Goal: Task Accomplishment & Management: Manage account settings

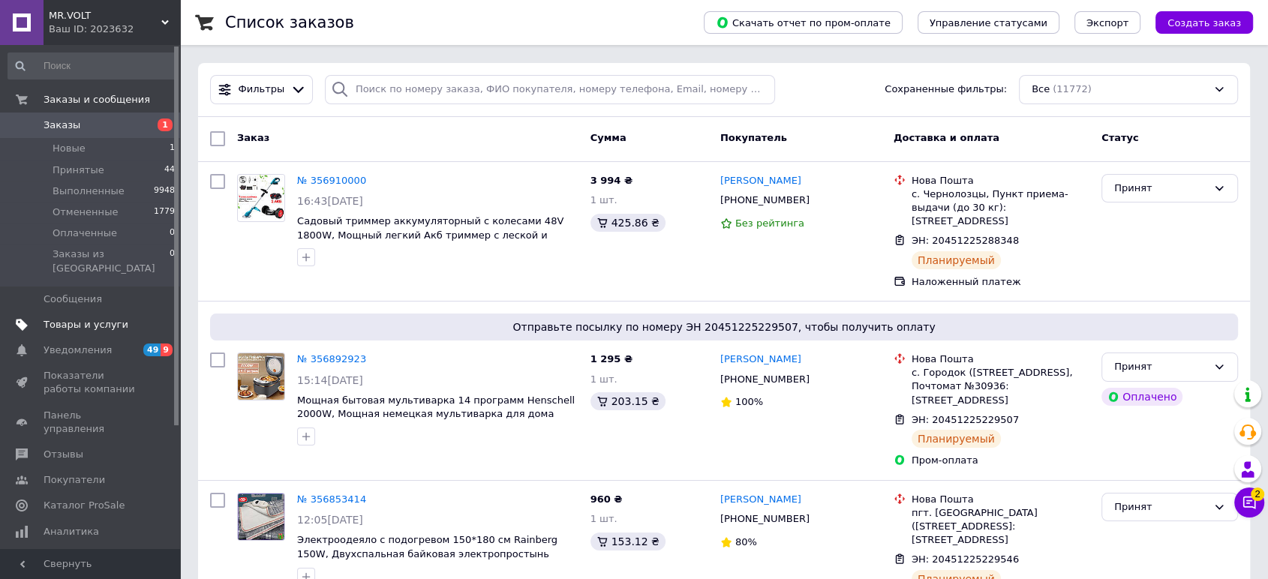
click at [86, 318] on span "Товары и услуги" at bounding box center [86, 325] width 85 height 14
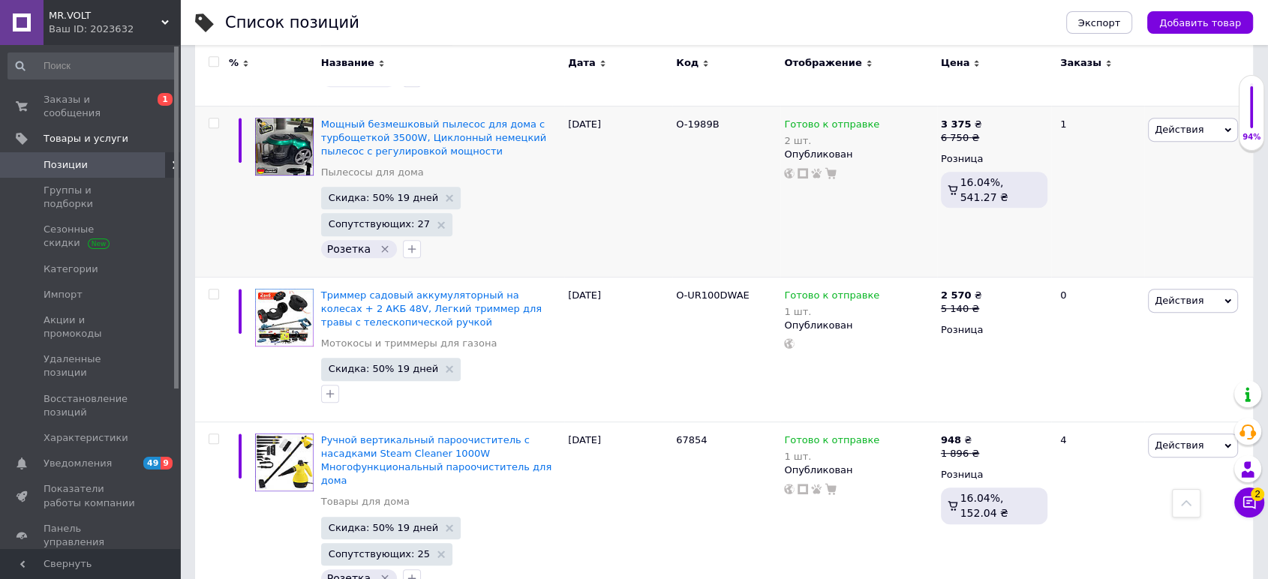
drag, startPoint x: 642, startPoint y: 125, endPoint x: 448, endPoint y: 221, distance: 216.8
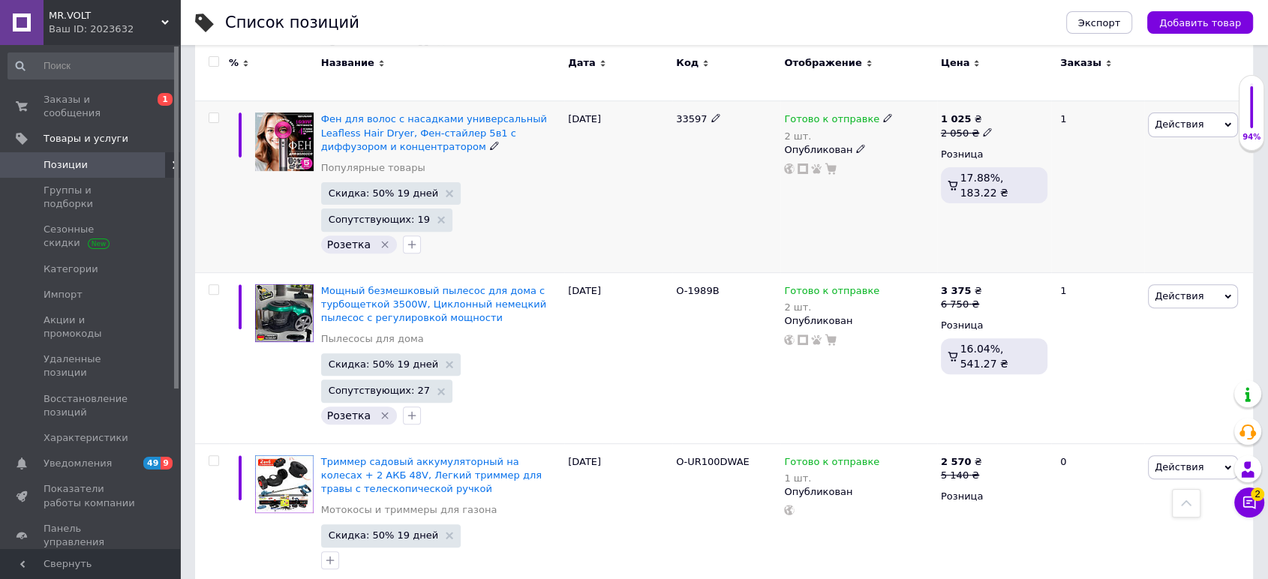
scroll to position [167, 0]
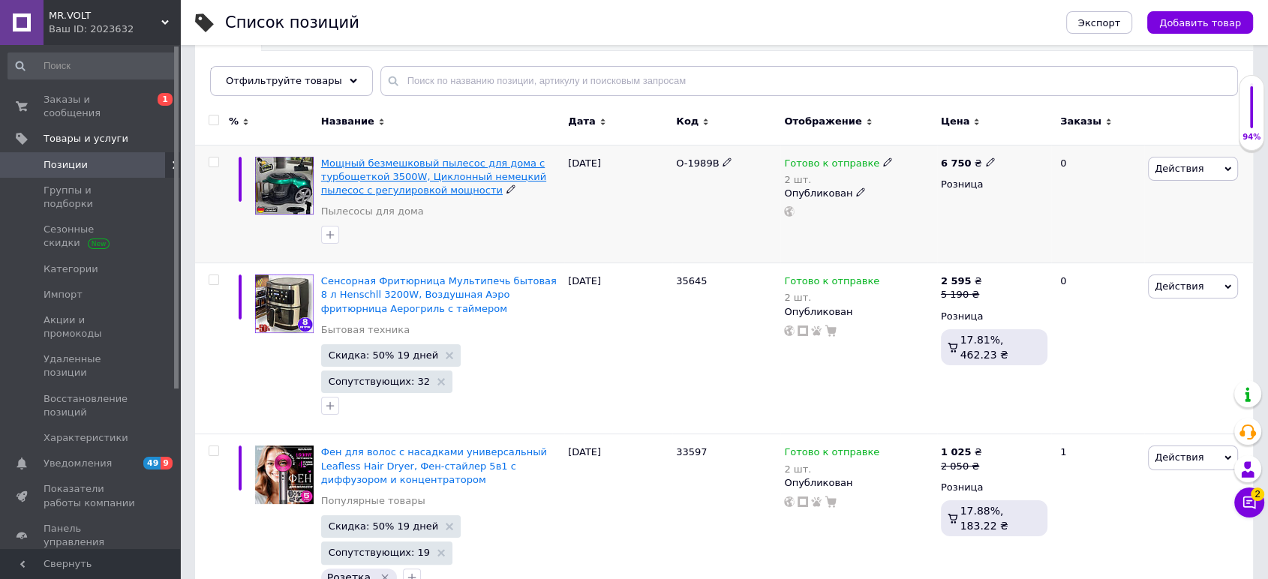
click at [397, 174] on span "Мощный безмешковый пылесос для дома с турбощеткой 3500W, Циклонный немецкий пыл…" at bounding box center [433, 177] width 225 height 38
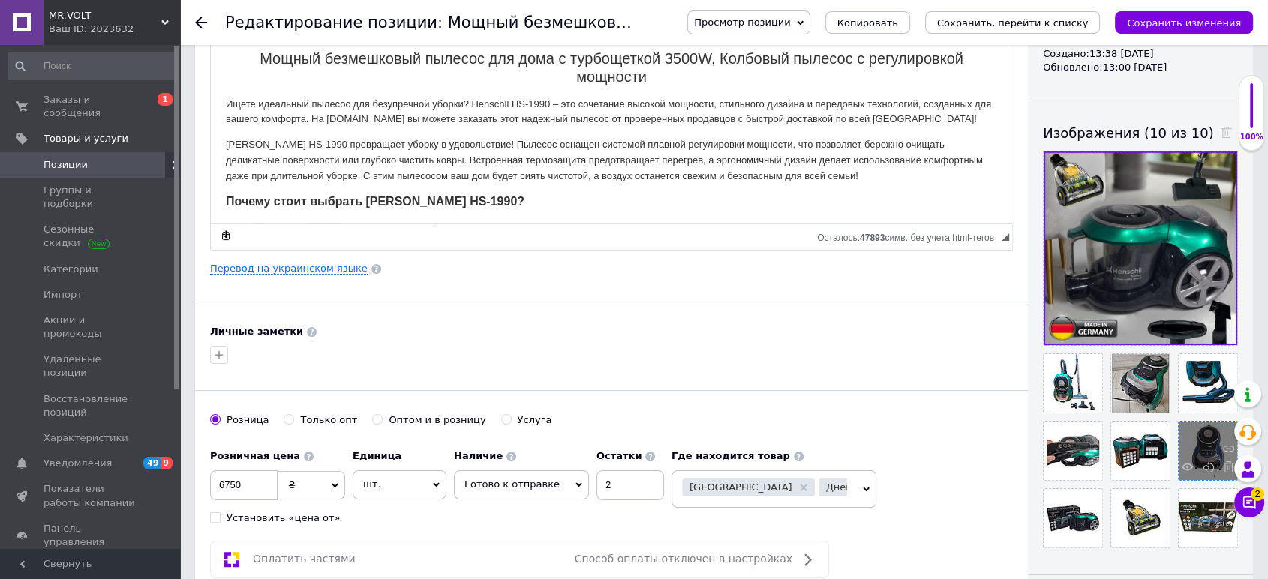
scroll to position [250, 0]
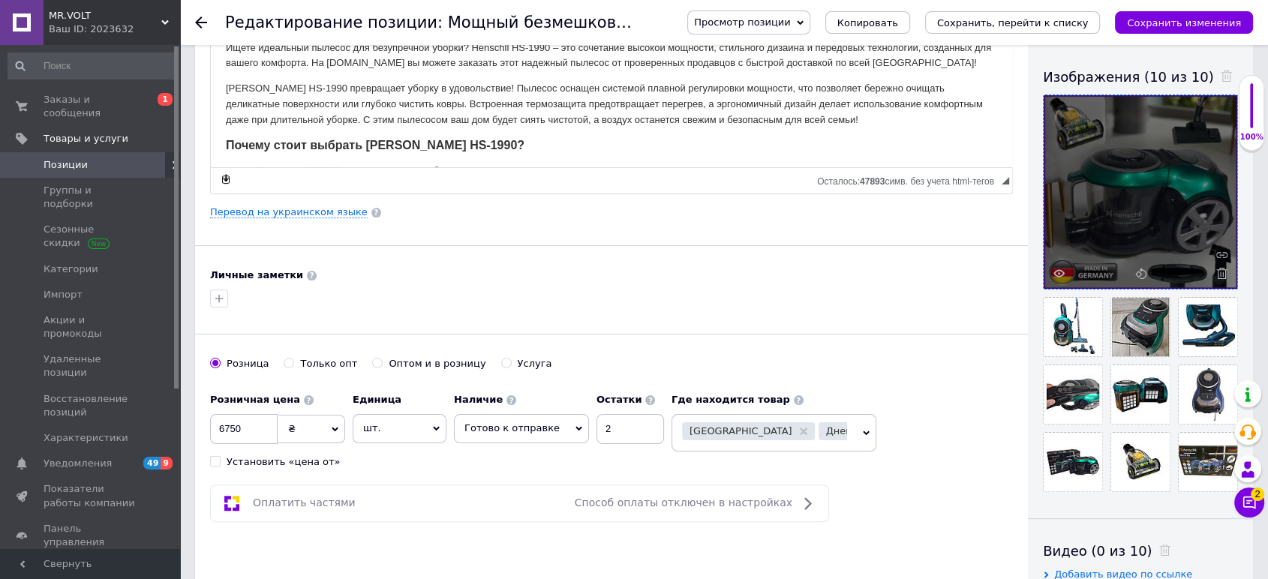
click at [1215, 272] on span at bounding box center [1218, 273] width 19 height 11
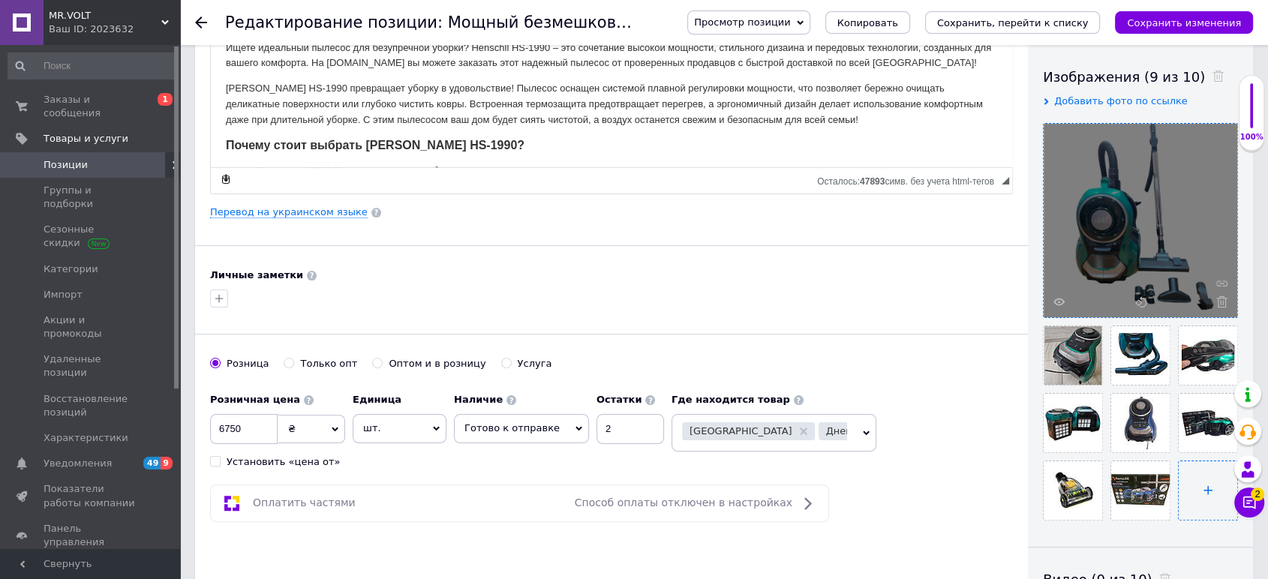
click at [1190, 478] on input "file" at bounding box center [1208, 491] width 59 height 59
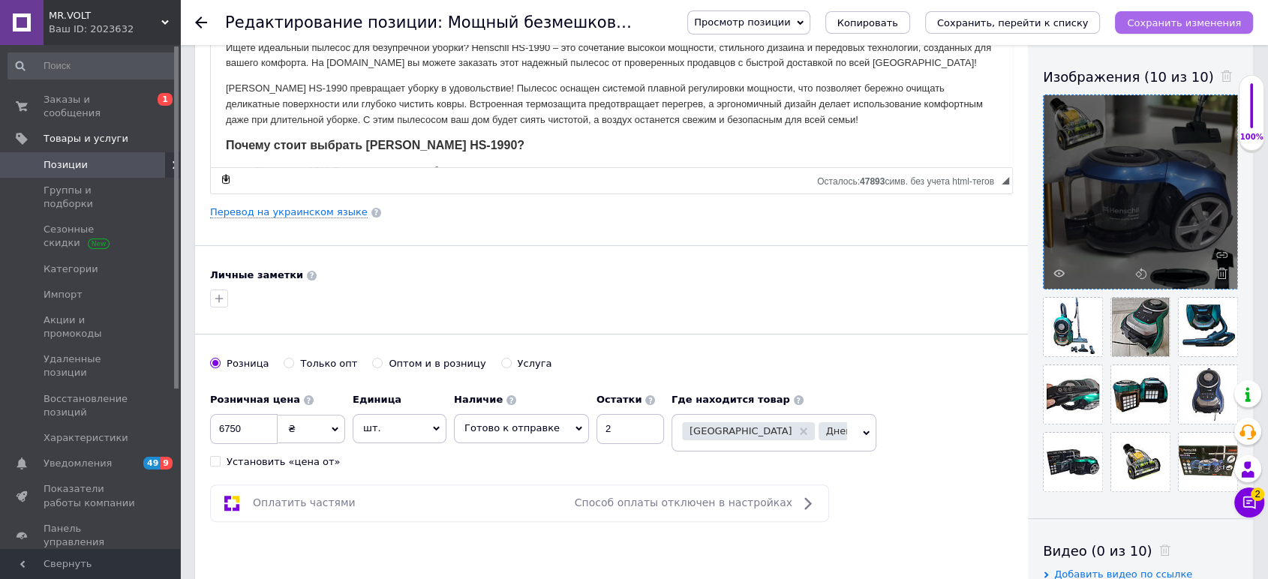
click at [1165, 25] on icon "Сохранить изменения" at bounding box center [1184, 22] width 114 height 11
click at [1146, 199] on div at bounding box center [1141, 192] width 194 height 194
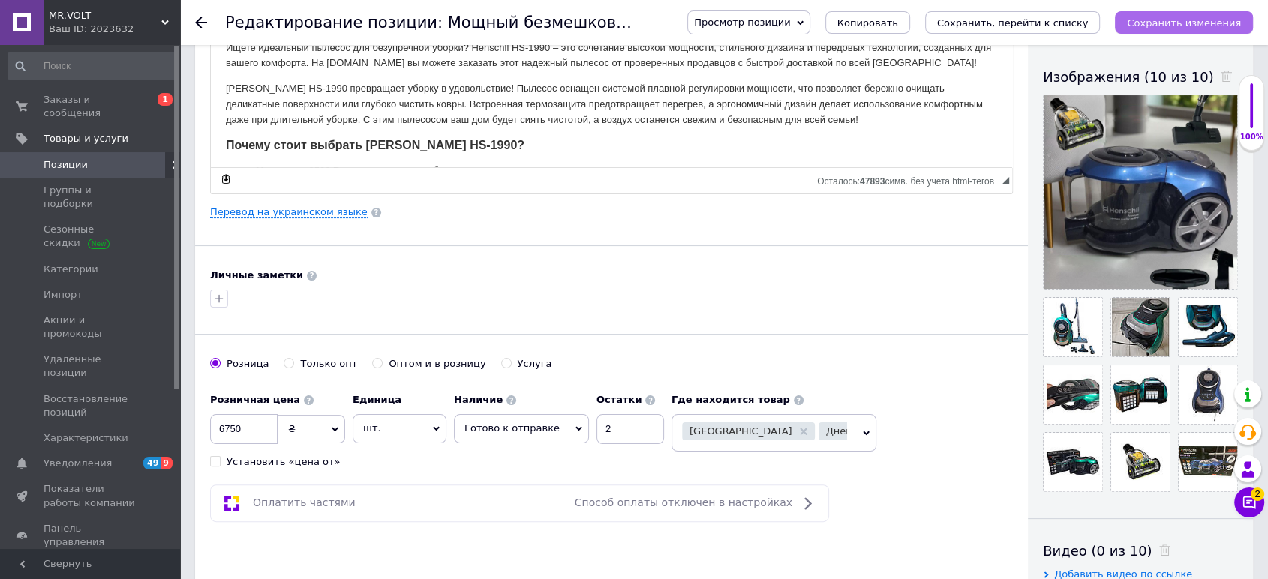
click at [1207, 26] on icon "Сохранить изменения" at bounding box center [1184, 22] width 114 height 11
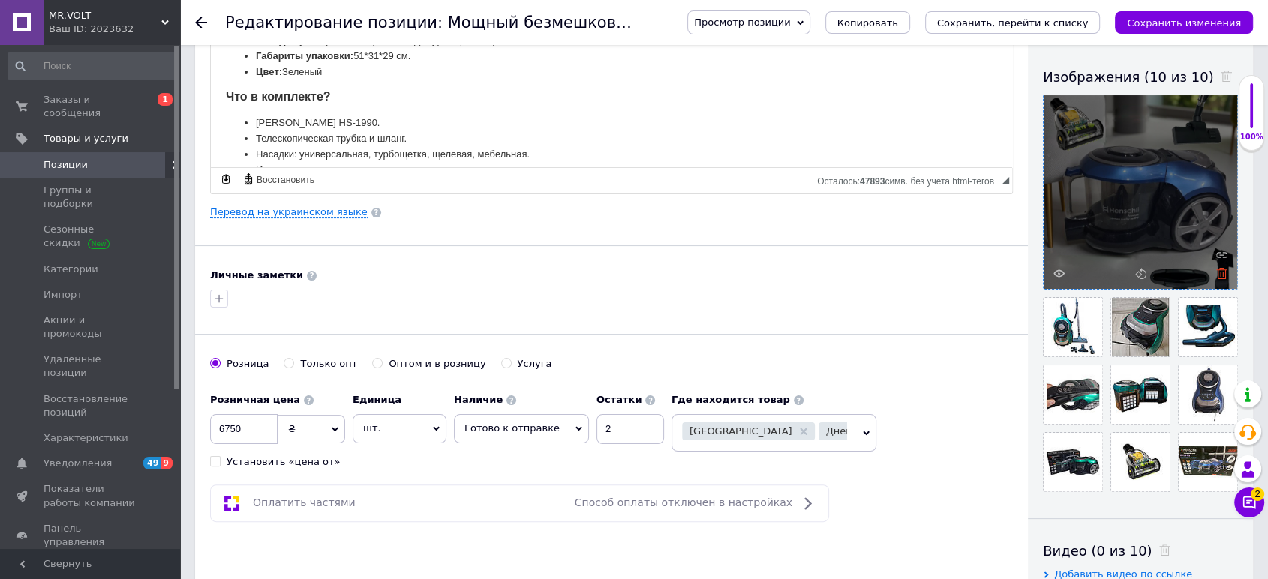
click at [1219, 270] on icon at bounding box center [1222, 273] width 11 height 11
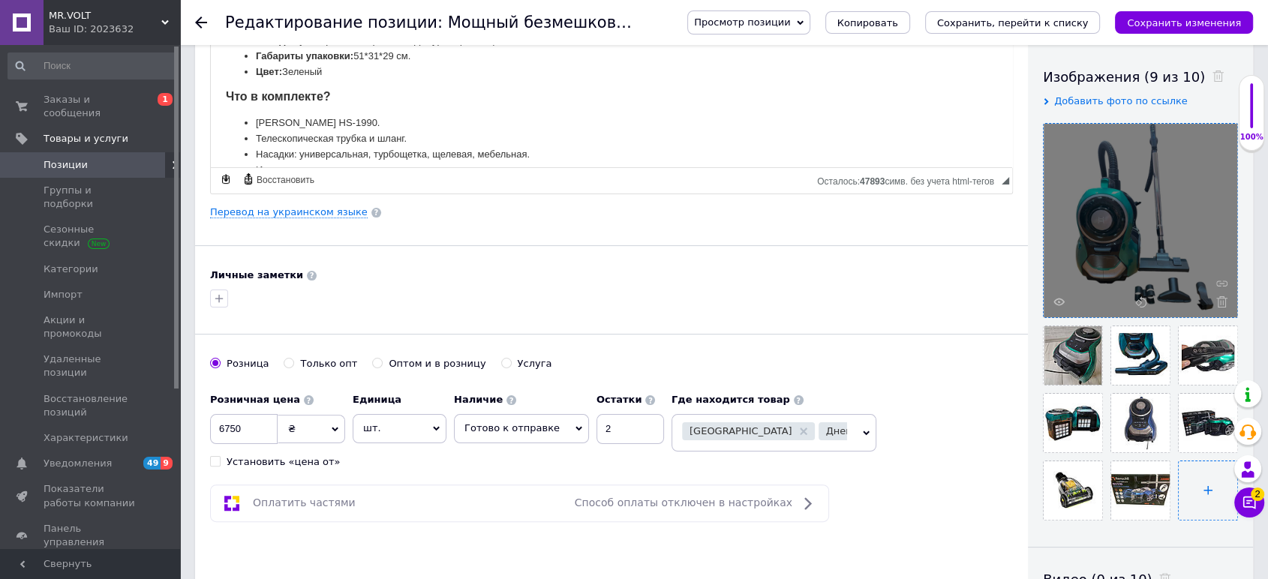
click at [1225, 461] on li at bounding box center [1208, 491] width 60 height 60
click at [1187, 492] on input "file" at bounding box center [1208, 491] width 59 height 59
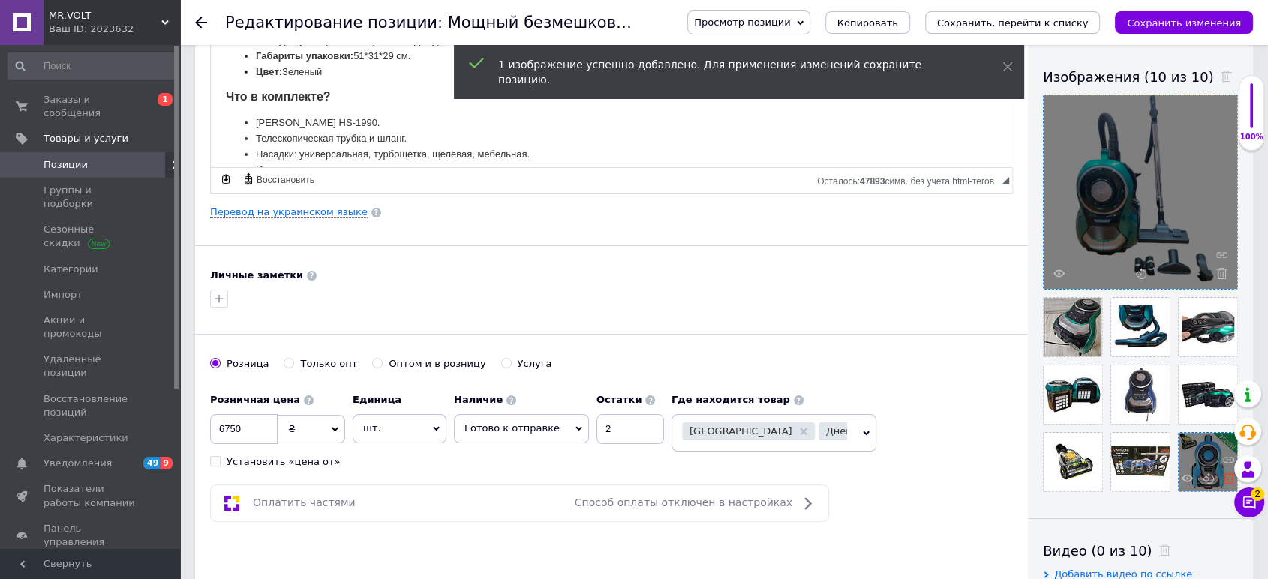
click at [1225, 479] on icon at bounding box center [1228, 478] width 11 height 11
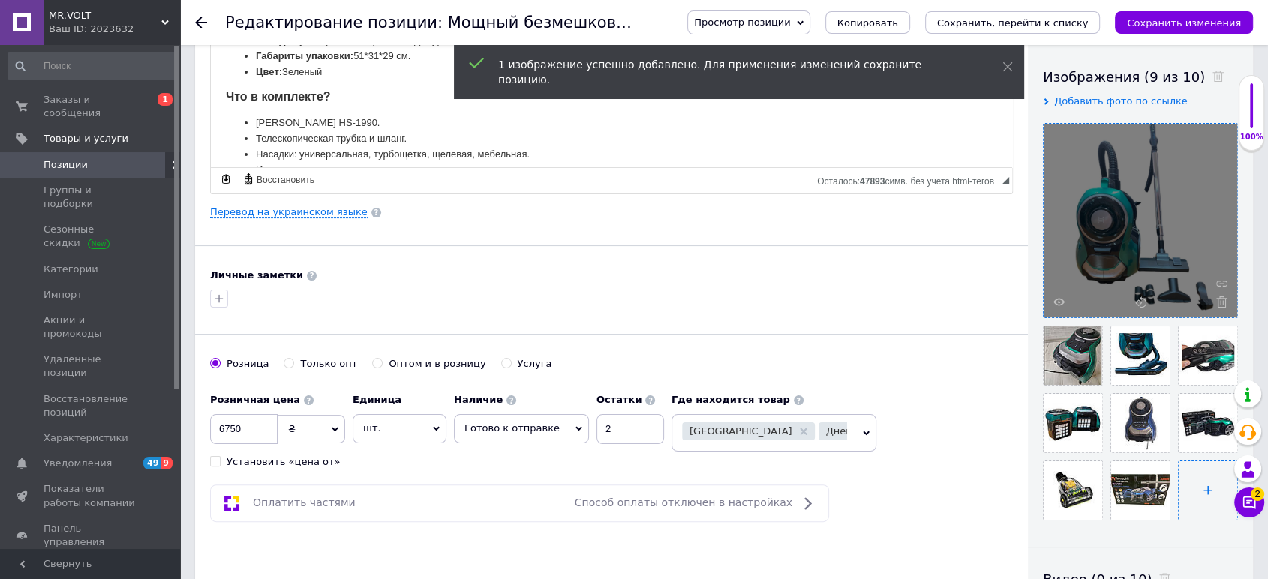
click at [1208, 475] on input "file" at bounding box center [1208, 491] width 59 height 59
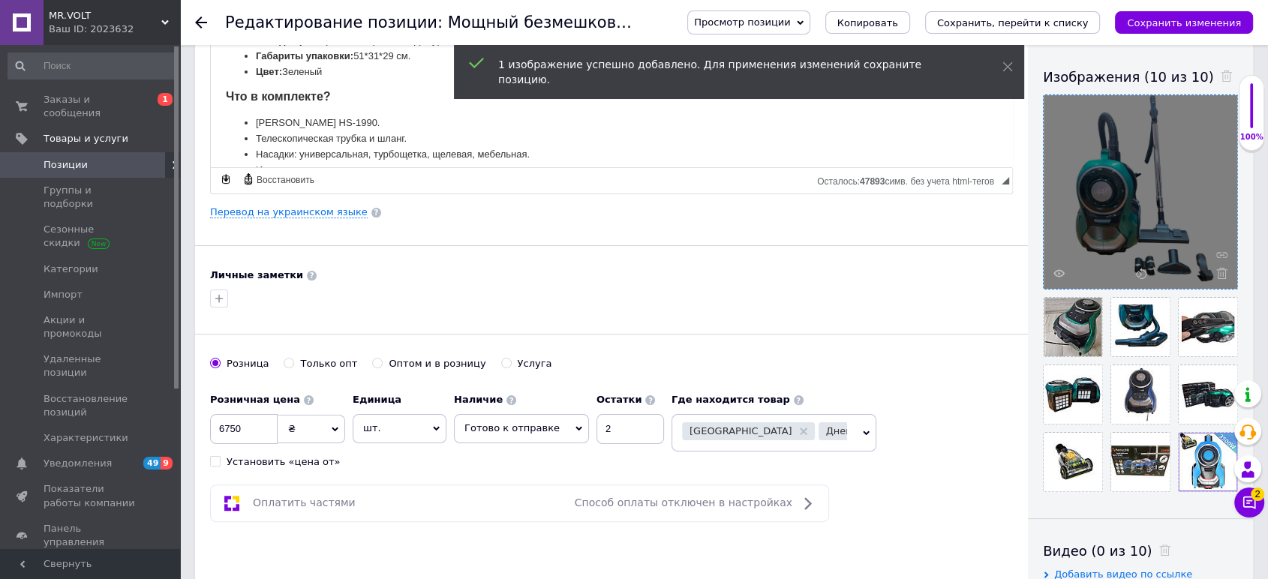
drag, startPoint x: 1154, startPoint y: 191, endPoint x: 1157, endPoint y: 209, distance: 18.4
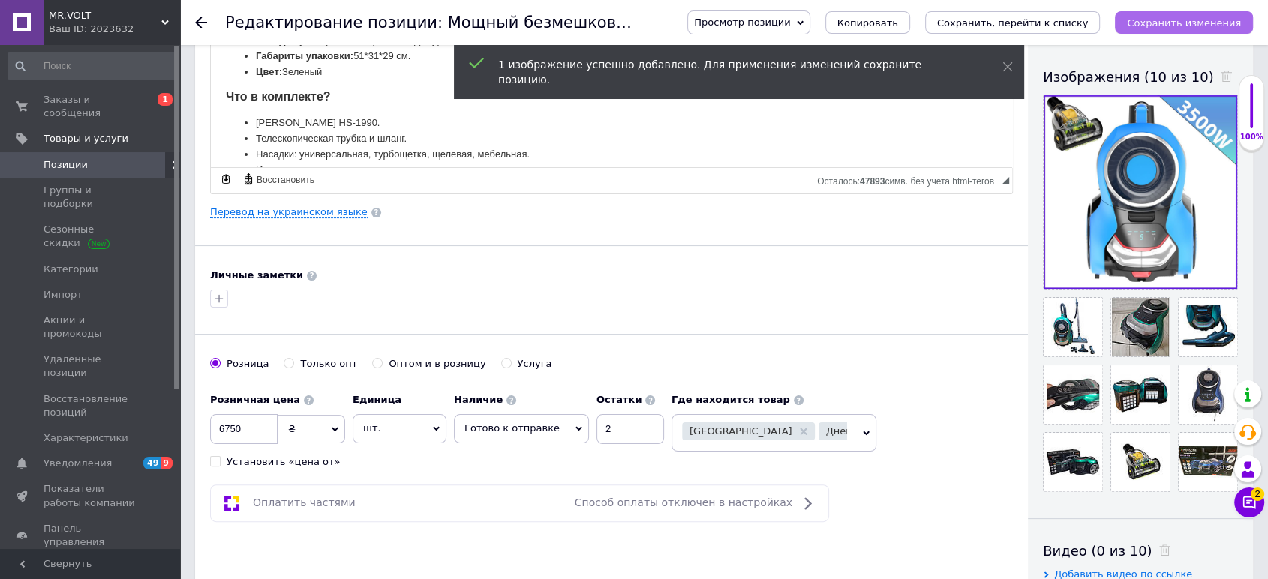
click at [1166, 23] on icon "Сохранить изменения" at bounding box center [1184, 22] width 114 height 11
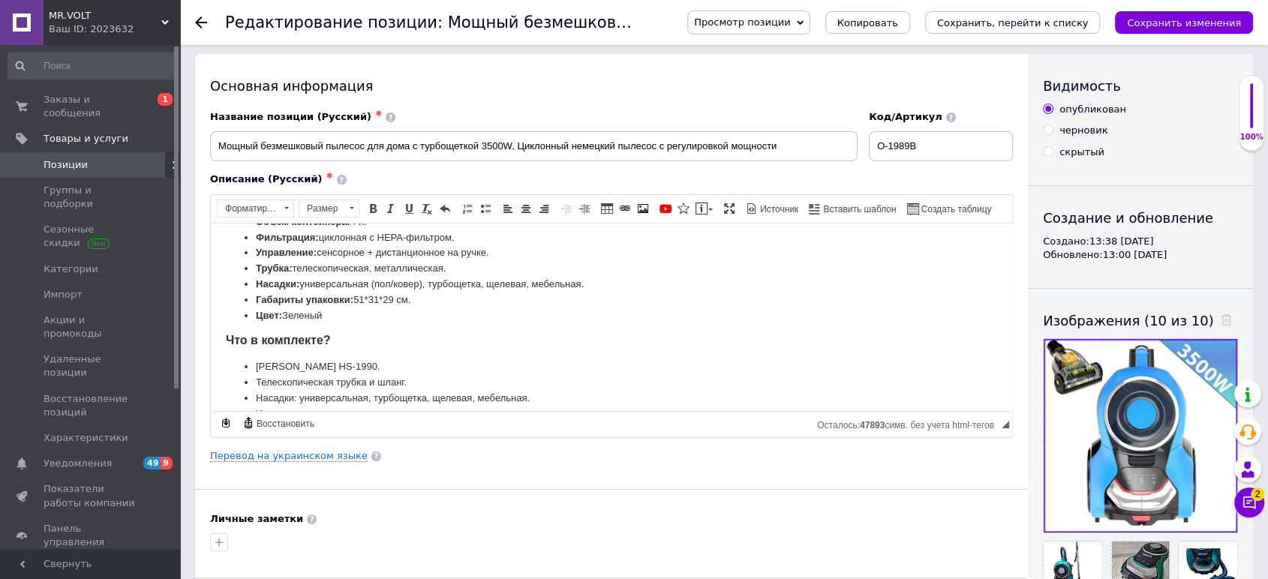
scroll to position [0, 0]
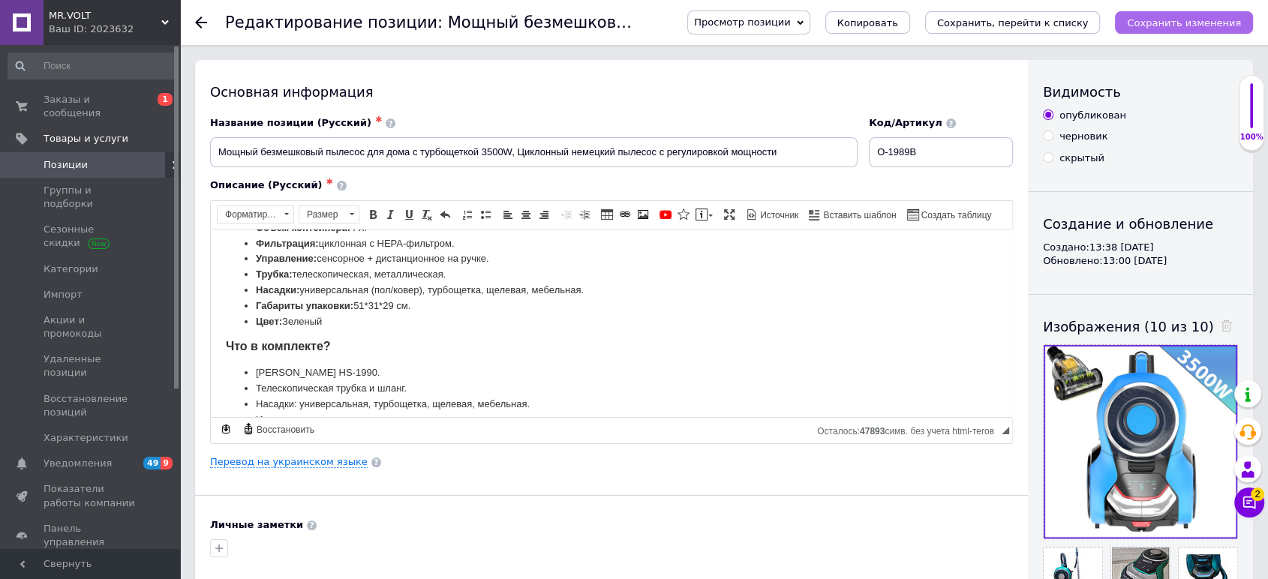
click at [1163, 26] on icon "Сохранить изменения" at bounding box center [1184, 22] width 114 height 11
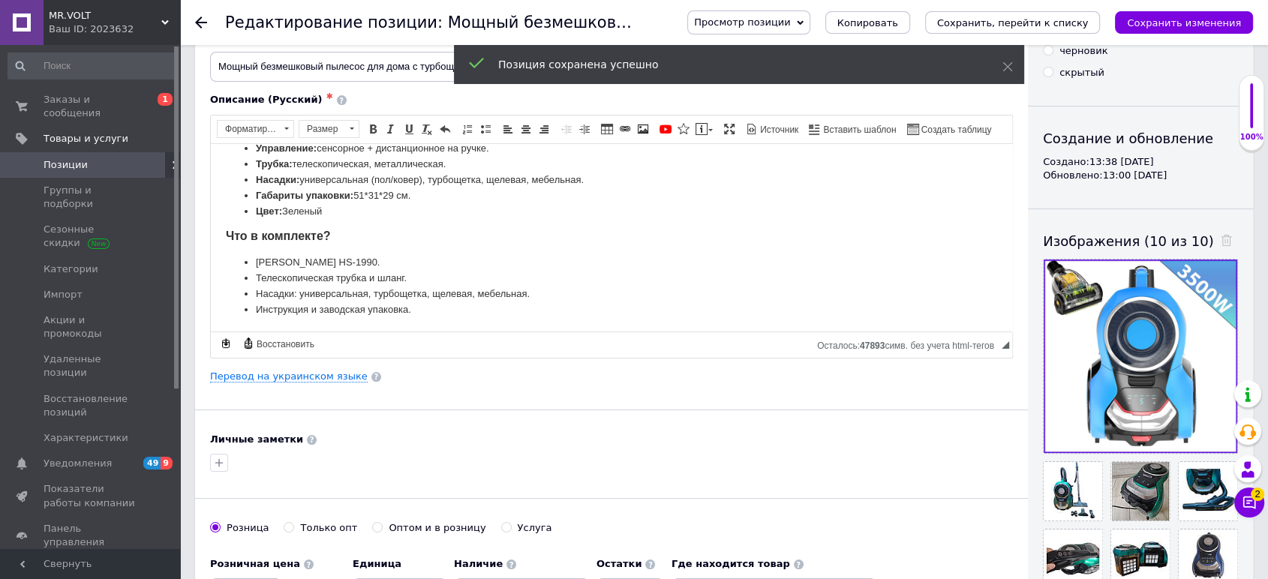
scroll to position [83, 0]
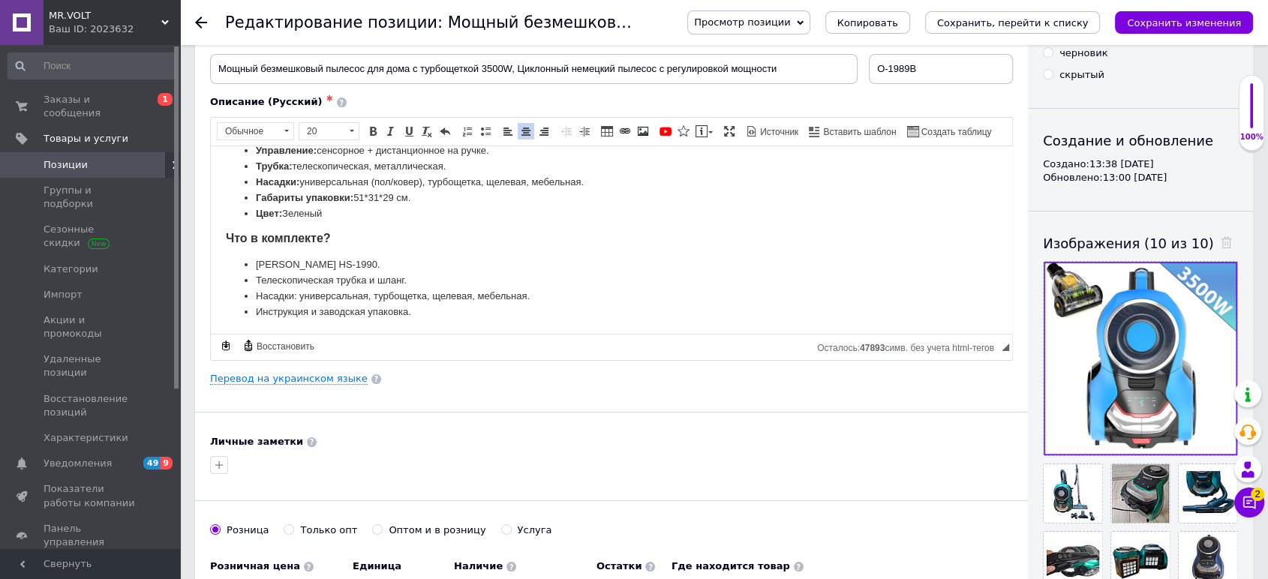
drag, startPoint x: 330, startPoint y: 209, endPoint x: 284, endPoint y: 207, distance: 46.6
click at [284, 207] on li "Цвет: Зеленый" at bounding box center [612, 214] width 712 height 16
click at [1163, 17] on icon "Сохранить изменения" at bounding box center [1184, 22] width 114 height 11
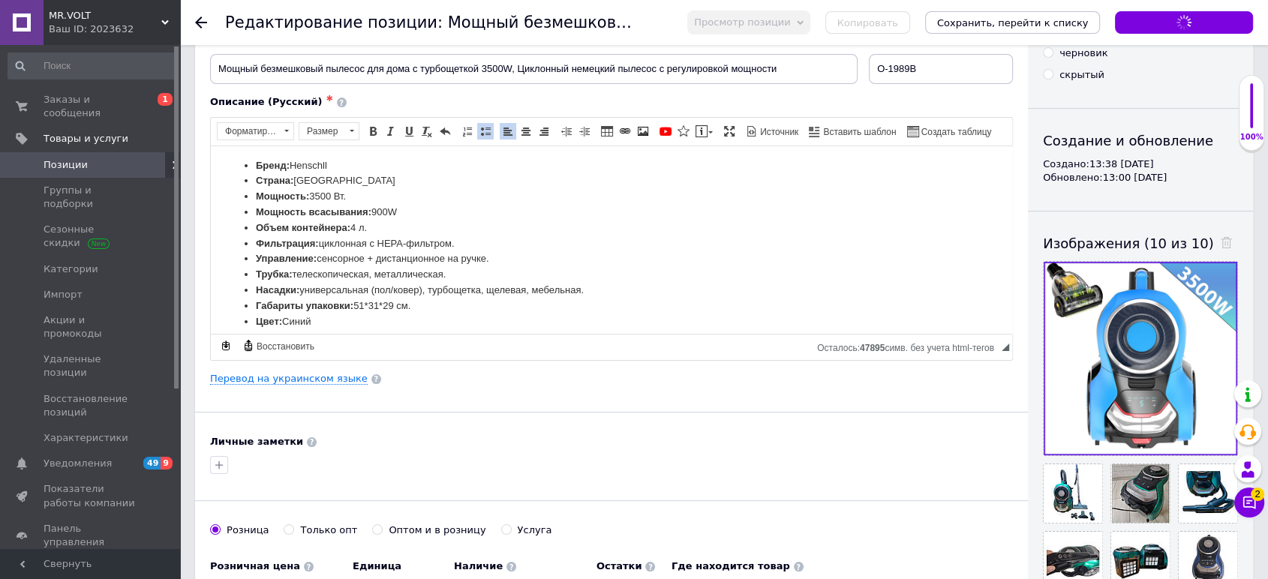
scroll to position [275, 0]
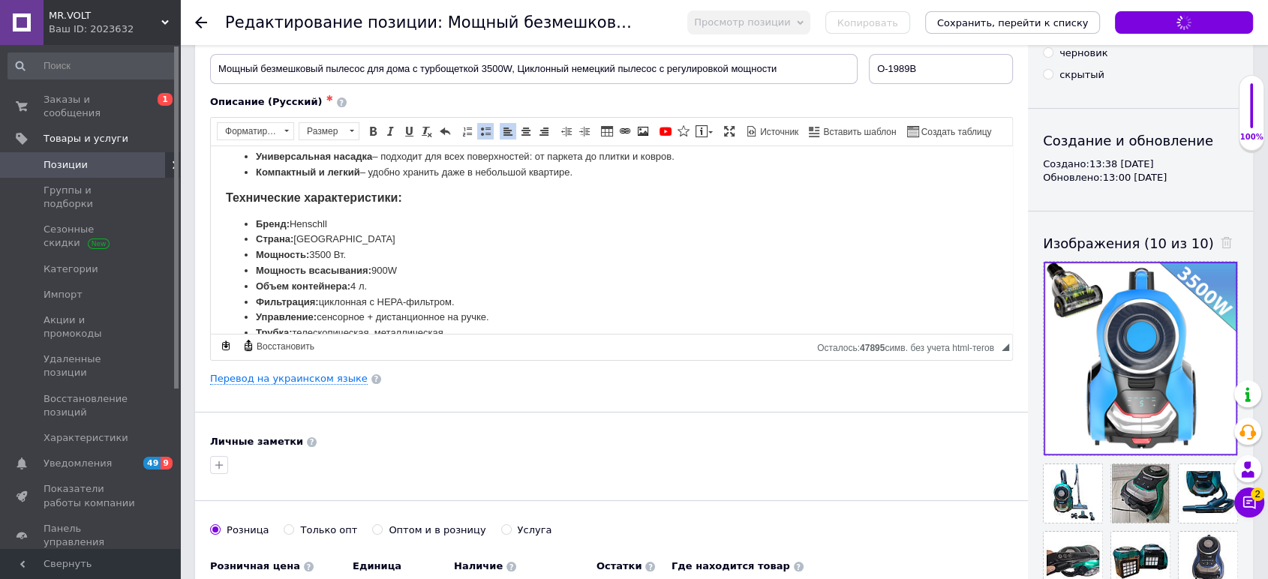
drag, startPoint x: 354, startPoint y: 258, endPoint x: 363, endPoint y: 257, distance: 9.0
click at [354, 258] on li "Мощность: 3500 Вт." at bounding box center [612, 255] width 712 height 16
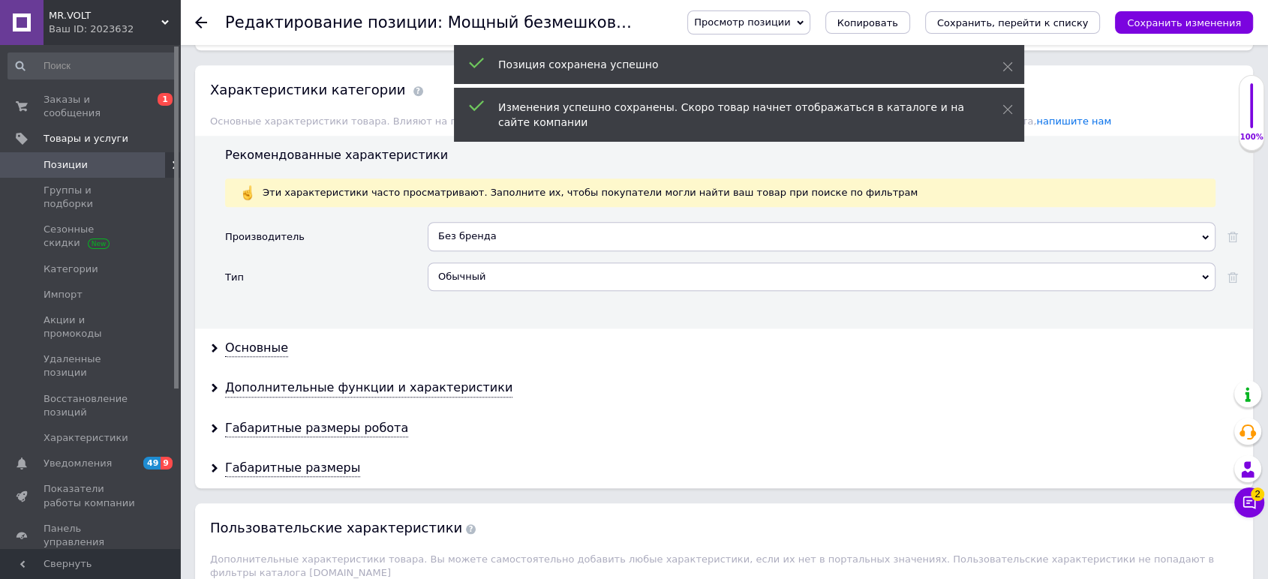
scroll to position [1334, 0]
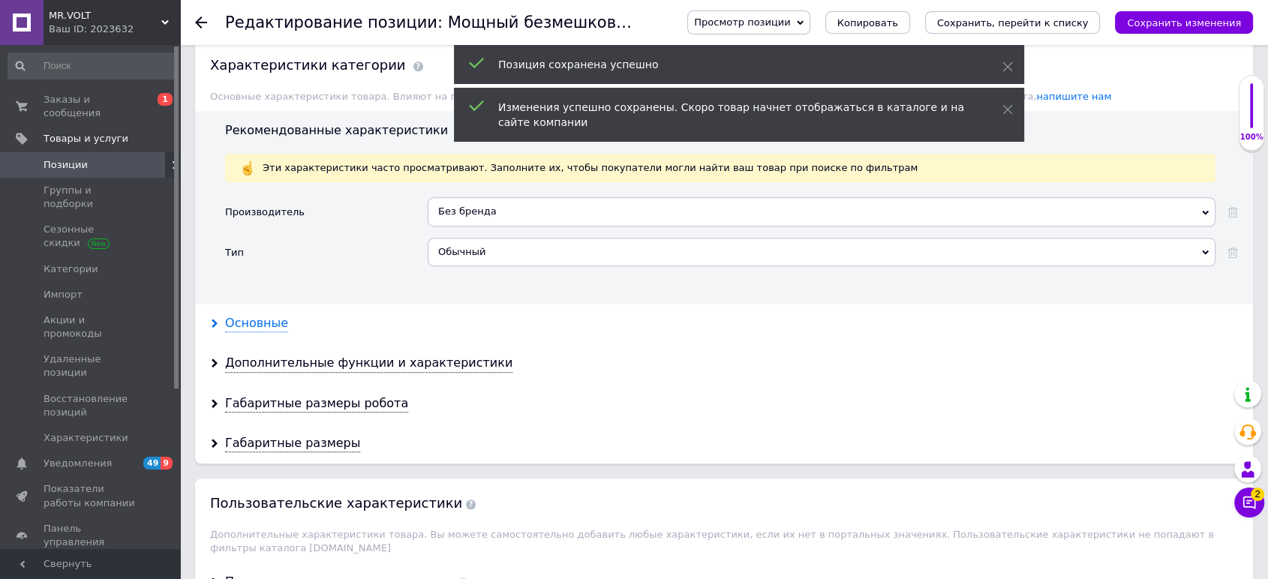
click at [262, 315] on div "Основные" at bounding box center [256, 323] width 63 height 17
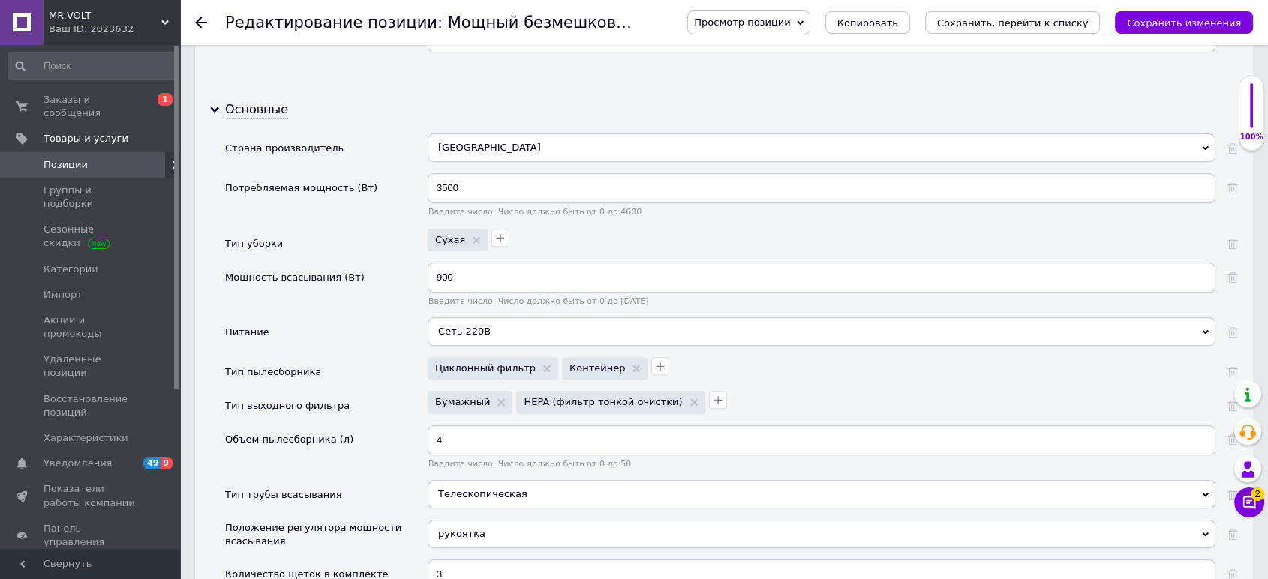
scroll to position [1417, 0]
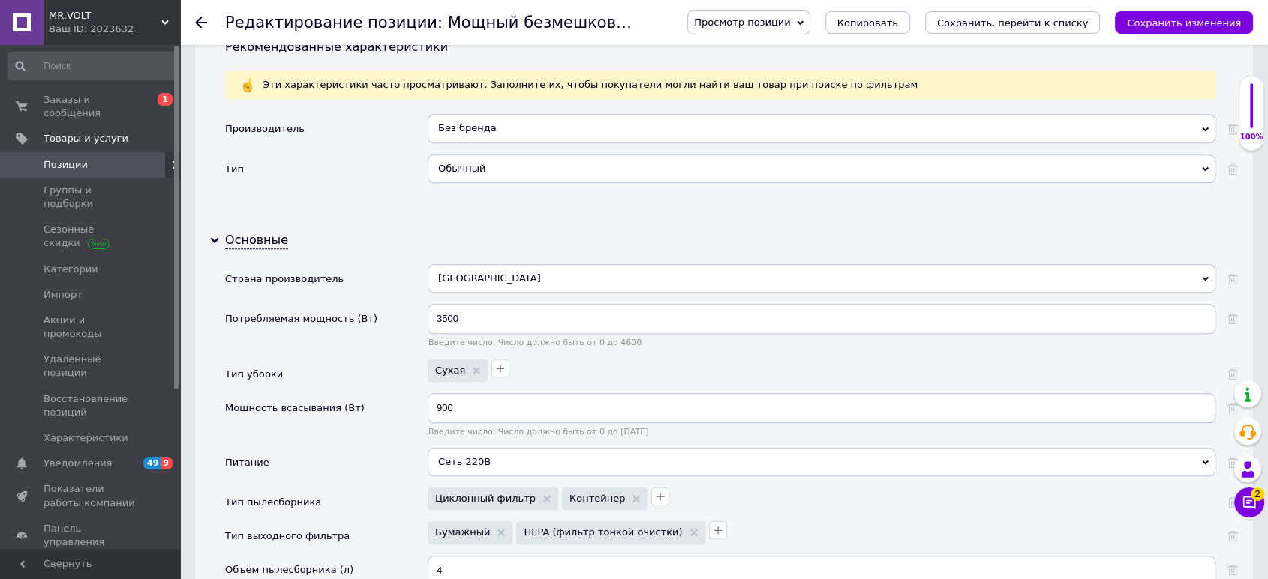
click at [515, 126] on div "Без бренда" at bounding box center [822, 128] width 788 height 29
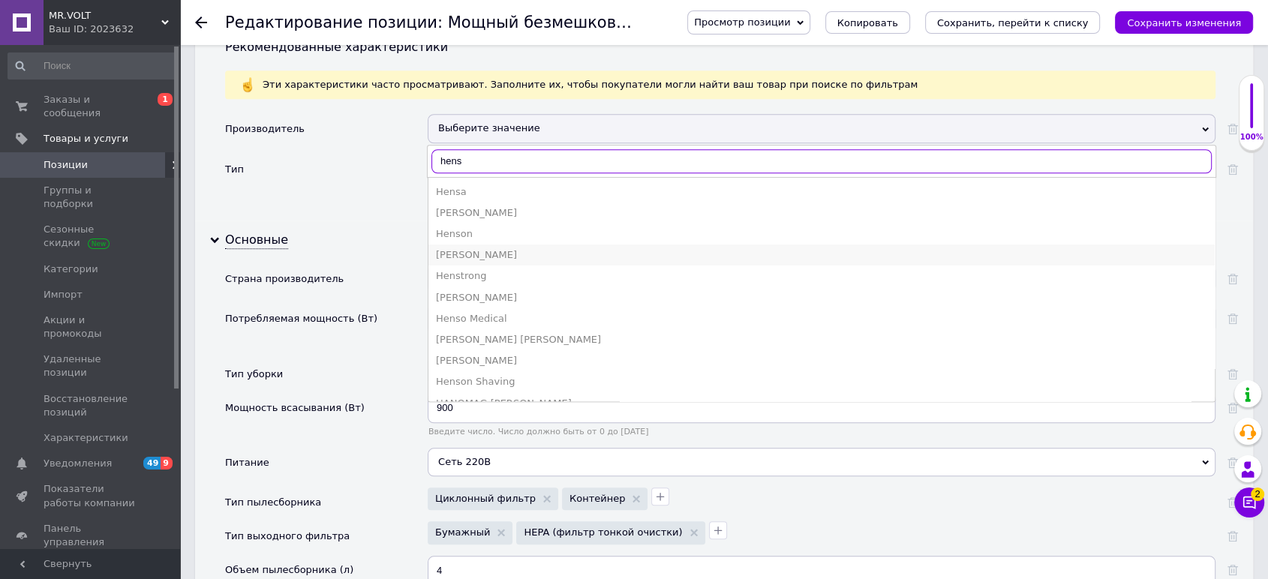
type input "hens"
click at [492, 251] on div "Henschel" at bounding box center [822, 255] width 772 height 14
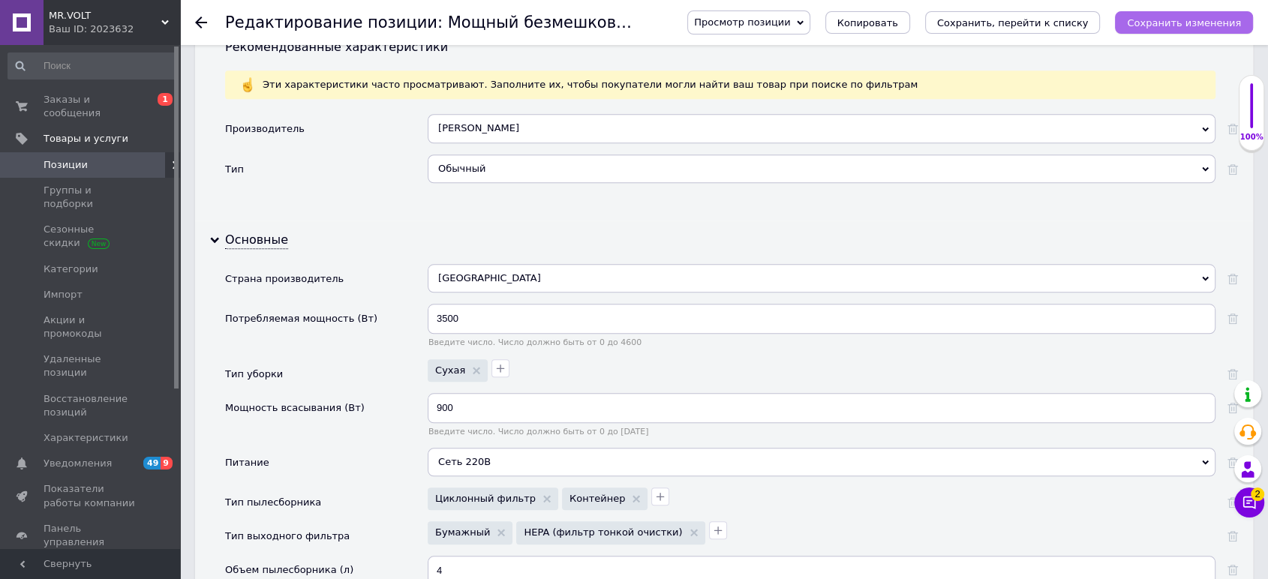
click at [1142, 28] on icon "Сохранить изменения" at bounding box center [1184, 22] width 114 height 11
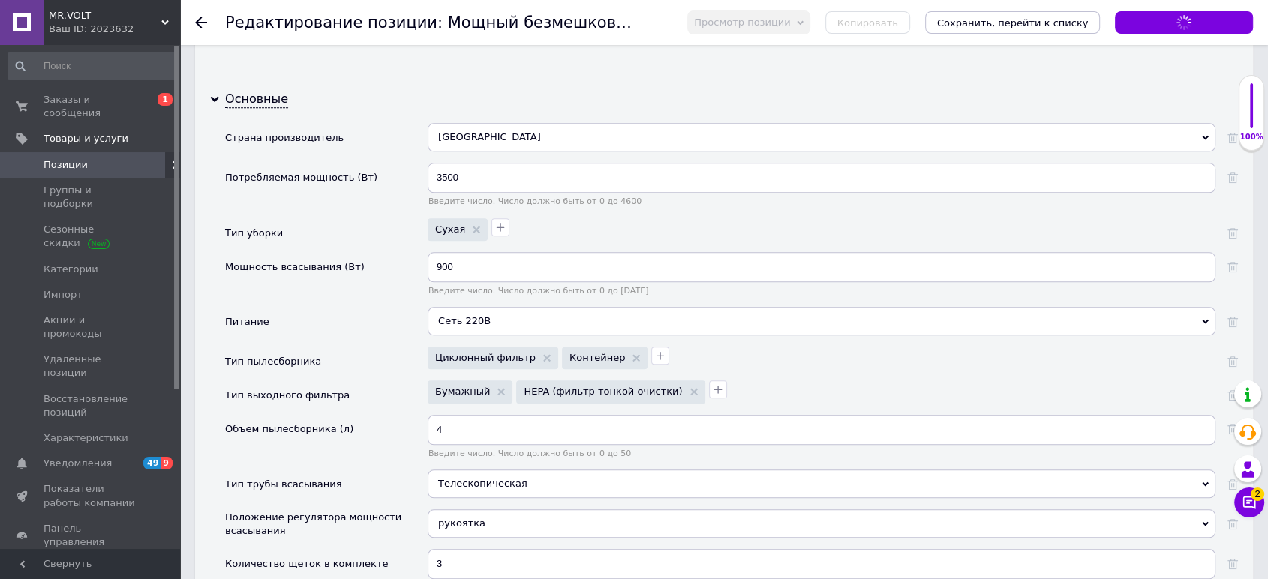
scroll to position [1584, 0]
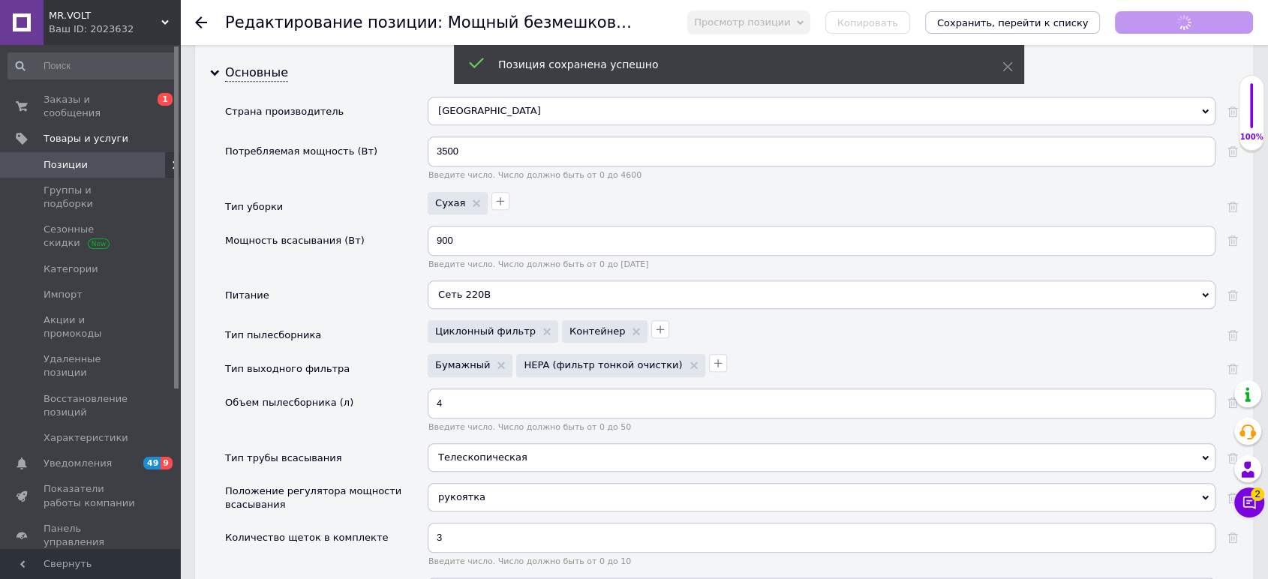
drag, startPoint x: 1040, startPoint y: 158, endPoint x: 728, endPoint y: 306, distance: 345.8
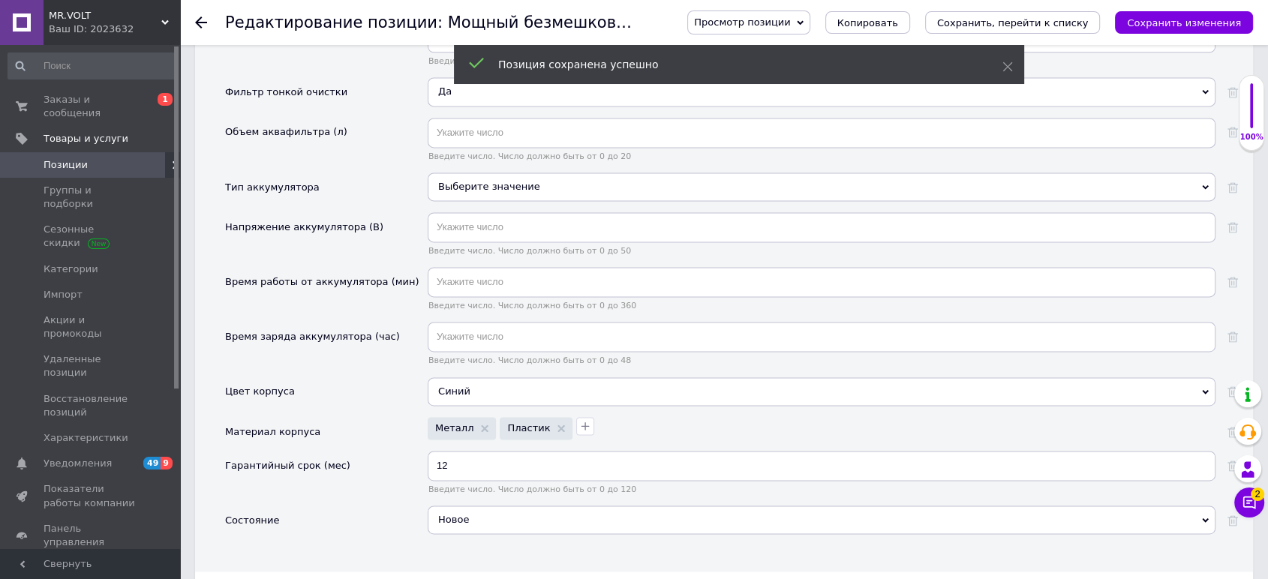
scroll to position [2252, 0]
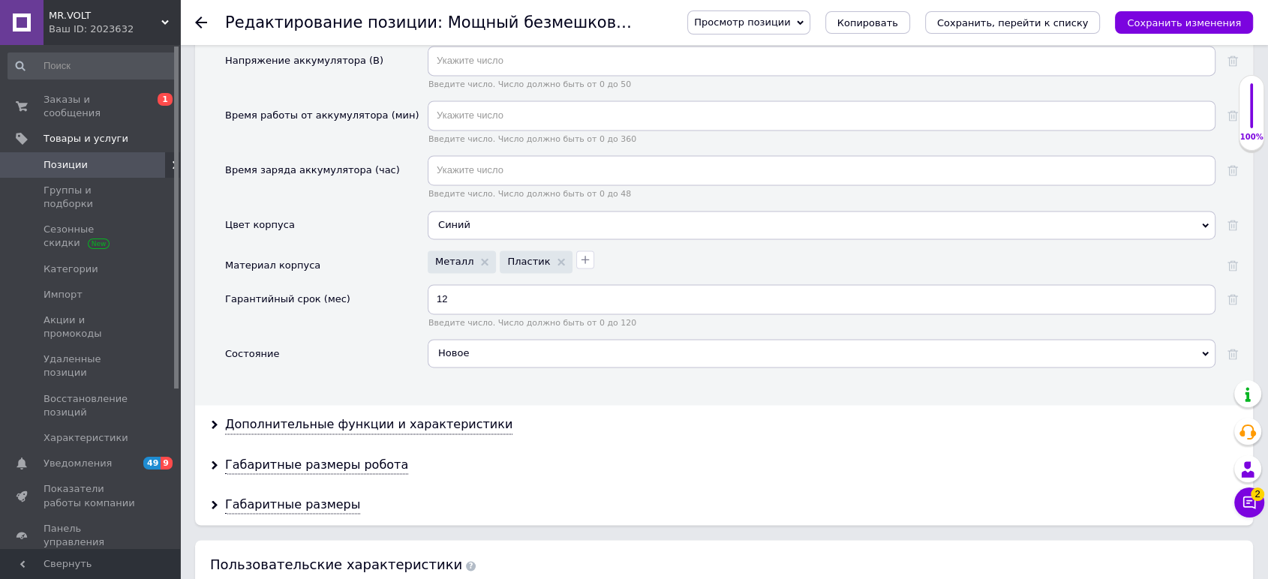
click at [479, 216] on div "Синий" at bounding box center [822, 225] width 788 height 29
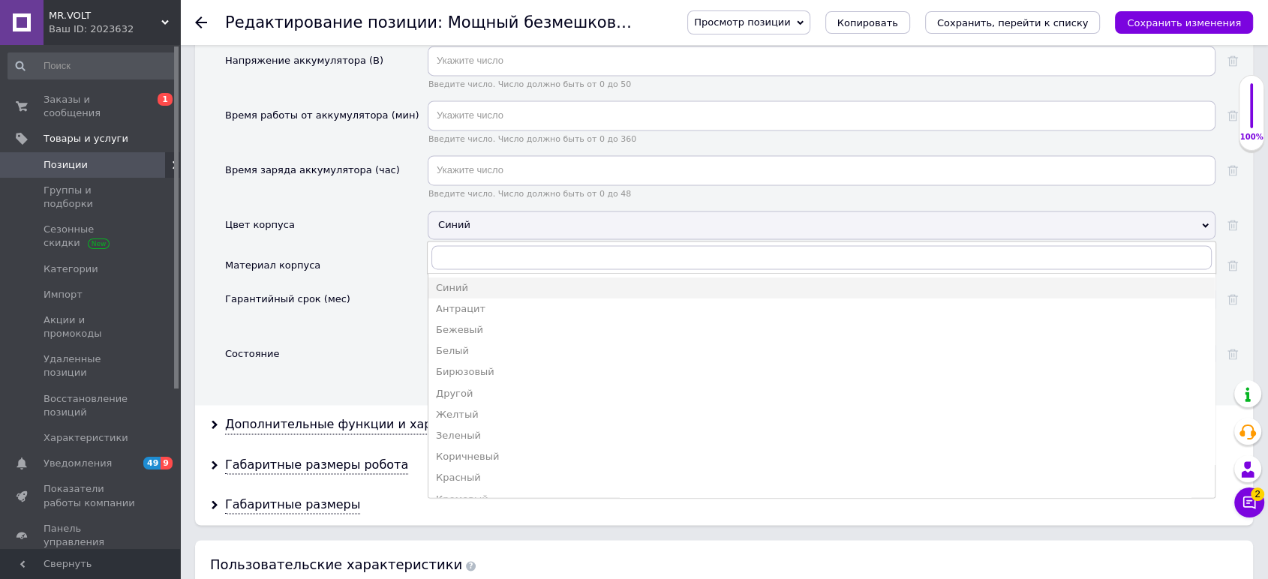
click at [479, 216] on div "Синий" at bounding box center [822, 225] width 788 height 29
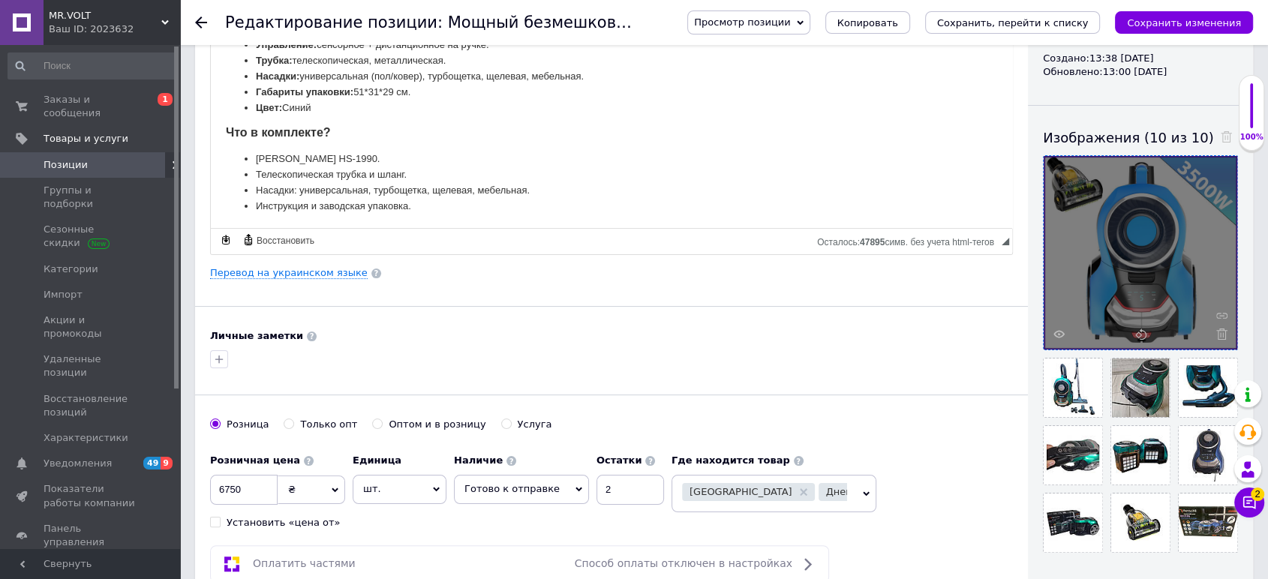
scroll to position [356, 0]
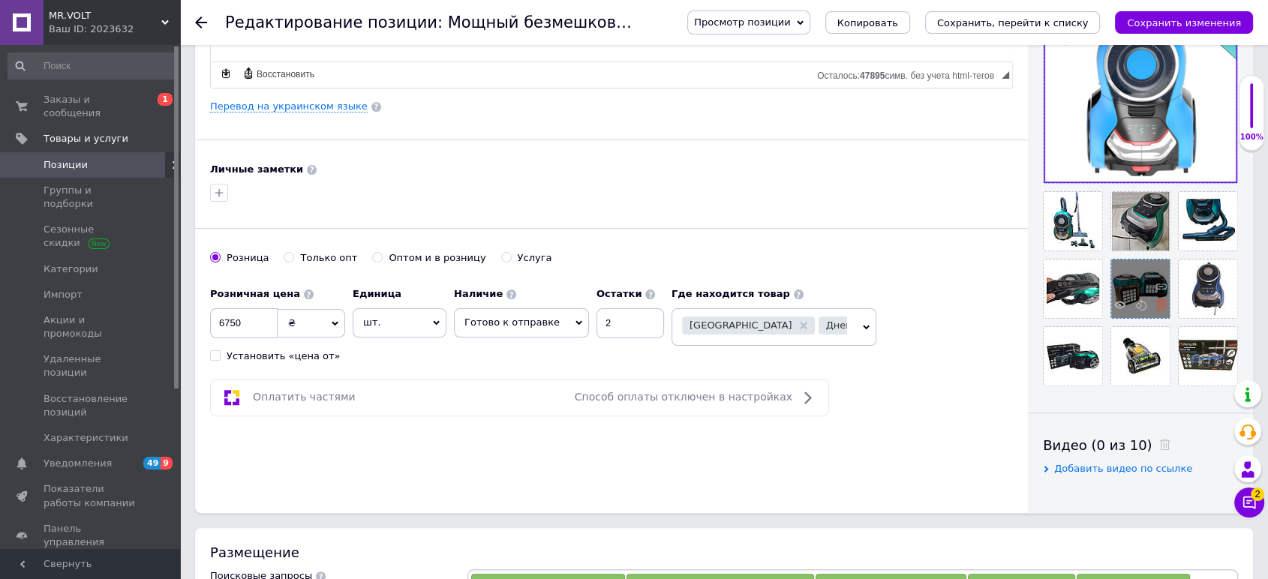
click at [1161, 305] on icon at bounding box center [1161, 304] width 11 height 11
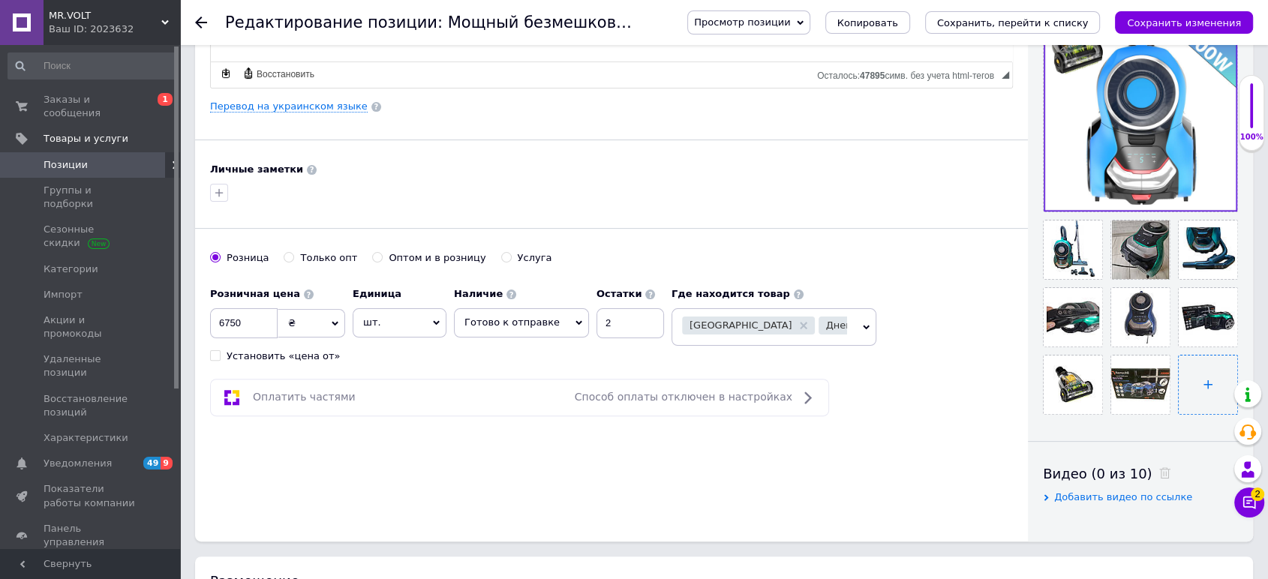
drag, startPoint x: 1192, startPoint y: 348, endPoint x: 1199, endPoint y: 365, distance: 17.8
click at [1199, 365] on ul at bounding box center [1137, 313] width 203 height 203
click at [1199, 365] on input "file" at bounding box center [1208, 385] width 59 height 59
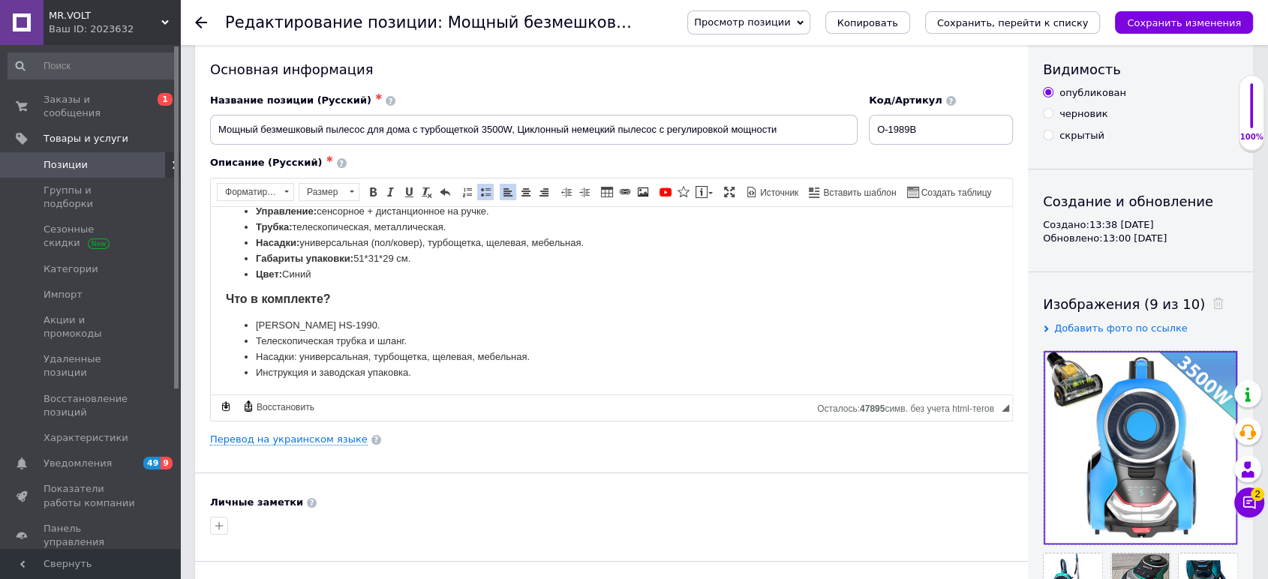
copy li "Henschll HS-1990."
drag, startPoint x: 367, startPoint y: 318, endPoint x: 301, endPoint y: 314, distance: 66.2
click at [301, 314] on body "Мощный безмешковый пылесос для дома с турбощеткой 3500W, Колбовый пылесос с рег…" at bounding box center [612, 80] width 772 height 600
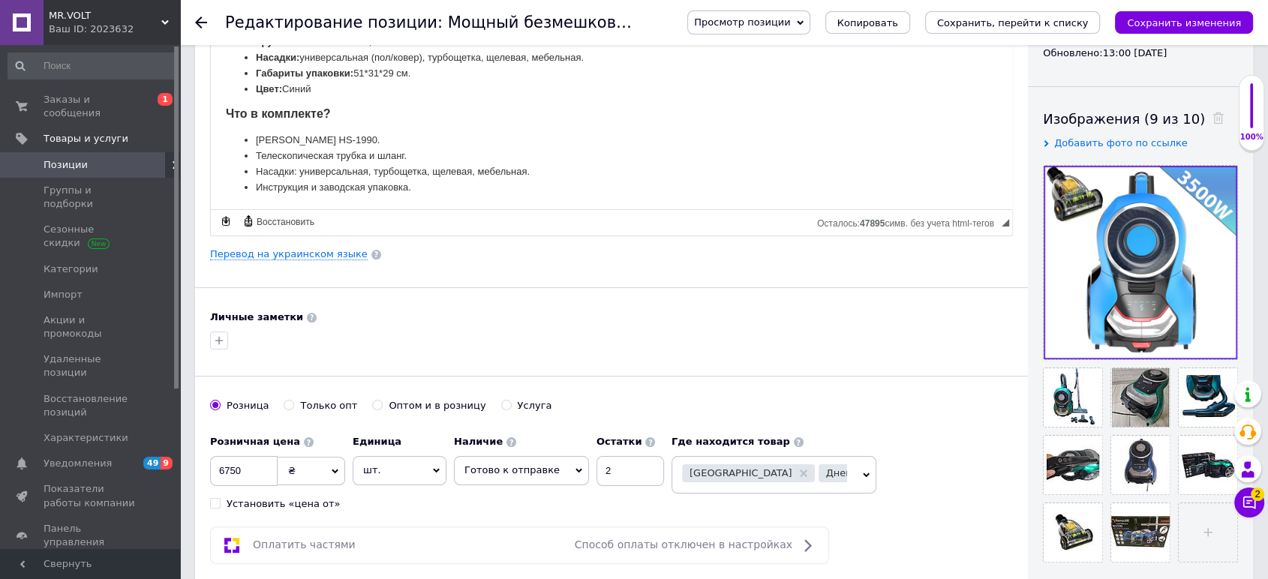
scroll to position [272, 0]
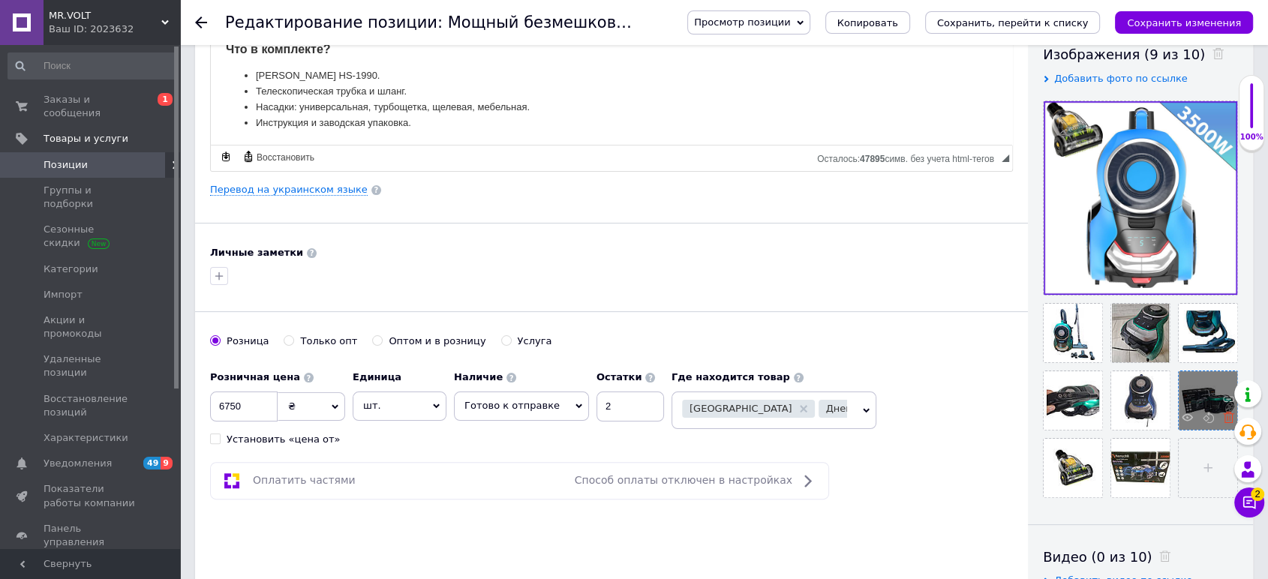
click at [1226, 419] on icon at bounding box center [1228, 417] width 11 height 11
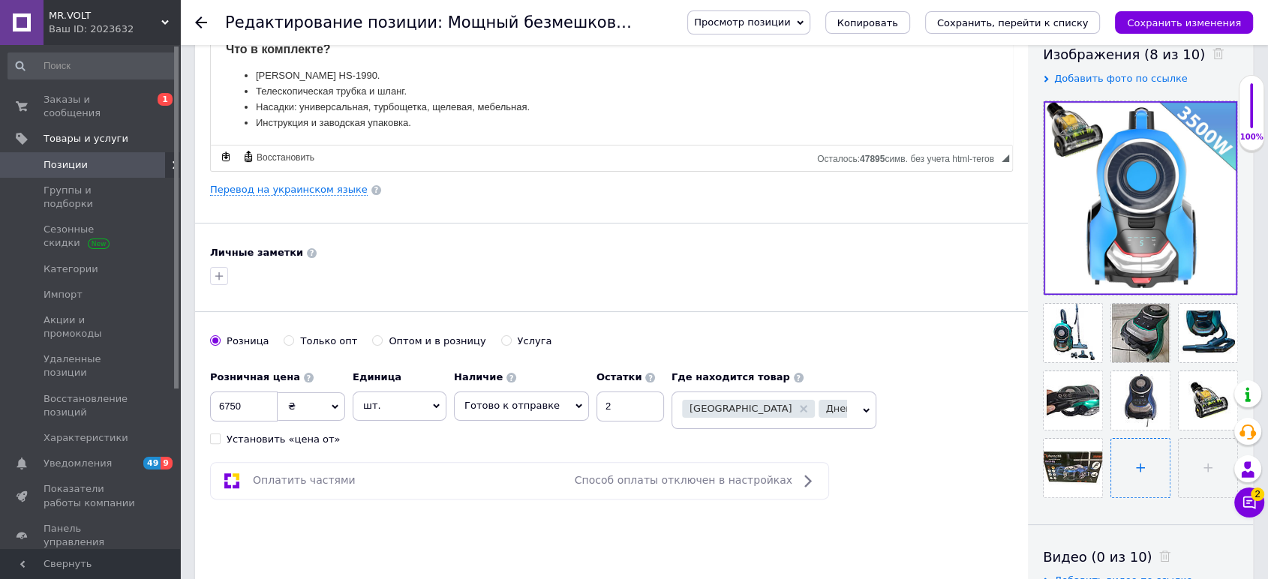
click at [1139, 487] on input "file" at bounding box center [1141, 468] width 59 height 59
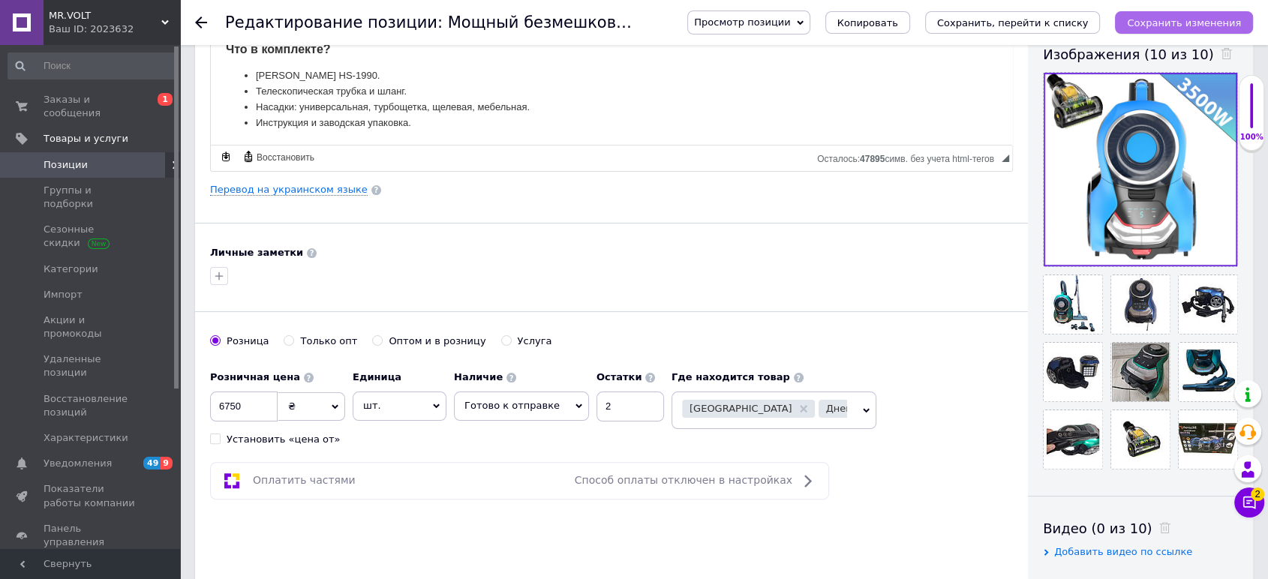
click at [1187, 14] on button "Сохранить изменения" at bounding box center [1184, 22] width 138 height 23
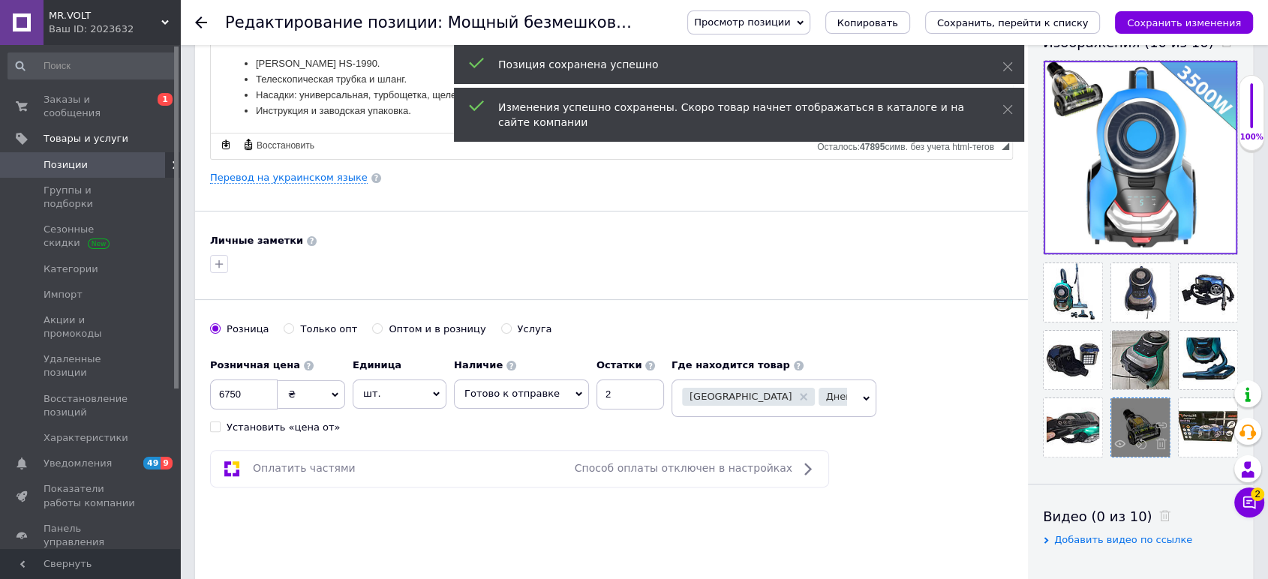
scroll to position [356, 0]
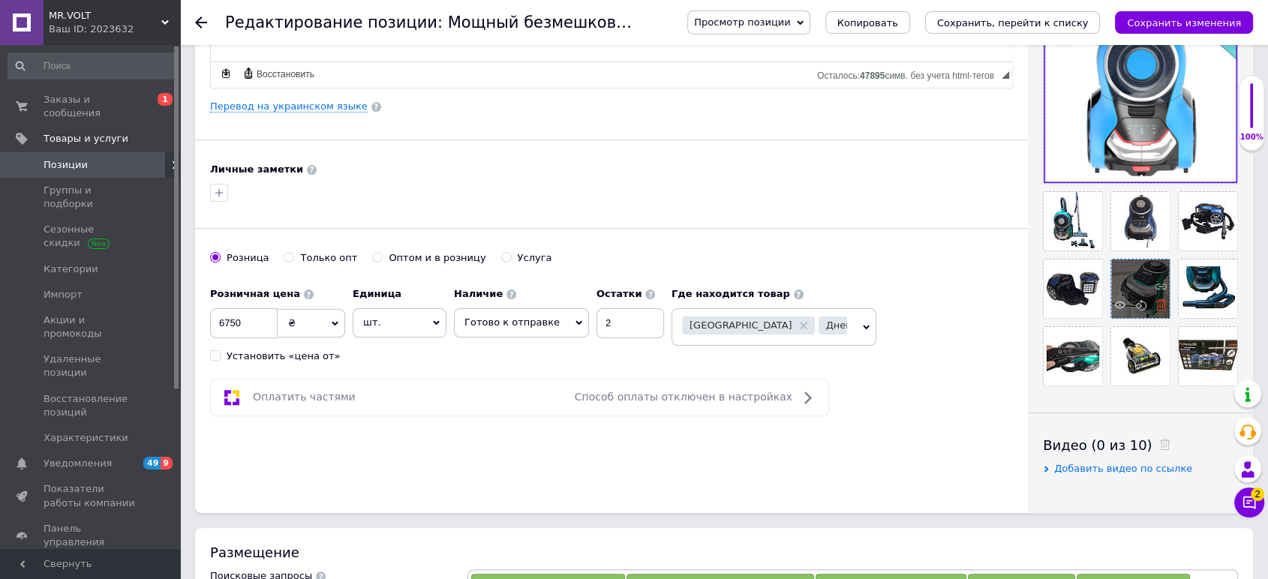
click at [1163, 299] on icon at bounding box center [1161, 304] width 11 height 11
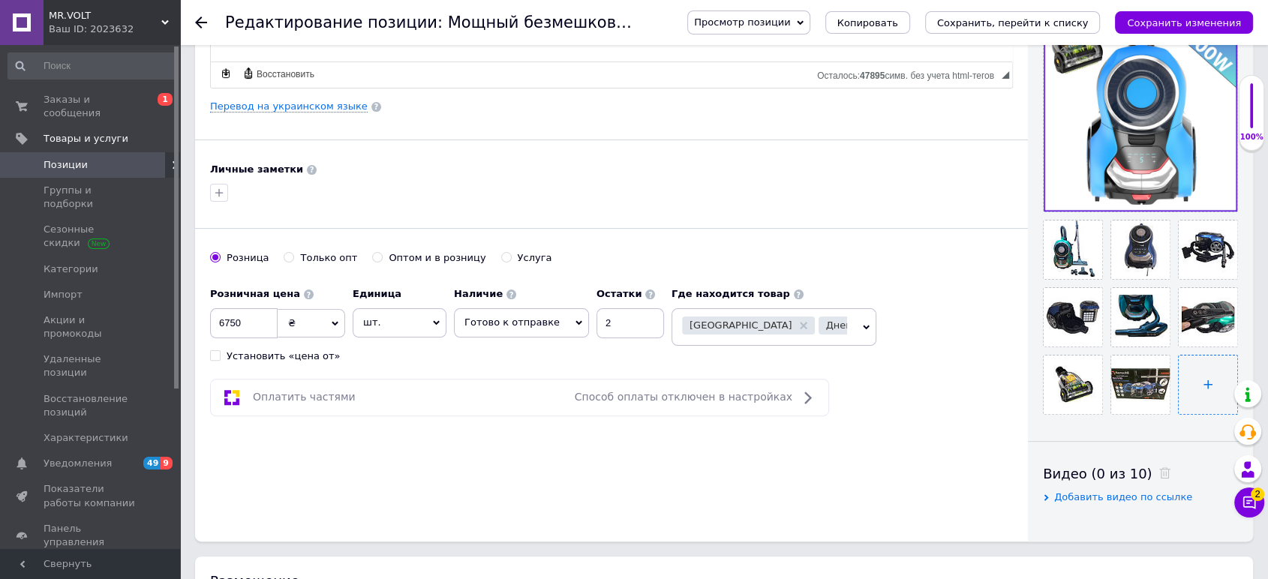
click at [1190, 372] on input "file" at bounding box center [1208, 385] width 59 height 59
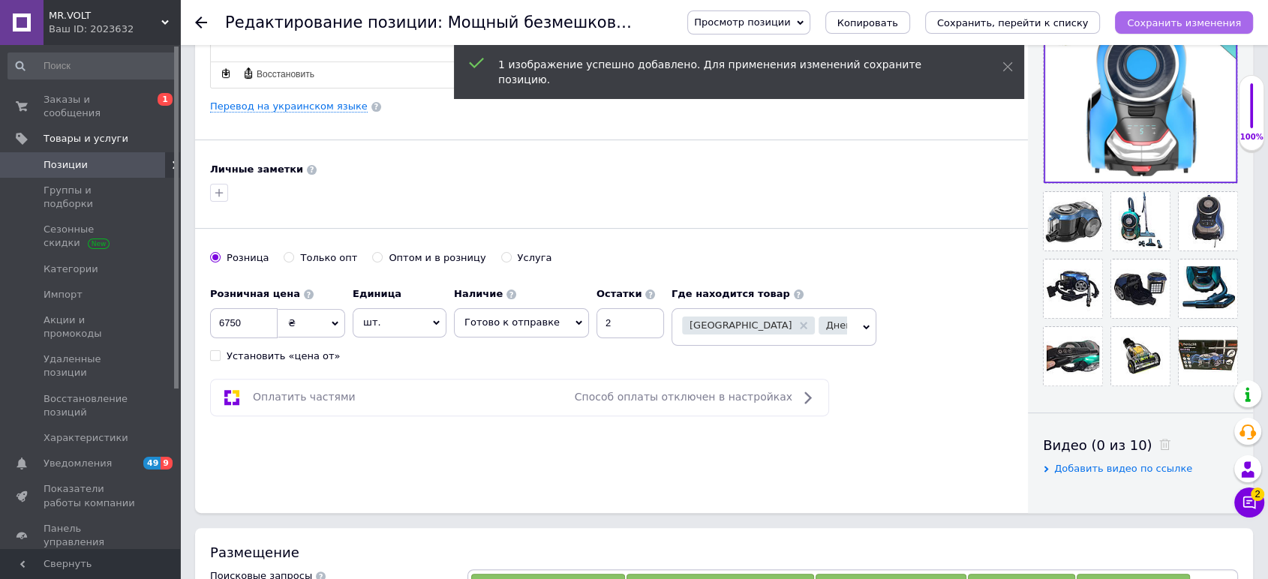
click at [1159, 21] on icon "Сохранить изменения" at bounding box center [1184, 22] width 114 height 11
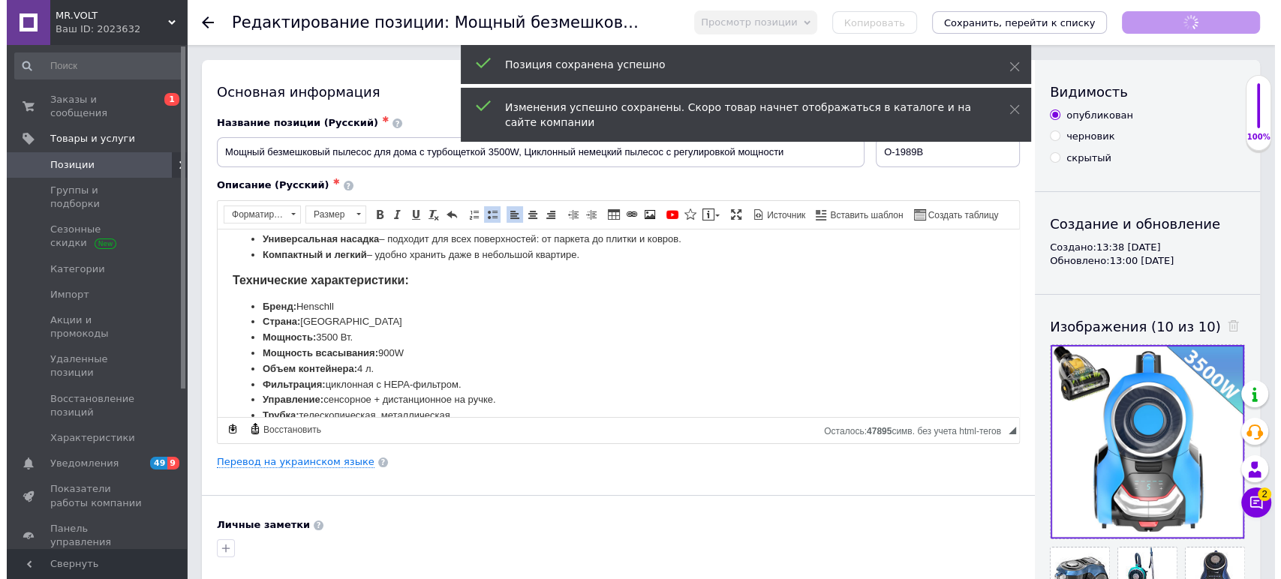
scroll to position [0, 0]
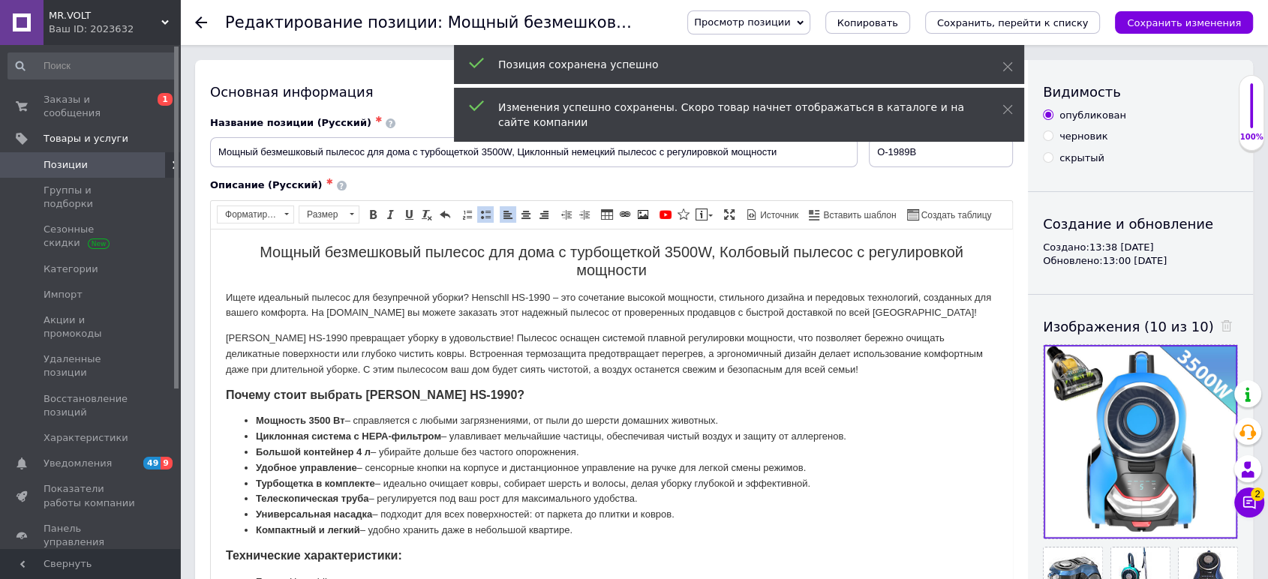
drag, startPoint x: 1005, startPoint y: 429, endPoint x: 943, endPoint y: 611, distance: 192.5
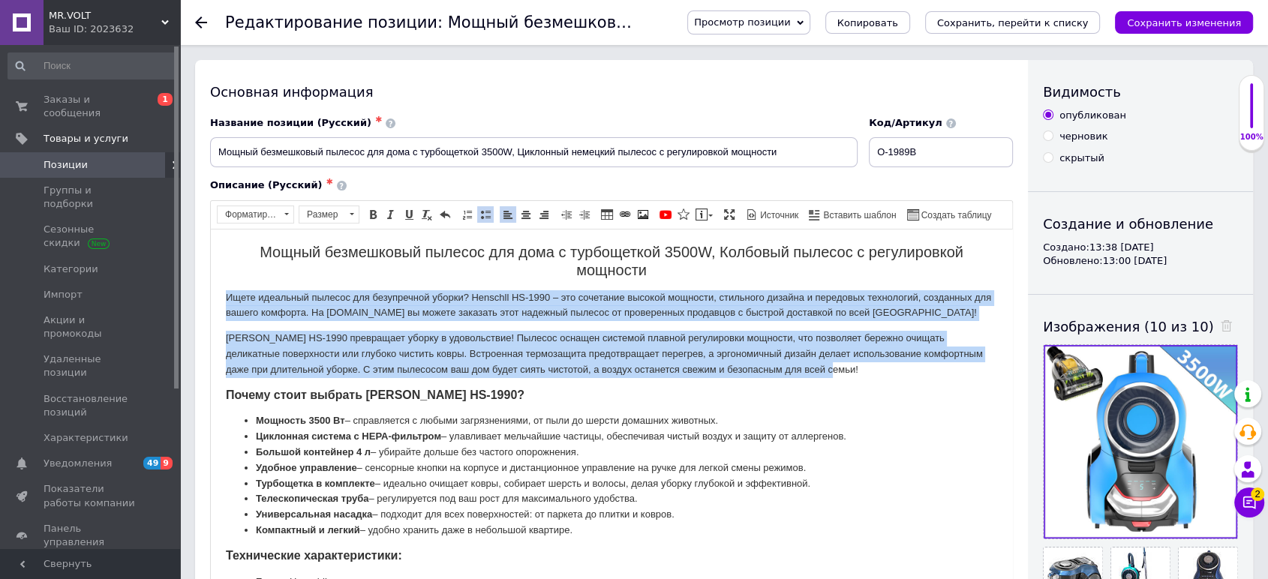
drag, startPoint x: 225, startPoint y: 293, endPoint x: 854, endPoint y: 375, distance: 634.4
click at [854, 375] on body "Мощный безмешковый пылесос для дома с турбощеткой 3500W, Колбовый пылесос с рег…" at bounding box center [612, 544] width 772 height 600
copy body "Ищете идеальный пылесос для безупречной уборки? Henschll HS-1990 – это сочетани…"
click at [830, 209] on span "Вставить шаблон" at bounding box center [858, 215] width 75 height 13
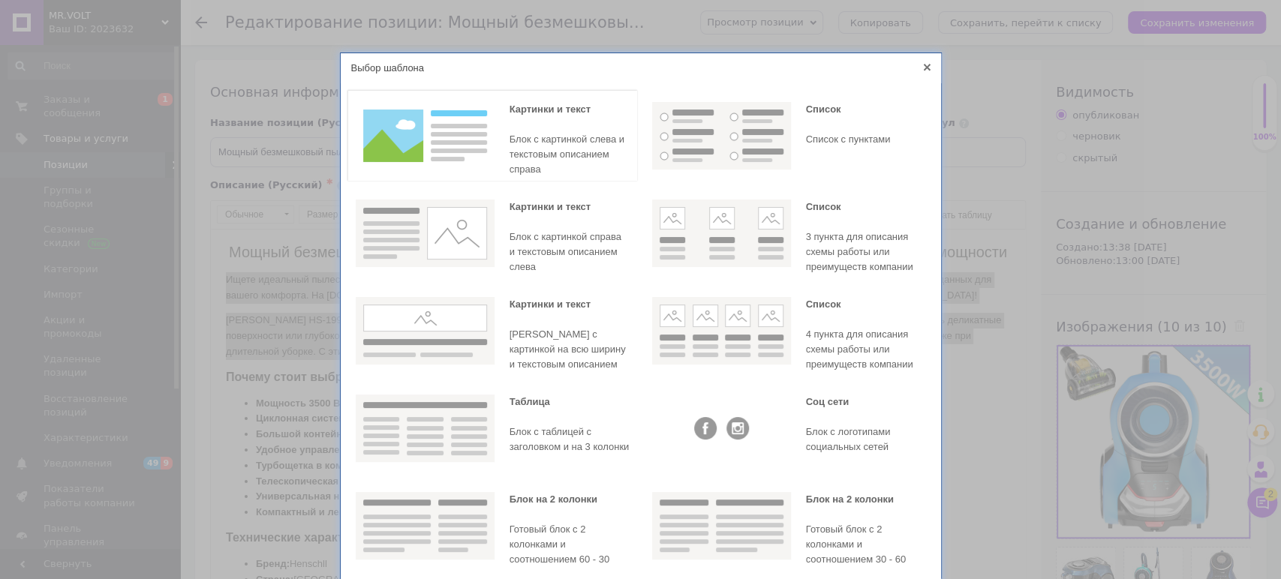
click at [440, 160] on img at bounding box center [425, 136] width 139 height 68
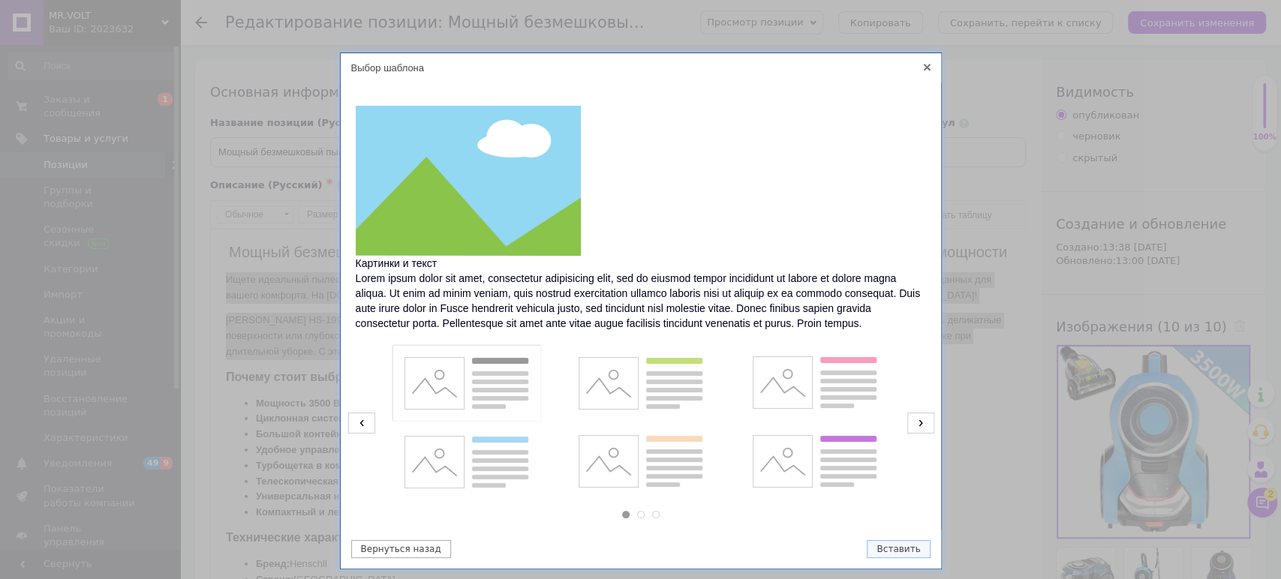
click at [465, 356] on img at bounding box center [466, 384] width 139 height 68
click at [885, 539] on div "Вернуться назад Вставить" at bounding box center [641, 549] width 600 height 39
click at [890, 541] on button "Вставить" at bounding box center [898, 549] width 63 height 18
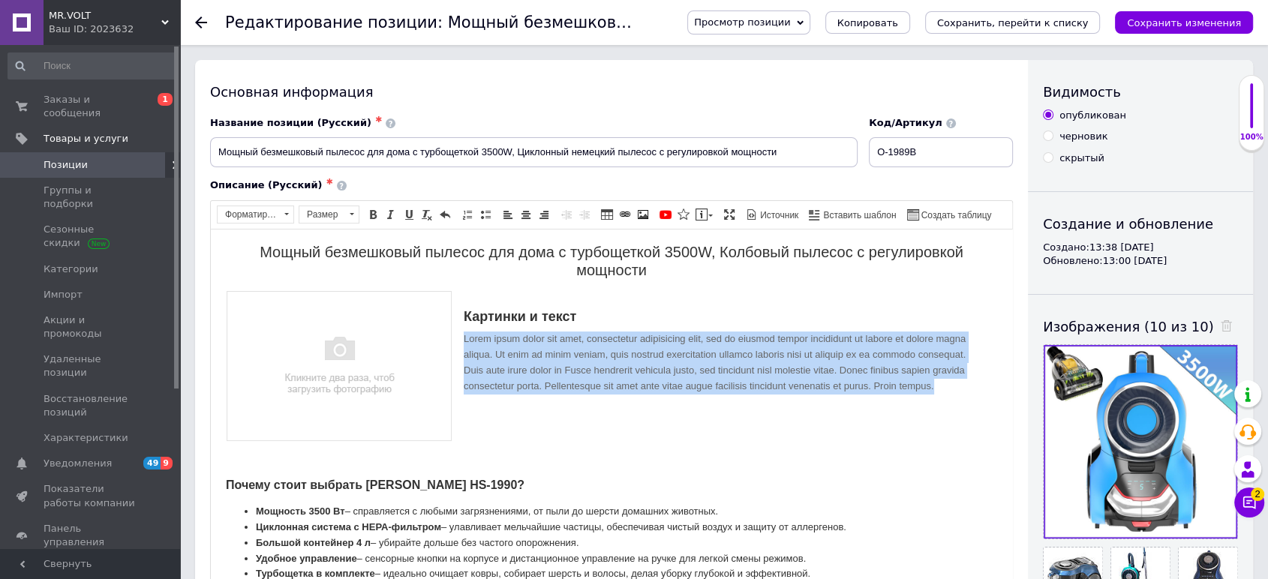
drag, startPoint x: 932, startPoint y: 384, endPoint x: 465, endPoint y: 338, distance: 469.8
click at [465, 338] on div "Картинки и текст Lorem ipsum dolor sit amet, consectetur adipisicing elit, sed …" at bounding box center [612, 351] width 772 height 123
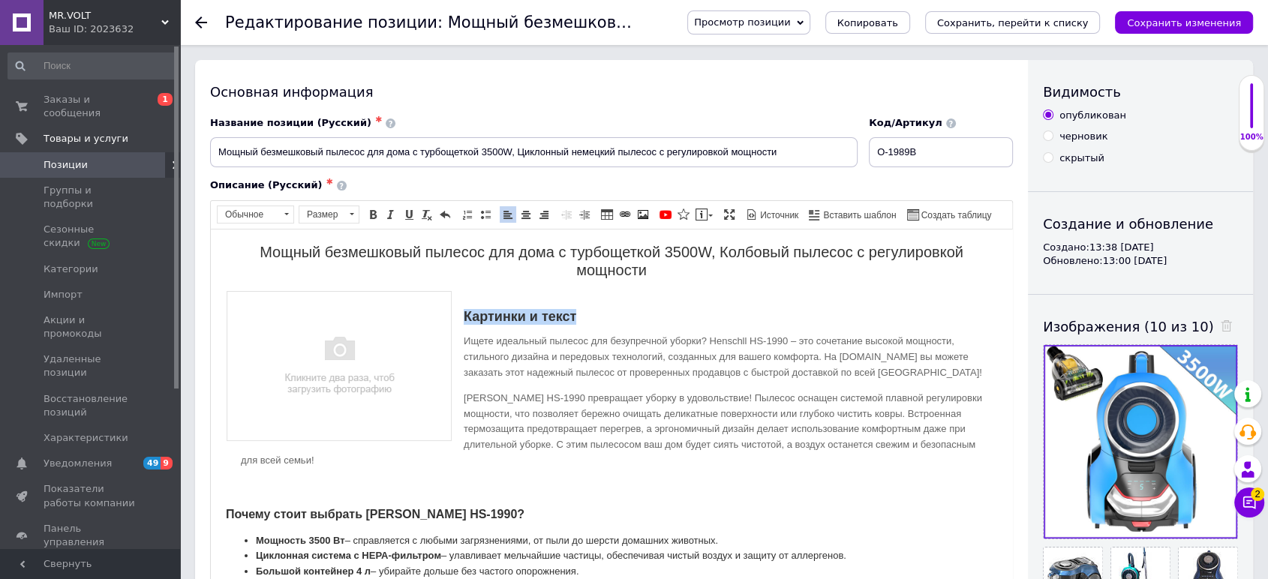
drag, startPoint x: 586, startPoint y: 314, endPoint x: 455, endPoint y: 296, distance: 132.6
click at [457, 297] on div "Картинки и текст Ищете идеальный пылесос для безупречной уборки? Henschll HS-19…" at bounding box center [612, 393] width 772 height 207
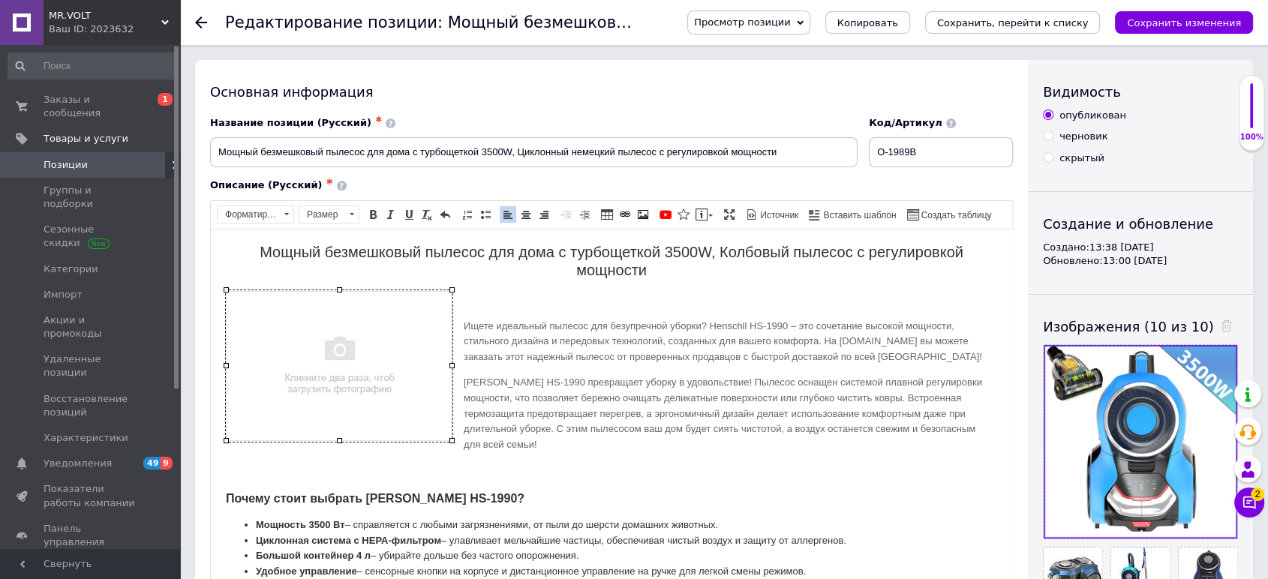
drag, startPoint x: 415, startPoint y: 341, endPoint x: 820, endPoint y: 456, distance: 420.5
click at [415, 341] on img "Визуальный текстовый редактор, 2957AFD3-0278-4820-9DD0-1C7BCB2B63F7" at bounding box center [339, 366] width 227 height 152
click at [629, 218] on link "Вставить/Редактировать ссылку Комбинация клавиш Ctrl+L" at bounding box center [625, 214] width 17 height 17
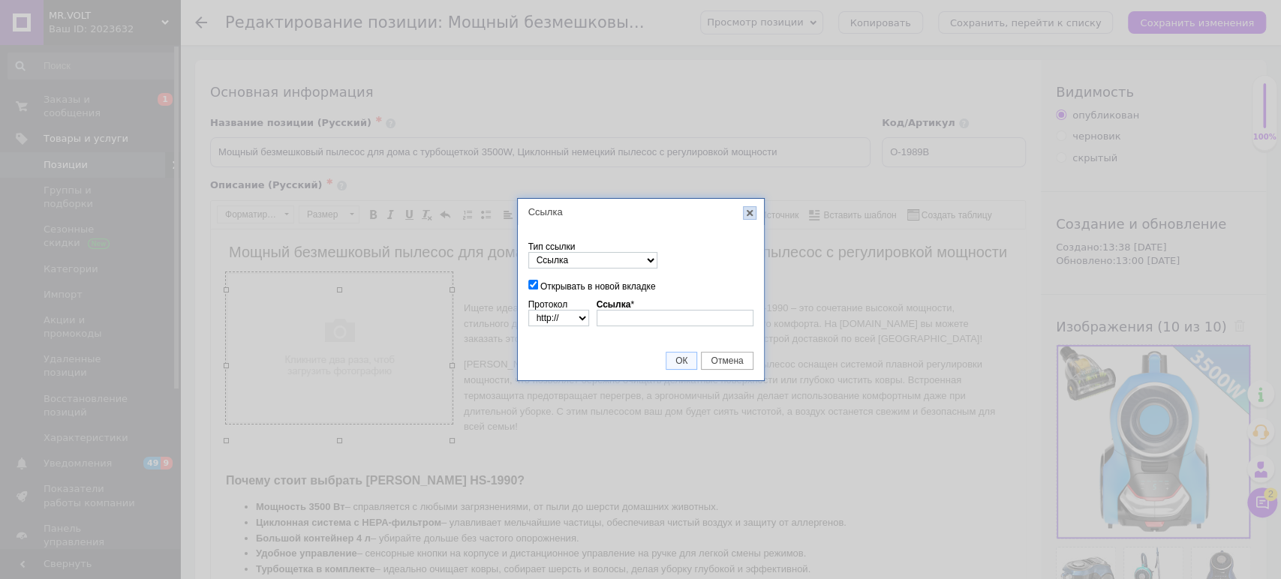
click at [751, 215] on link "X" at bounding box center [750, 213] width 14 height 14
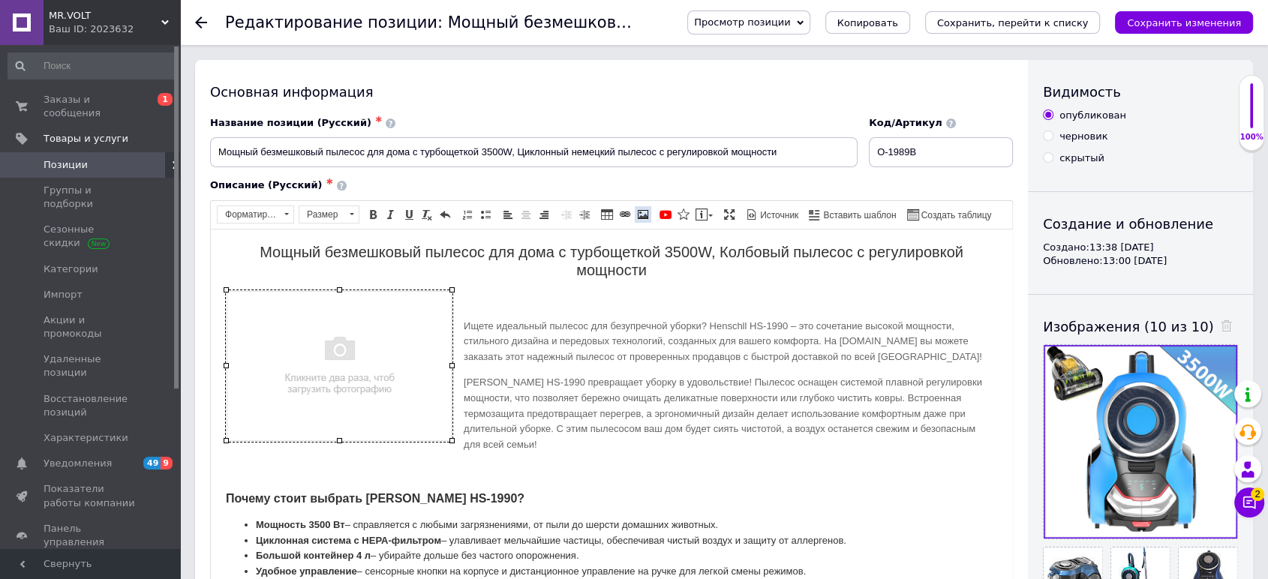
click at [639, 215] on span at bounding box center [643, 215] width 12 height 12
select select
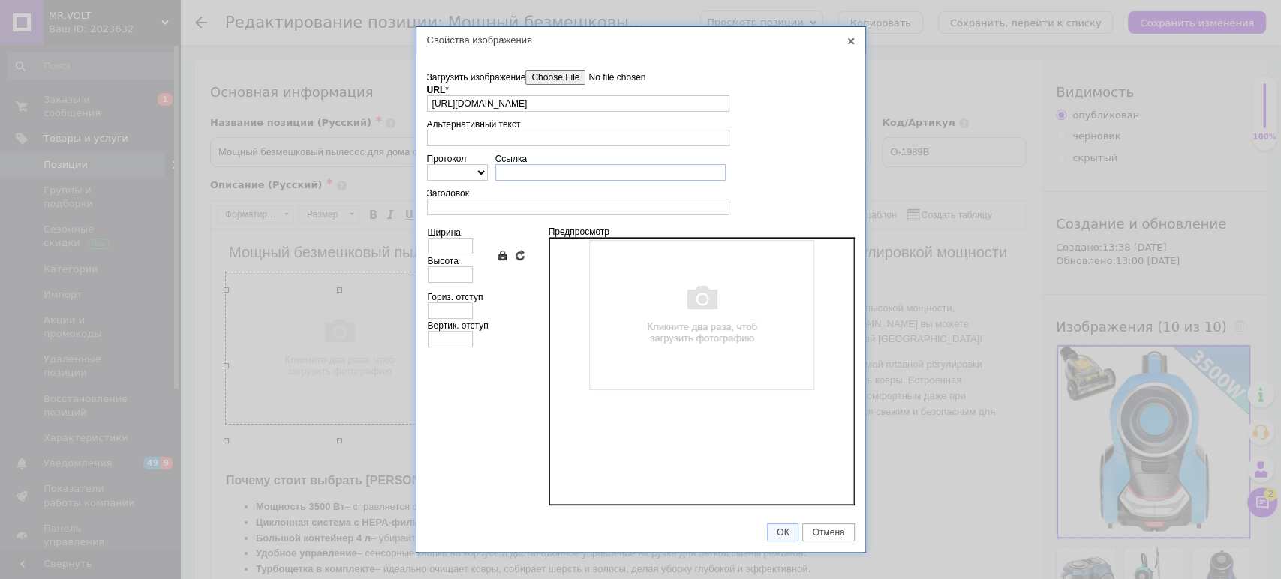
scroll to position [0, 48]
click at [588, 88] on div "URL * https://my.prom.ua/image/ckeditor_plugins/custom_templates/placeholder_im…" at bounding box center [578, 98] width 302 height 27
click at [588, 83] on input"] "Загрузить изображение" at bounding box center [610, 77] width 170 height 15
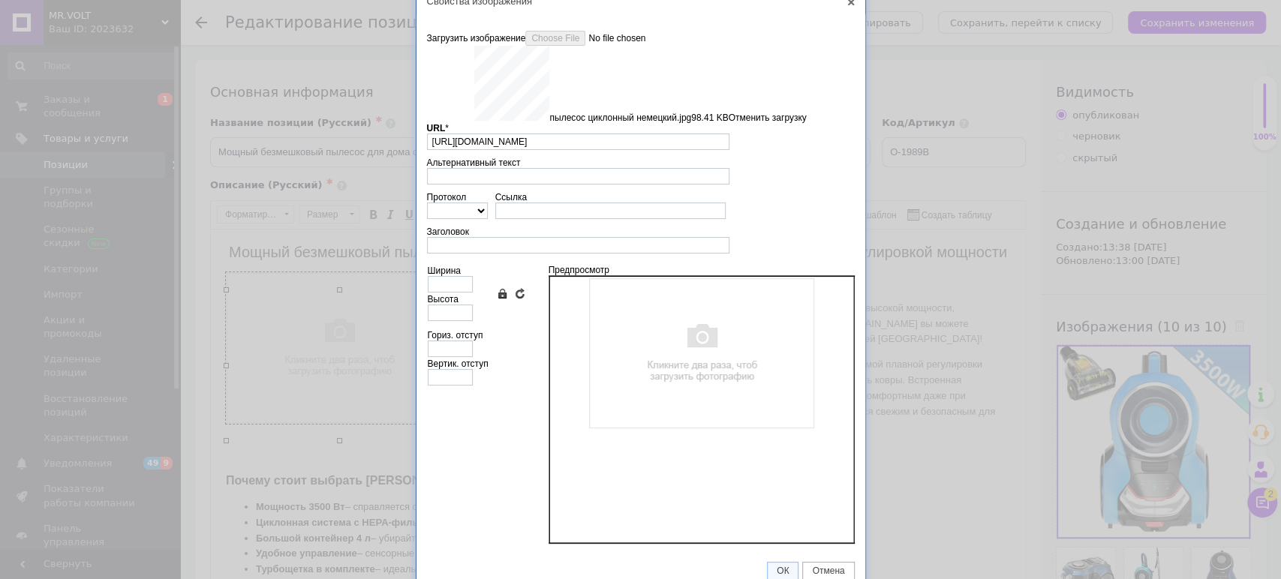
scroll to position [19, 0]
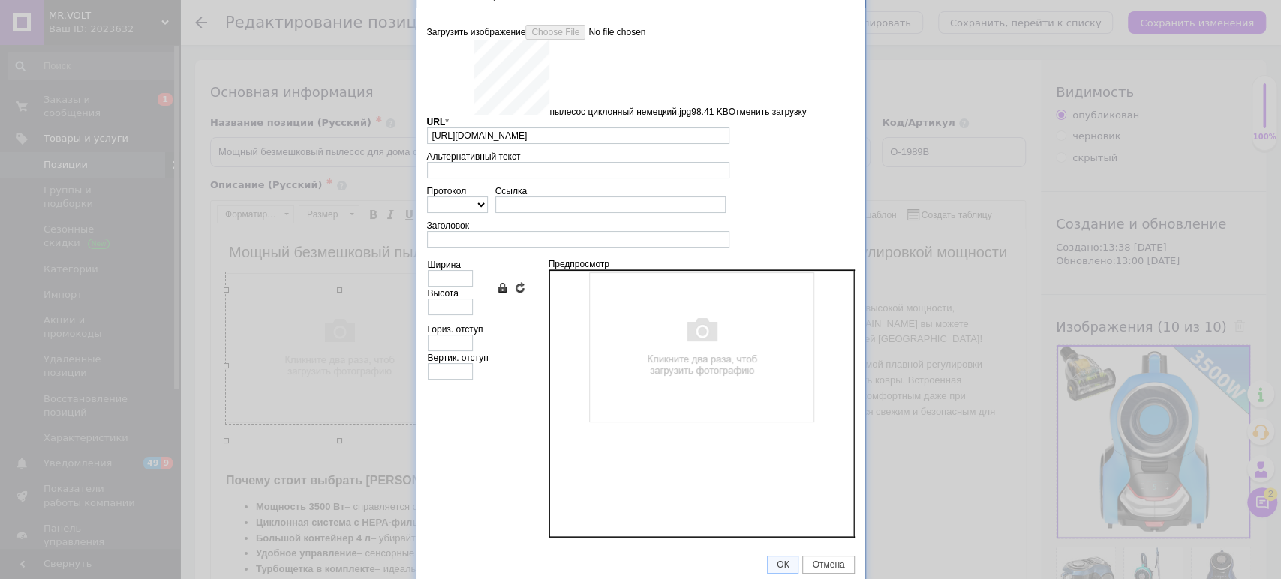
type input "https://images.prom.ua/6789694497_w640_h2048_pylesos_tsiklonnyj_nemetskij.jpg?f…"
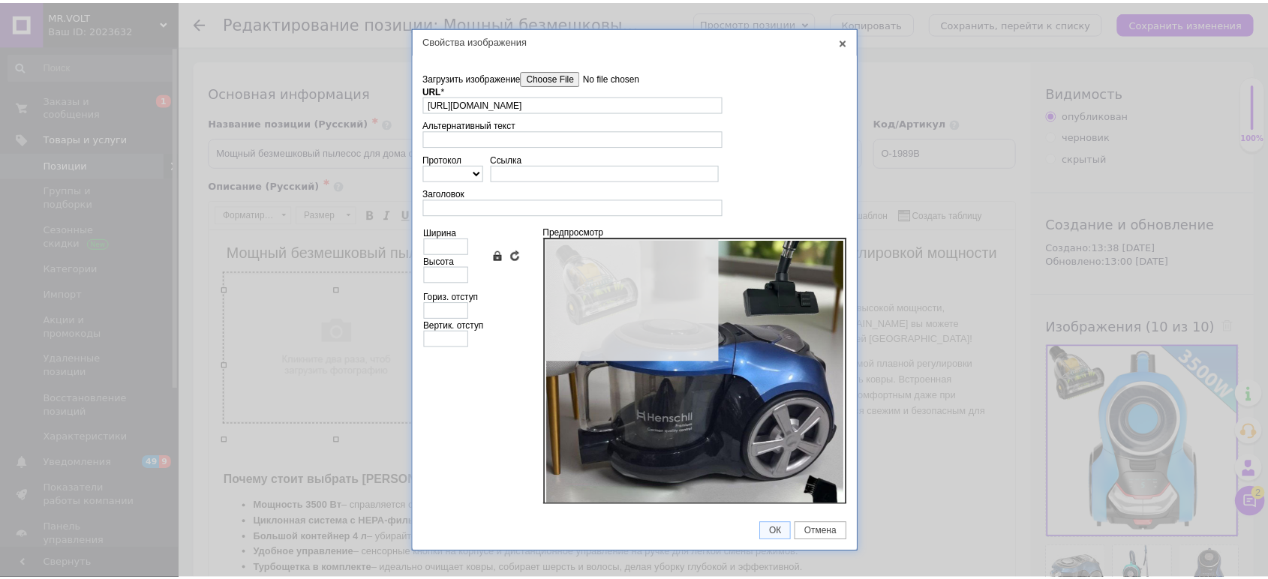
scroll to position [0, 0]
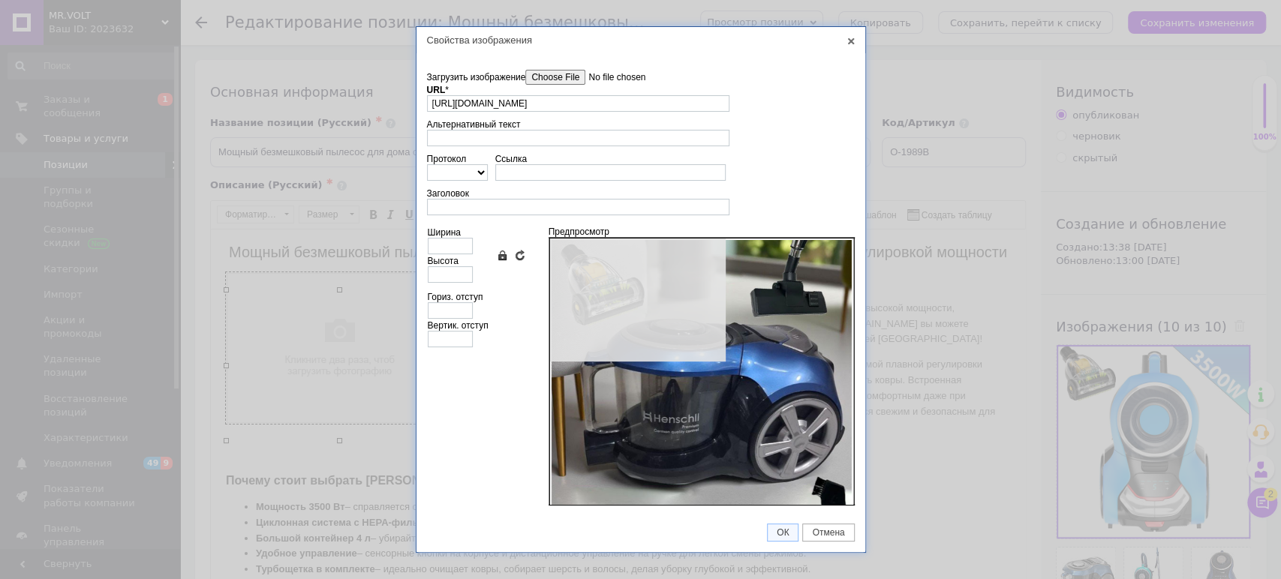
type input "630"
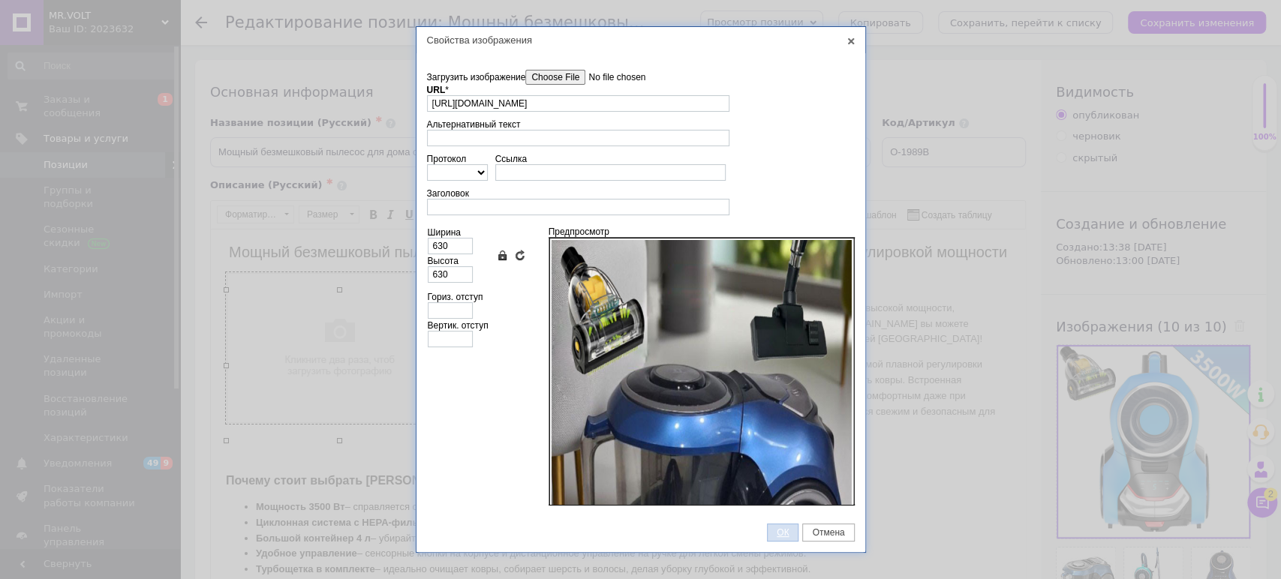
drag, startPoint x: 787, startPoint y: 531, endPoint x: 468, endPoint y: 179, distance: 474.5
click at [787, 531] on span "ОК" at bounding box center [783, 533] width 30 height 11
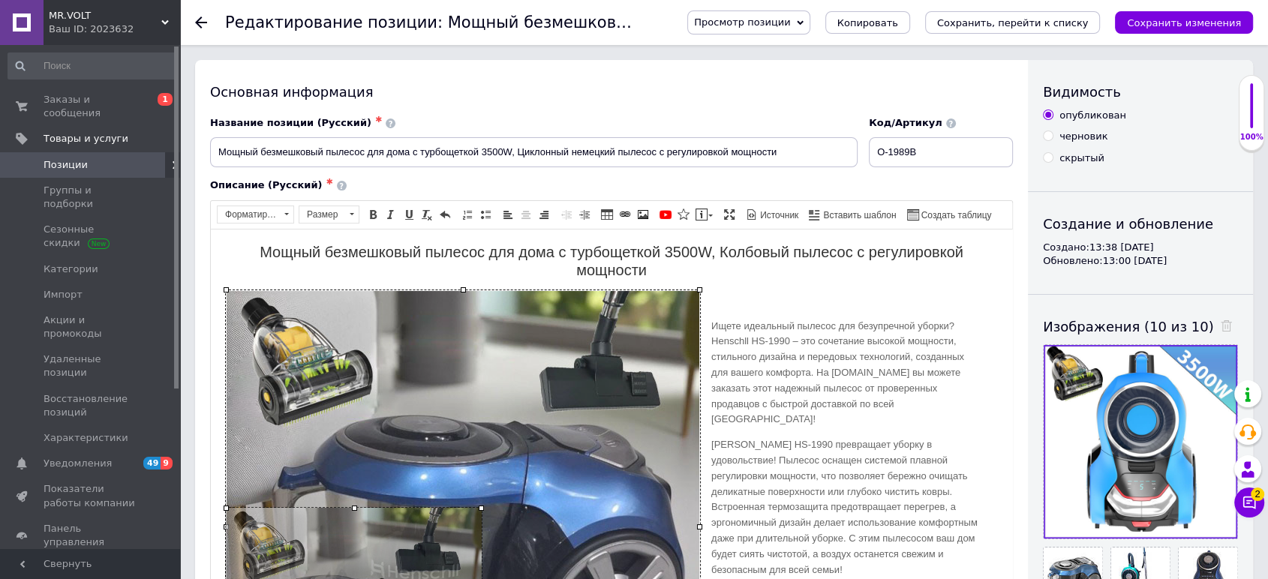
drag, startPoint x: 700, startPoint y: 289, endPoint x: 480, endPoint y: 453, distance: 274.5
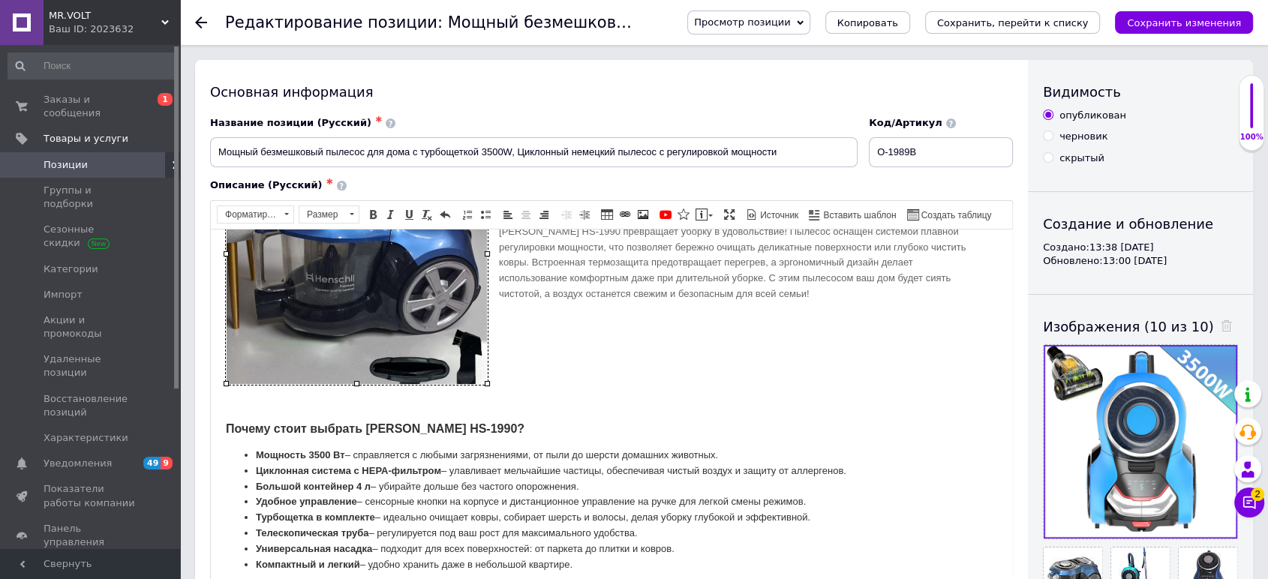
click at [663, 266] on p "Henschll HS-1990 превращает уборку в удовольствие! Пылесос оснащен системой пла…" at bounding box center [612, 263] width 742 height 78
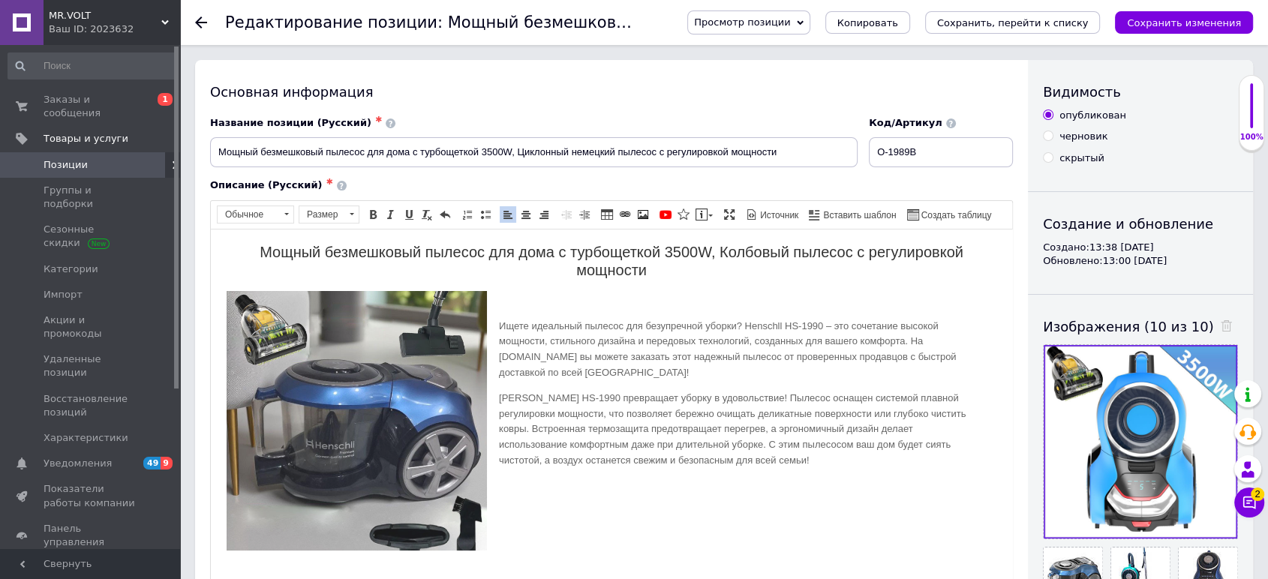
click at [423, 414] on img "Визуальный текстовый редактор, 2957AFD3-0278-4820-9DD0-1C7BCB2B63F7" at bounding box center [357, 421] width 262 height 262
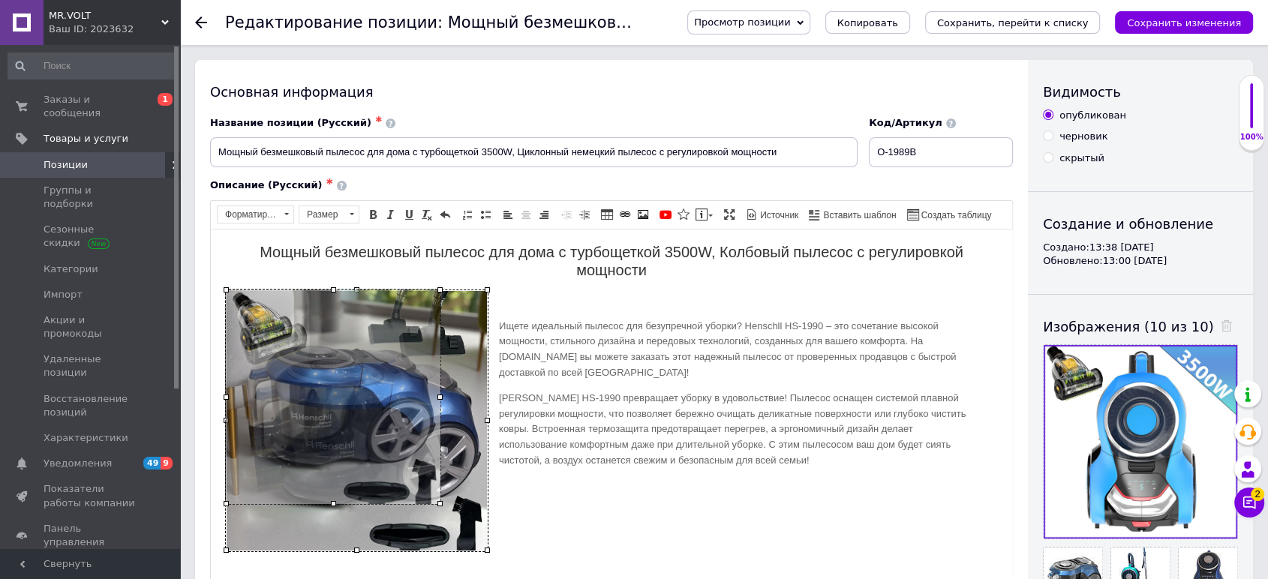
drag, startPoint x: 486, startPoint y: 548, endPoint x: 427, endPoint y: 478, distance: 91.6
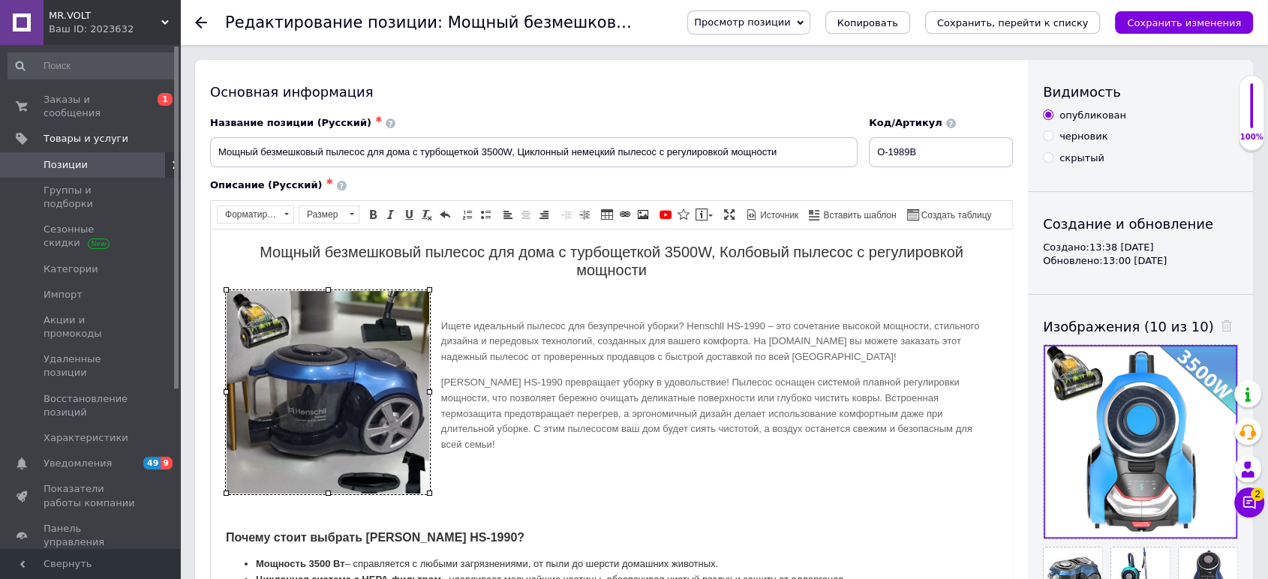
click at [522, 437] on p "Henschll HS-1990 превращает уборку в удовольствие! Пылесос оснащен системой пла…" at bounding box center [612, 414] width 742 height 78
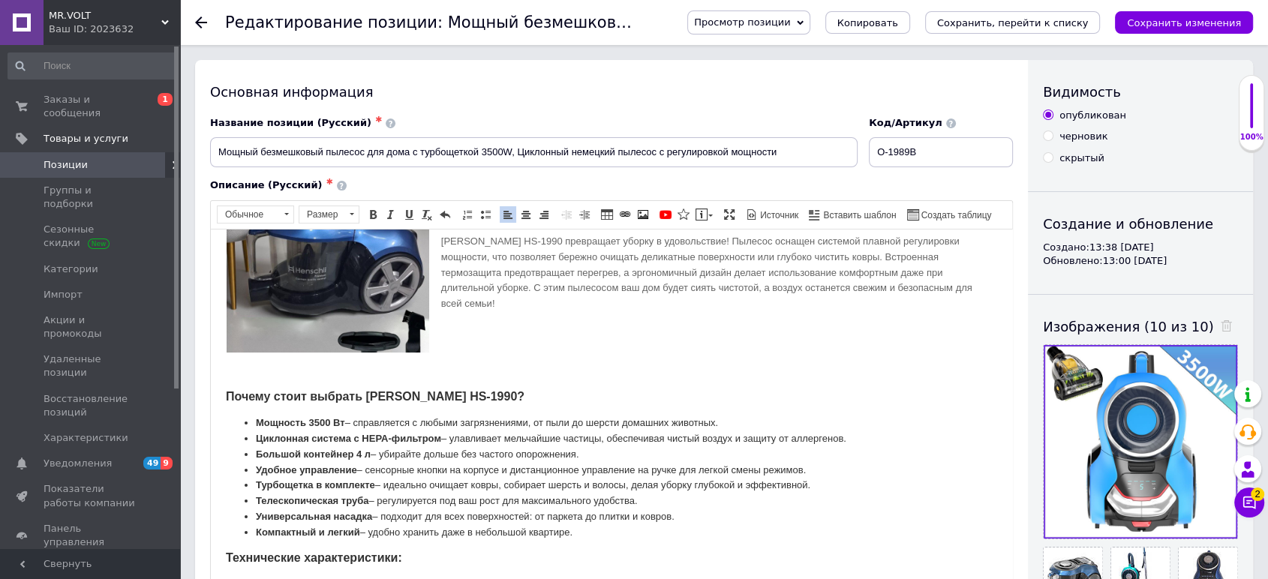
scroll to position [167, 0]
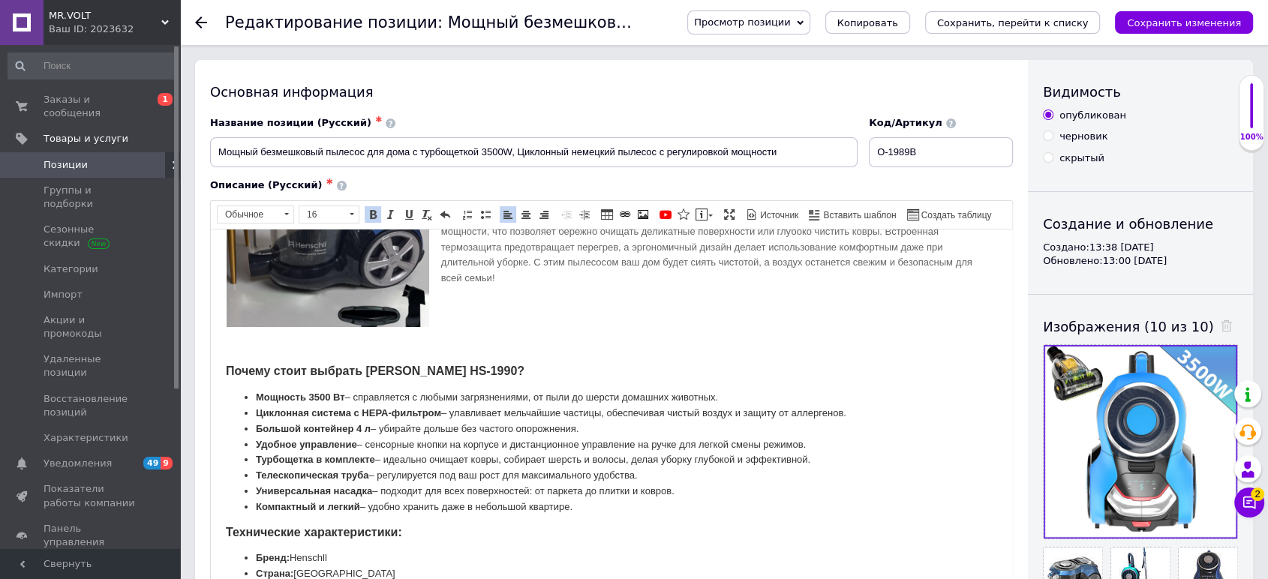
drag, startPoint x: 212, startPoint y: 373, endPoint x: 719, endPoint y: 509, distance: 525.2
click at [719, 509] on html "Мощный безмешковый пылесос для дома с турбощеткой 3500W, Колбовый пылесос с рег…" at bounding box center [612, 448] width 802 height 773
copy body "Почему стоит выбрать Henschll HS-1990? Мощность 3500 Вт – справляется с любыми …"
click at [832, 227] on span "Панели инструментов редактора Форматирование Обычное Размер 16 Полужирный Комби…" at bounding box center [612, 215] width 802 height 29
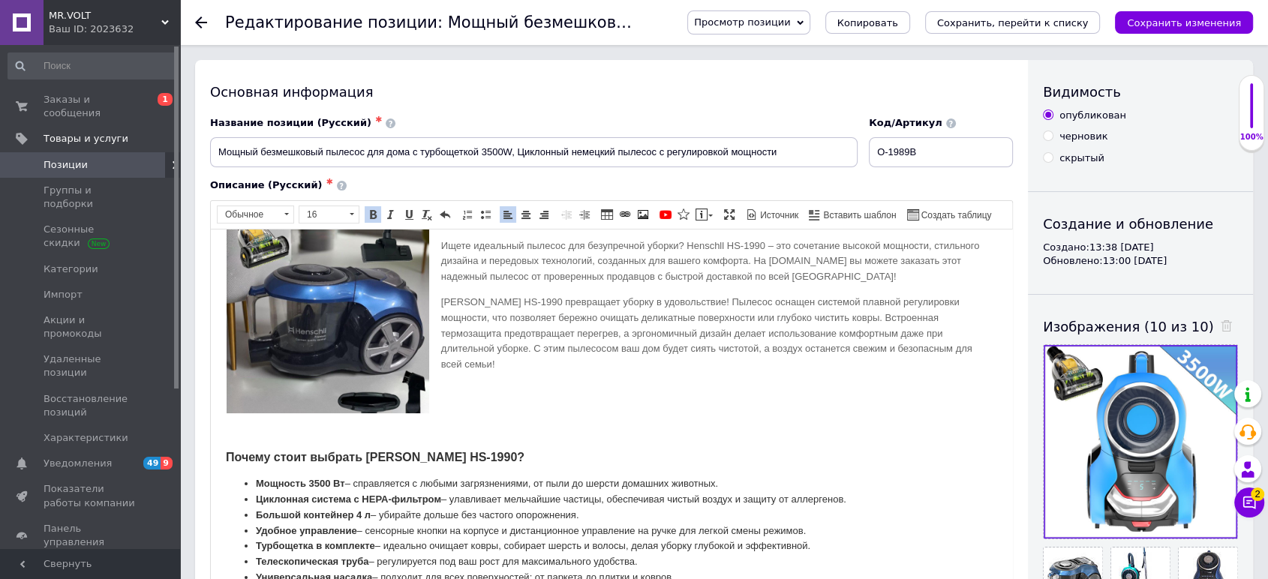
scroll to position [0, 0]
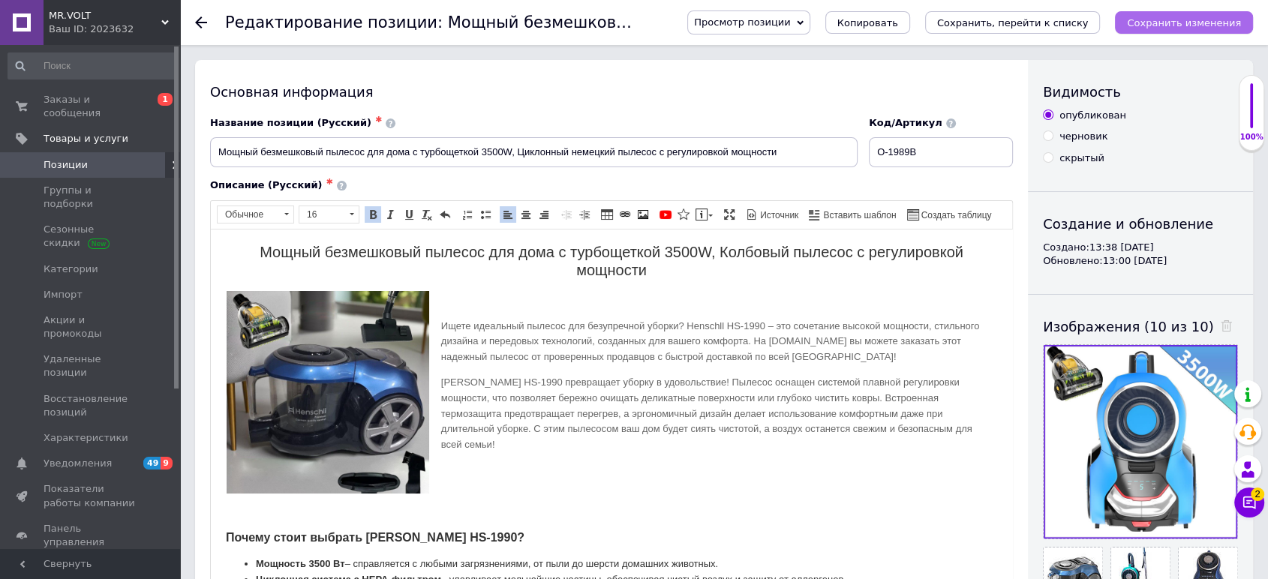
click at [1147, 22] on icon "Сохранить изменения" at bounding box center [1184, 22] width 114 height 11
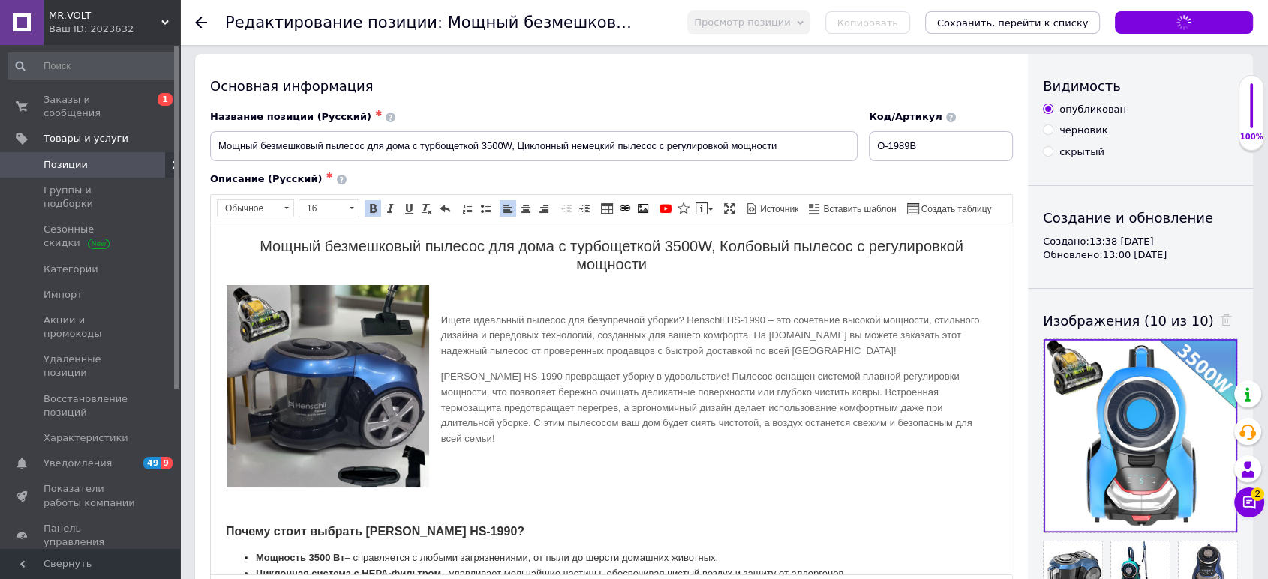
scroll to position [167, 0]
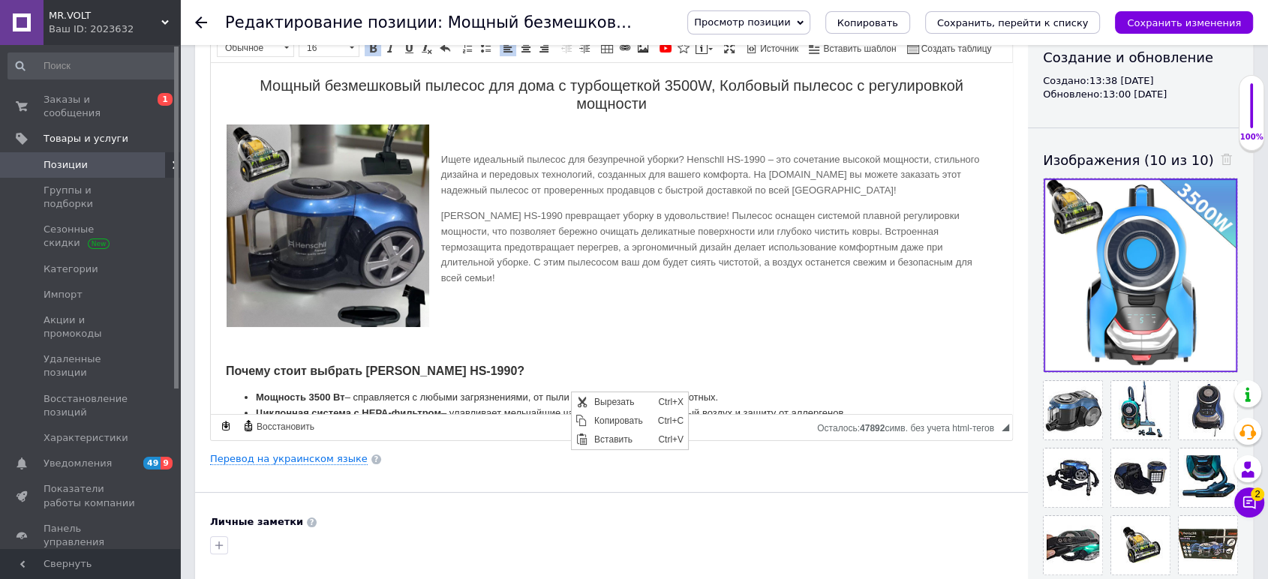
click at [540, 273] on p "Henschll HS-1990 превращает уборку в удовольствие! Пылесос оснащен системой пла…" at bounding box center [612, 247] width 742 height 78
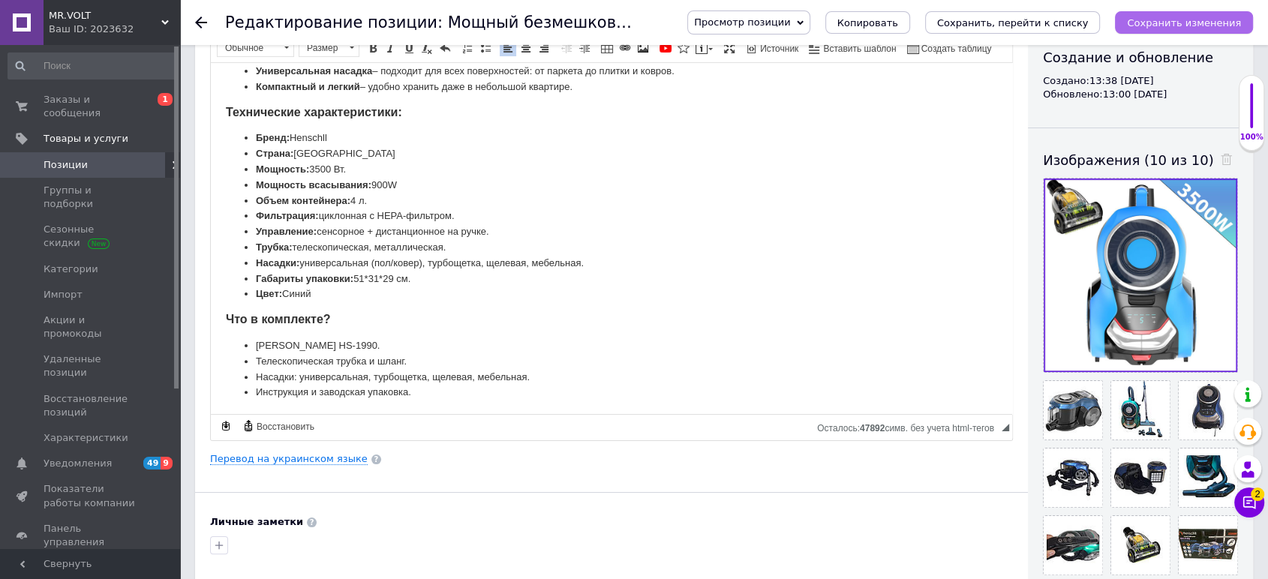
click at [1193, 19] on icon "Сохранить изменения" at bounding box center [1184, 22] width 114 height 11
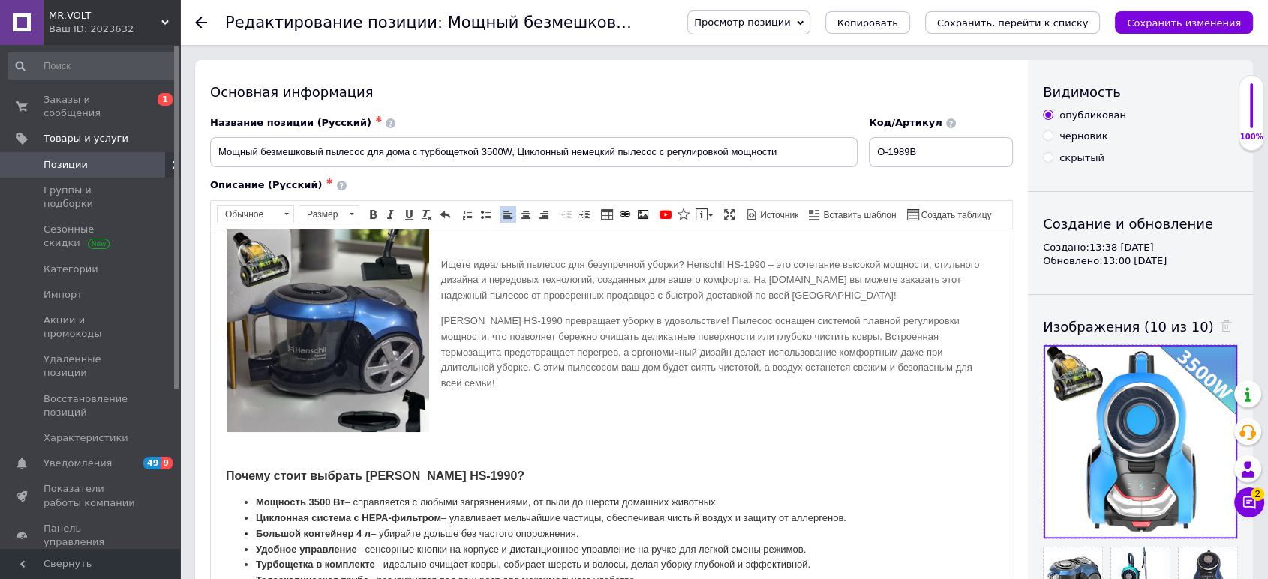
scroll to position [4, 0]
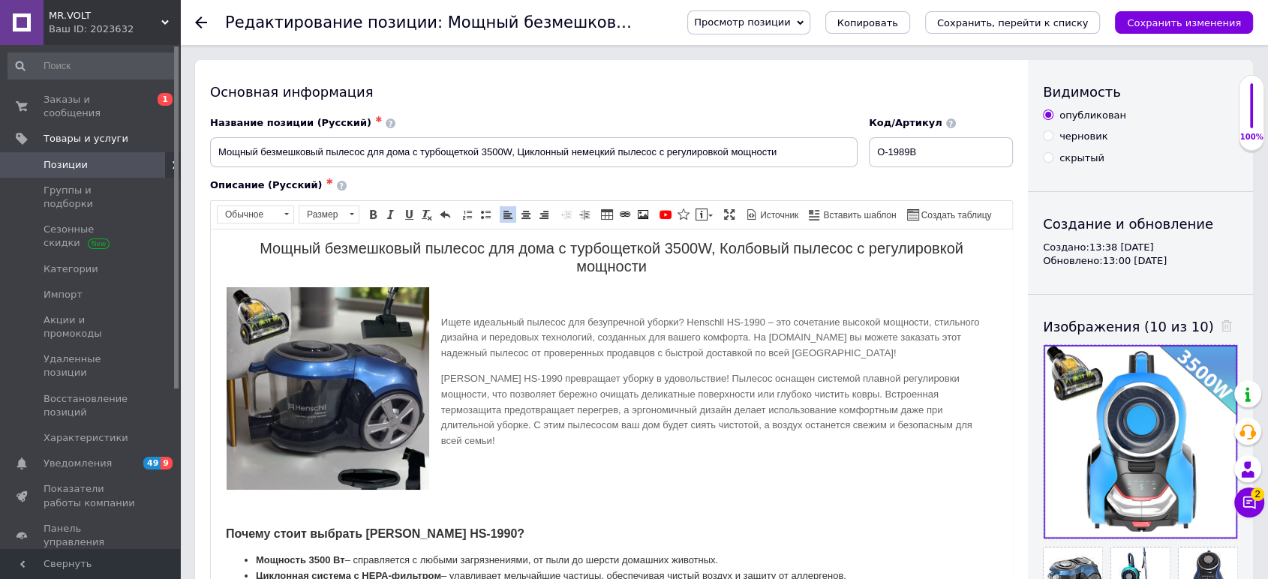
click at [1190, 8] on div "Просмотр позиции Сохранить и посмотреть на сайте Сохранить и посмотреть на порт…" at bounding box center [955, 22] width 596 height 45
click at [1186, 17] on icon "Сохранить изменения" at bounding box center [1184, 22] width 114 height 11
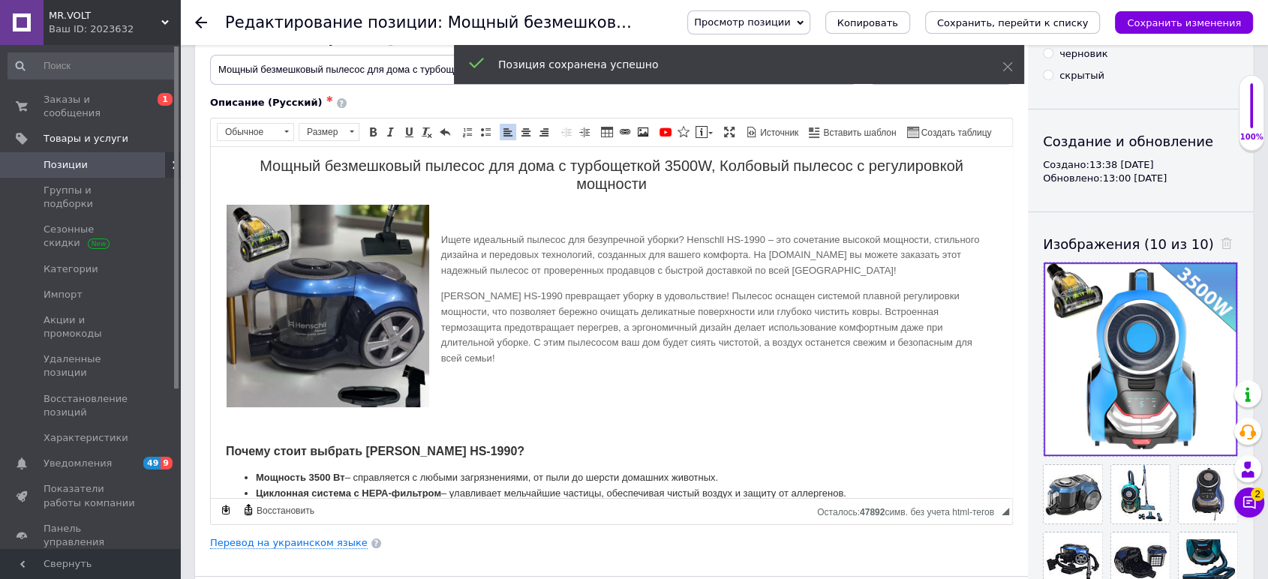
scroll to position [83, 0]
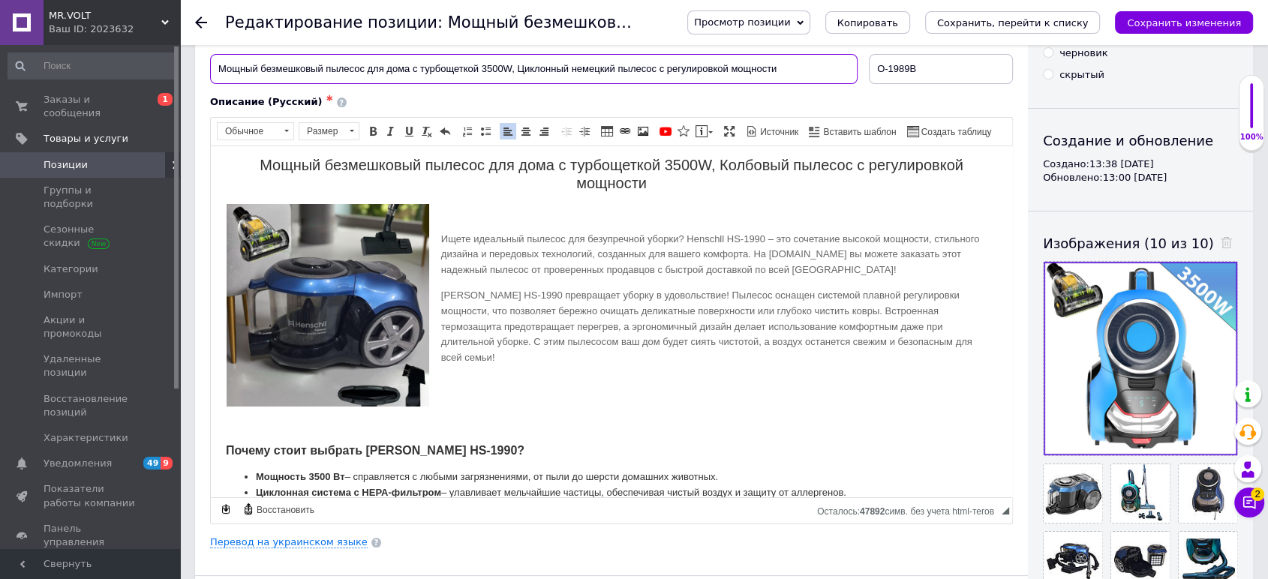
drag, startPoint x: 766, startPoint y: 207, endPoint x: 735, endPoint y: 314, distance: 110.9
click at [495, 172] on span "Мощный безмешковый пылесос для дома с турбощеткой 3500W, Колбовый пылесос с рег…" at bounding box center [612, 173] width 704 height 35
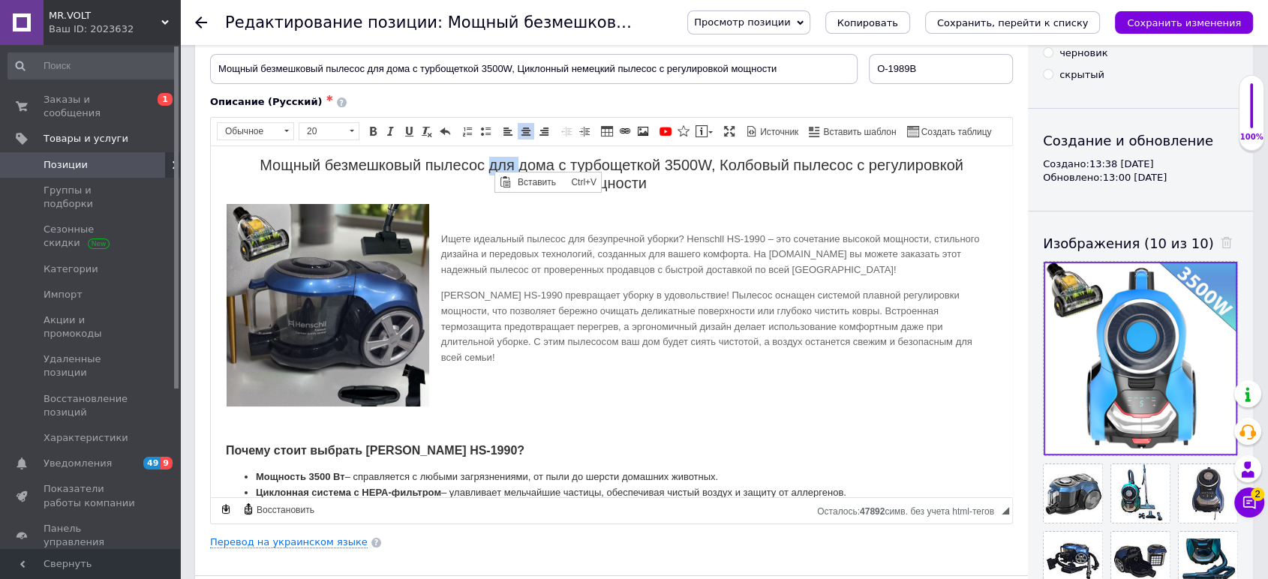
click at [493, 172] on span "Мощный безмешковый пылесос для дома с турбощеткой 3500W, Колбовый пылесос с рег…" at bounding box center [612, 173] width 704 height 35
click at [439, 177] on p "Мощный безмешковый пылесос для дома с турбощеткой 3500W, Колбовый пылесос с рег…" at bounding box center [612, 175] width 772 height 36
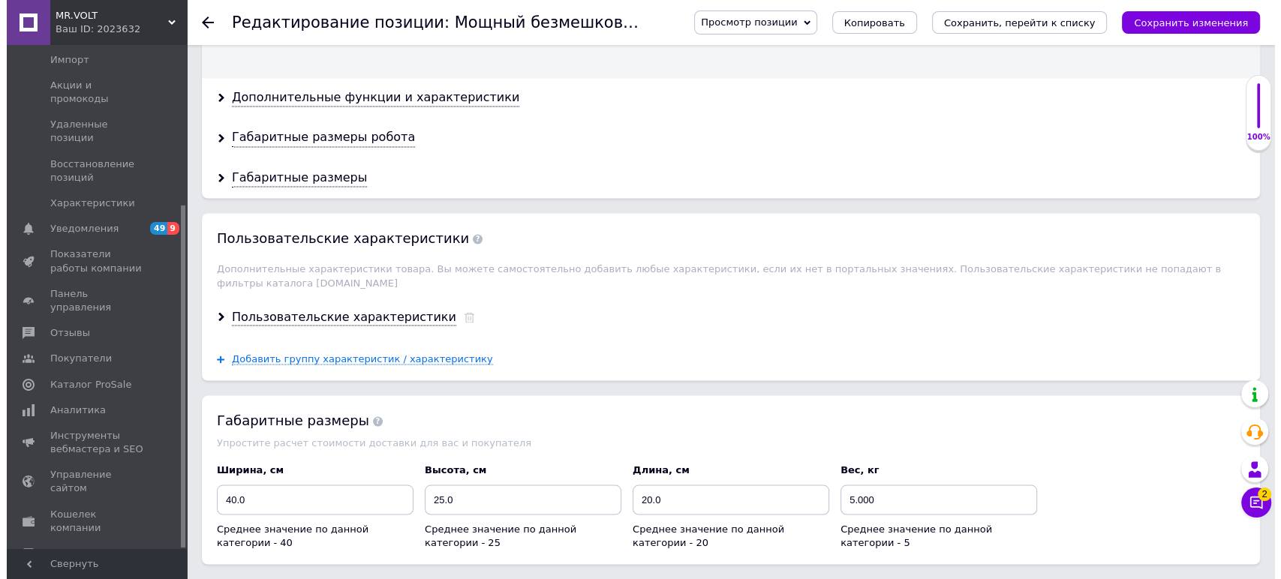
scroll to position [3188, 0]
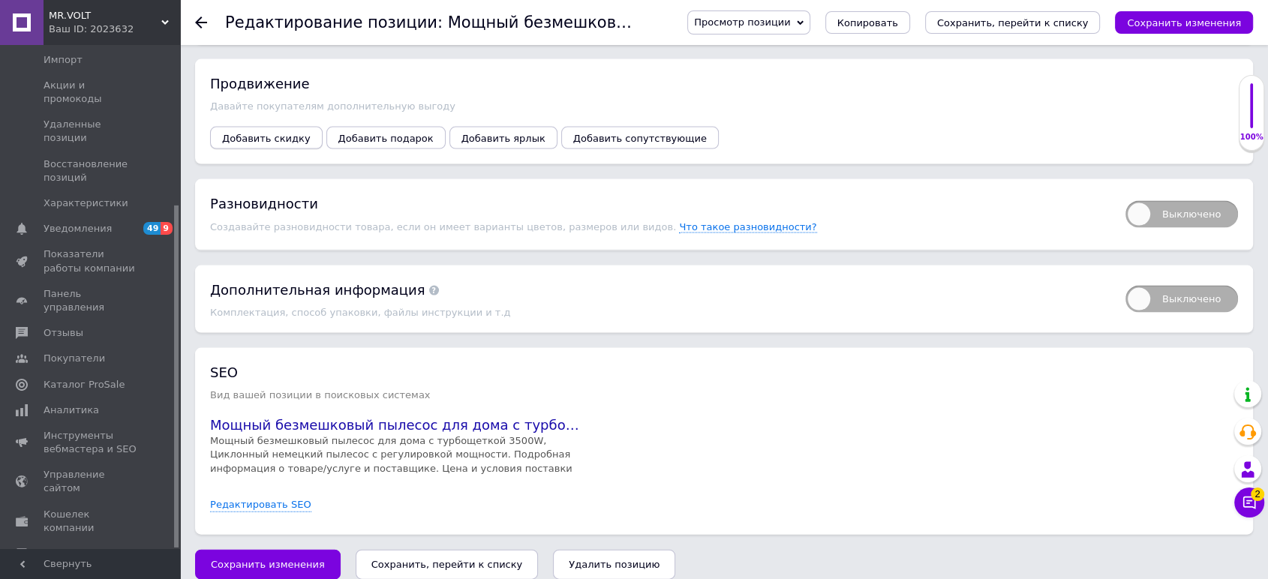
click at [275, 127] on button "Добавить скидку" at bounding box center [266, 138] width 113 height 23
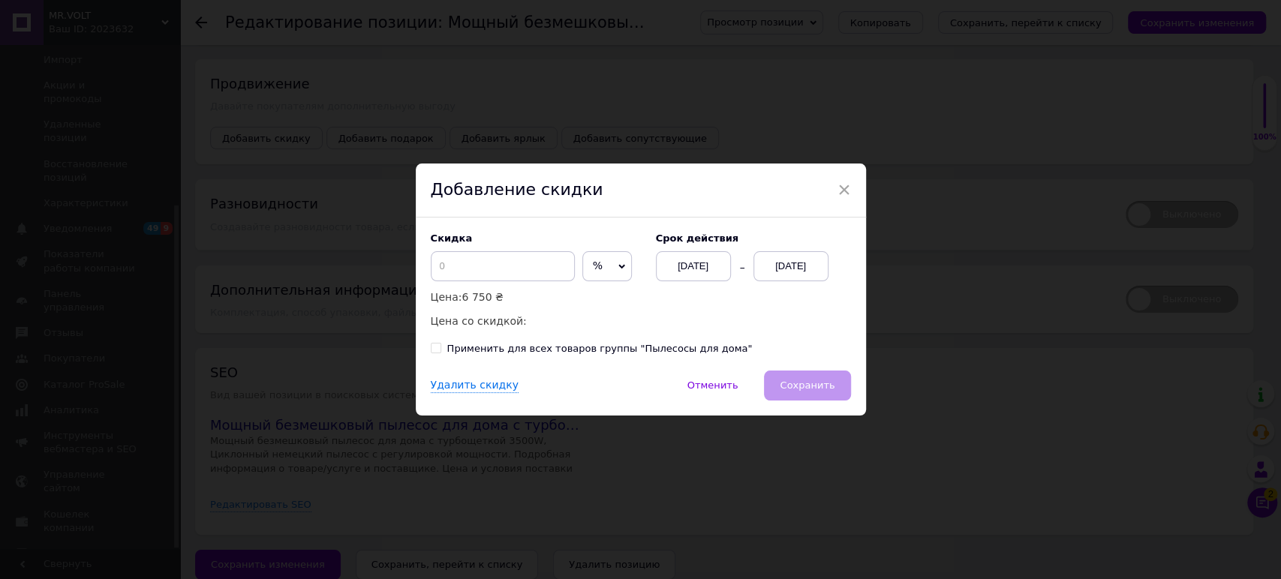
drag, startPoint x: 523, startPoint y: 221, endPoint x: 516, endPoint y: 222, distance: 7.7
click at [523, 221] on div "Скидка % ₴ Цена: 6 750 ₴ Цена со скидкой: Cрок действия 12.08.2025 12.08.2025 П…" at bounding box center [641, 294] width 450 height 153
drag, startPoint x: 516, startPoint y: 222, endPoint x: 456, endPoint y: 275, distance: 79.8
click at [459, 281] on input at bounding box center [503, 266] width 144 height 30
type input "50"
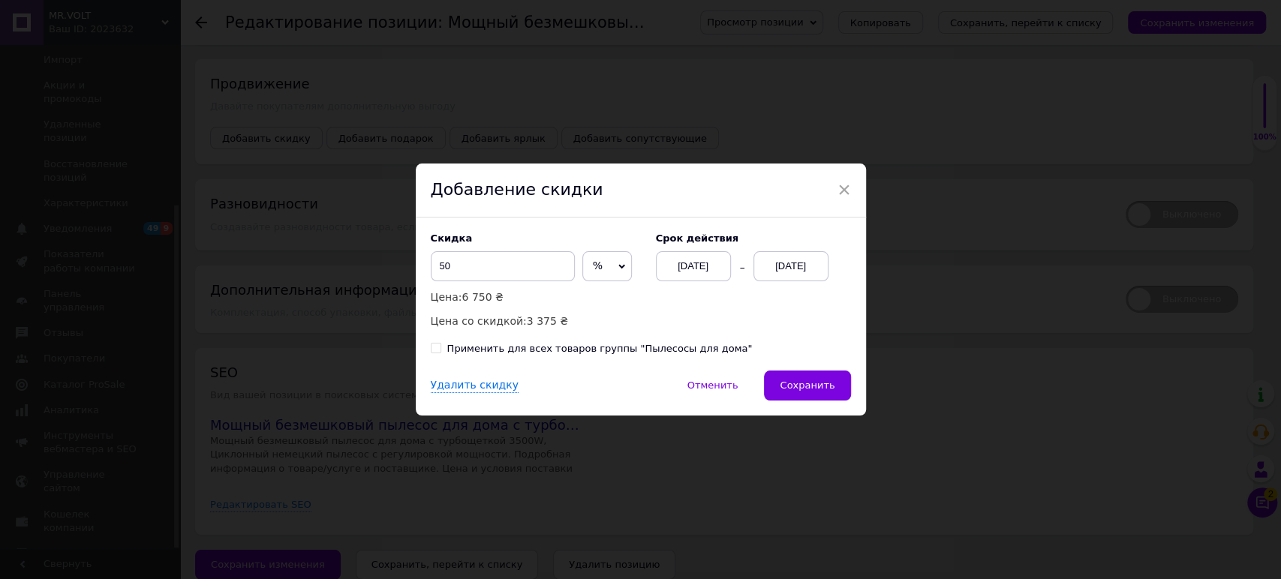
click at [781, 263] on div "12.08.2025" at bounding box center [791, 266] width 75 height 30
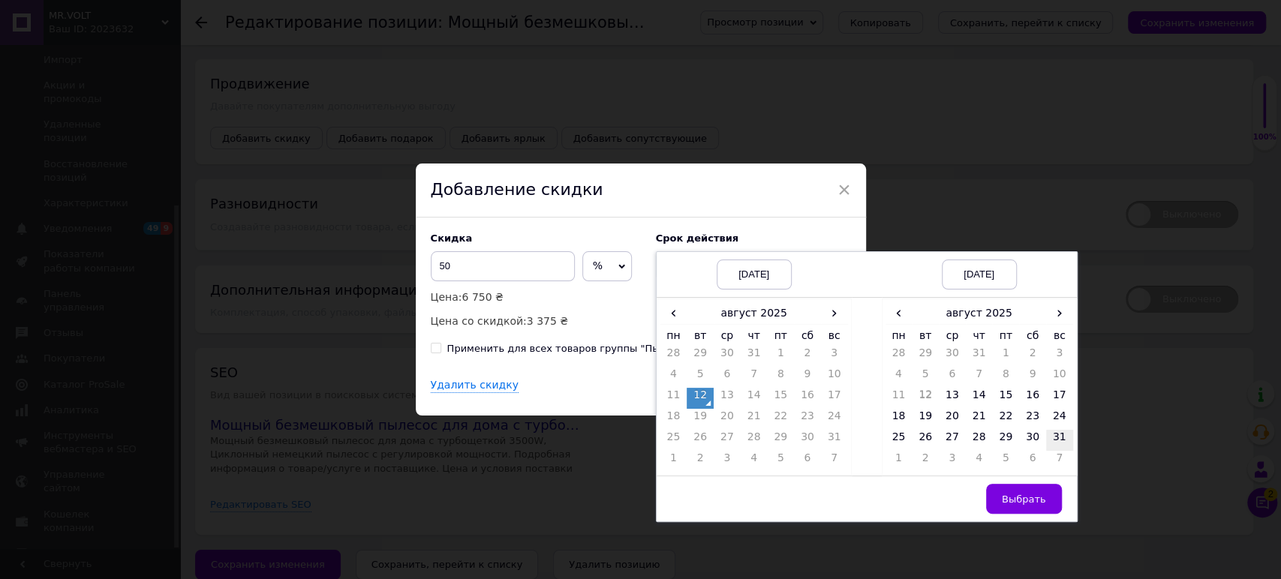
click at [1061, 446] on td "31" at bounding box center [1059, 440] width 27 height 21
drag, startPoint x: 999, startPoint y: 496, endPoint x: 973, endPoint y: 434, distance: 67.6
click at [1000, 498] on button "Выбрать" at bounding box center [1024, 499] width 76 height 30
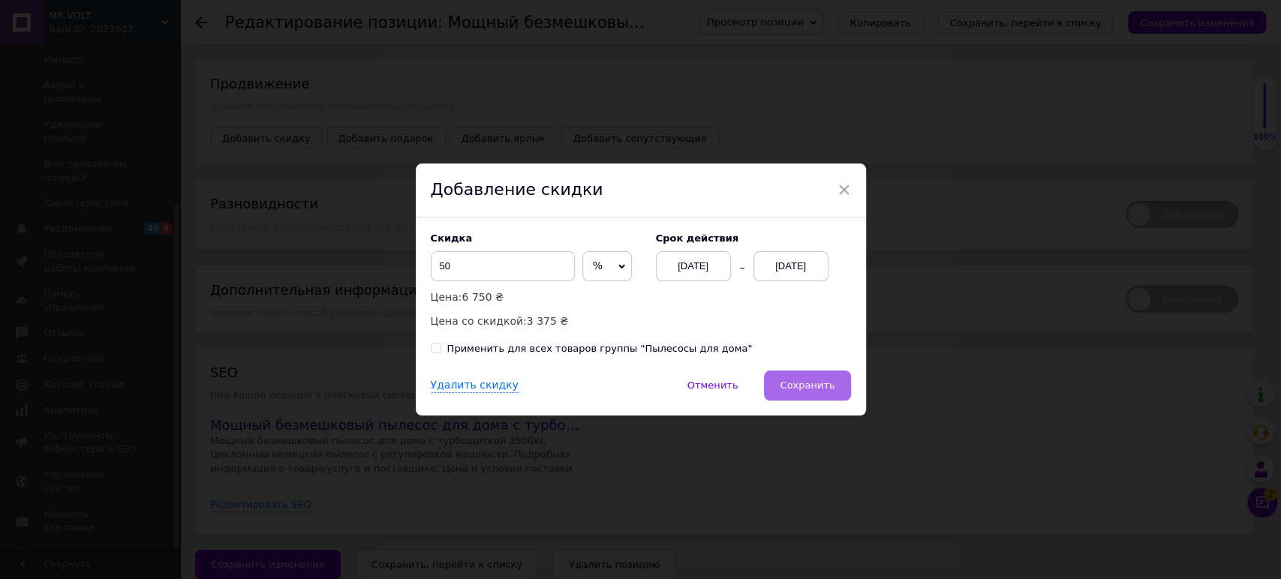
click at [835, 395] on button "Сохранить" at bounding box center [807, 386] width 86 height 30
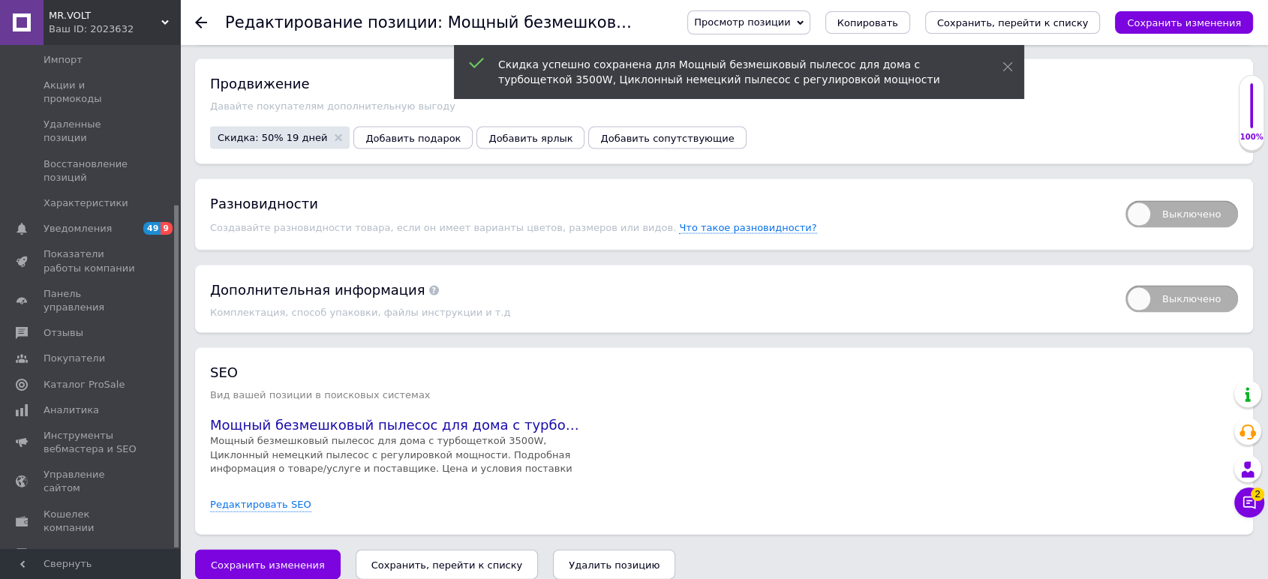
drag, startPoint x: 971, startPoint y: 197, endPoint x: 815, endPoint y: 158, distance: 160.7
drag, startPoint x: 815, startPoint y: 158, endPoint x: 619, endPoint y: 122, distance: 199.3
click at [619, 133] on span "Добавить сопутствующие" at bounding box center [667, 138] width 134 height 11
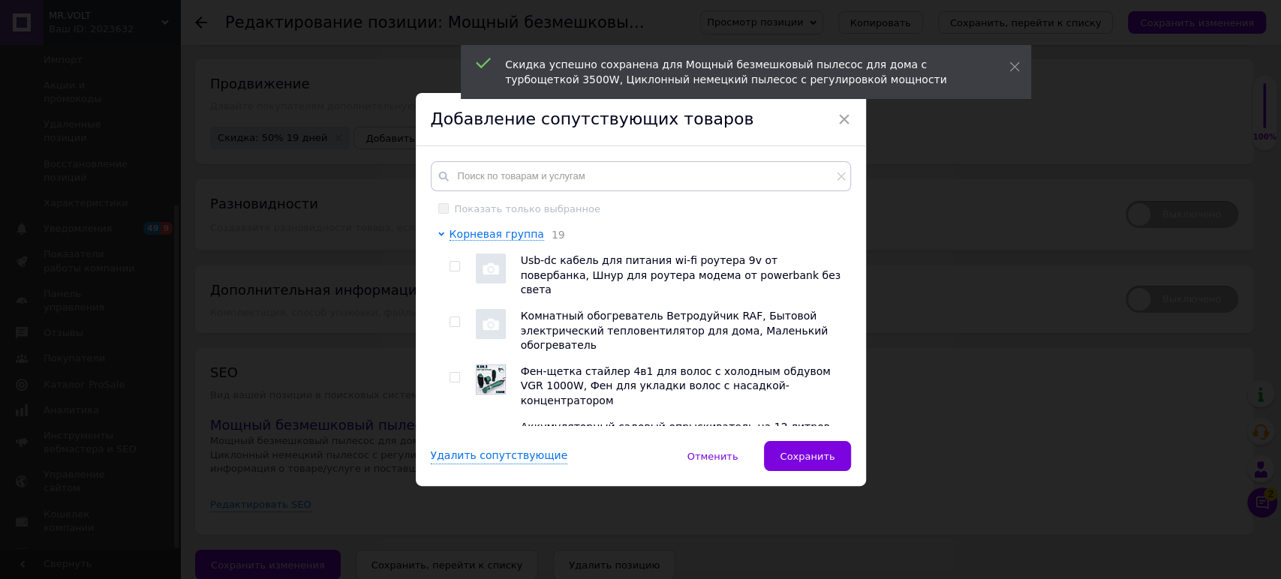
drag, startPoint x: 775, startPoint y: 318, endPoint x: 1141, endPoint y: 272, distance: 368.5
drag, startPoint x: 1141, startPoint y: 272, endPoint x: 520, endPoint y: 243, distance: 621.4
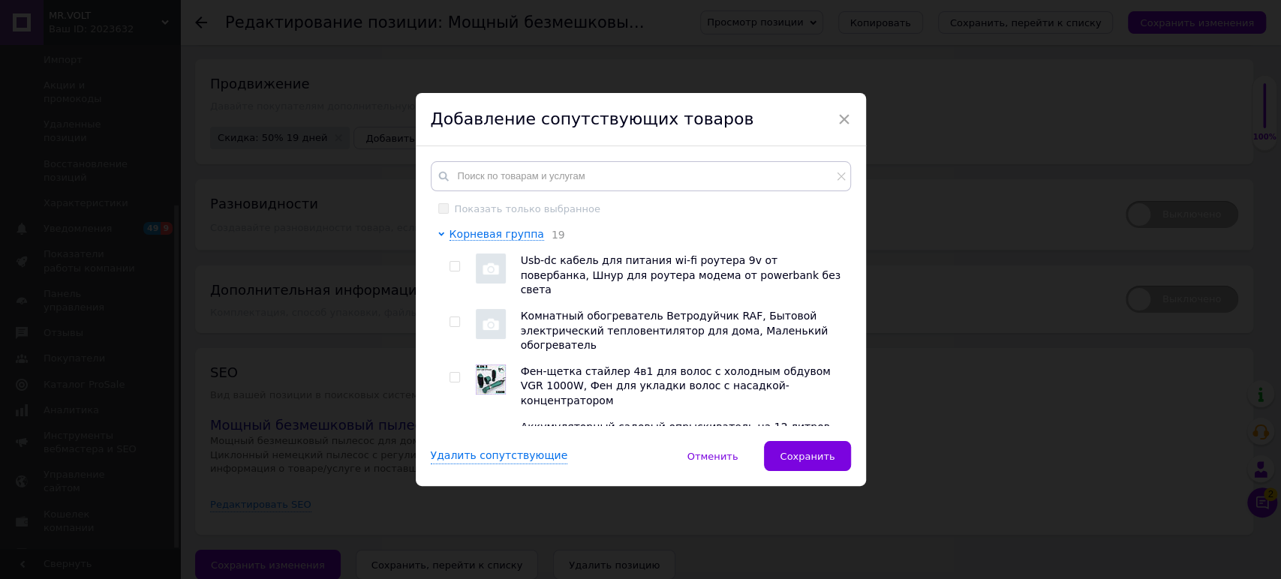
drag, startPoint x: 520, startPoint y: 243, endPoint x: 560, endPoint y: 285, distance: 57.9
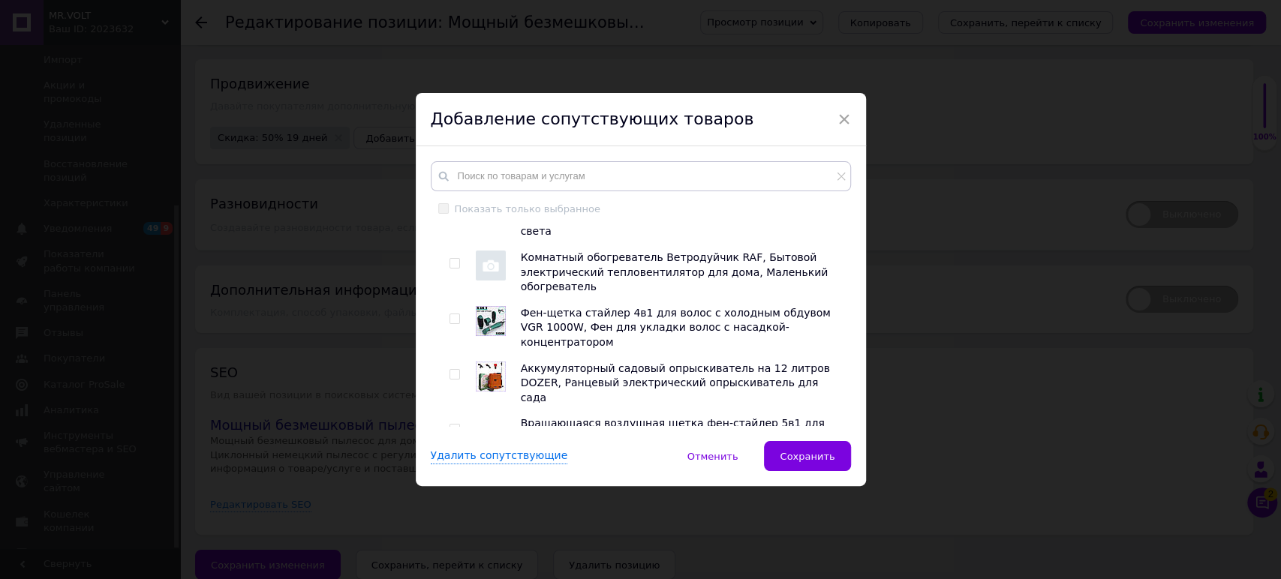
scroll to position [83, 0]
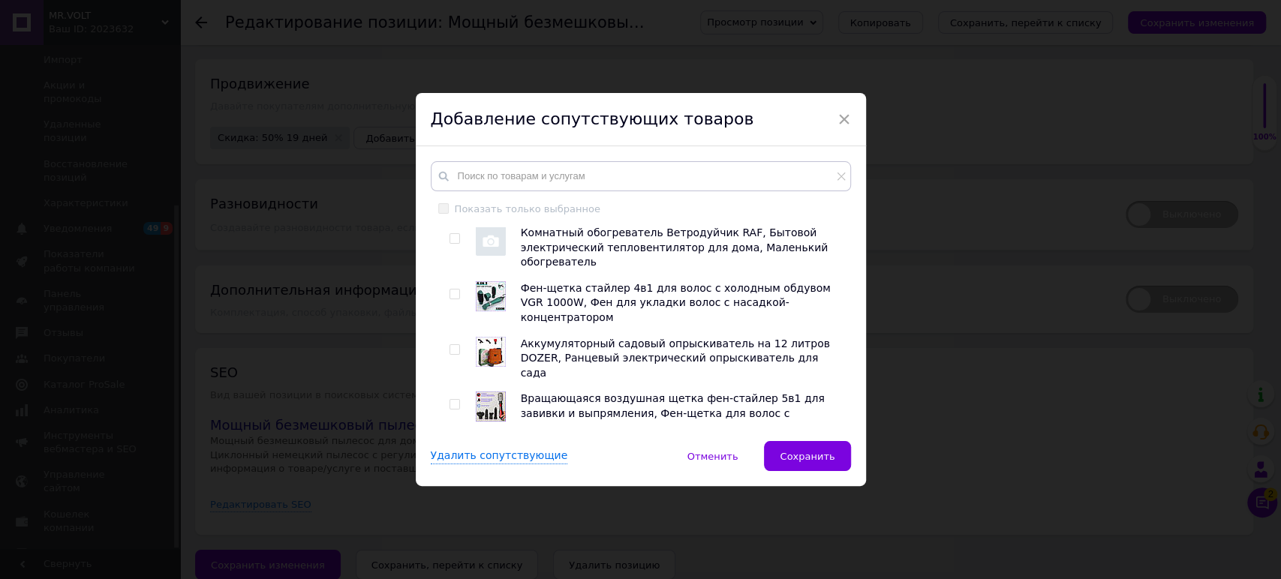
drag, startPoint x: 599, startPoint y: 269, endPoint x: 567, endPoint y: 287, distance: 35.9
click at [567, 287] on span "Фен-щетка стайлер 4в1 для волос с холодным обдувом VGR 1000W, Фен для укладки в…" at bounding box center [676, 302] width 310 height 41
click at [450, 290] on input "checkbox" at bounding box center [455, 295] width 10 height 10
checkbox input "true"
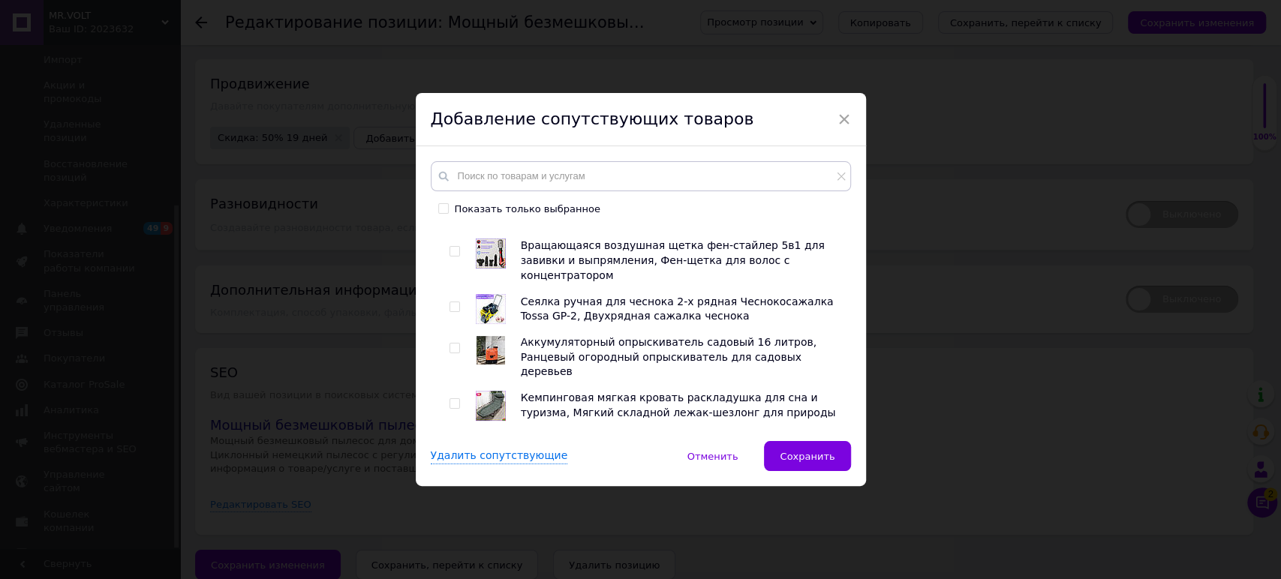
scroll to position [333, 0]
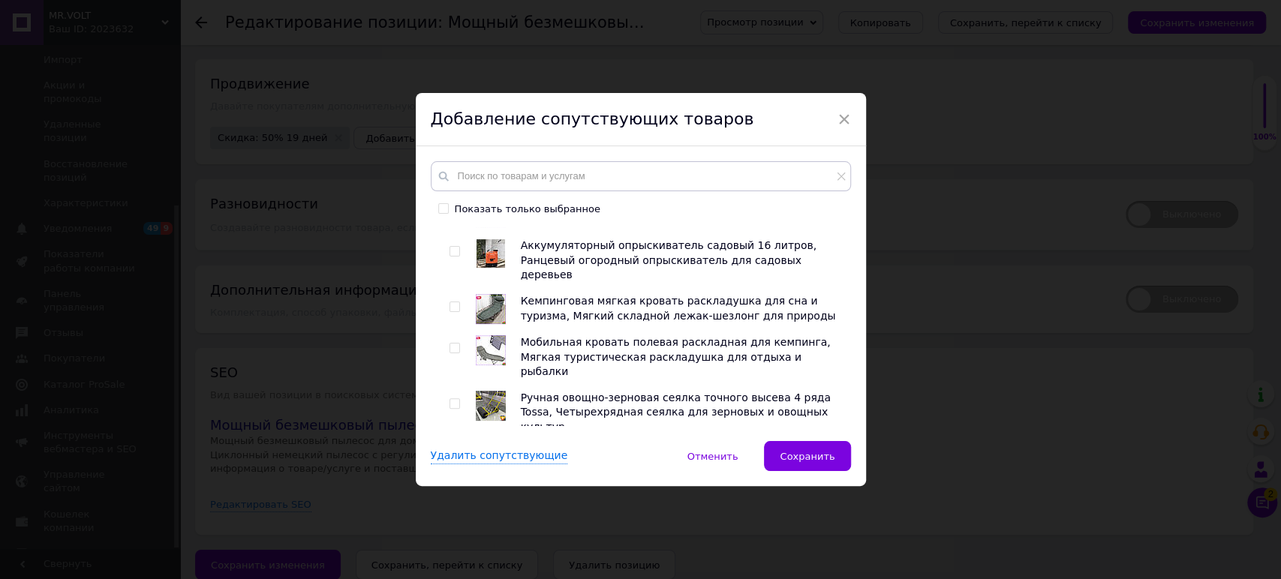
click at [453, 302] on span at bounding box center [455, 307] width 11 height 11
click at [453, 302] on input "checkbox" at bounding box center [455, 307] width 10 height 10
checkbox input "true"
click at [450, 399] on input "checkbox" at bounding box center [455, 404] width 10 height 10
checkbox input "true"
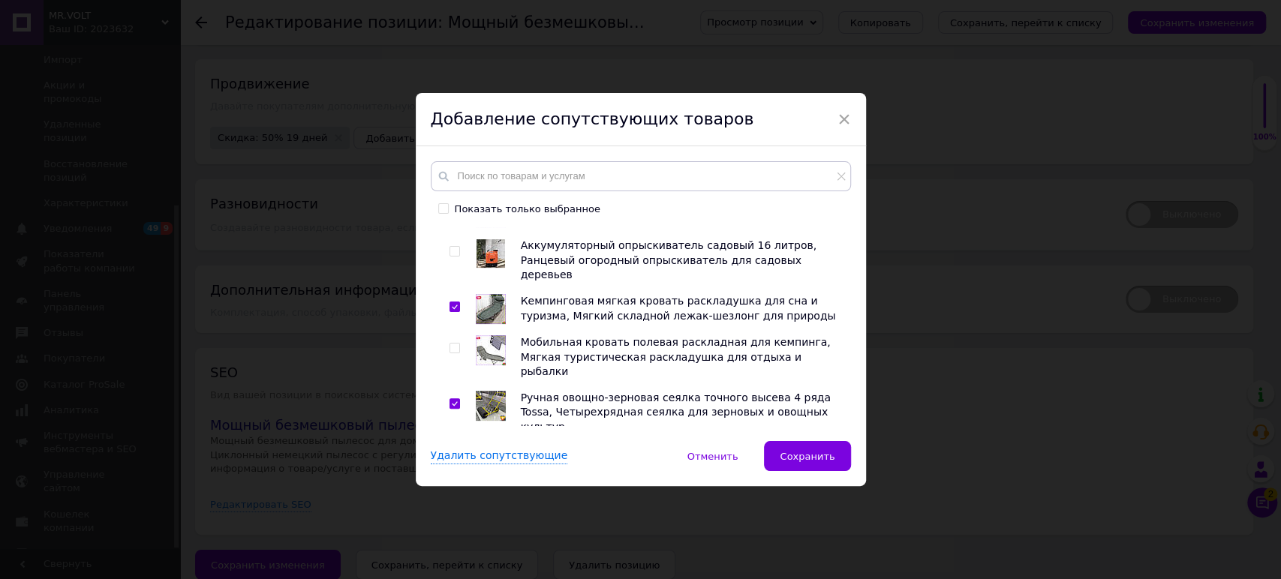
click at [456, 495] on span at bounding box center [455, 500] width 11 height 11
click at [456, 496] on input "checkbox" at bounding box center [455, 501] width 10 height 10
checkbox input "true"
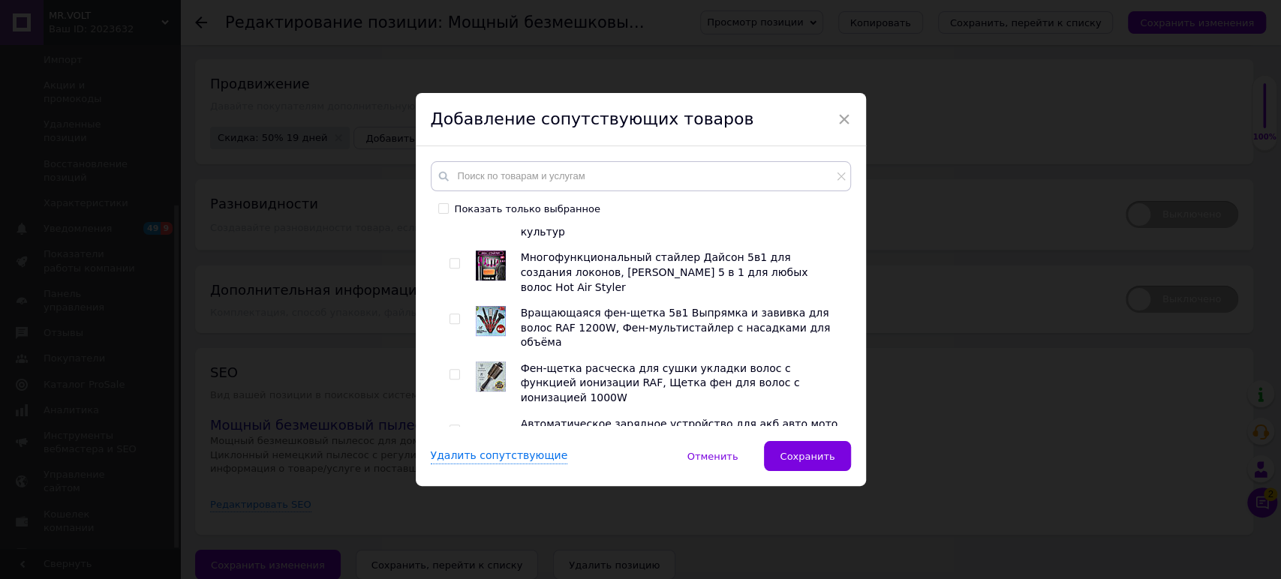
click at [450, 480] on input "checkbox" at bounding box center [455, 485] width 10 height 10
checkbox input "true"
click at [450, 417] on div at bounding box center [457, 439] width 15 height 44
click at [452, 426] on input "checkbox" at bounding box center [455, 431] width 10 height 10
checkbox input "true"
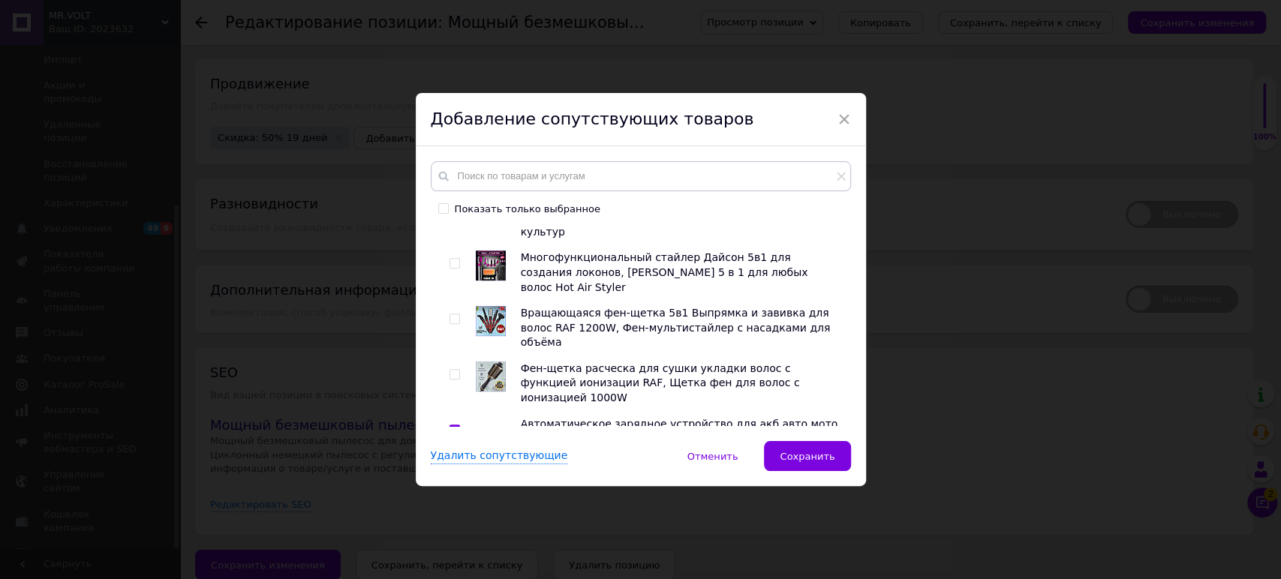
click at [455, 536] on input "checkbox" at bounding box center [455, 541] width 10 height 10
checkbox input "true"
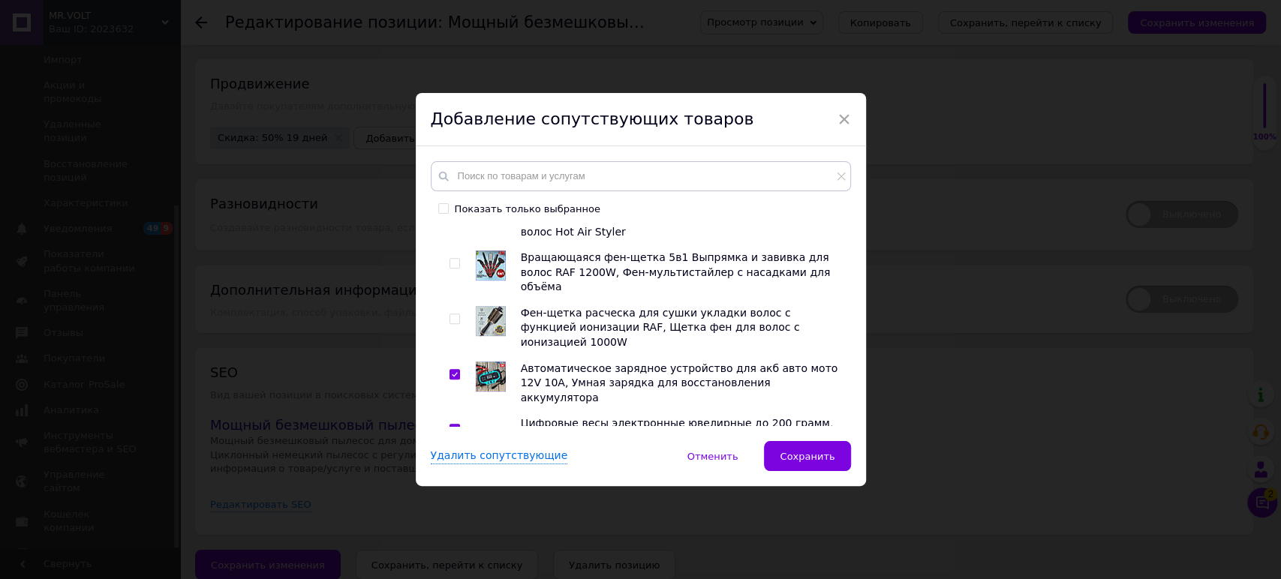
scroll to position [834, 0]
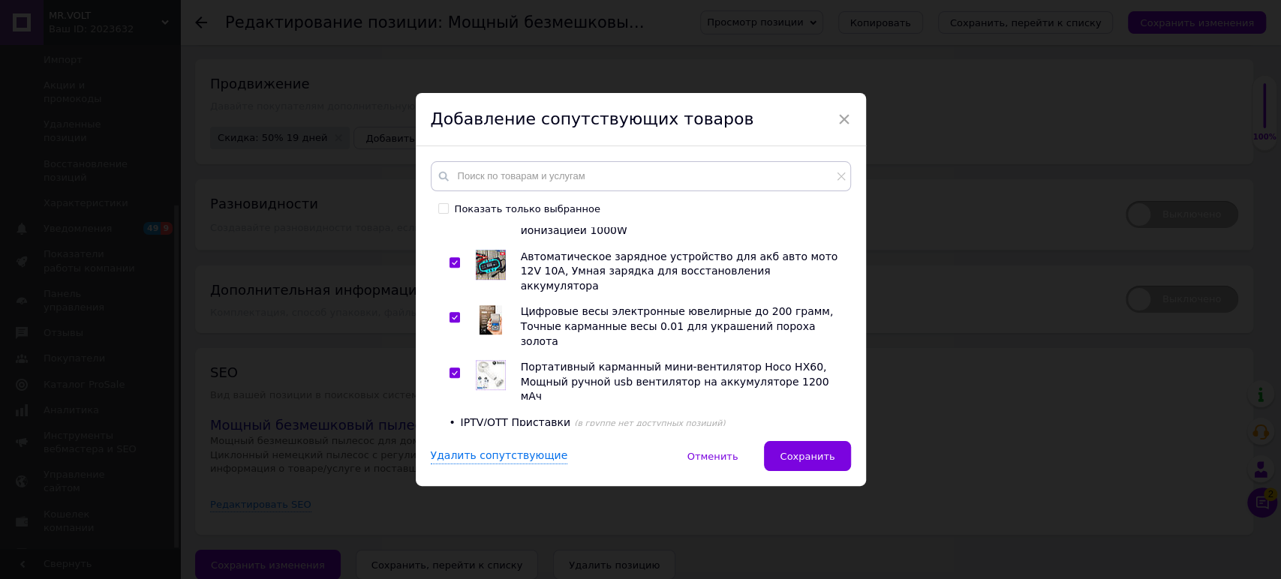
drag, startPoint x: 653, startPoint y: 351, endPoint x: 623, endPoint y: 338, distance: 32.3
drag, startPoint x: 623, startPoint y: 338, endPoint x: 490, endPoint y: 317, distance: 134.6
click at [490, 495] on span "Детский транспорт" at bounding box center [515, 501] width 108 height 12
click at [496, 468] on span "Товары для дома" at bounding box center [508, 474] width 95 height 12
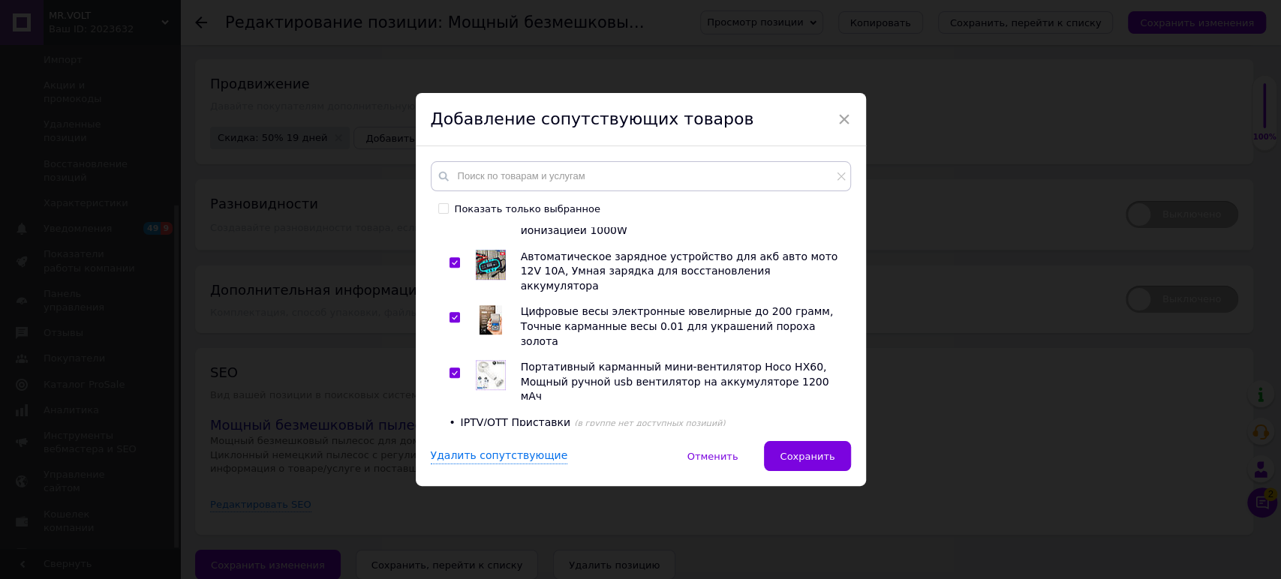
click at [465, 502] on input "checkbox" at bounding box center [466, 507] width 10 height 10
checkbox input "true"
click at [466, 549] on div at bounding box center [468, 571] width 15 height 44
click at [462, 558] on input "checkbox" at bounding box center [466, 563] width 10 height 10
checkbox input "true"
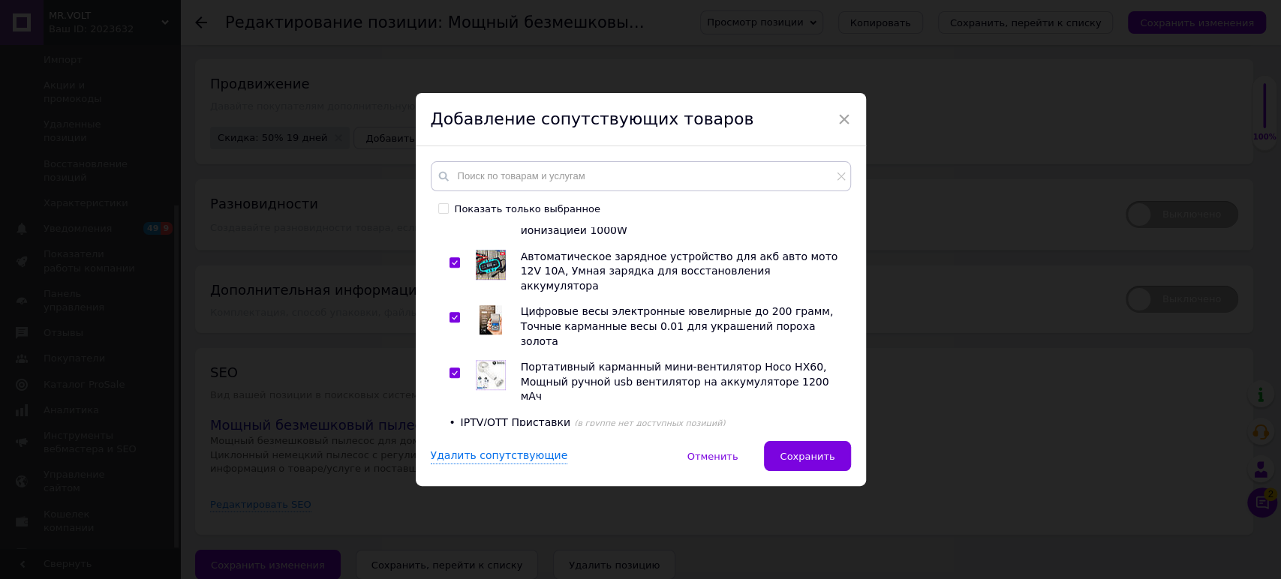
checkbox input "true"
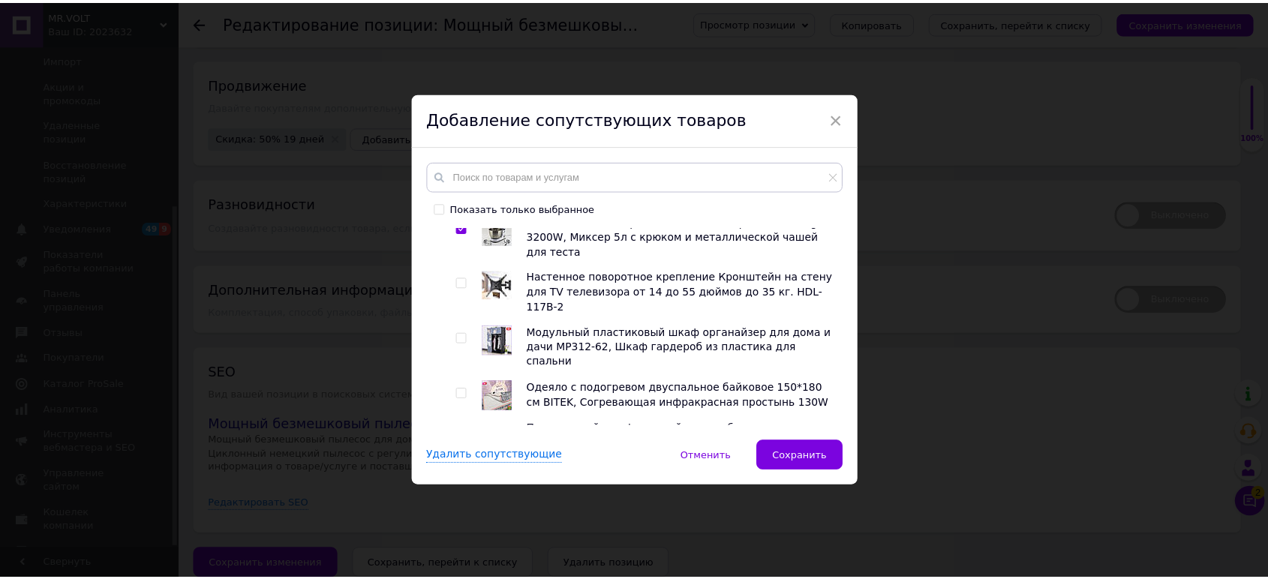
scroll to position [1334, 0]
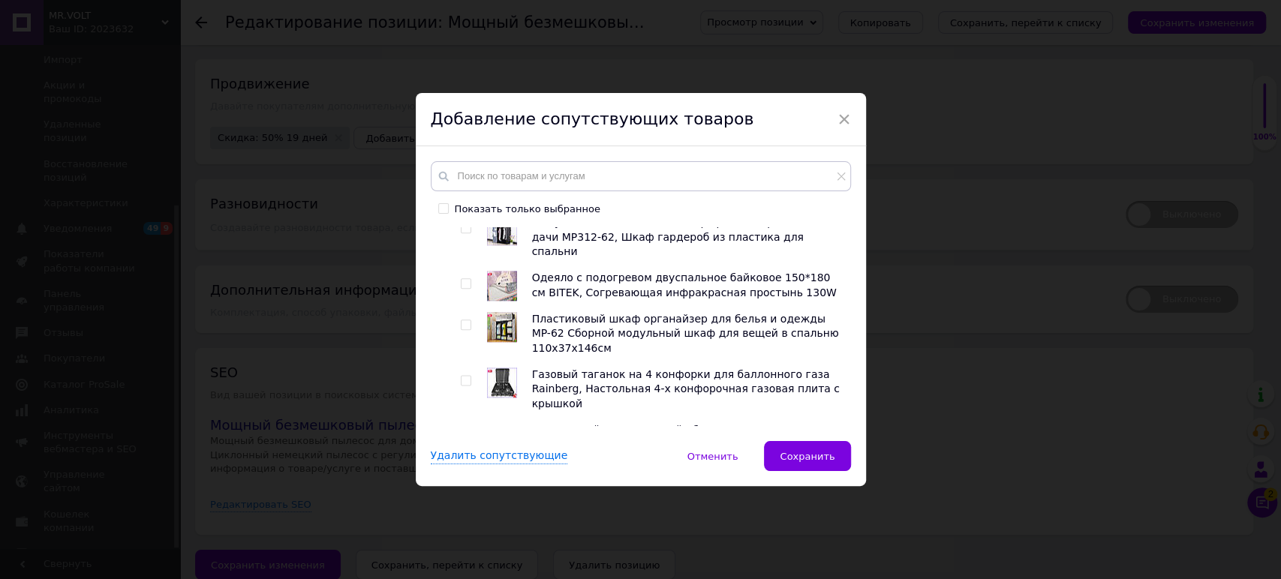
checkbox input "true"
click at [461, 579] on input "checkbox" at bounding box center [466, 588] width 10 height 10
checkbox input "true"
drag, startPoint x: 468, startPoint y: 260, endPoint x: 501, endPoint y: 233, distance: 42.7
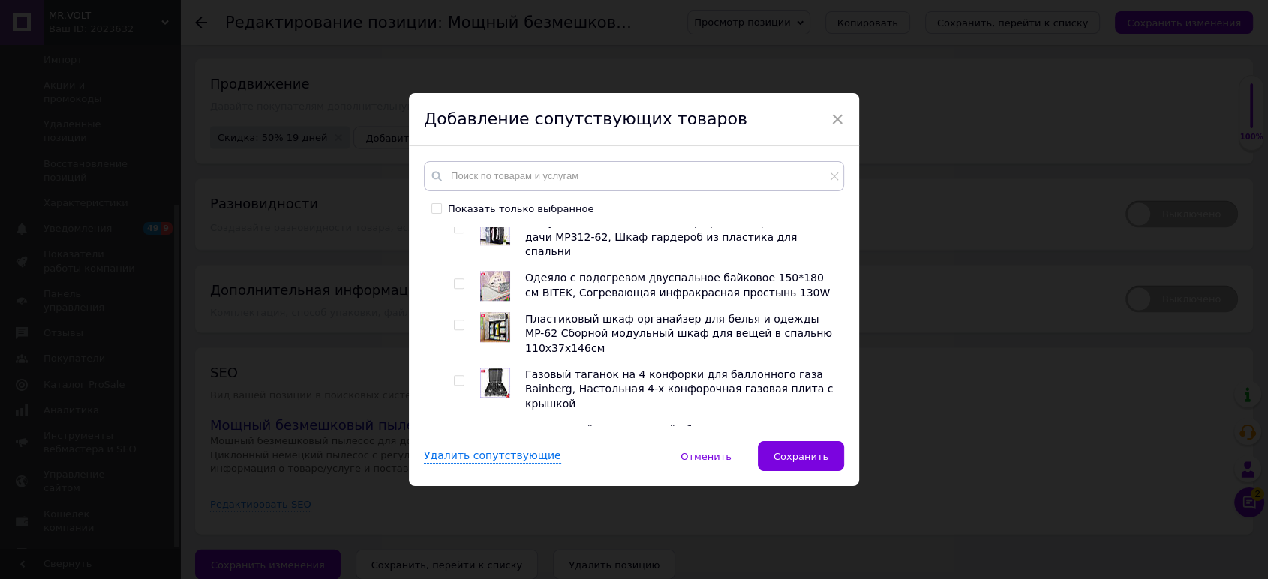
click at [465, 519] on div at bounding box center [461, 541] width 15 height 44
click at [460, 528] on input "checkbox" at bounding box center [459, 533] width 10 height 10
checkbox input "true"
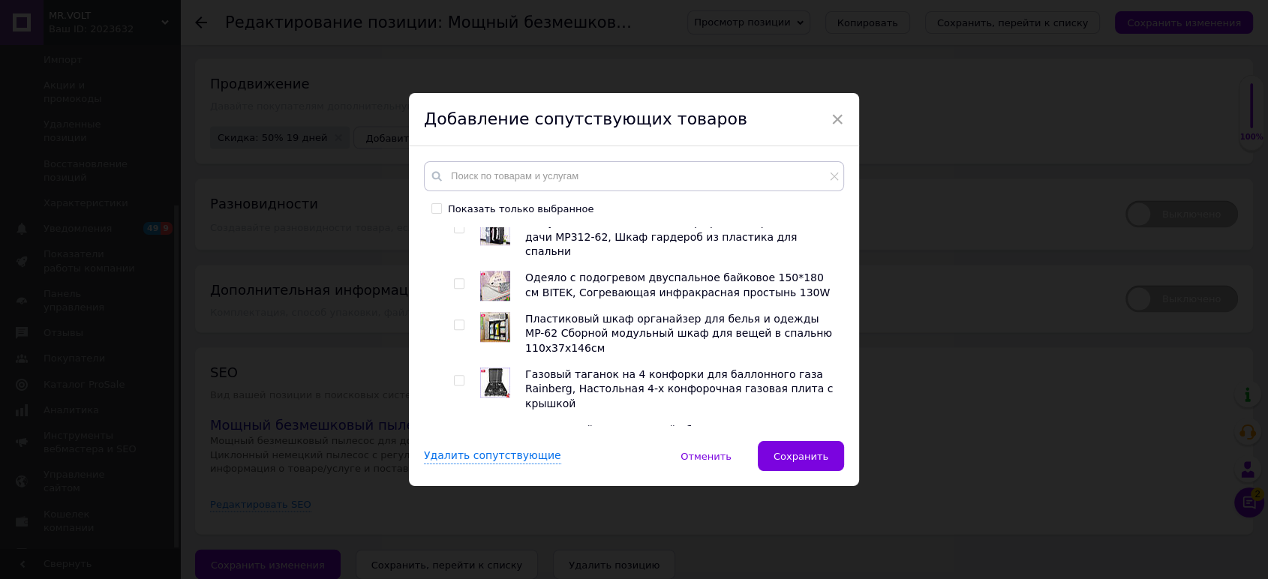
checkbox input "true"
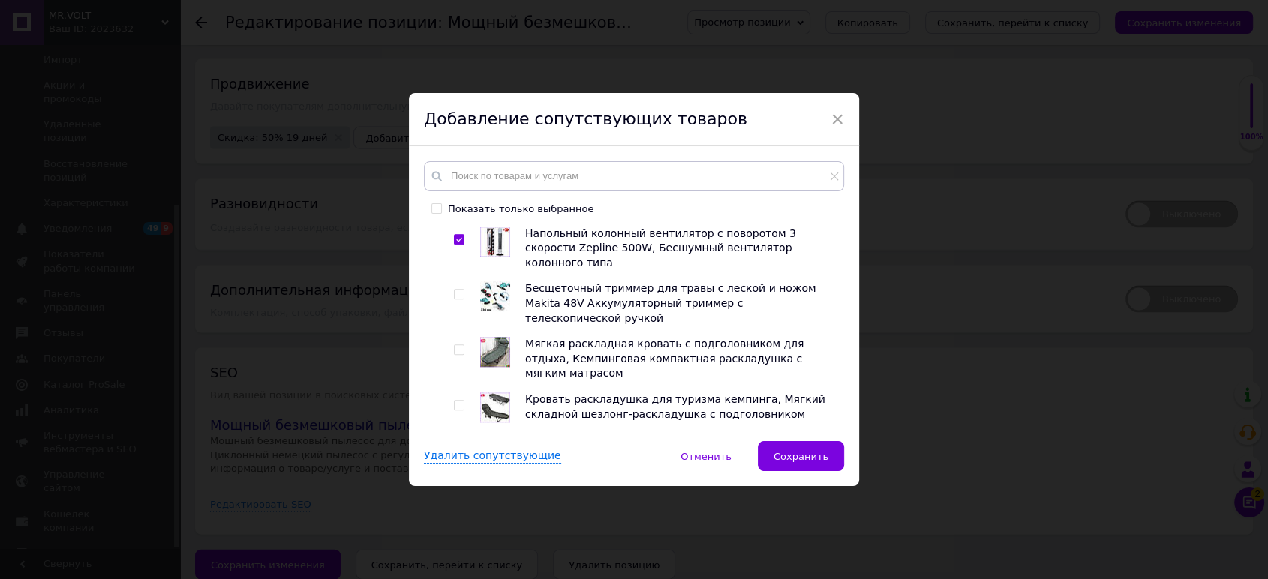
drag, startPoint x: 558, startPoint y: 261, endPoint x: 471, endPoint y: 252, distance: 88.3
checkbox input "true"
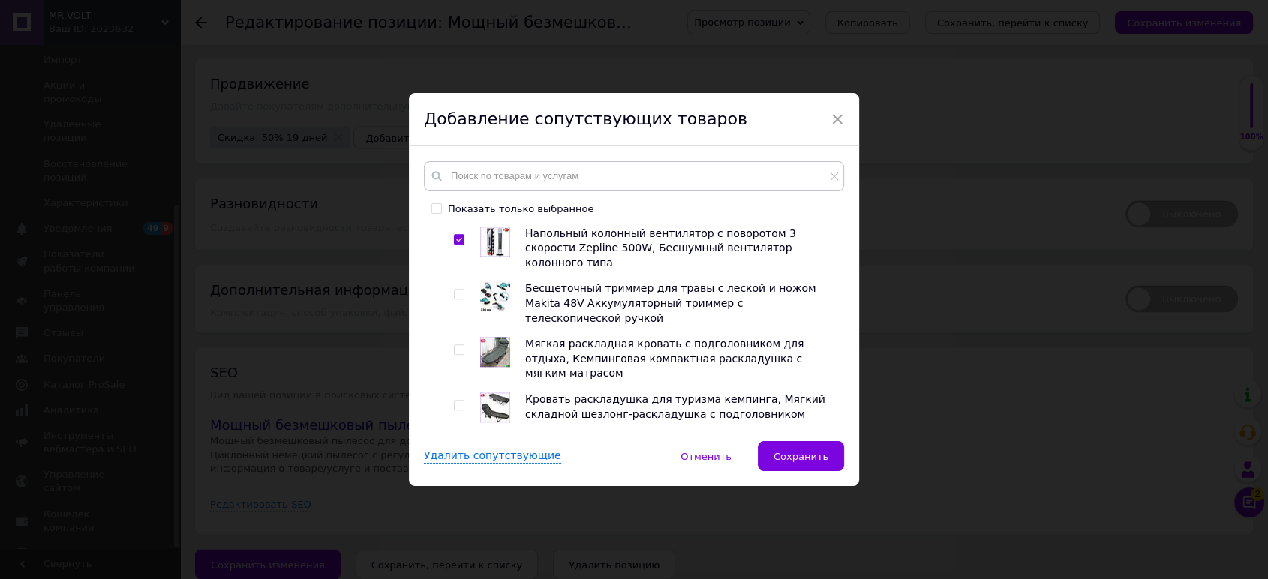
click at [447, 287] on div at bounding box center [448, 423] width 11 height 1913
checkbox input "true"
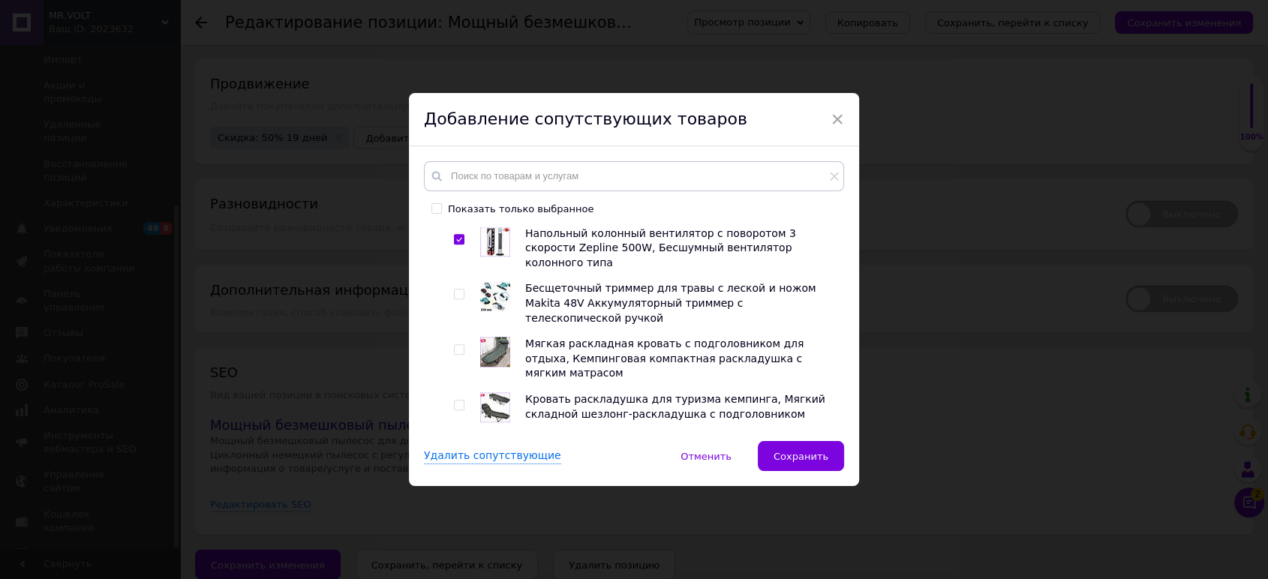
checkbox input "true"
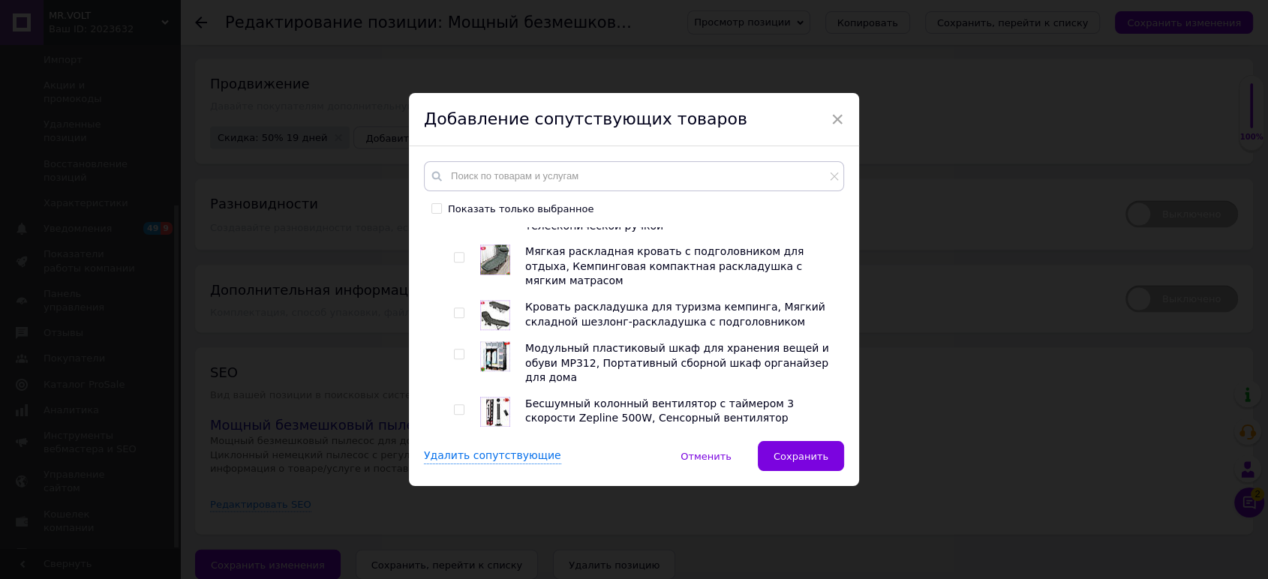
scroll to position [2001, 0]
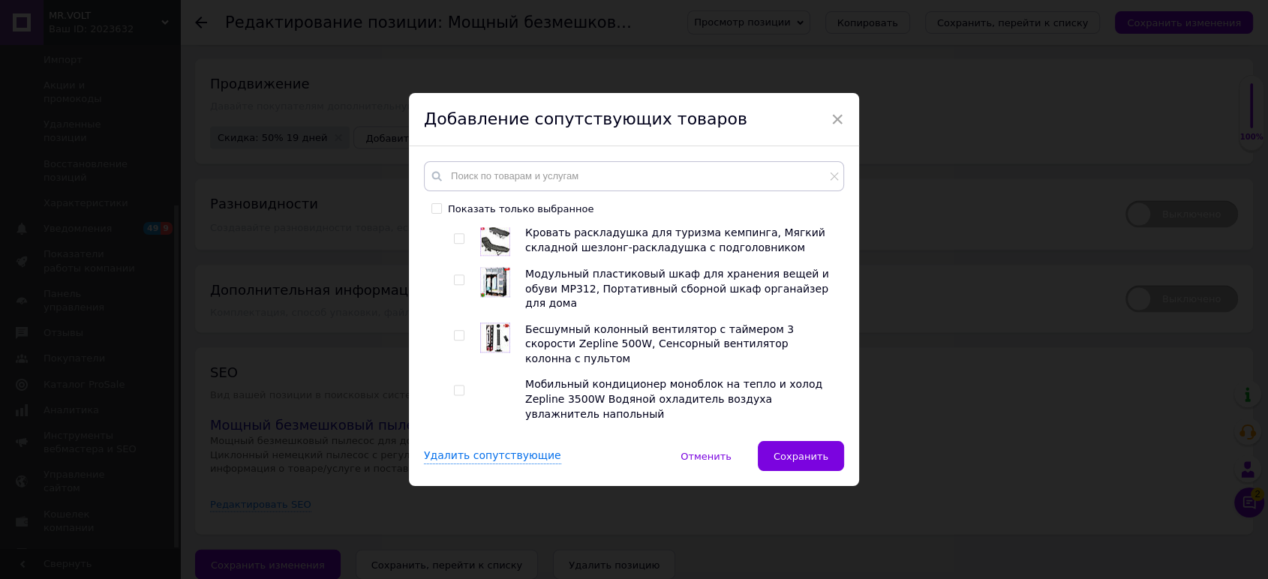
checkbox input "true"
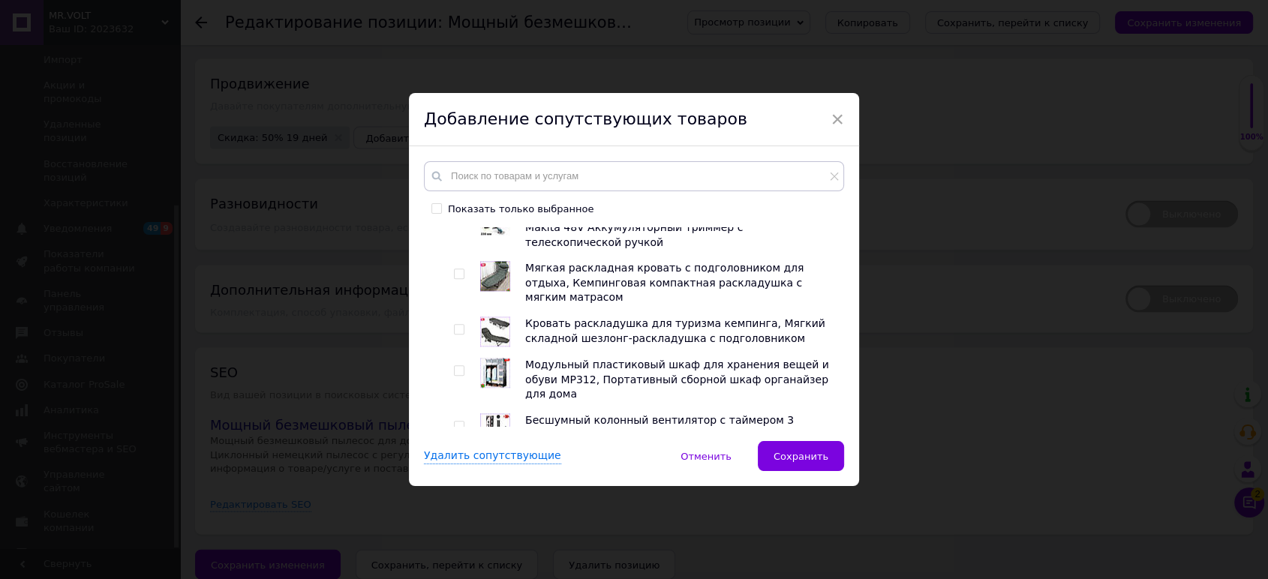
scroll to position [1834, 0]
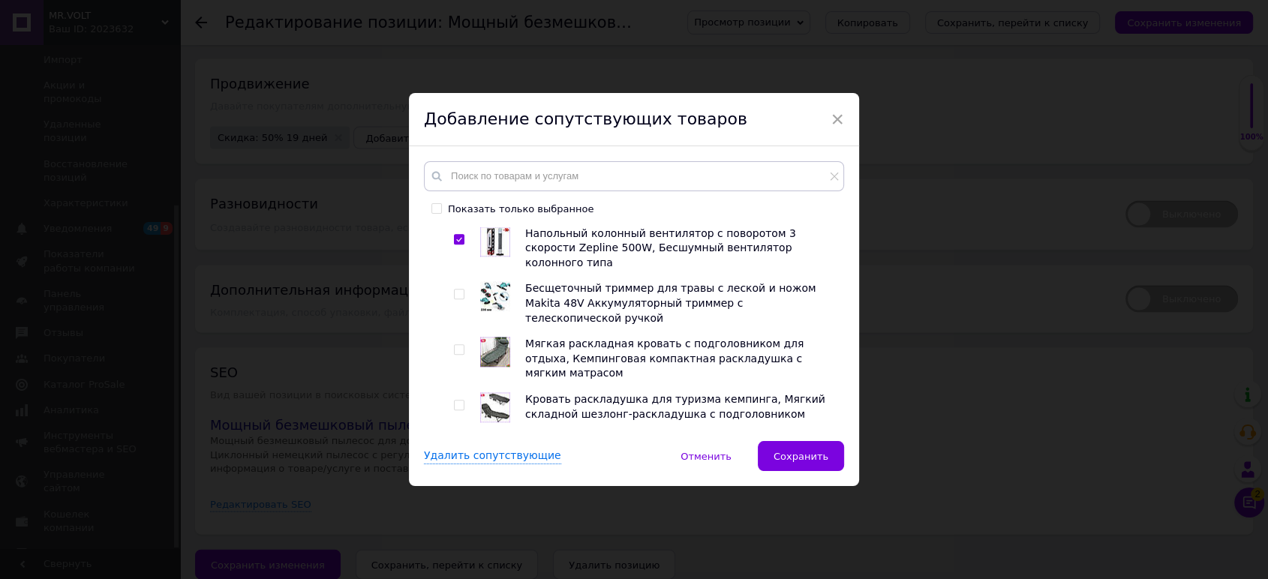
checkbox input "true"
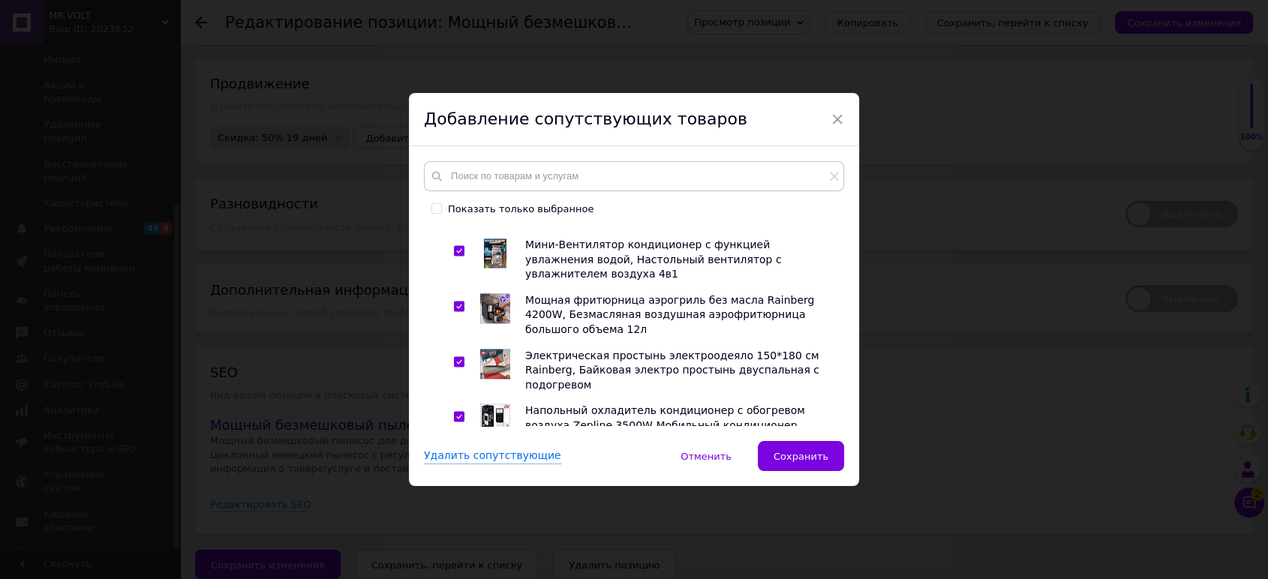
scroll to position [2168, 0]
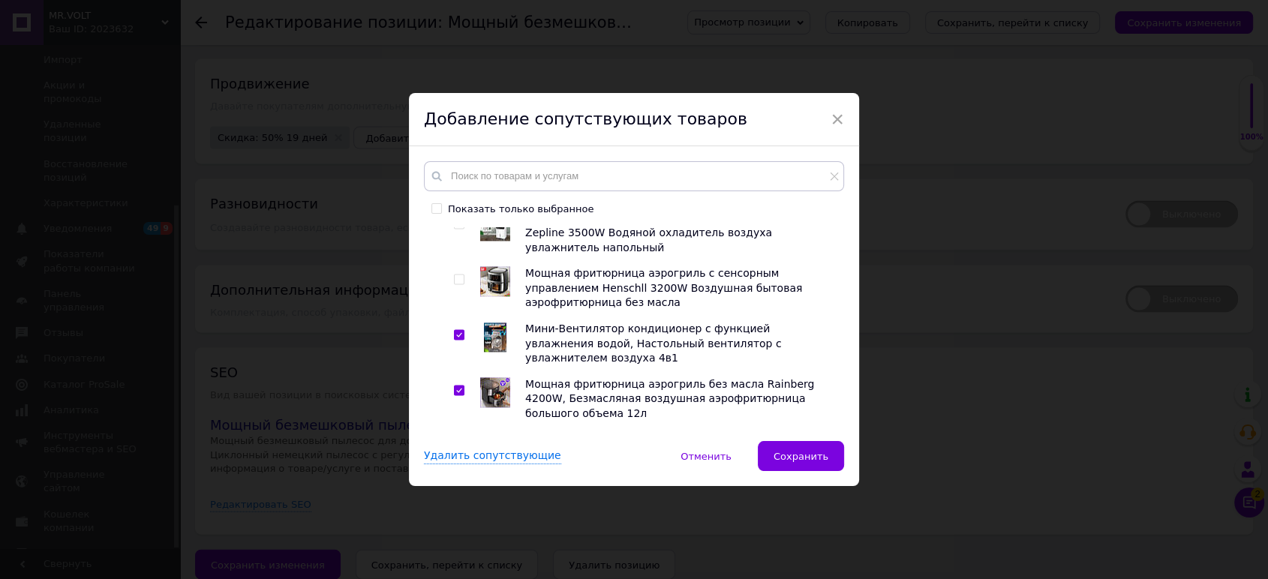
checkbox input "true"
drag, startPoint x: 452, startPoint y: 327, endPoint x: 472, endPoint y: 354, distance: 33.8
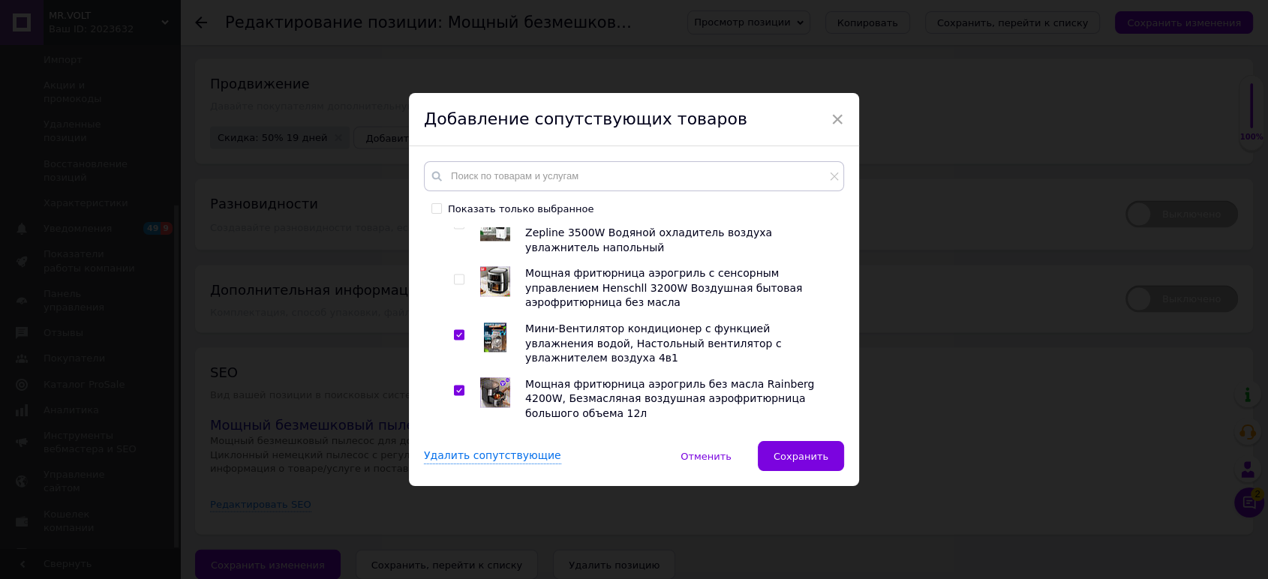
checkbox input "true"
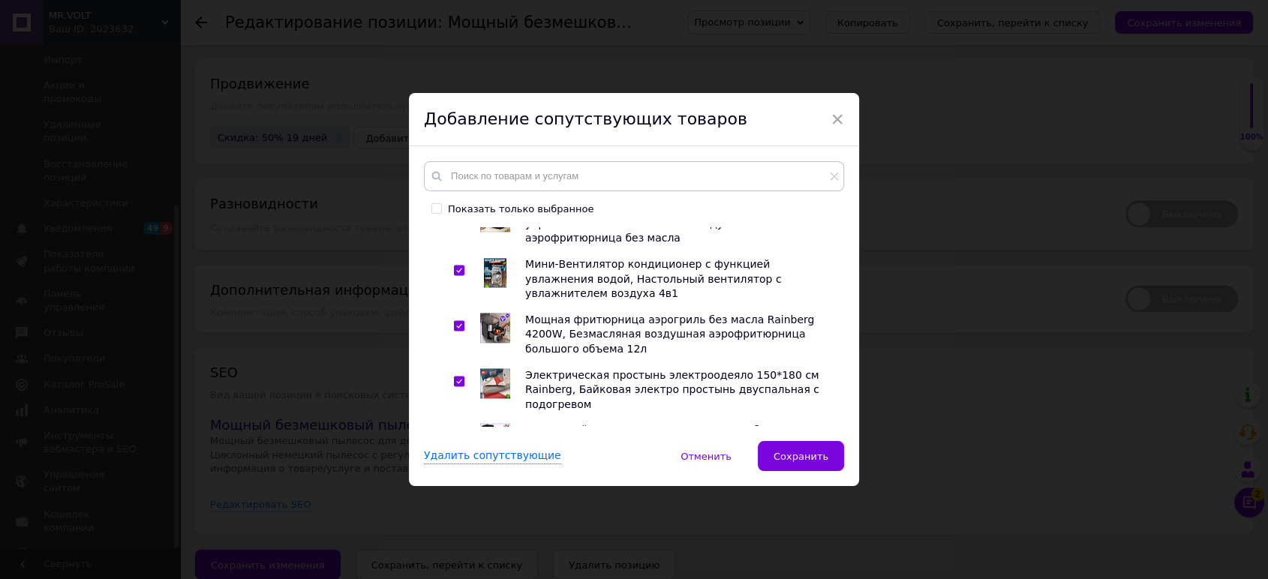
scroll to position [2335, 0]
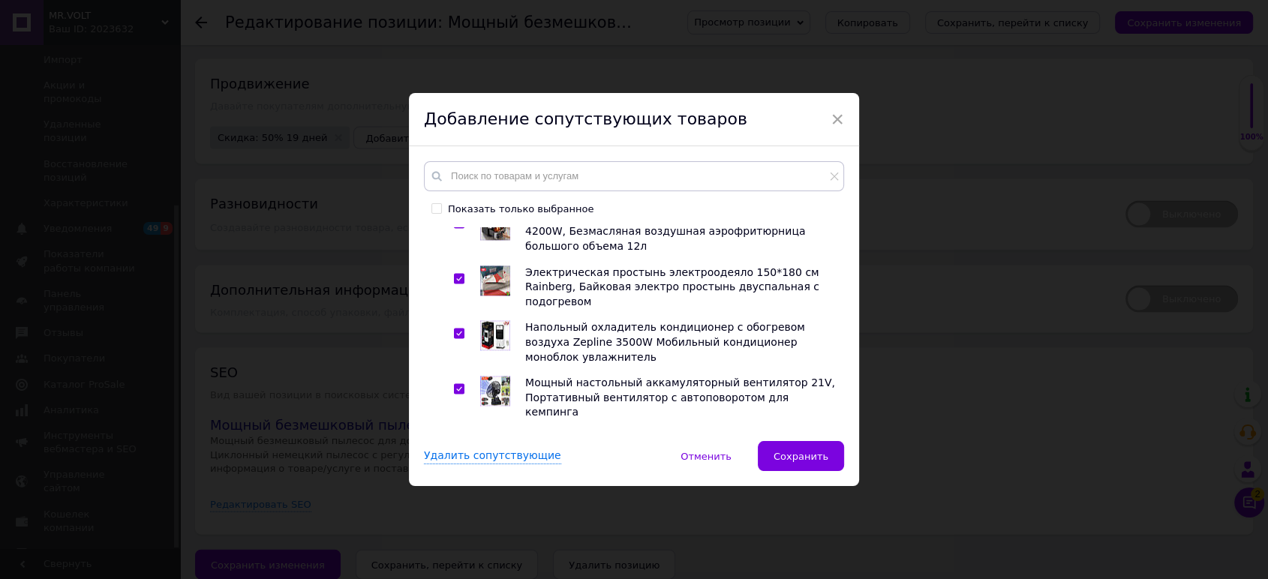
click at [469, 226] on div "Показать только выбранное Корневая группа 19 Usb-dc кабель для питания wi-fi ро…" at bounding box center [634, 293] width 420 height 265
checkbox input "true"
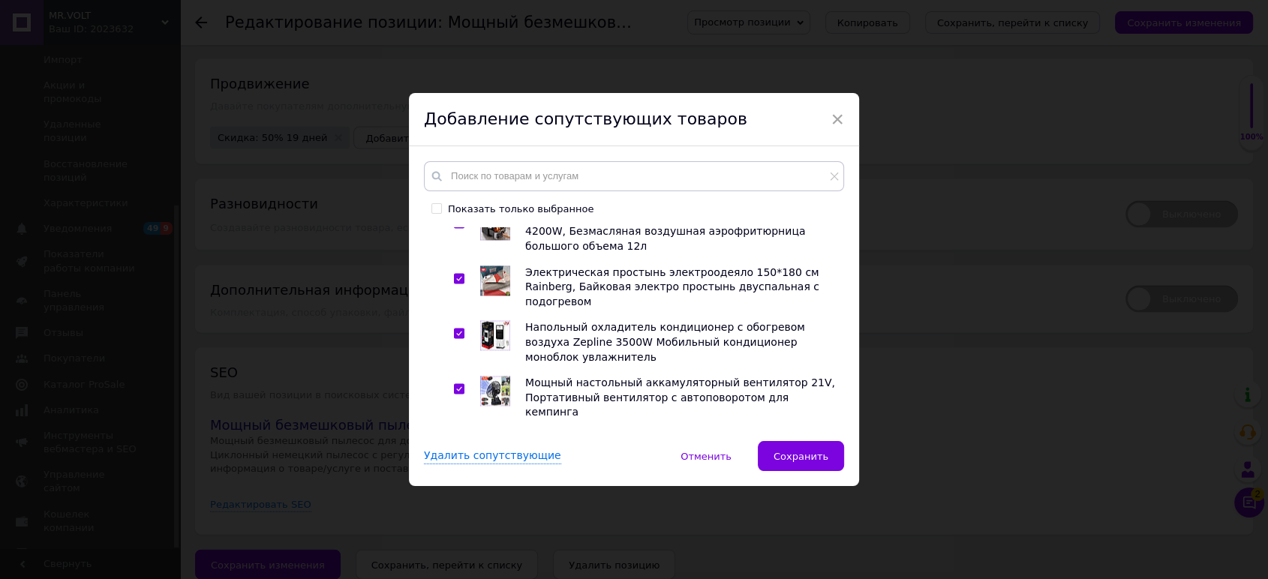
checkbox input "true"
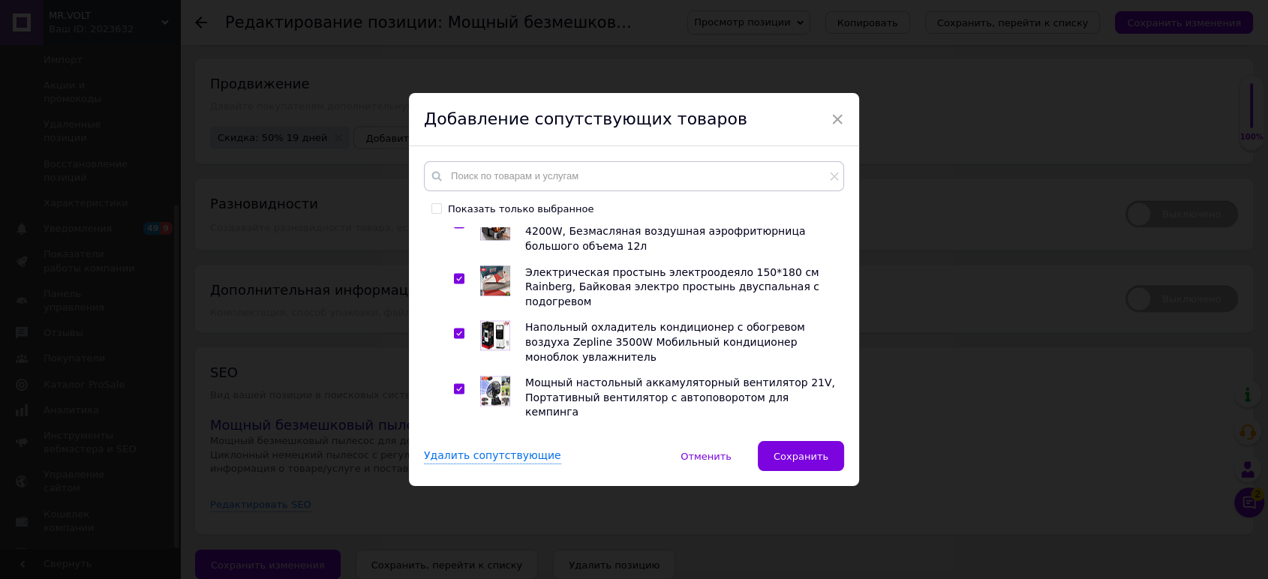
click at [813, 453] on span "Сохранить" at bounding box center [801, 456] width 55 height 11
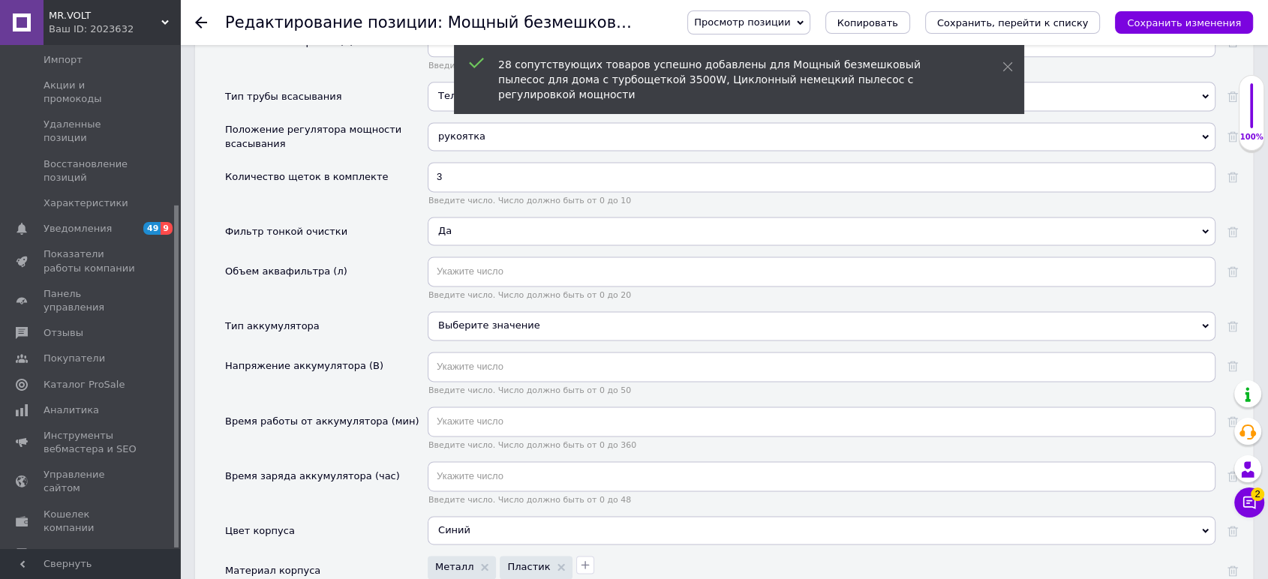
scroll to position [0, 0]
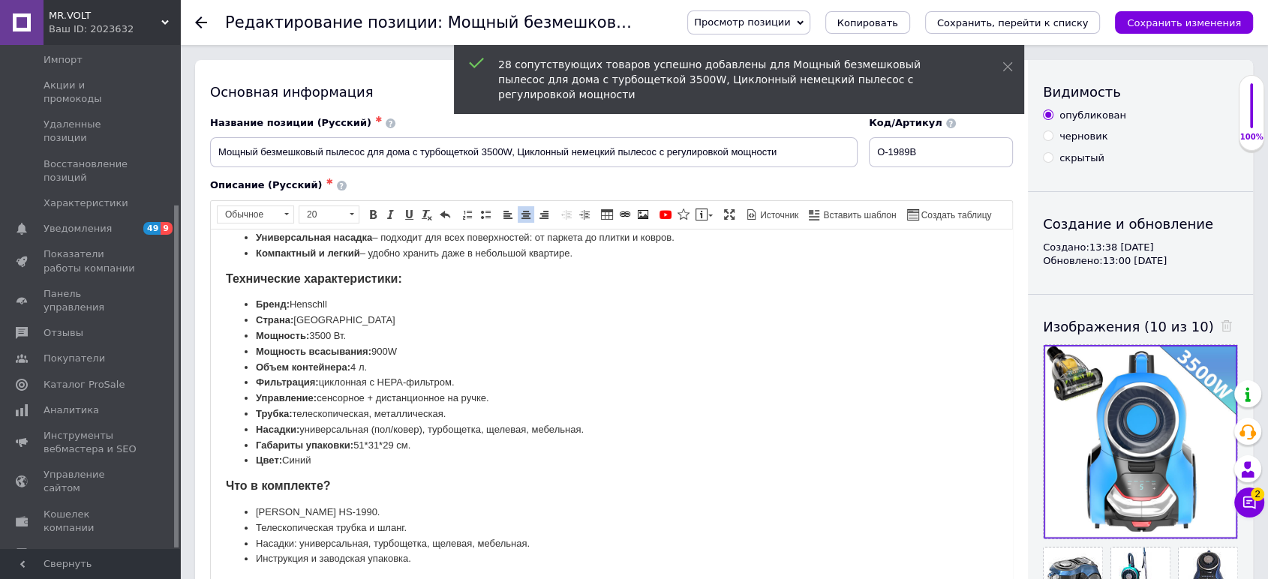
click at [1211, 38] on div "Просмотр позиции Сохранить и посмотреть на сайте Сохранить и посмотреть на порт…" at bounding box center [955, 22] width 596 height 45
click at [1207, 26] on icon "Сохранить изменения" at bounding box center [1184, 22] width 114 height 11
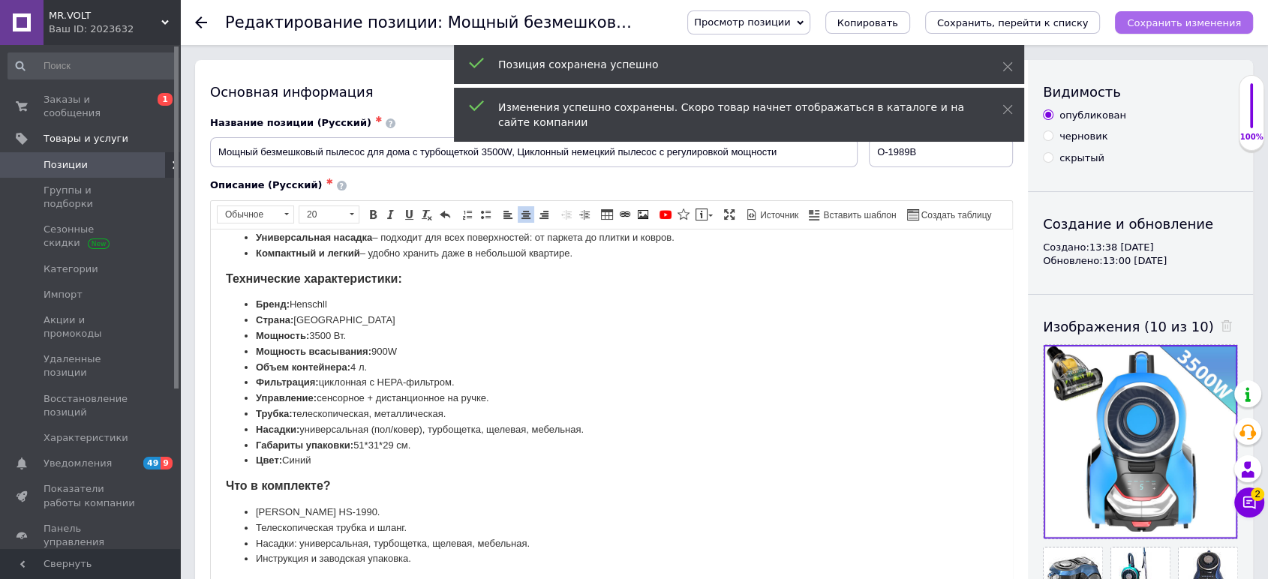
click at [1189, 23] on icon "Сохранить изменения" at bounding box center [1184, 22] width 114 height 11
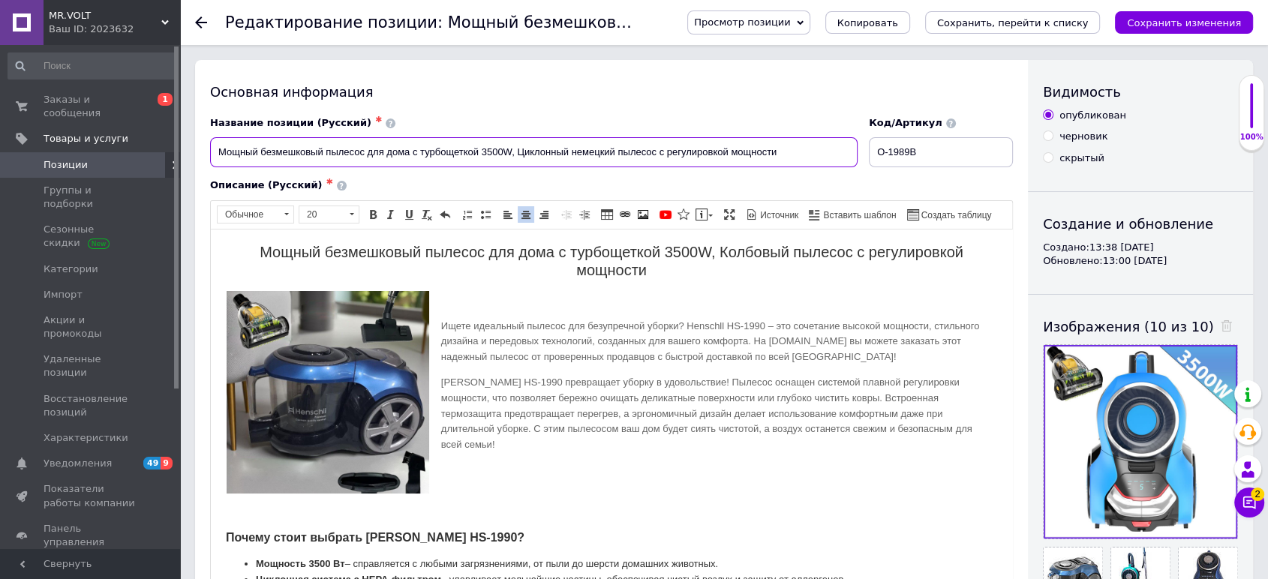
click at [477, 149] on input "Мощный безмешковый пылесос для дома с турбощеткой 3500W, Циклонный немецкий пыл…" at bounding box center [534, 152] width 648 height 30
drag, startPoint x: 480, startPoint y: 153, endPoint x: 128, endPoint y: 155, distance: 352.8
type input "Пылесос3500W, Циклонный немецкий пылесос с регулировкой мощности"
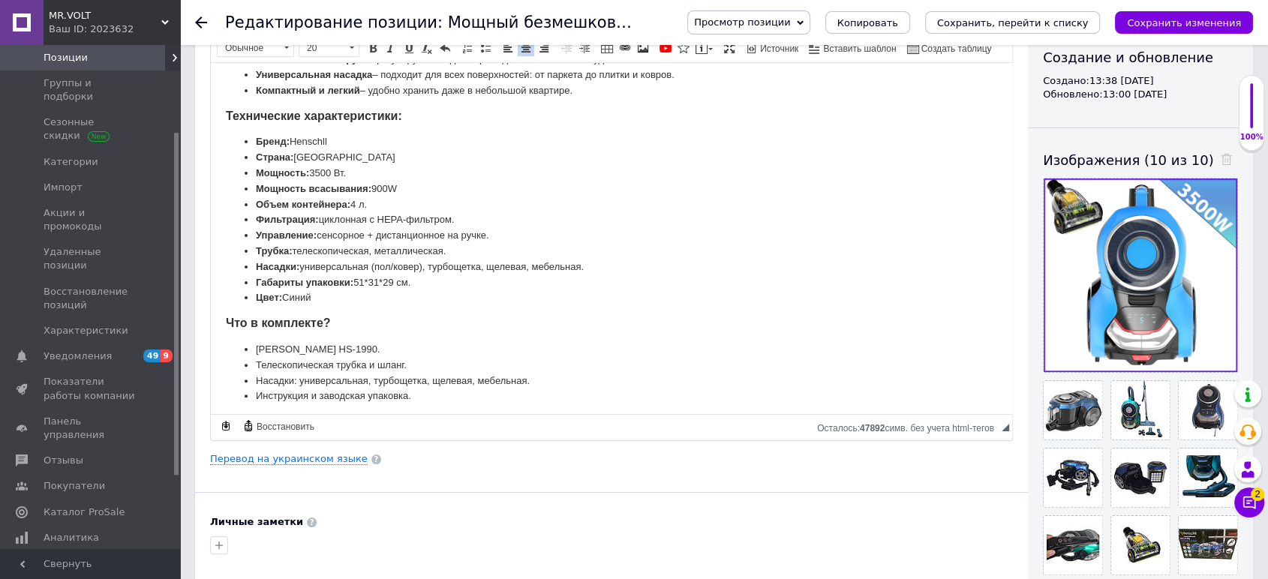
scroll to position [167, 0]
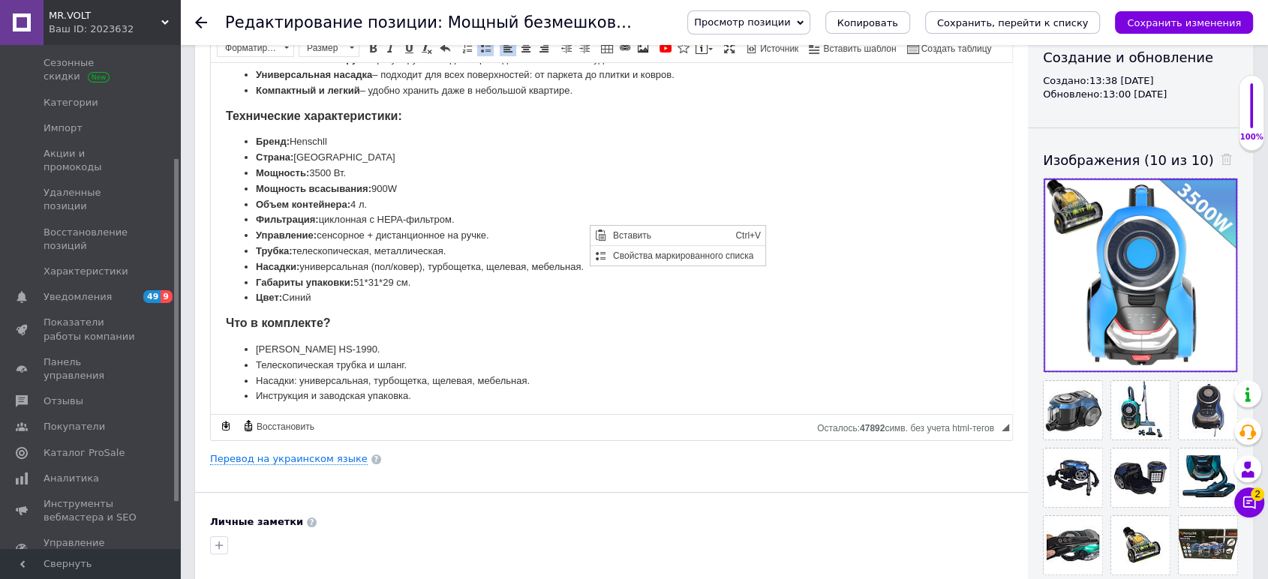
click at [499, 239] on li "Управление: сенсорное + дистанционное на ручке." at bounding box center [612, 235] width 712 height 16
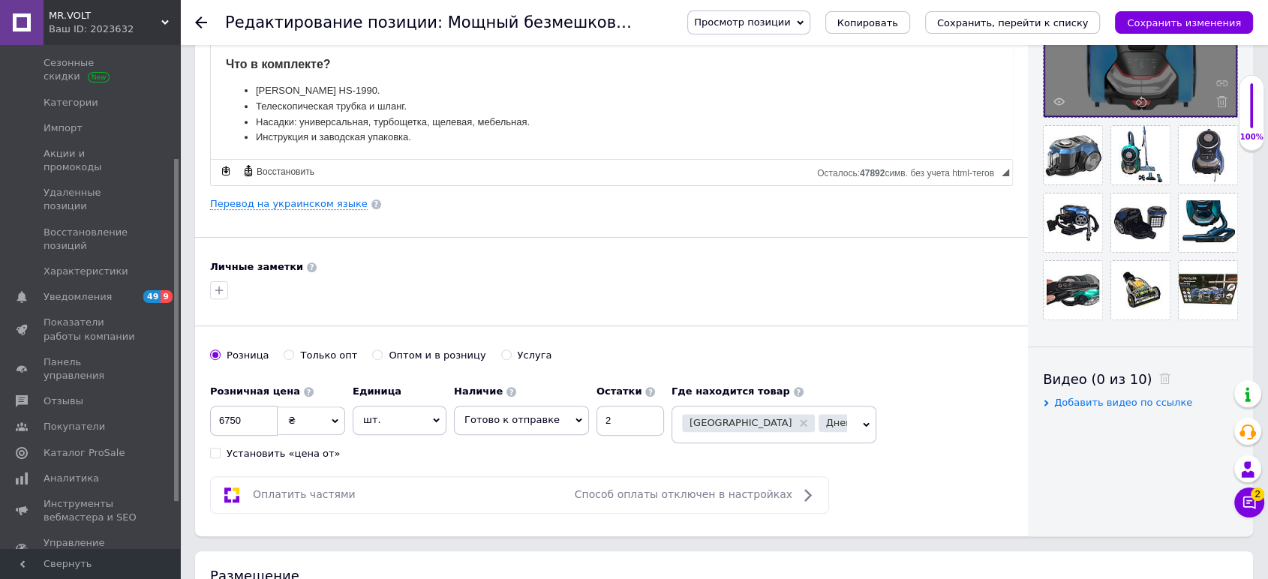
scroll to position [333, 0]
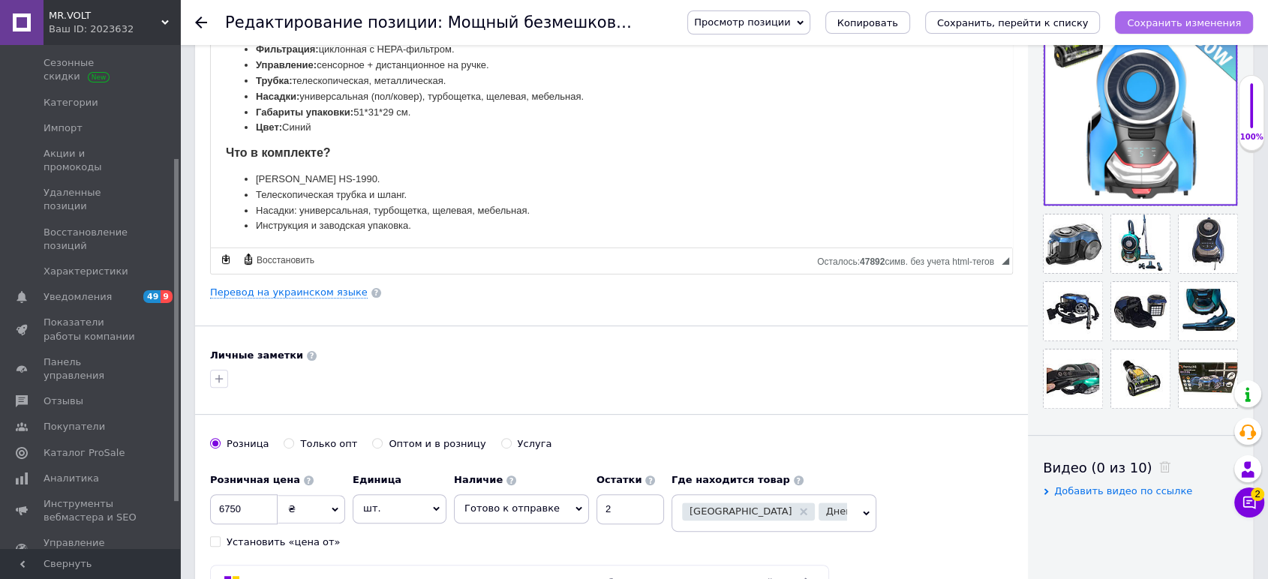
click at [1225, 32] on button "Сохранить изменения" at bounding box center [1184, 22] width 138 height 23
click at [477, 367] on div at bounding box center [611, 379] width 809 height 24
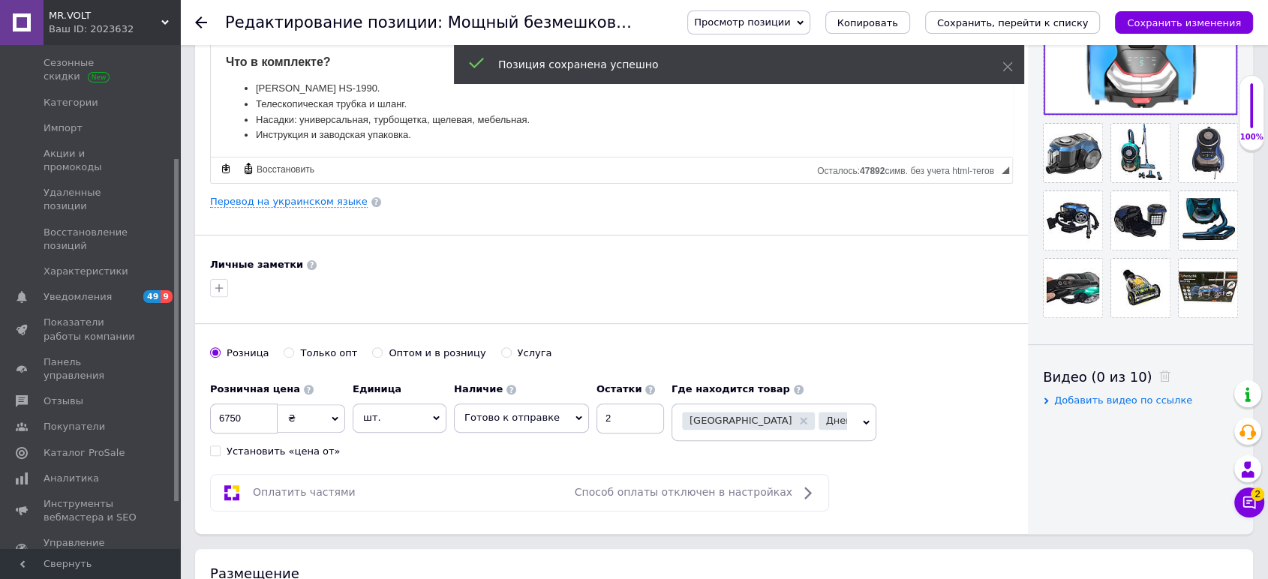
scroll to position [583, 0]
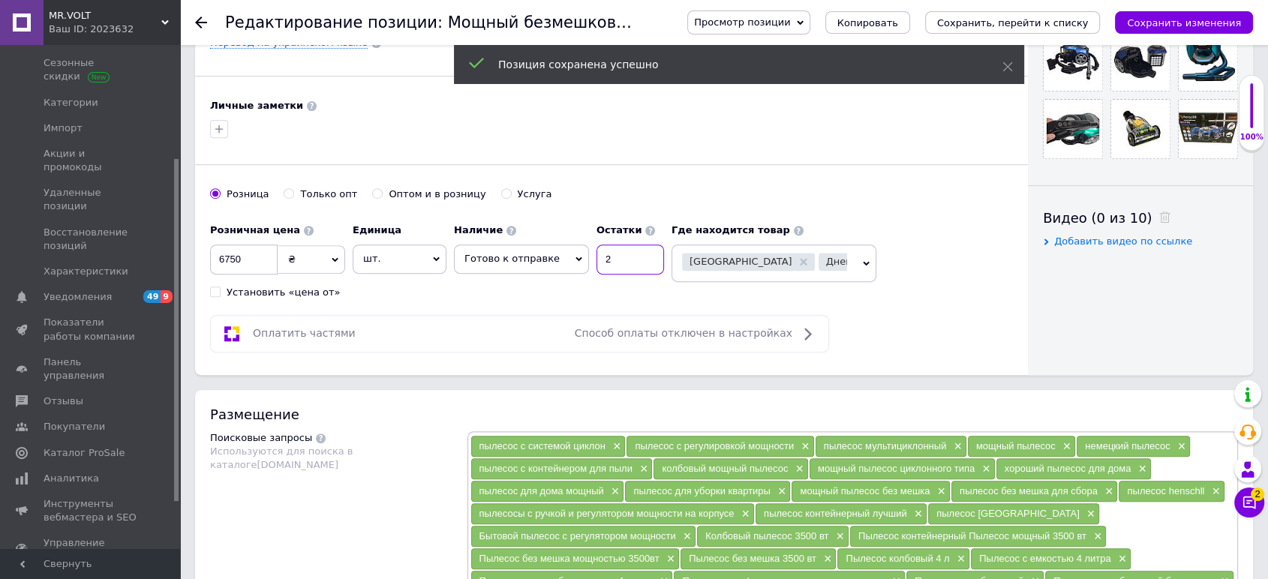
click at [627, 245] on input "2" at bounding box center [631, 260] width 68 height 30
type input "3"
click at [1232, 21] on icon "Сохранить изменения" at bounding box center [1184, 22] width 114 height 11
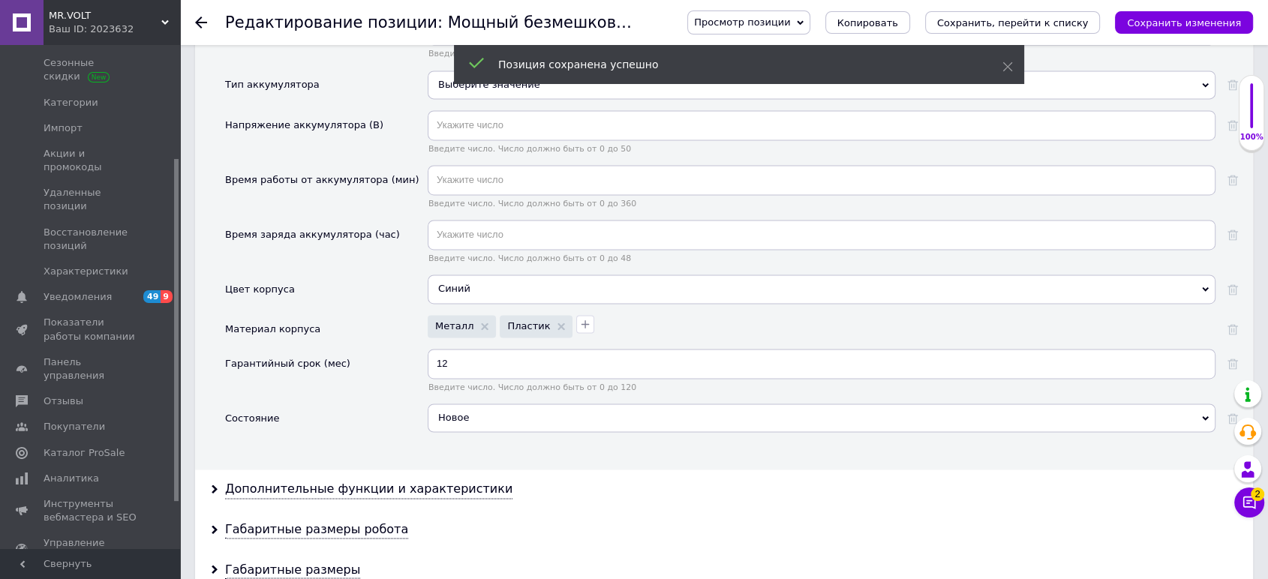
scroll to position [2418, 0]
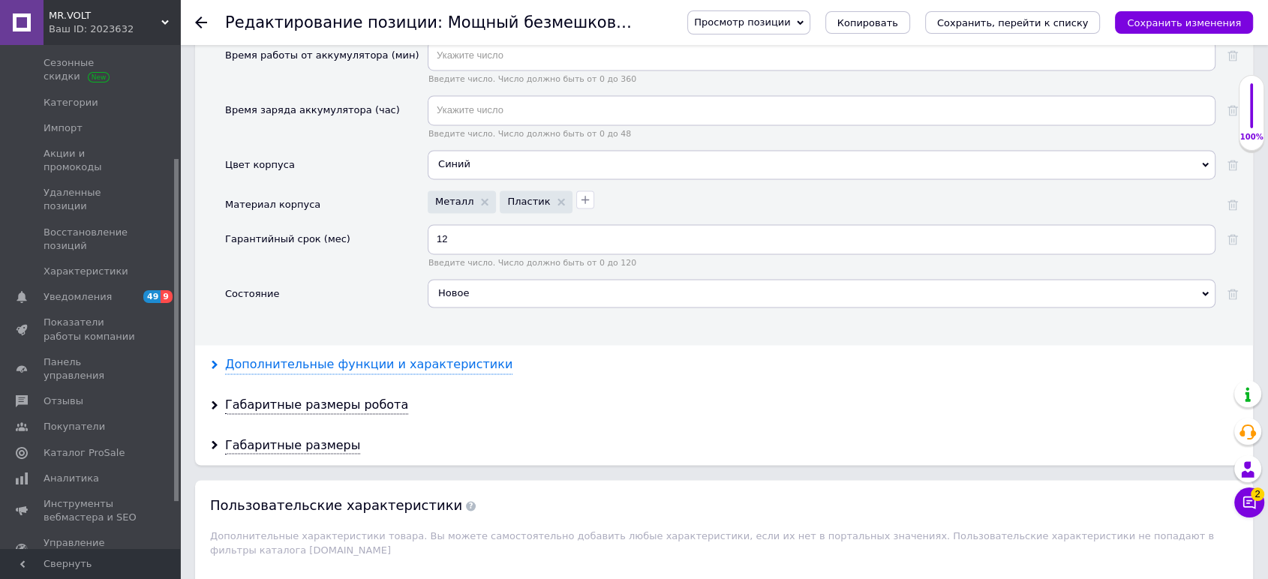
click at [378, 360] on div "Дополнительные функции и характеристики" at bounding box center [368, 365] width 287 height 17
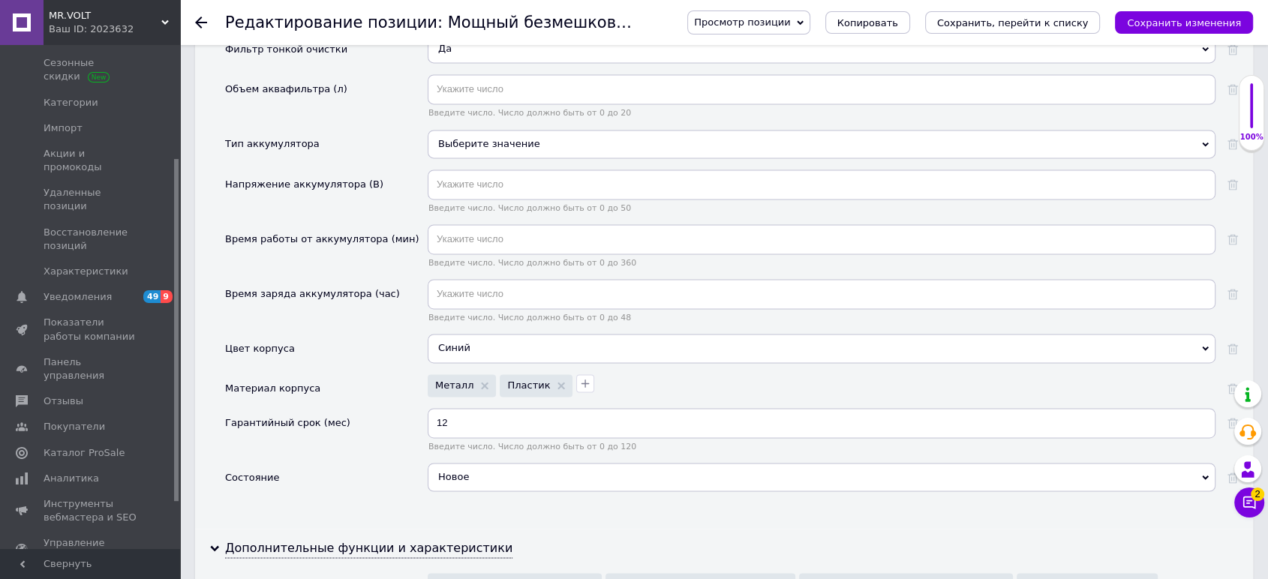
scroll to position [2335, 0]
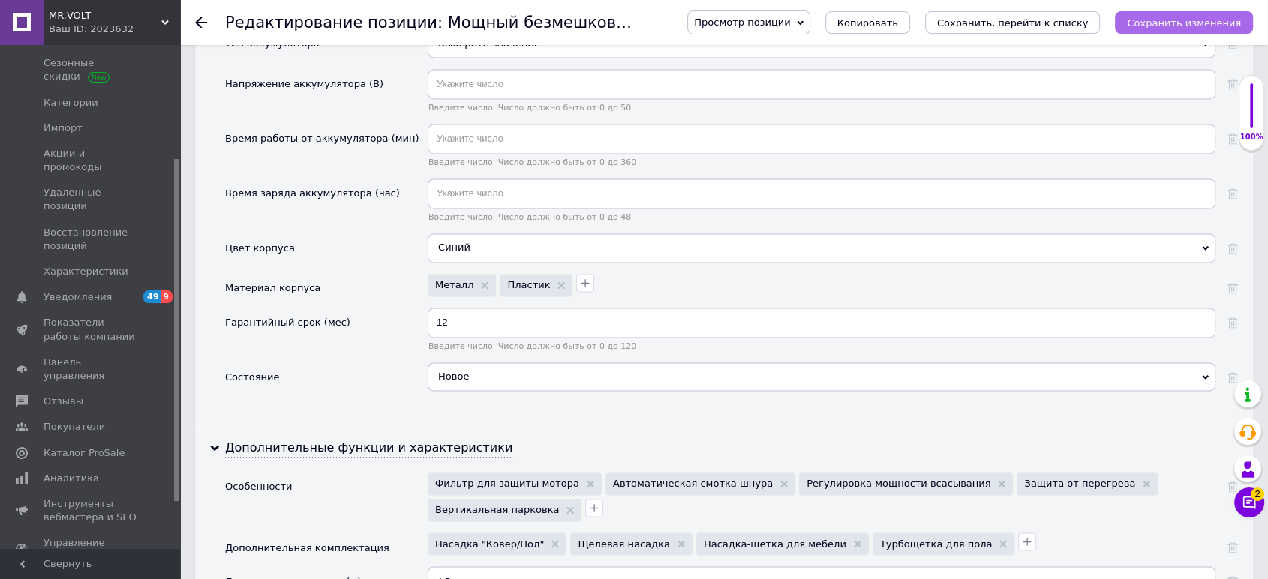
drag, startPoint x: 1217, startPoint y: 24, endPoint x: 1202, endPoint y: 23, distance: 14.3
click at [1216, 24] on icon "Сохранить изменения" at bounding box center [1184, 22] width 114 height 11
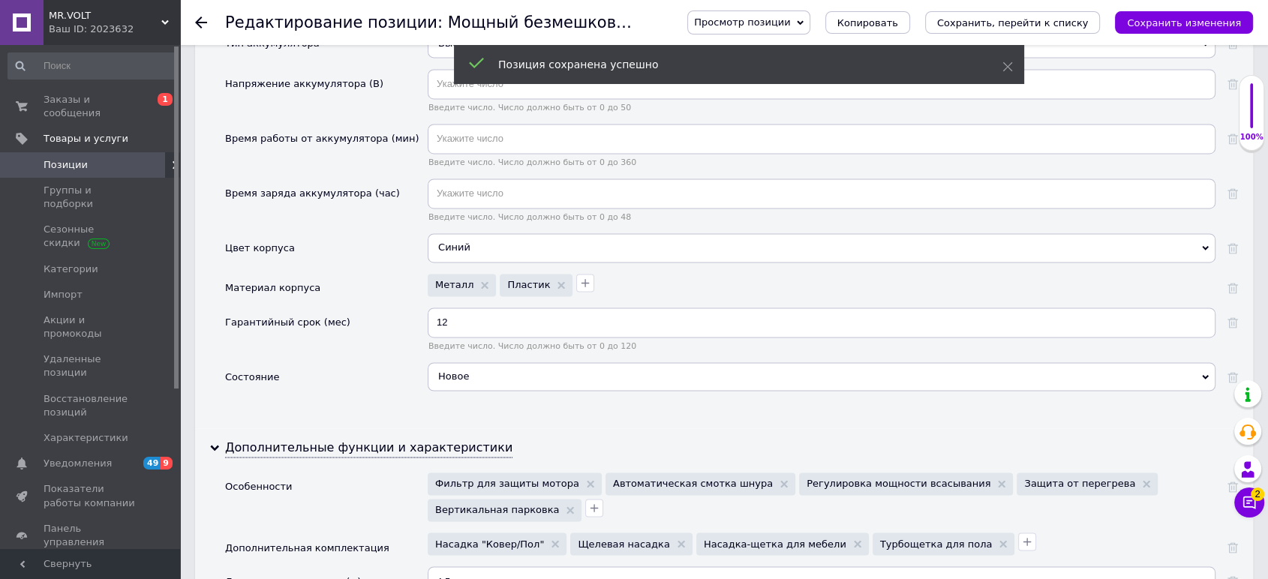
click at [113, 158] on span "Позиции" at bounding box center [91, 165] width 95 height 14
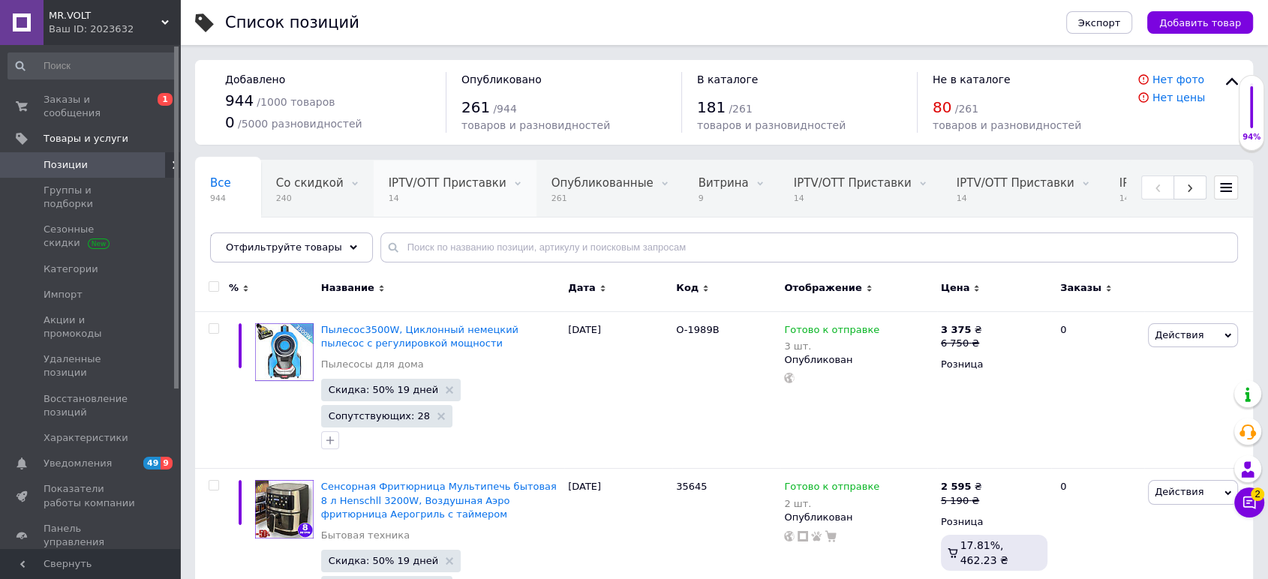
scroll to position [417, 0]
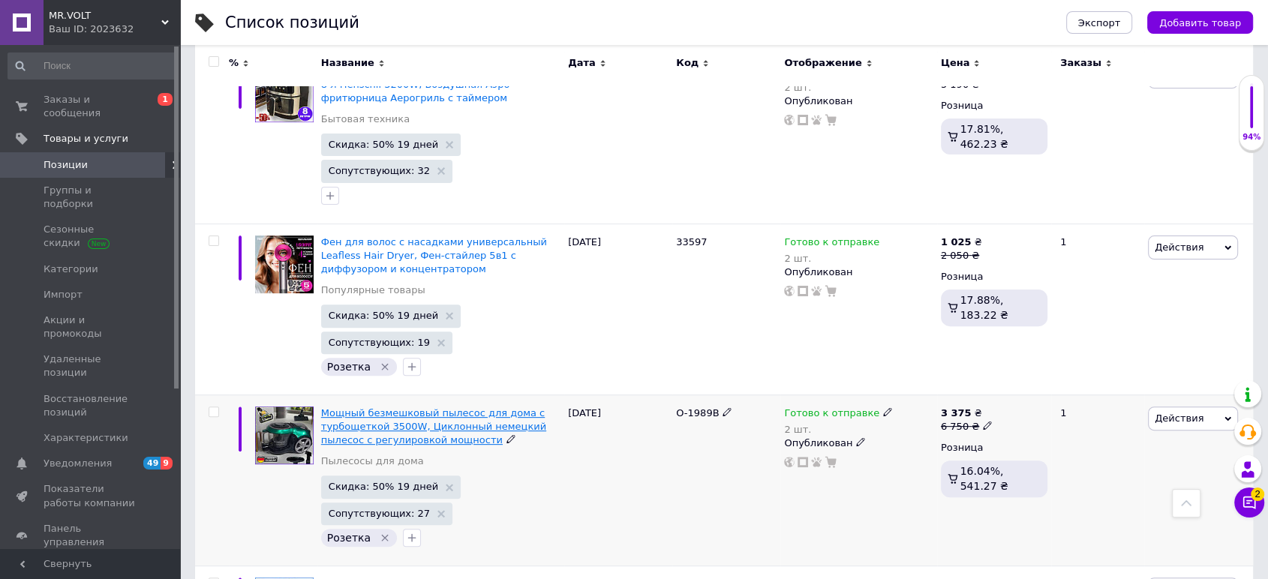
click at [390, 416] on span "Мощный безмешковый пылесос для дома с турбощеткой 3500W, Циклонный немецкий пыл…" at bounding box center [433, 427] width 225 height 38
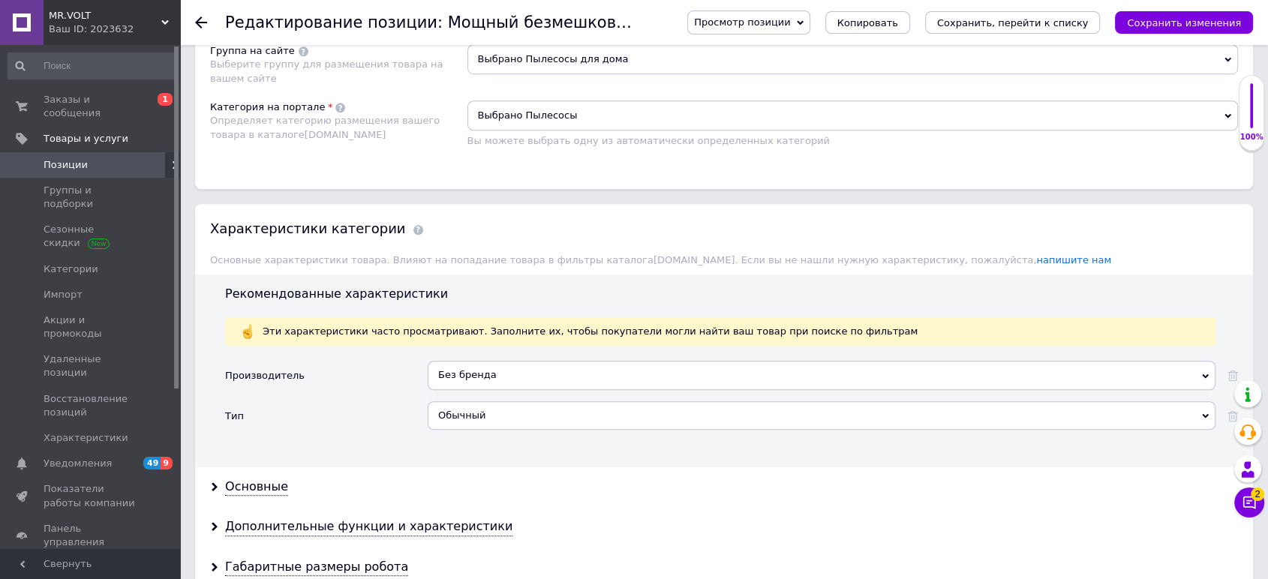
scroll to position [1250, 0]
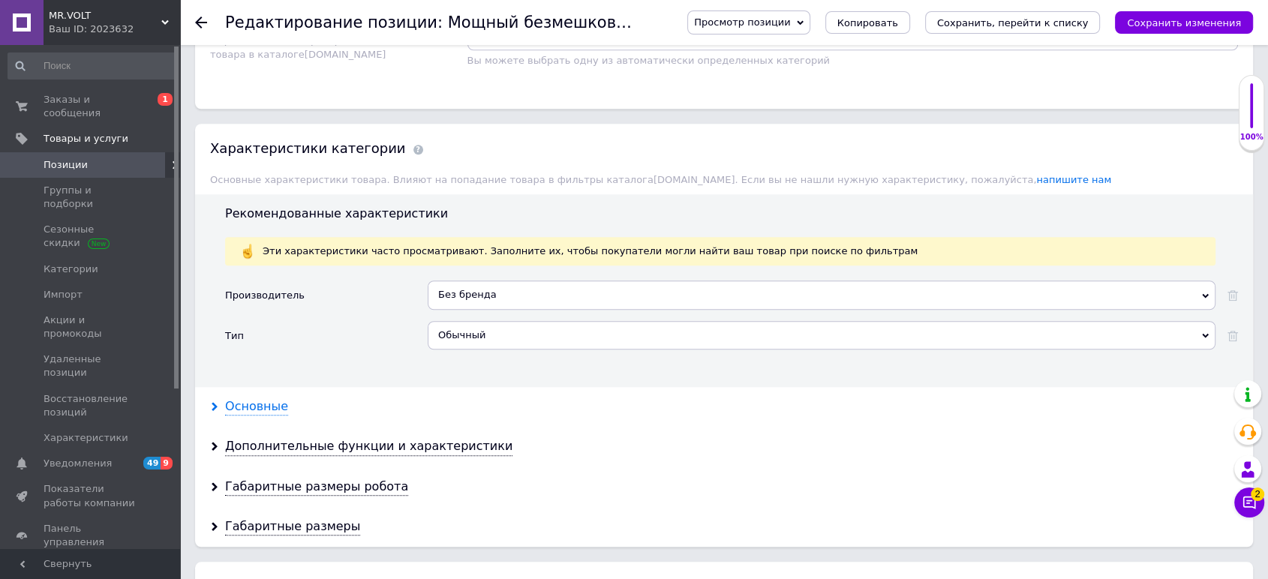
click at [257, 399] on div "Основные" at bounding box center [256, 407] width 63 height 17
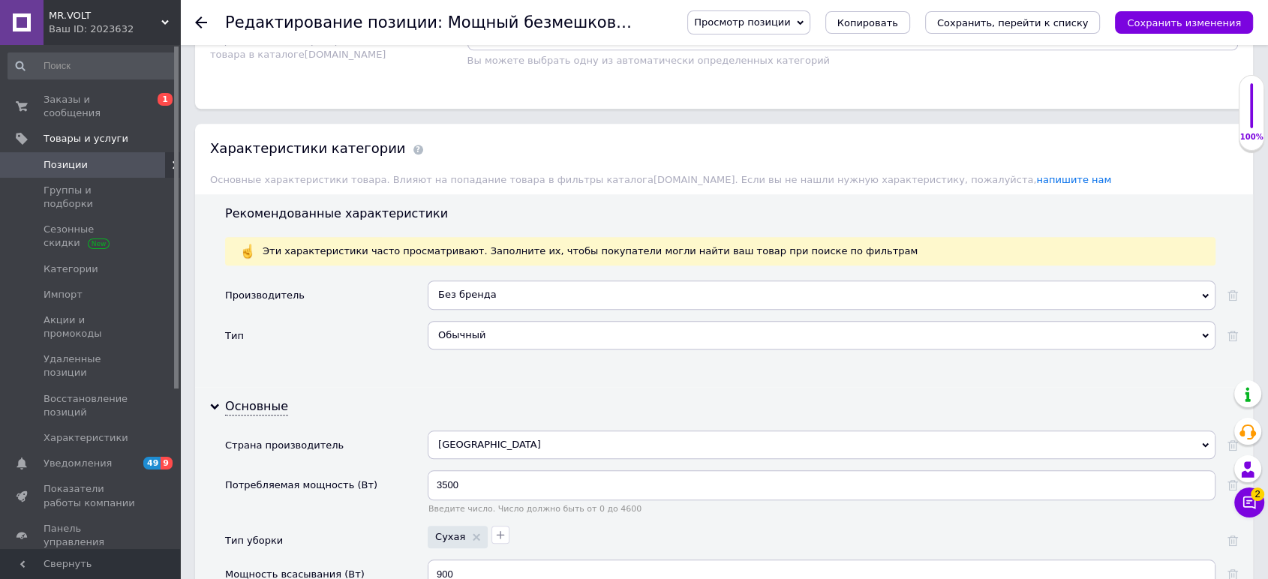
click at [540, 302] on div "Без бренда" at bounding box center [822, 295] width 788 height 29
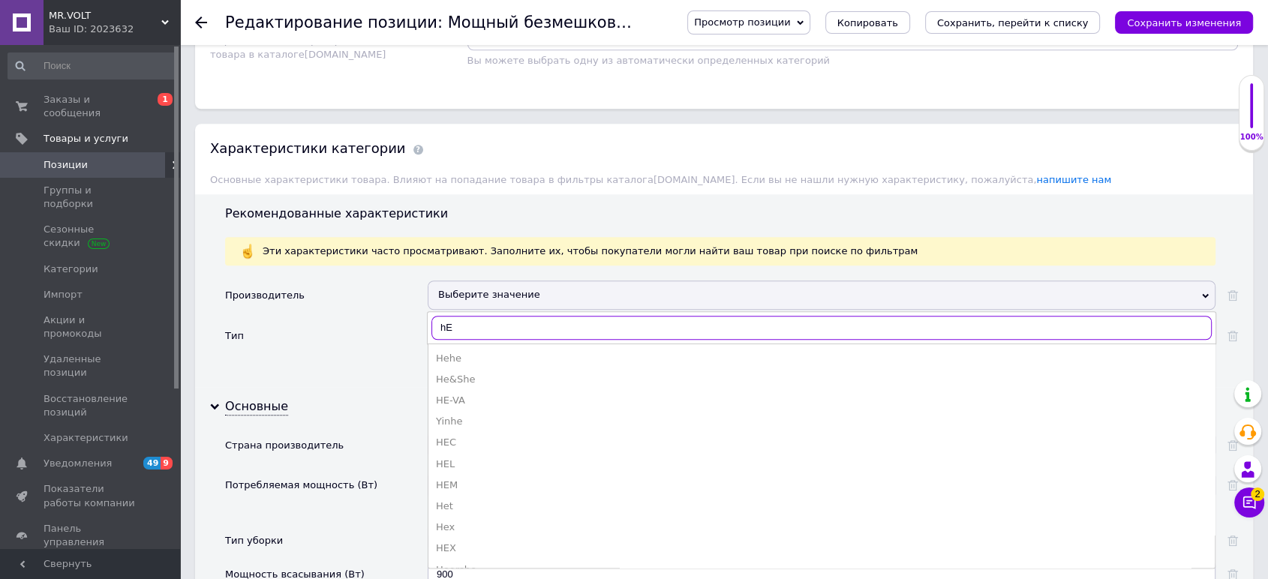
type input "h"
type input "Hens"
click at [527, 415] on div "Henschel" at bounding box center [822, 422] width 772 height 14
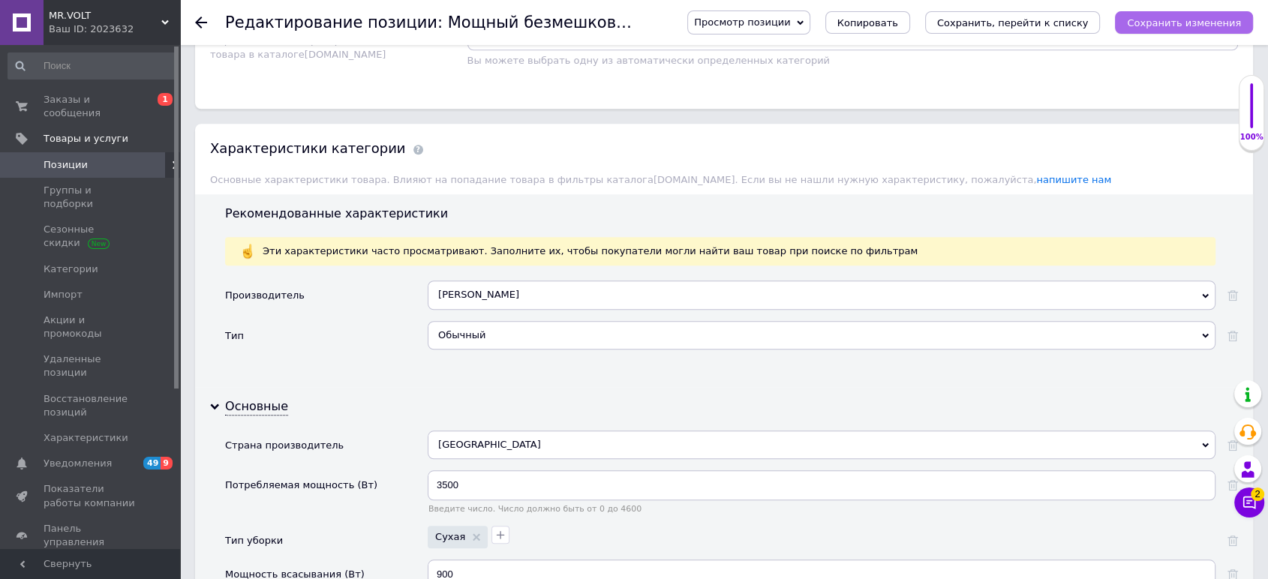
click at [1195, 17] on icon "Сохранить изменения" at bounding box center [1184, 22] width 114 height 11
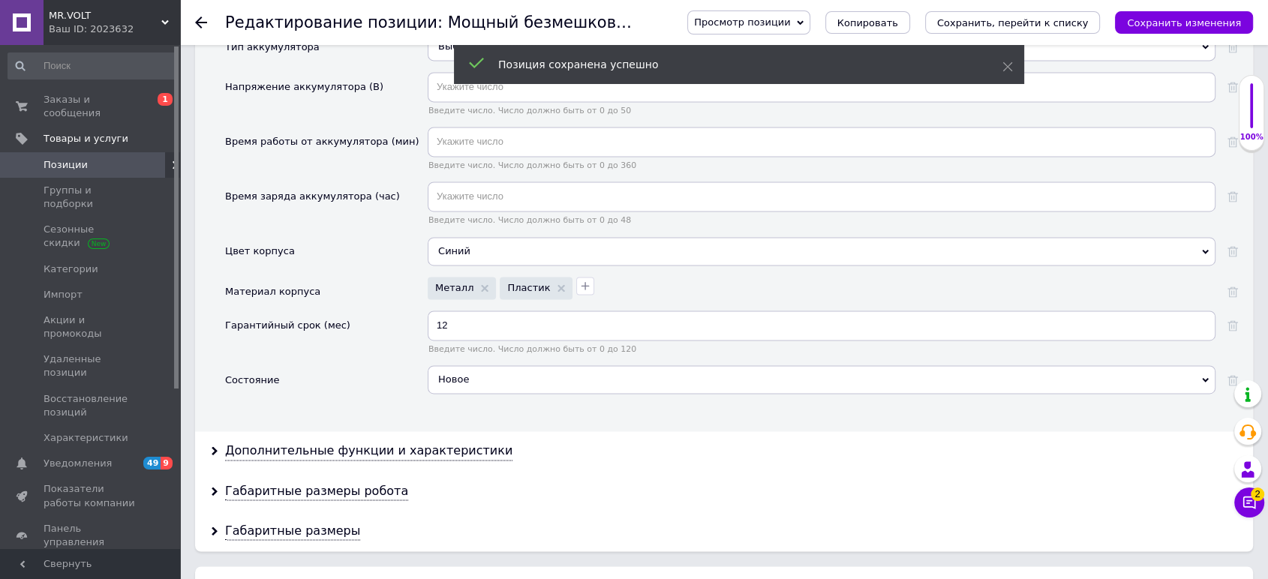
scroll to position [2252, 0]
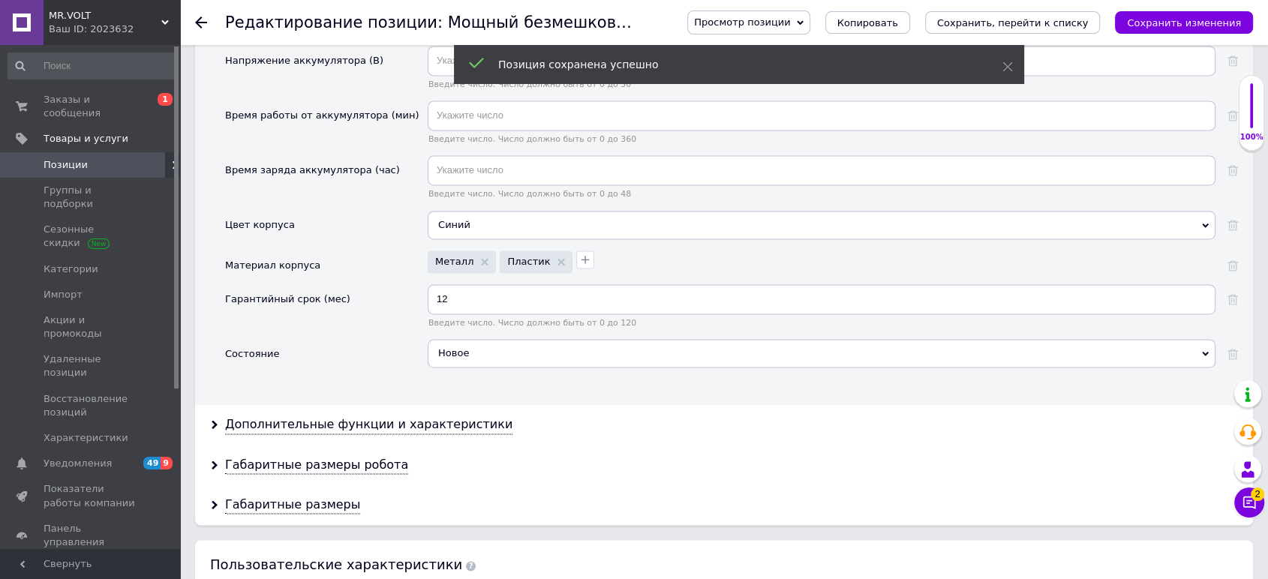
click at [502, 215] on div "Синий" at bounding box center [822, 225] width 788 height 29
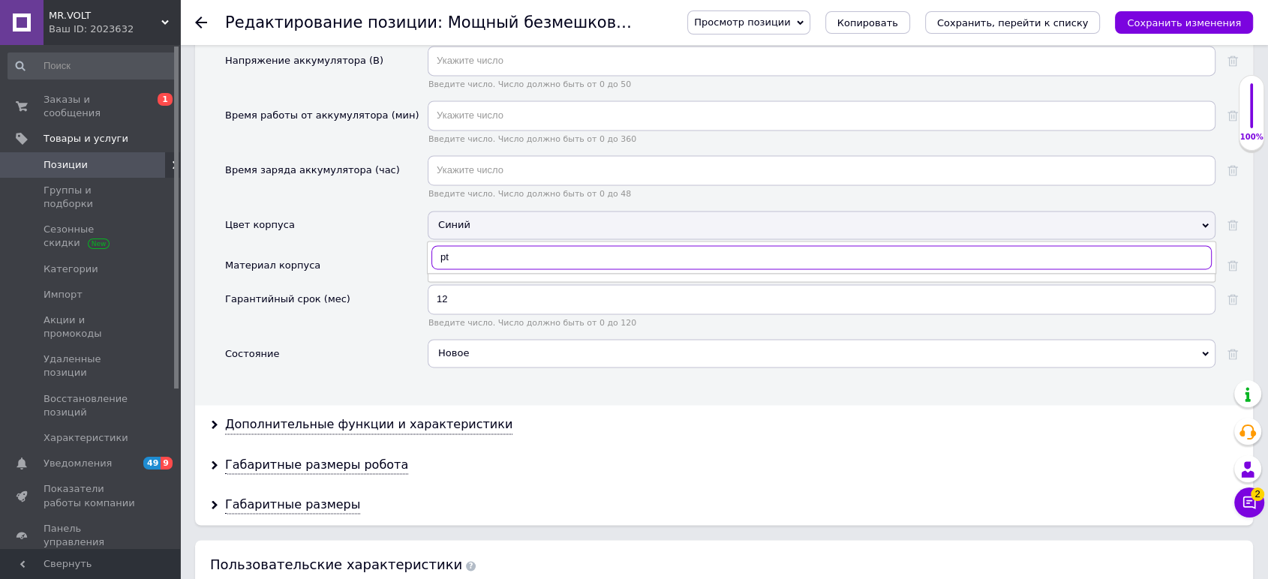
type input "p"
type input "Зел"
click at [495, 281] on div "Зеленый" at bounding box center [822, 288] width 772 height 14
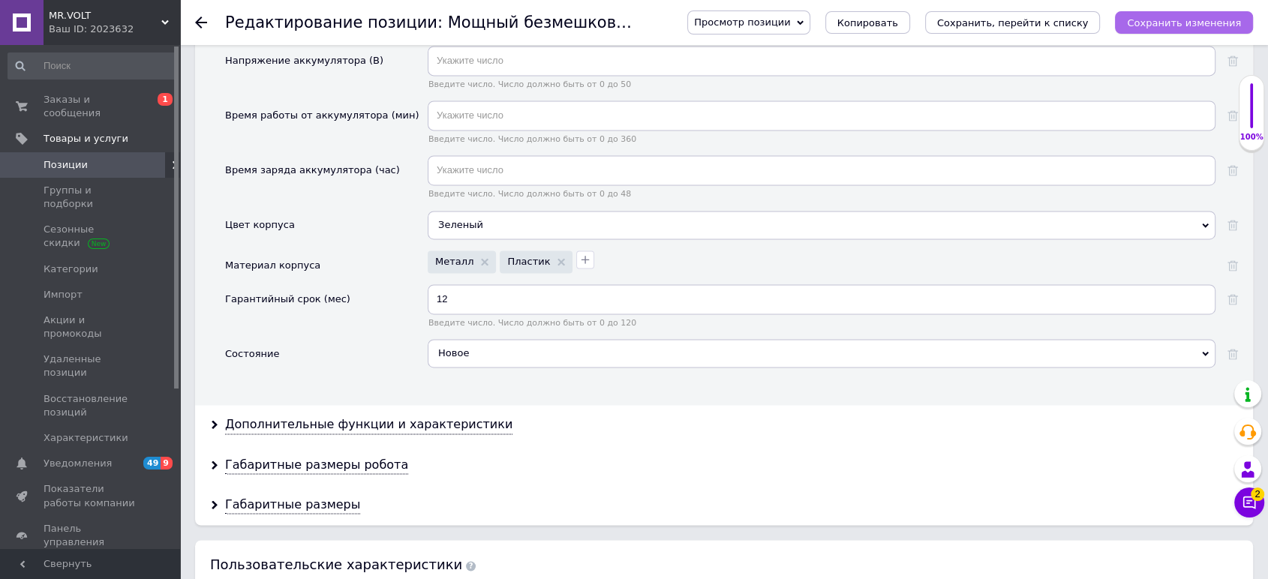
click at [1220, 14] on div "Просмотр позиции Сохранить и посмотреть на сайте Сохранить и посмотреть на порт…" at bounding box center [955, 22] width 596 height 45
click at [1220, 21] on icon "Сохранить изменения" at bounding box center [1184, 22] width 114 height 11
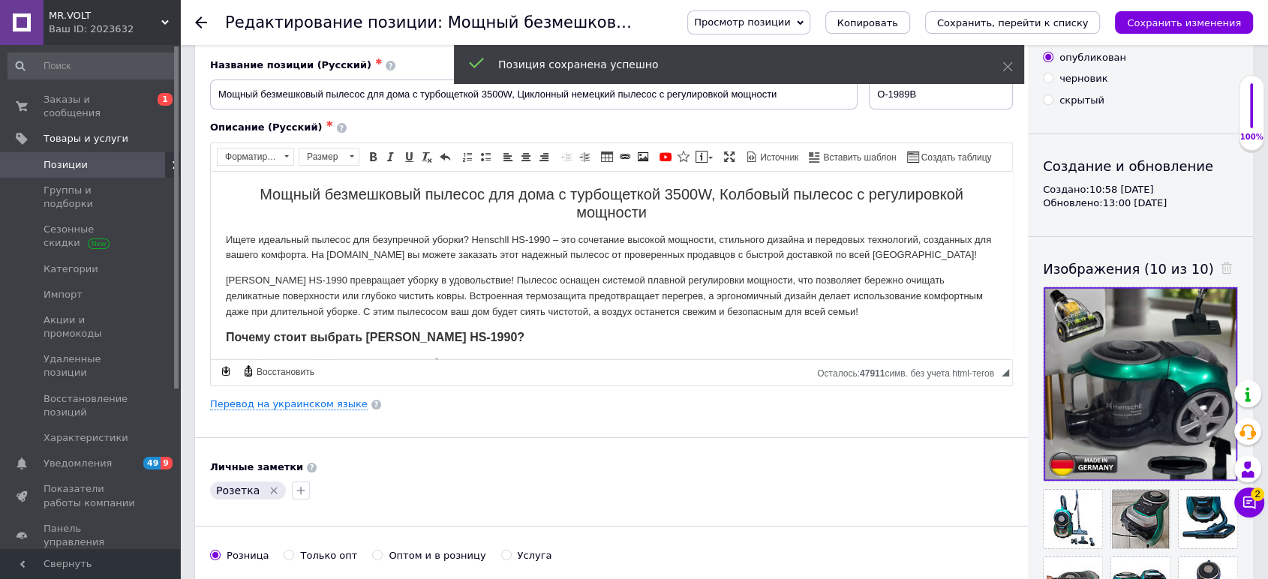
scroll to position [83, 0]
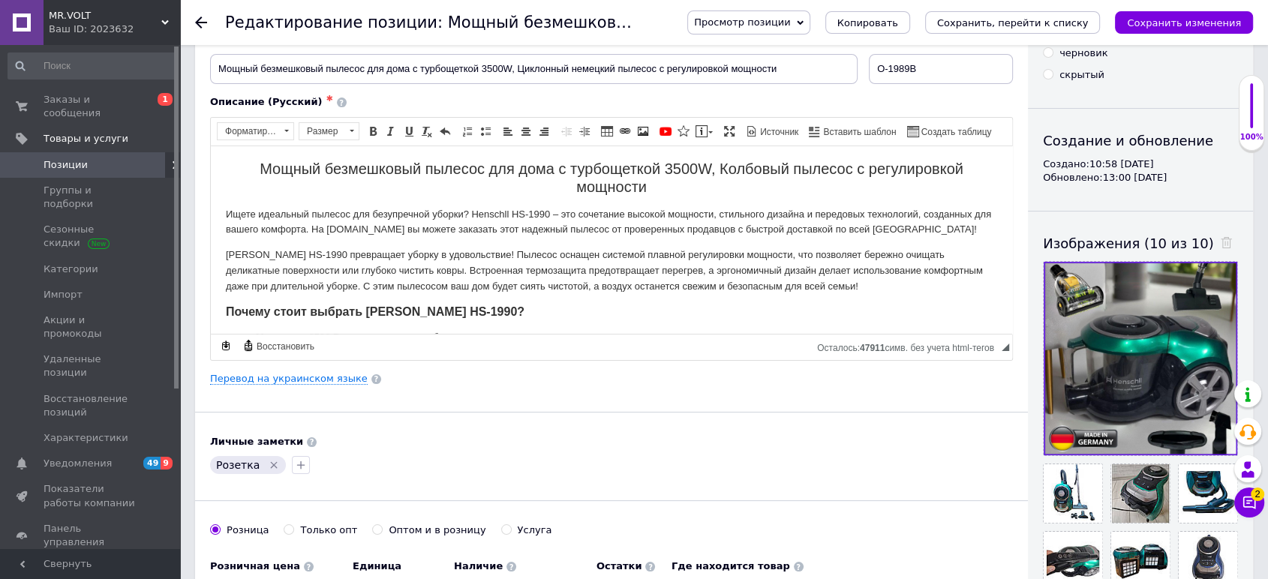
click at [126, 158] on span "Позиции" at bounding box center [91, 165] width 95 height 14
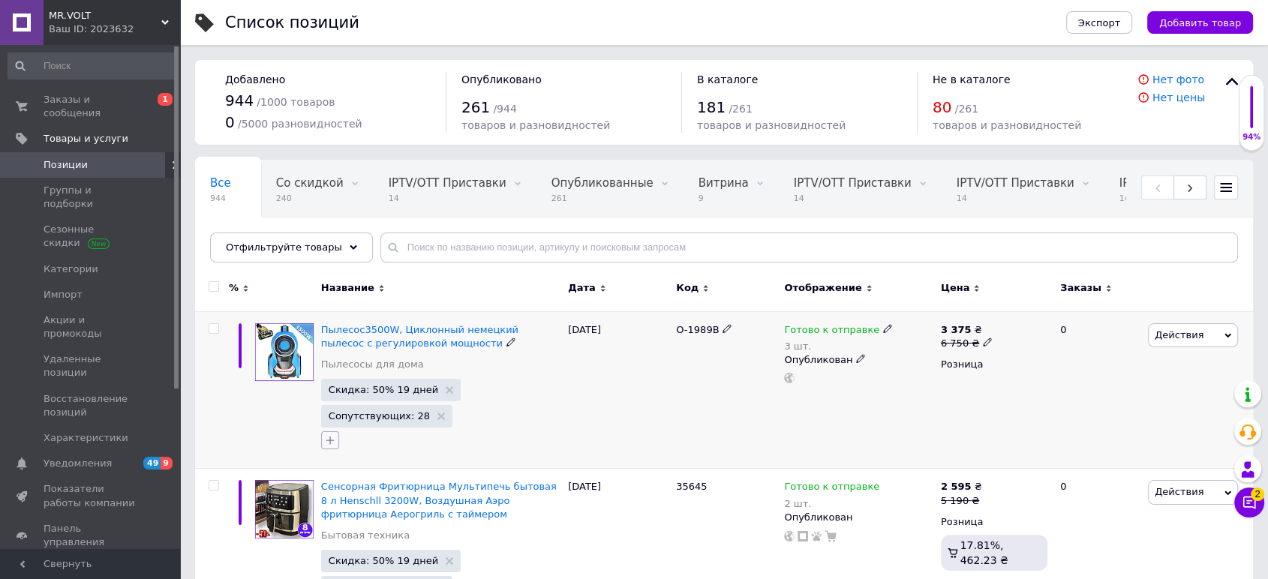
click at [333, 438] on icon "button" at bounding box center [330, 441] width 12 height 12
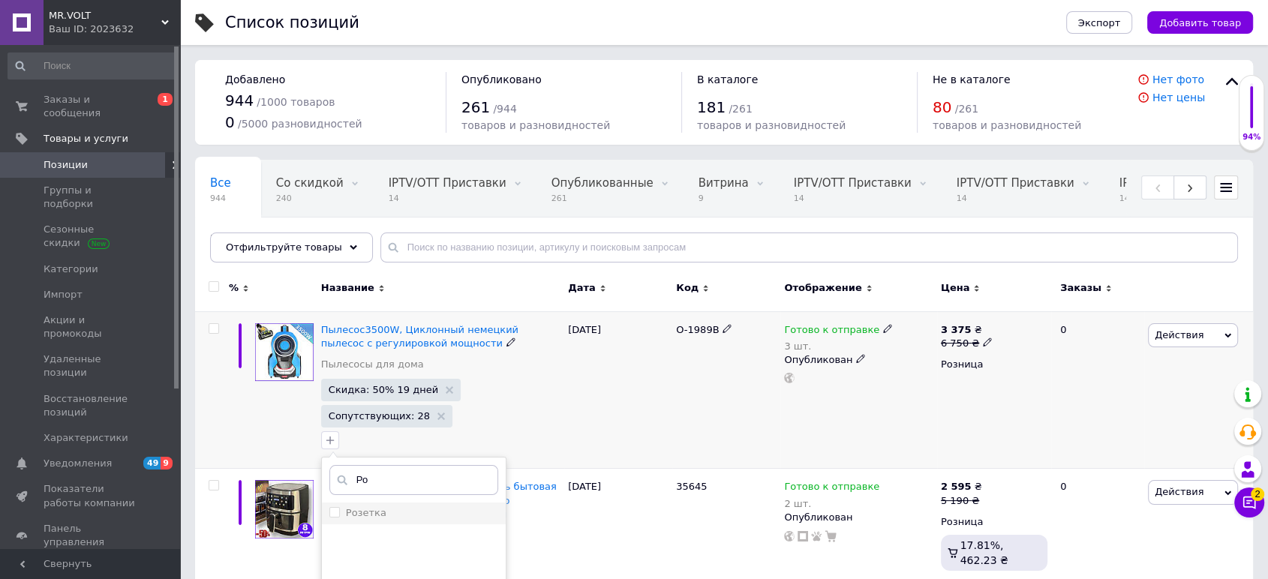
type input "Ро"
click at [378, 507] on label "Розетка" at bounding box center [366, 512] width 41 height 11
checkbox input "true"
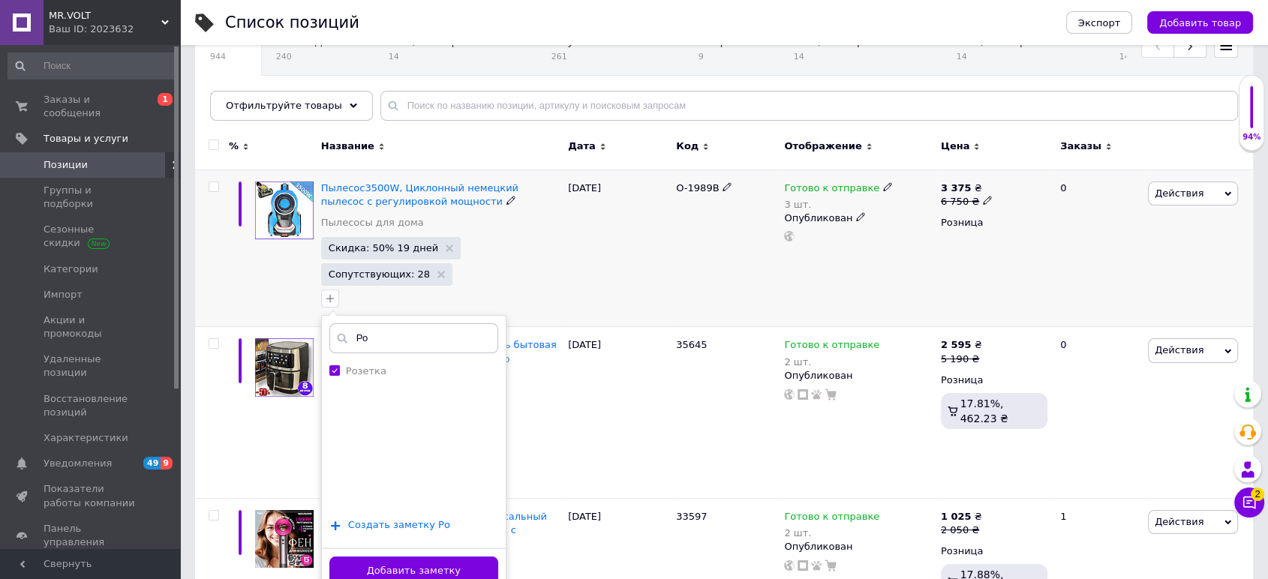
scroll to position [167, 0]
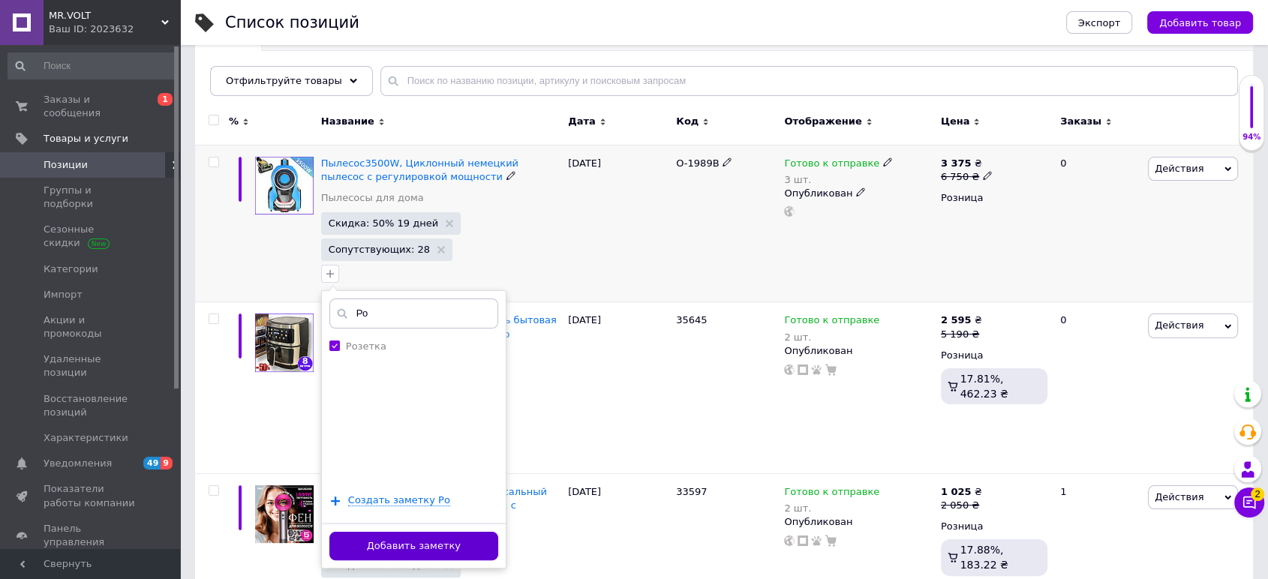
click at [423, 540] on button "Добавить заметку" at bounding box center [413, 546] width 169 height 29
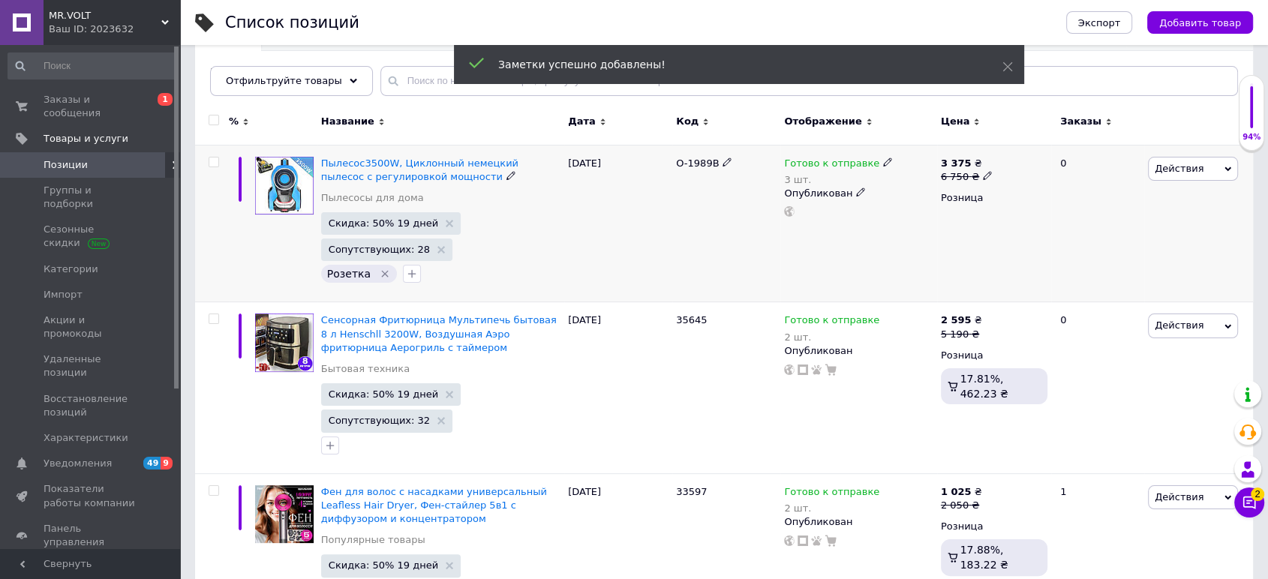
click at [1188, 5] on div "Экспорт Добавить товар" at bounding box center [1145, 22] width 217 height 45
click at [1187, 17] on span "Добавить товар" at bounding box center [1201, 22] width 82 height 11
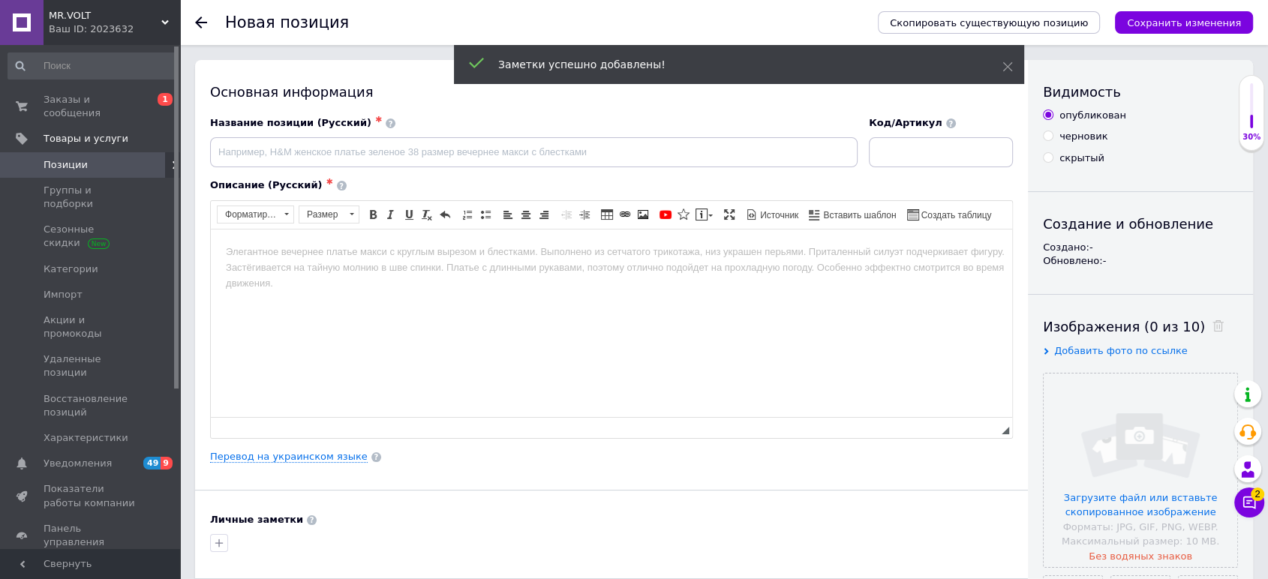
click at [108, 160] on link "Позиции" at bounding box center [92, 165] width 184 height 26
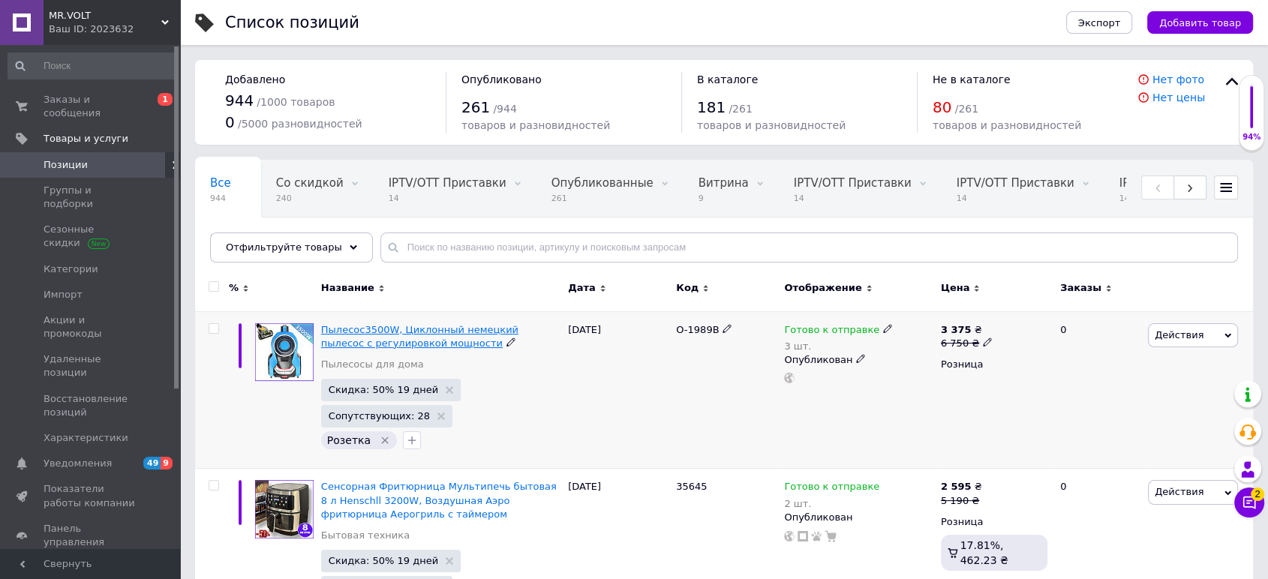
click at [369, 334] on span "Пылесос3500W, Циклонный немецкий пылесос с регулировкой мощности" at bounding box center [419, 336] width 197 height 25
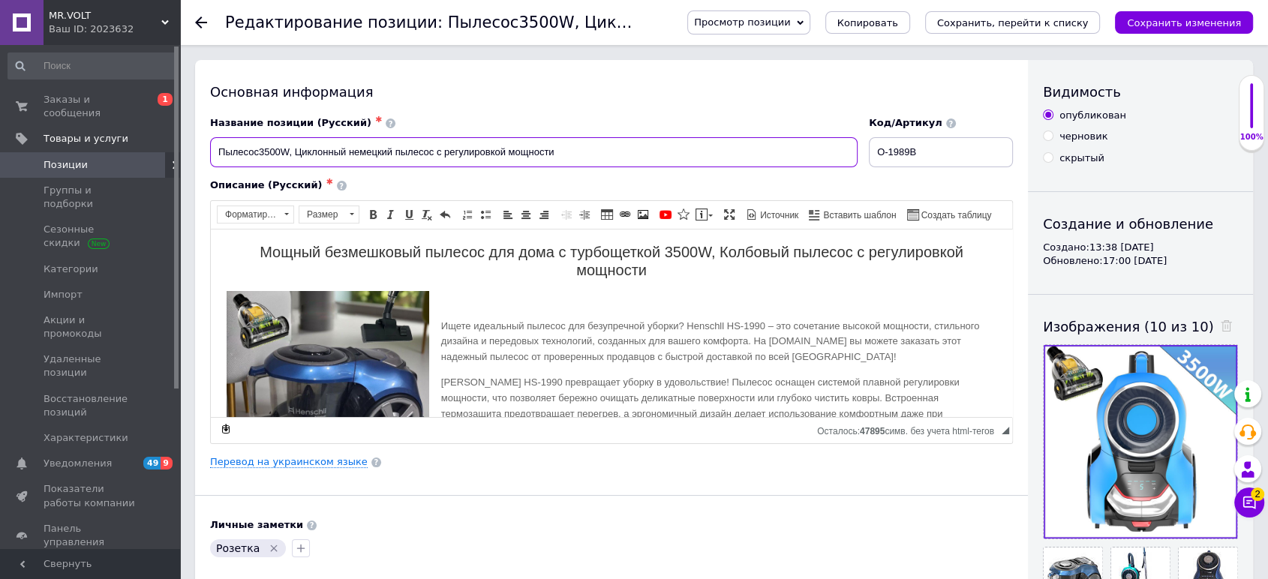
click at [263, 151] on input "Пылесос3500W, Циклонный немецкий пылесос с регулировкой мощности" at bounding box center [534, 152] width 648 height 30
click at [259, 155] on input "Пылесос3500W, Циклонный немецкий пылесос с регулировкой мощности" at bounding box center [534, 152] width 648 height 30
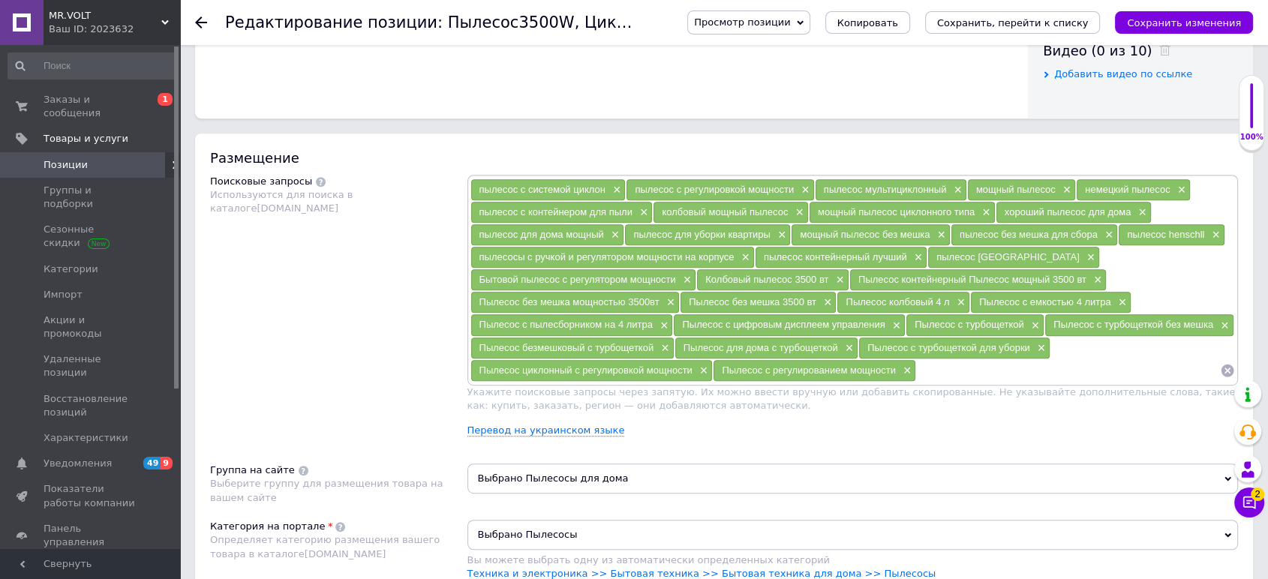
scroll to position [666, 0]
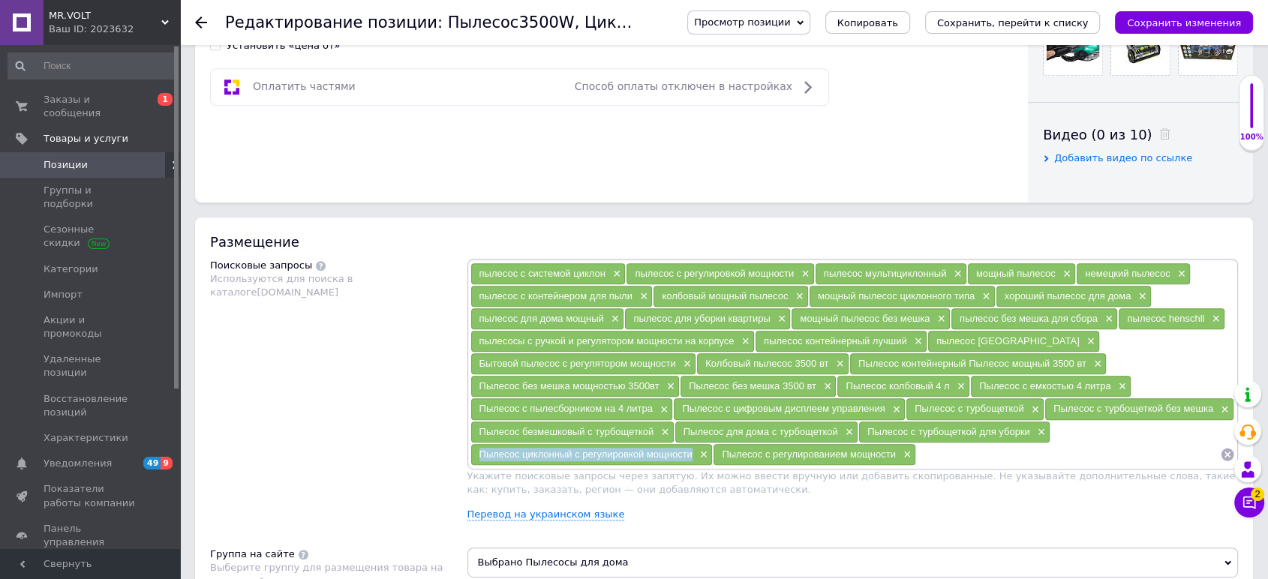
copy span "Пылесос циклонный с регулировкой мощности"
drag, startPoint x: 693, startPoint y: 450, endPoint x: 478, endPoint y: 447, distance: 214.7
click at [478, 447] on div "Пылесос циклонный с регулировкой мощности ×" at bounding box center [592, 454] width 242 height 21
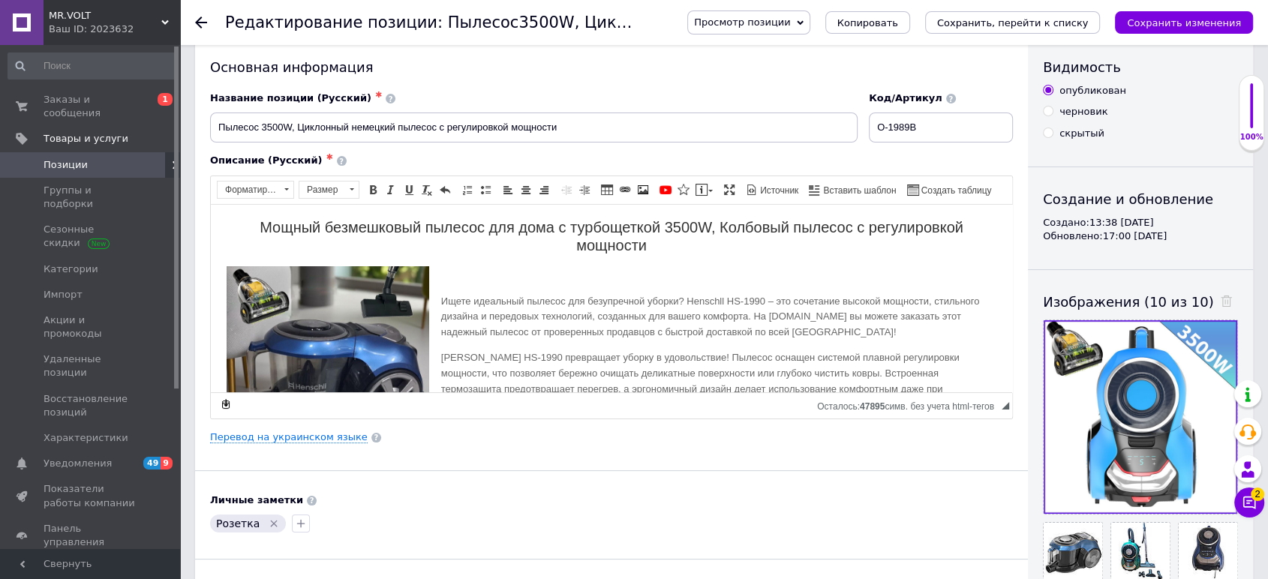
scroll to position [0, 0]
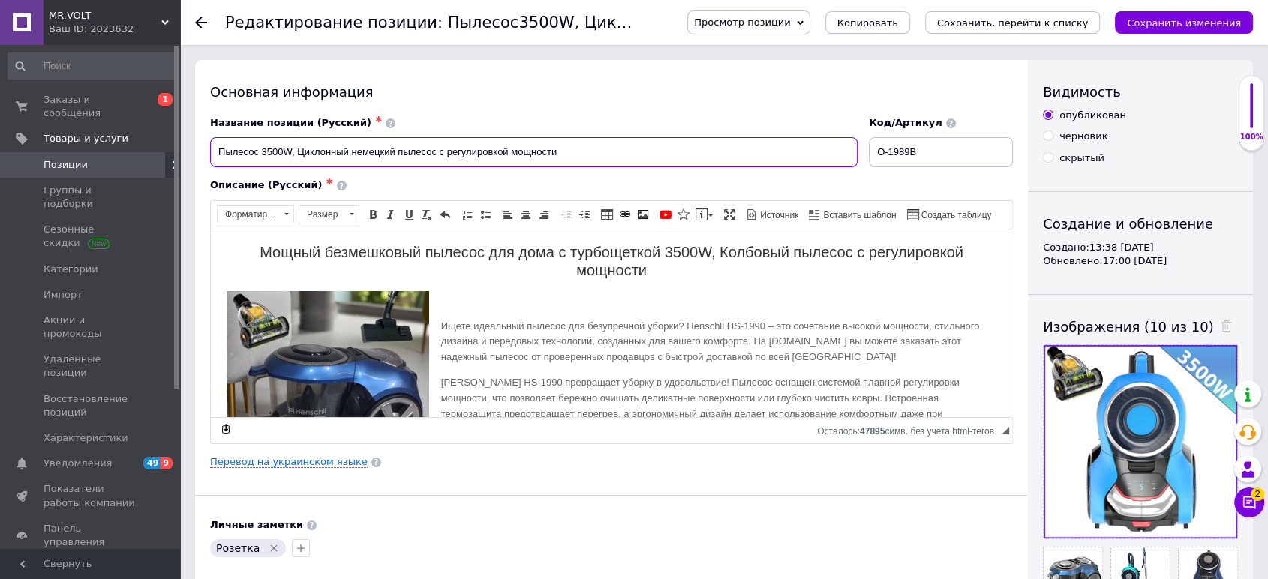
paste input "циклонный с регулировкой мощности"
drag, startPoint x: 260, startPoint y: 159, endPoint x: 162, endPoint y: 150, distance: 98.0
click at [434, 155] on input "Пылесос циклонный с регулировкой мощности3500W, Циклонный немецкий пылесос с ре…" at bounding box center [534, 152] width 648 height 30
drag, startPoint x: 433, startPoint y: 150, endPoint x: 437, endPoint y: 170, distance: 19.9
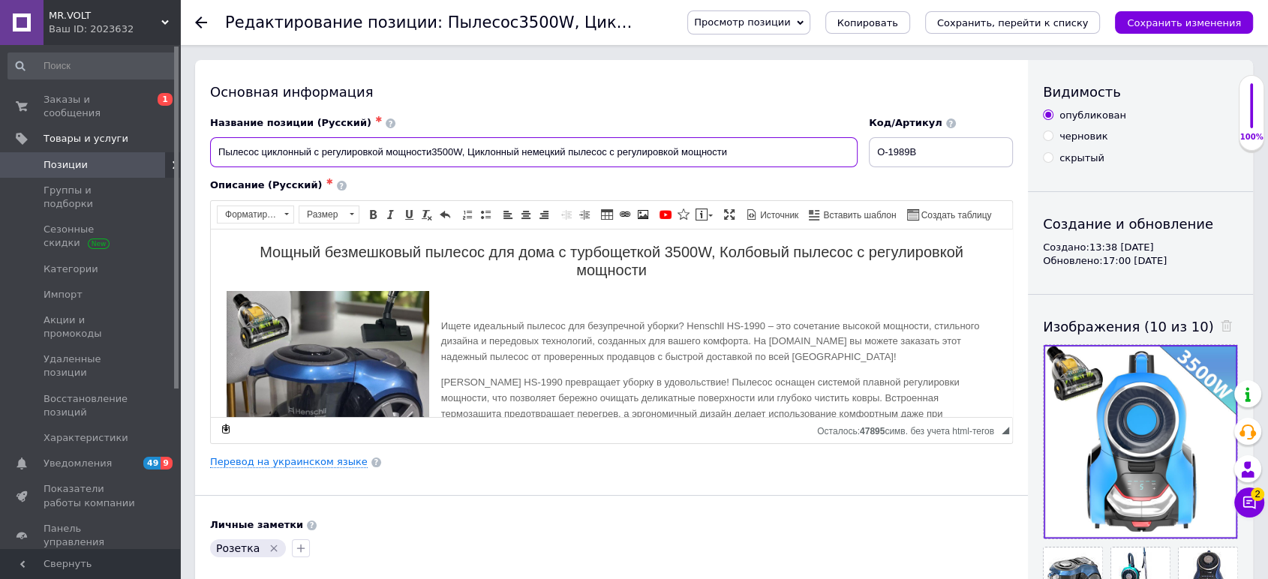
click at [433, 151] on input "Пылесос циклонный с регулировкой мощности3500W, Циклонный немецкий пылесос с ре…" at bounding box center [534, 152] width 648 height 30
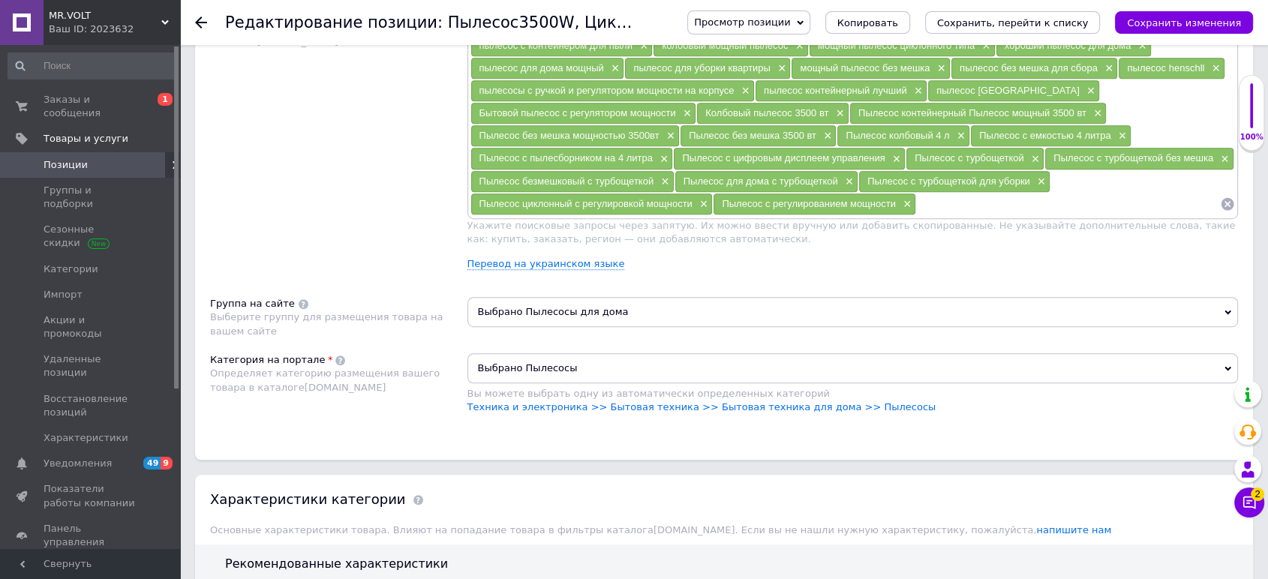
scroll to position [834, 0]
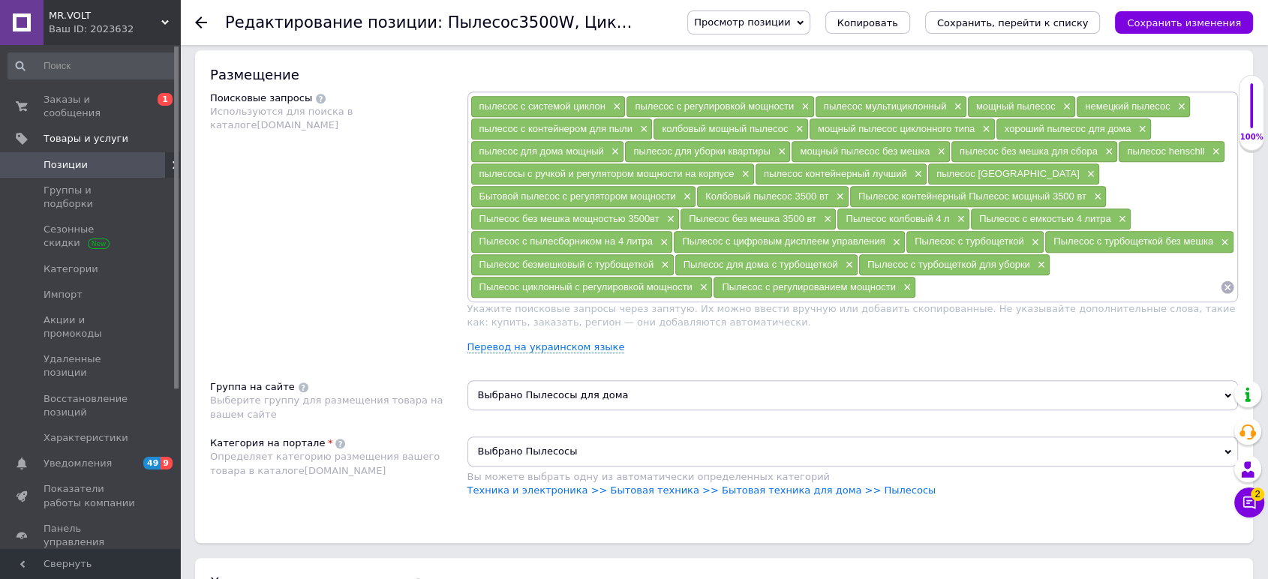
type input "Пылесос циклонный с регулировкой мощности 3500W, Циклонный немецкий пылесос с р…"
paste input "Бытовой пылесос с регулятором мощности"
click at [991, 280] on input at bounding box center [1068, 287] width 304 height 23
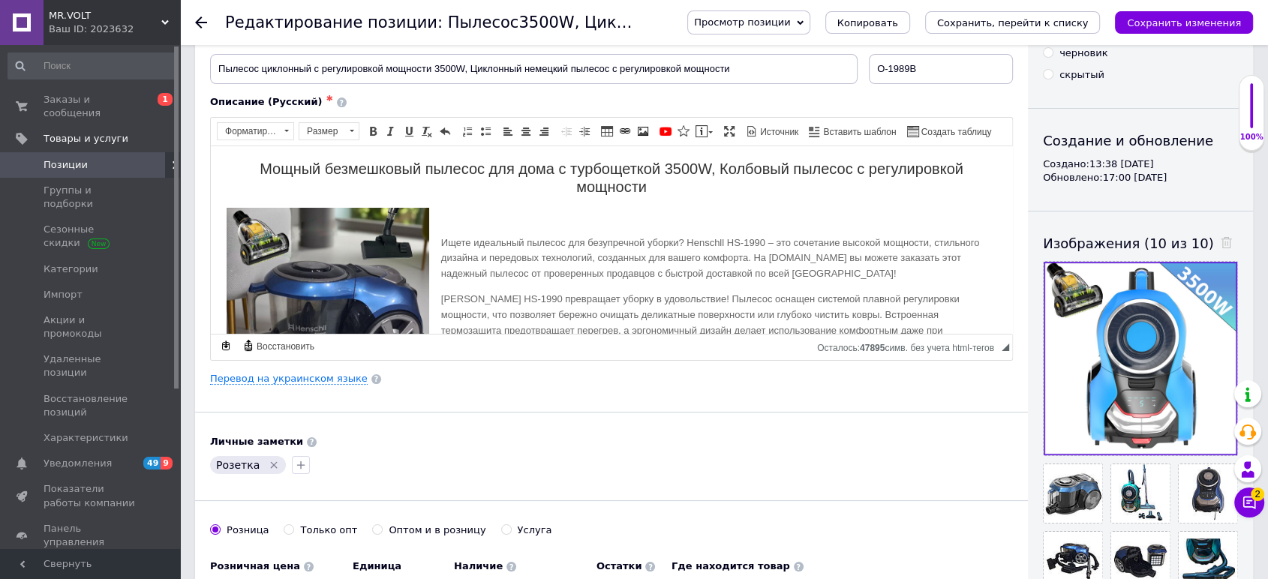
scroll to position [0, 0]
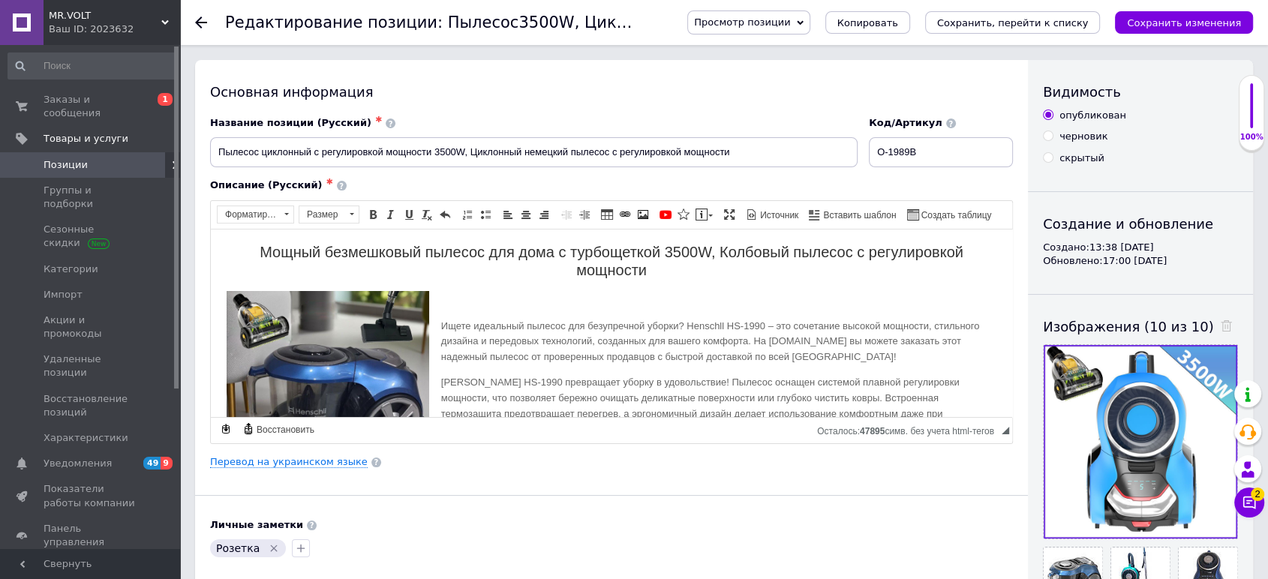
type input "Бытовой пылесос с регулятором мощности"
drag, startPoint x: 414, startPoint y: 155, endPoint x: 124, endPoint y: 161, distance: 289.8
paste input "ытовой пылесос с регулятором"
drag, startPoint x: 515, startPoint y: 152, endPoint x: 456, endPoint y: 157, distance: 59.5
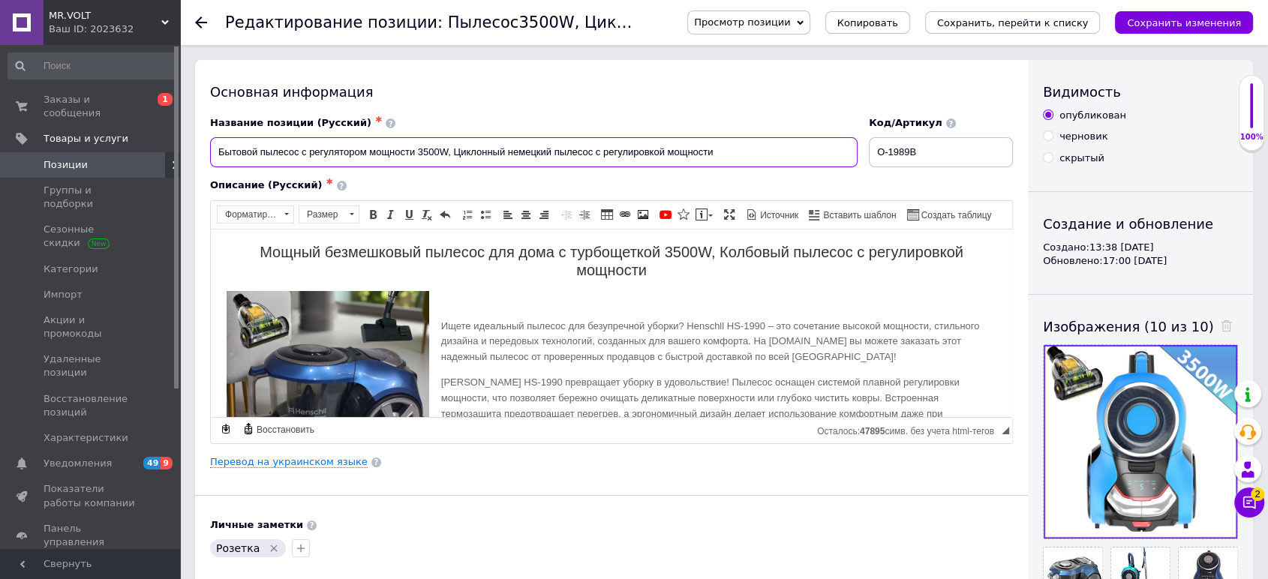
click at [456, 157] on input "Бытовой пылесос с регулятором мощности 3500W, Циклонный немецкий пылесос с регу…" at bounding box center [534, 152] width 648 height 30
drag, startPoint x: 696, startPoint y: 155, endPoint x: 543, endPoint y: 161, distance: 152.5
click at [543, 161] on input "Бытовой пылесос с регулятором мощности 3500W, Немецкий пылесос с регулировкой м…" at bounding box center [534, 152] width 648 height 30
drag, startPoint x: 692, startPoint y: 134, endPoint x: 635, endPoint y: 157, distance: 61.6
click at [635, 157] on div "Название позиции (Русский) ✱ Бытовой пылесос с регулятором мощности 3500W, Неме…" at bounding box center [534, 141] width 648 height 51
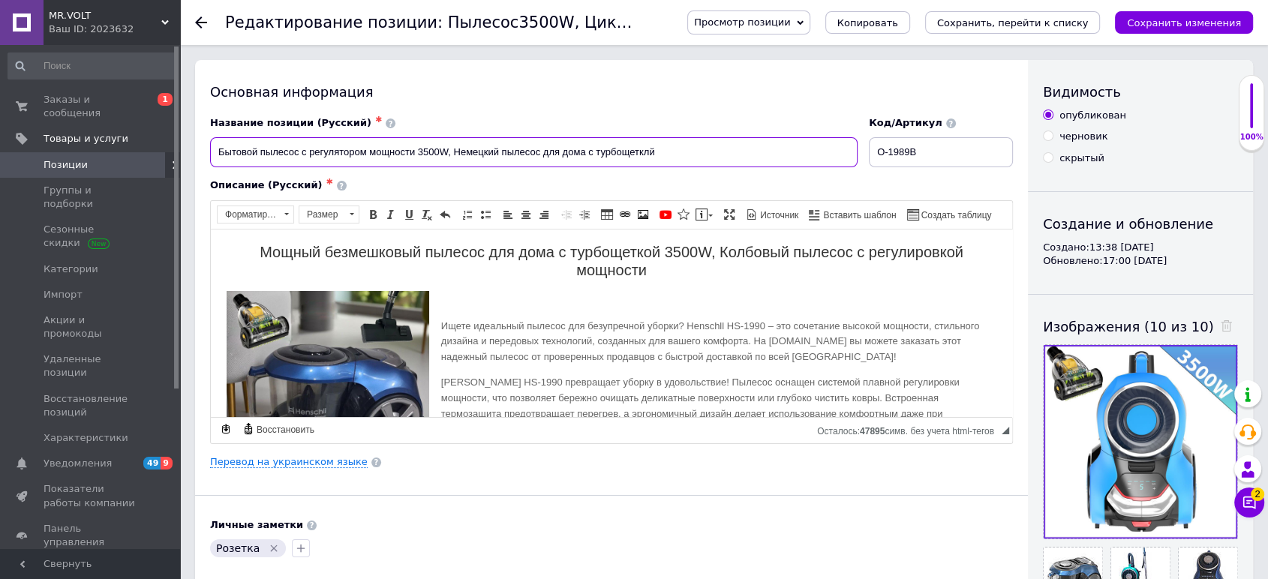
click at [648, 156] on input "Бытовой пылесос с регулятором мощности 3500W, Немецкий пылесос для дома с турбо…" at bounding box center [534, 152] width 648 height 30
click at [697, 159] on input "Бытовой пылесос с регулятором мощности 3500W, Немецкий пылесос для дома с турбо…" at bounding box center [534, 152] width 648 height 30
drag, startPoint x: 775, startPoint y: 156, endPoint x: 655, endPoint y: 192, distance: 124.7
click at [655, 192] on div "Название позиции (Русский) ✱ Бытовой пылесос с регулятором мощности 3500W, Неме…" at bounding box center [611, 279] width 803 height 327
click at [456, 158] on input "Бытовой пылесос с регулятором мощности 3500W, Немецкий пылесос для дома с турбо…" at bounding box center [534, 152] width 648 height 30
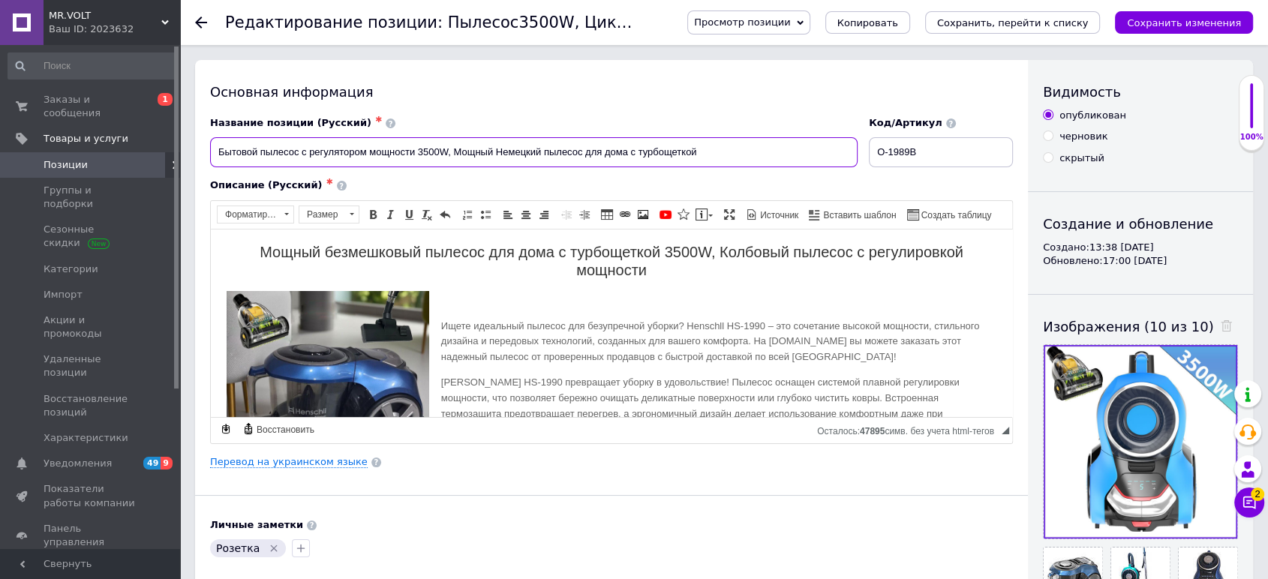
drag, startPoint x: 500, startPoint y: 149, endPoint x: 499, endPoint y: 156, distance: 7.5
click at [499, 156] on input "Бытовой пылесос с регулятором мощности 3500W, Мощный Немецкий пылесос для дома …" at bounding box center [534, 152] width 648 height 30
drag, startPoint x: 509, startPoint y: 151, endPoint x: 493, endPoint y: 158, distance: 17.1
click at [493, 158] on input "Бытовой пылесос с регулятором мощности 3500W, Мощный Ннемецкий пылесос для дома…" at bounding box center [534, 152] width 648 height 30
click at [495, 155] on input "Бытовой пылесос с регулятором мощности 3500W, Мощныйнемецкий пылесос для дома с…" at bounding box center [534, 152] width 648 height 30
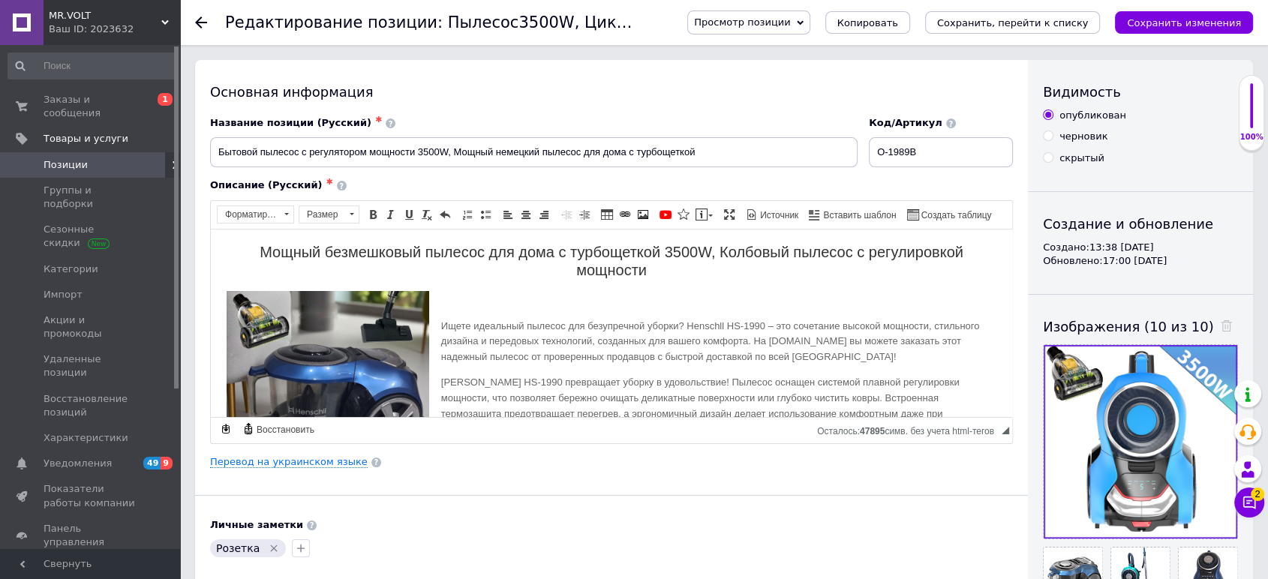
click at [733, 137] on div "Название позиции (Русский) ✱ Бытовой пылесос с регулятором мощности 3500W, Мощн…" at bounding box center [534, 141] width 648 height 51
click at [722, 152] on input "Бытовой пылесос с регулятором мощности 3500W, Мощный немецкий пылесос для дома …" at bounding box center [534, 152] width 648 height 30
click at [1175, 8] on div "Просмотр позиции Сохранить и посмотреть на сайте Сохранить и посмотреть на порт…" at bounding box center [955, 22] width 596 height 45
click at [1184, 29] on button "Сохранить изменения" at bounding box center [1184, 22] width 138 height 23
drag, startPoint x: 216, startPoint y: 151, endPoint x: 454, endPoint y: 161, distance: 238.1
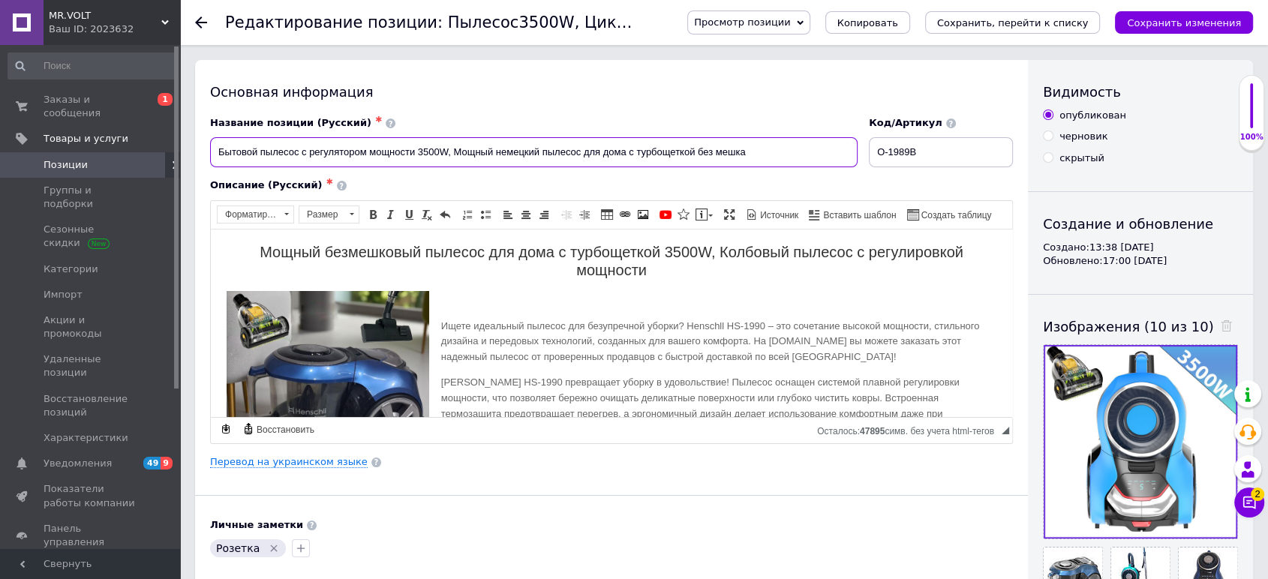
click at [454, 161] on input "Бытовой пылесос с регулятором мощности 3500W, Мощный немецкий пылесос для дома …" at bounding box center [534, 152] width 648 height 30
click at [520, 145] on input "Бытовой пылесос с регулятором мощности 3500W, Мощный немецкий пылесос для дома …" at bounding box center [534, 152] width 648 height 30
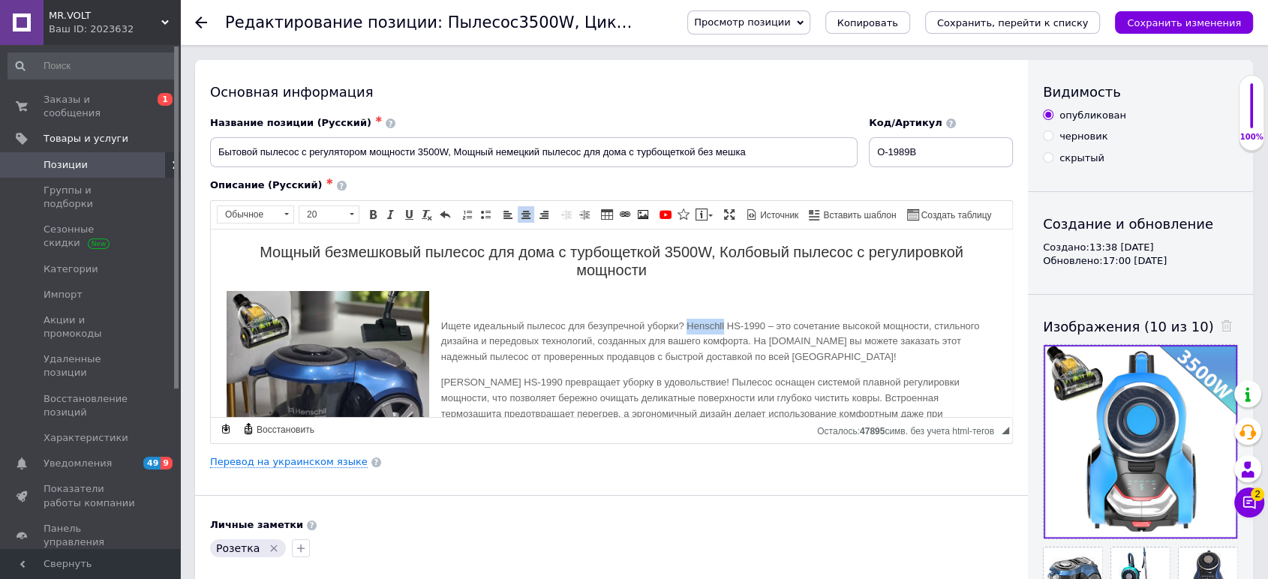
copy p "Henschll"
drag, startPoint x: 724, startPoint y: 322, endPoint x: 688, endPoint y: 323, distance: 36.0
click at [688, 323] on p "Ищете идеальный пылесос для безупречной уборки? Henschll HS-1990 – это сочетани…" at bounding box center [612, 341] width 742 height 47
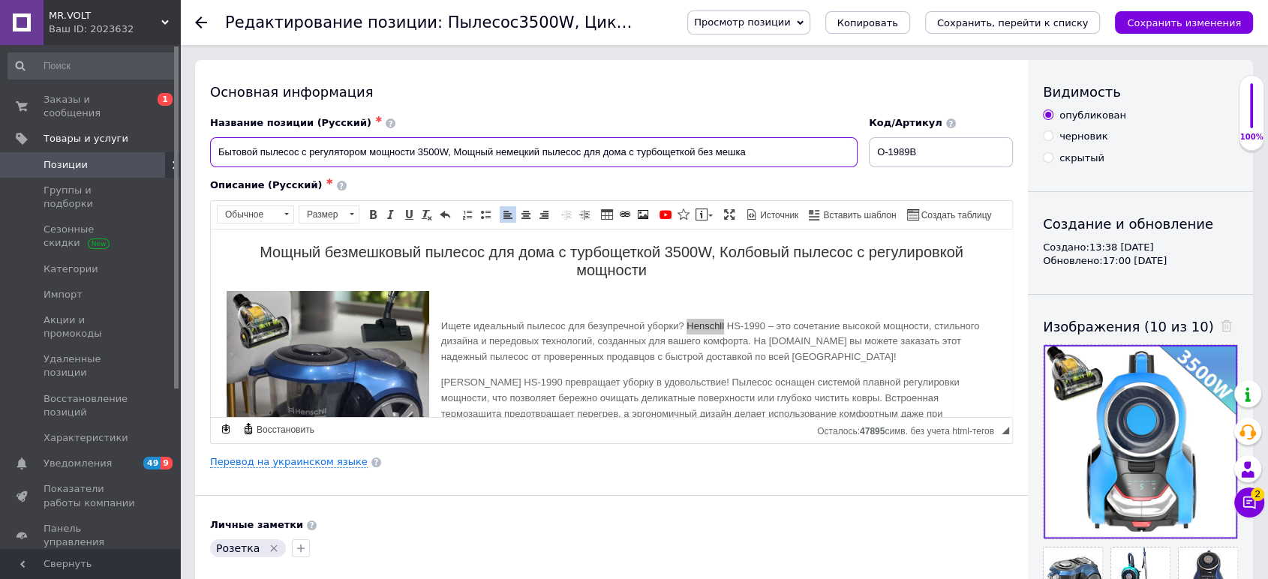
click at [420, 152] on input "Бытовой пылесос с регулятором мощности 3500W, Мощный немецкий пылесос для дома …" at bounding box center [534, 152] width 648 height 30
click at [488, 152] on input "Бытовой пылесос с регулятором мощности Henschll3500W, Мощный немецкий пылесос д…" at bounding box center [534, 152] width 648 height 30
click at [456, 148] on input "Бытовой пылесос с регулятором мощности Henschll3500W Мощный немецкий пылесос дл…" at bounding box center [534, 152] width 648 height 30
drag, startPoint x: 218, startPoint y: 153, endPoint x: 486, endPoint y: 169, distance: 268.4
click at [486, 169] on div "Название позиции (Русский) ✱ Бытовой пылесос с регулятором мощности Henschll 35…" at bounding box center [534, 142] width 659 height 62
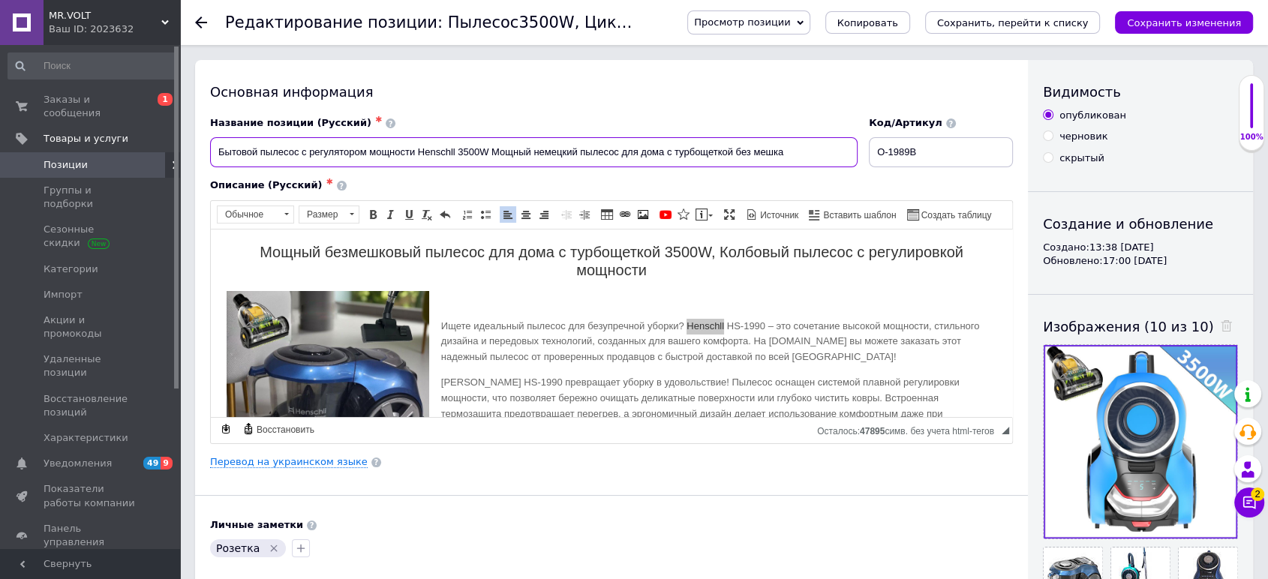
type input "Бытовой пылесос с регулятором мощности Henschll 3500W Мощный немецкий пылесос д…"
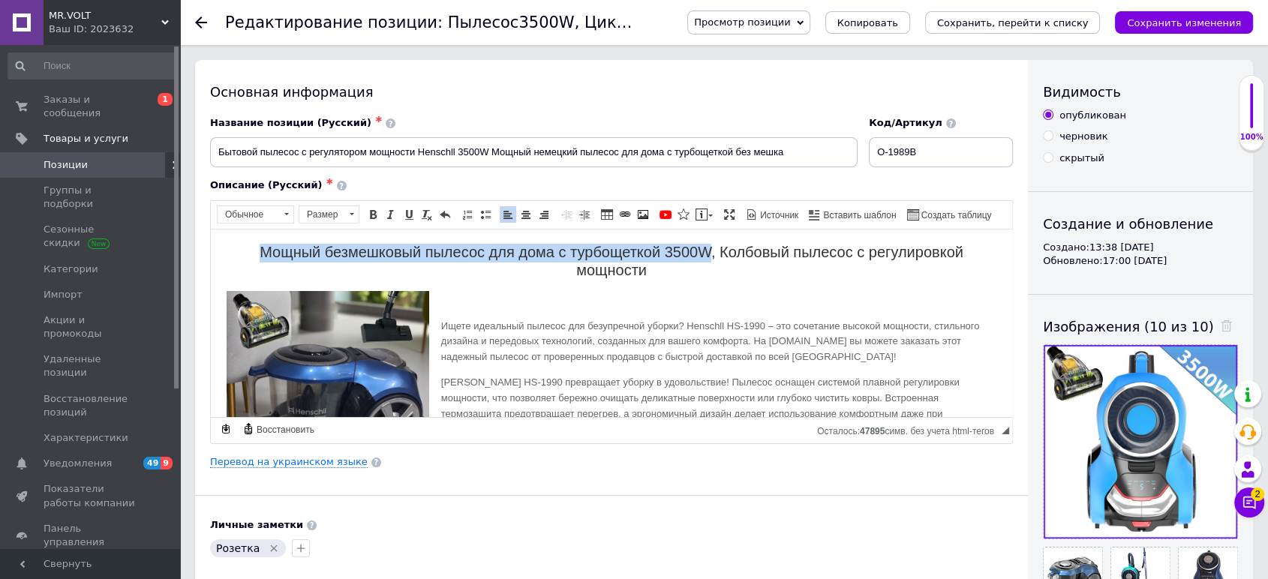
drag, startPoint x: 257, startPoint y: 246, endPoint x: 705, endPoint y: 207, distance: 449.0
drag, startPoint x: 494, startPoint y: -22, endPoint x: 727, endPoint y: 204, distance: 324.3
click at [999, 206] on span "Форматирование Обычное Размер 20 Полужирный Комбинация клавиш Ctrl+B Курсив Ком…" at bounding box center [999, 206] width 0 height 0
drag, startPoint x: 709, startPoint y: 251, endPoint x: 201, endPoint y: 250, distance: 507.4
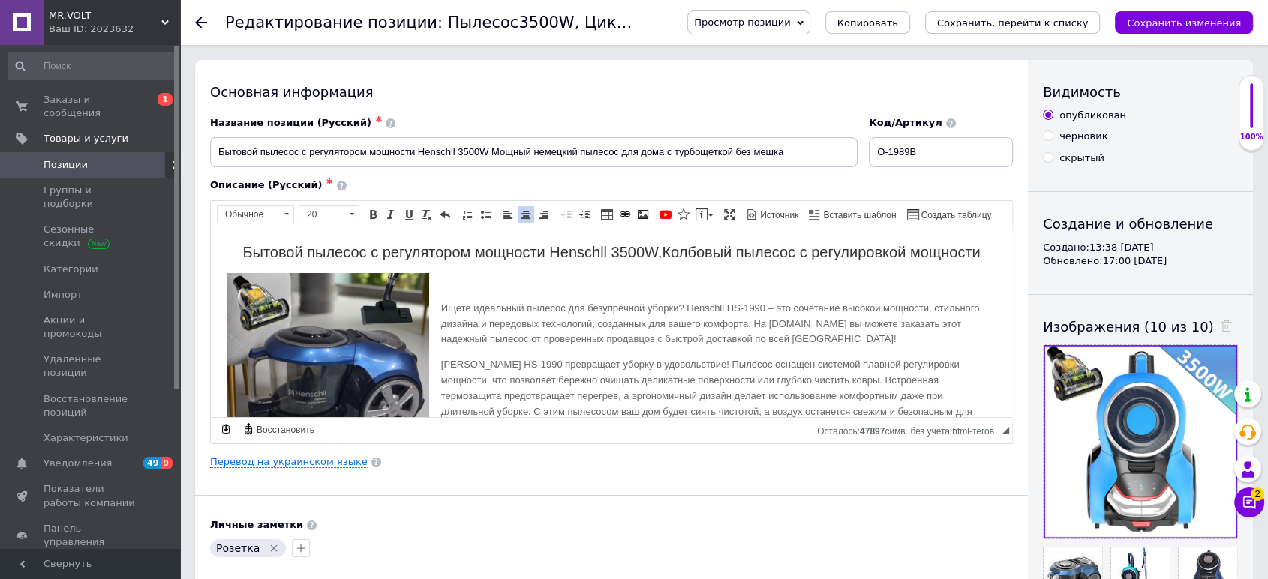
drag, startPoint x: 980, startPoint y: 246, endPoint x: 794, endPoint y: 258, distance: 186.5
click at [794, 258] on p "Бытовой пылесос с регулятором мощности Henschll 3500W, Колбовый пылесос с регул…" at bounding box center [612, 253] width 772 height 18
click at [838, 255] on span "Бытовой пылесос с регулятором мощности Henschll 3500W, Колбовый пылесос с регул…" at bounding box center [611, 251] width 738 height 17
click at [985, 245] on p "Бытовой пылесос с регулятором мощности Henschll 3500W, Колбовый пылесос с регул…" at bounding box center [612, 253] width 772 height 18
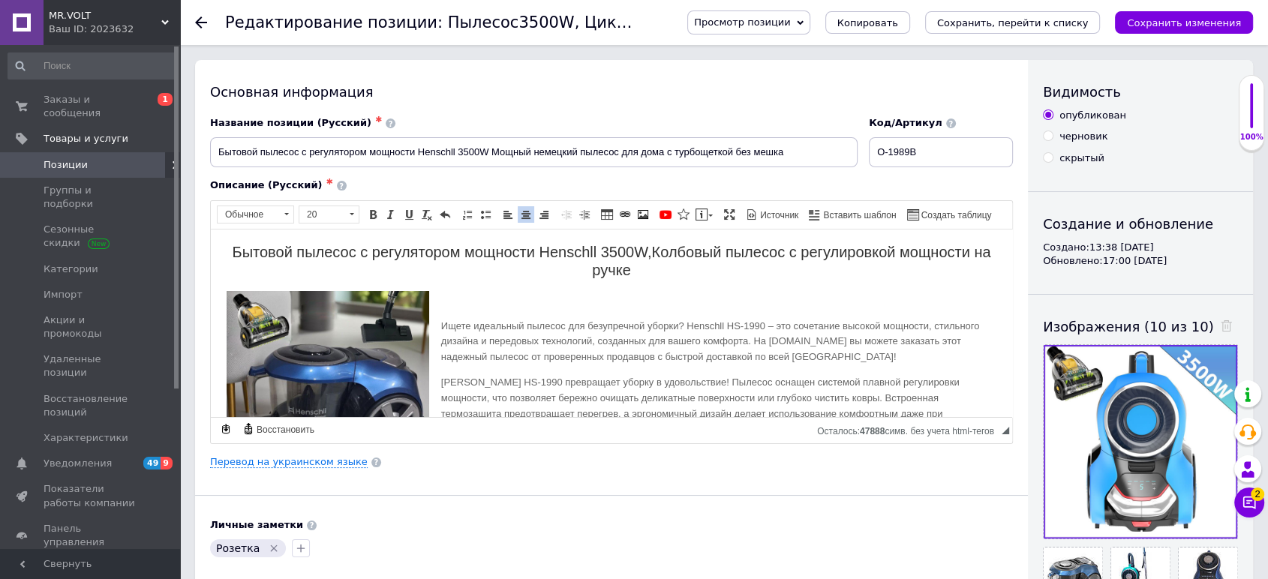
click at [1167, 38] on div "Просмотр позиции Сохранить и посмотреть на сайте Сохранить и посмотреть на порт…" at bounding box center [955, 22] width 596 height 45
click at [1167, 40] on div "Просмотр позиции Сохранить и посмотреть на сайте Сохранить и посмотреть на порт…" at bounding box center [955, 22] width 596 height 45
click at [1174, 28] on icon "Сохранить изменения" at bounding box center [1184, 22] width 114 height 11
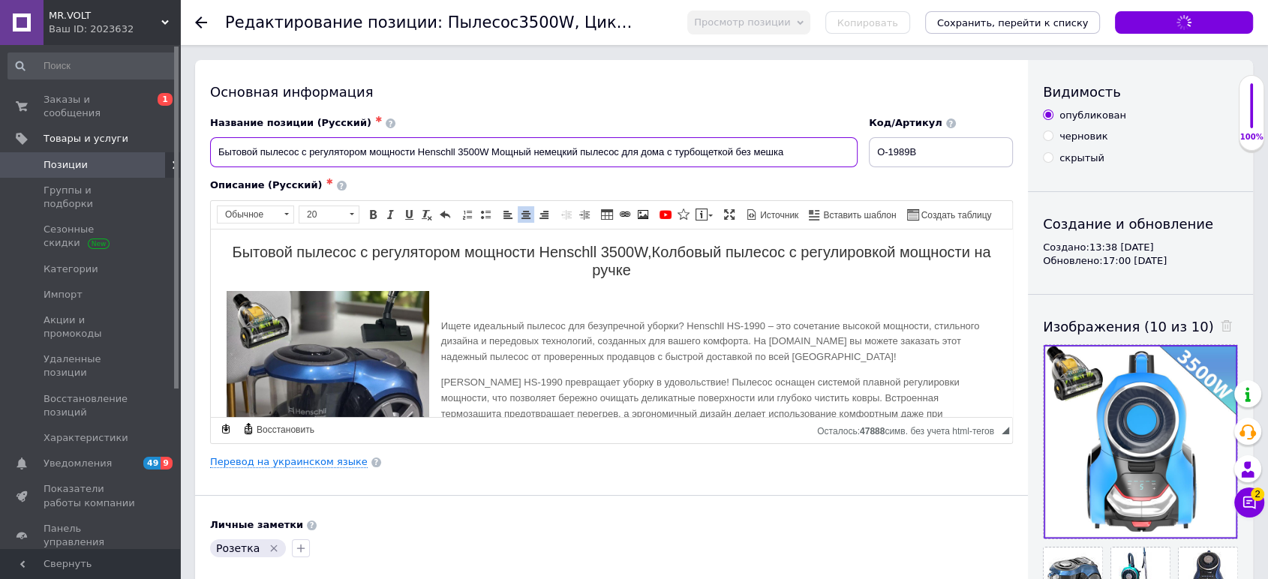
click at [509, 147] on input "Бытовой пылесос с регулятором мощности Henschll 3500W Мощный немецкий пылесос д…" at bounding box center [534, 152] width 648 height 30
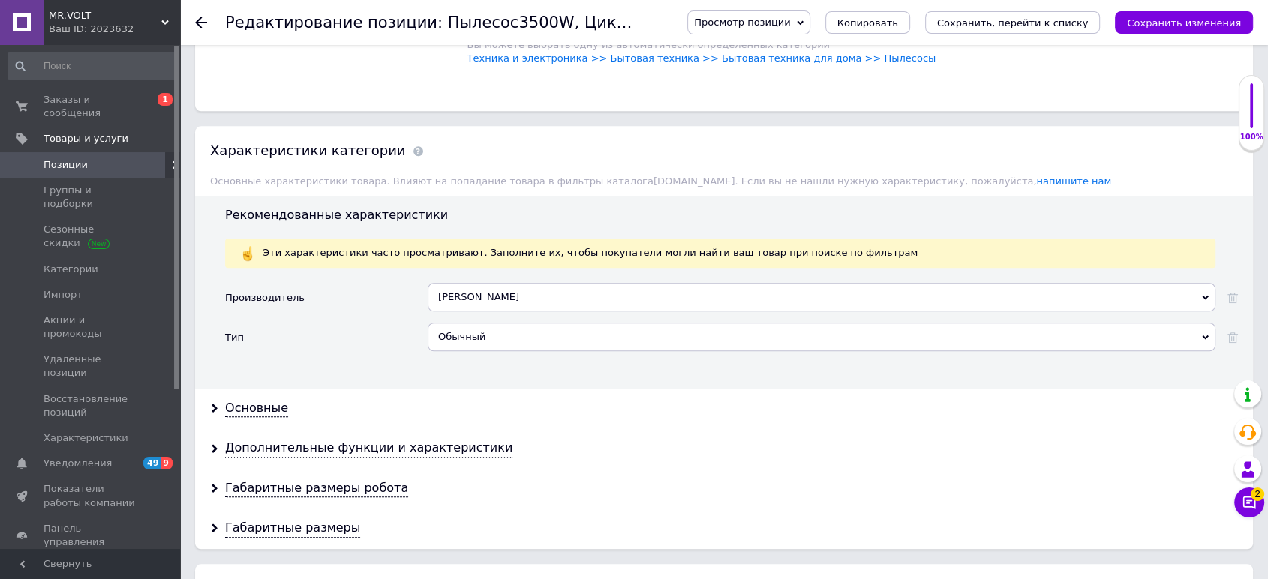
scroll to position [1417, 0]
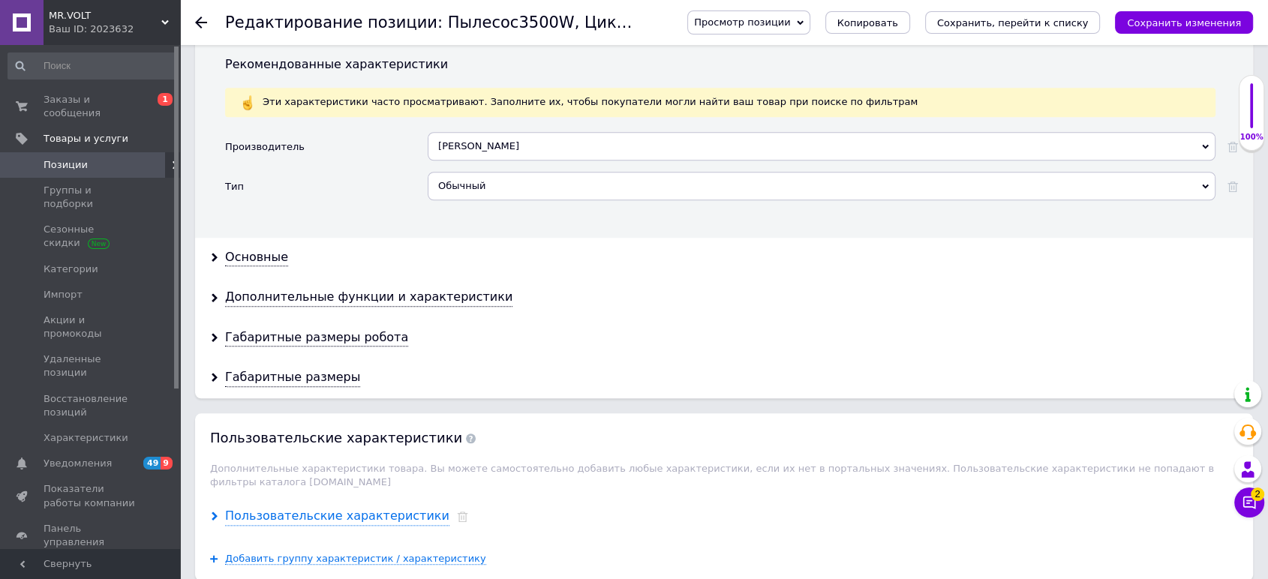
click at [296, 508] on div "Пользовательские характеристики" at bounding box center [337, 516] width 224 height 17
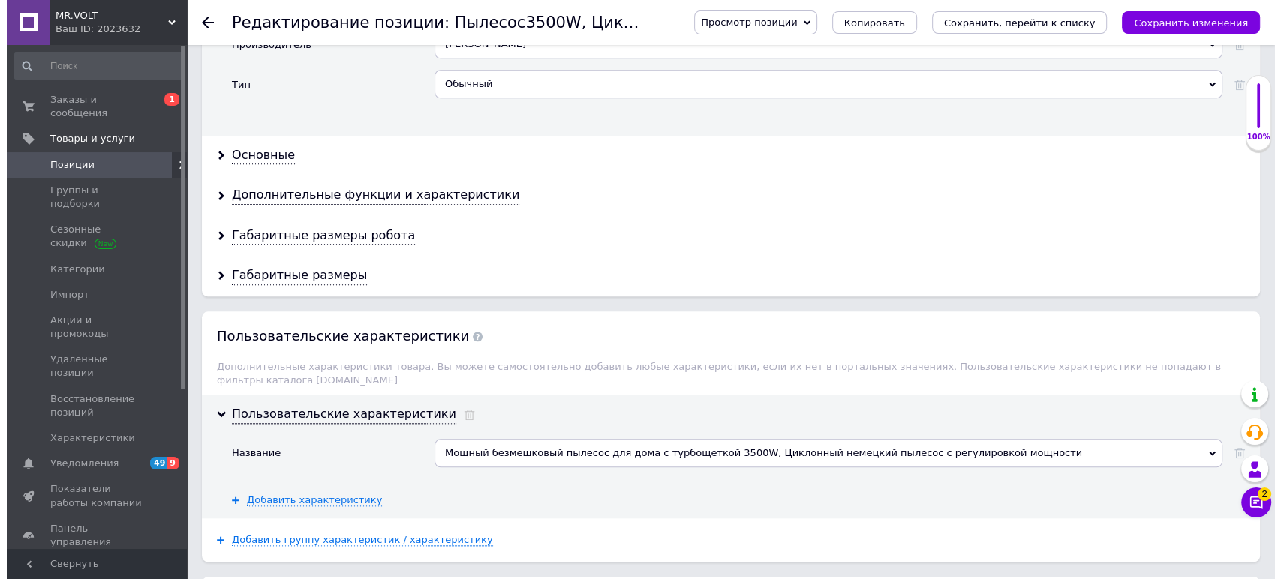
scroll to position [1584, 0]
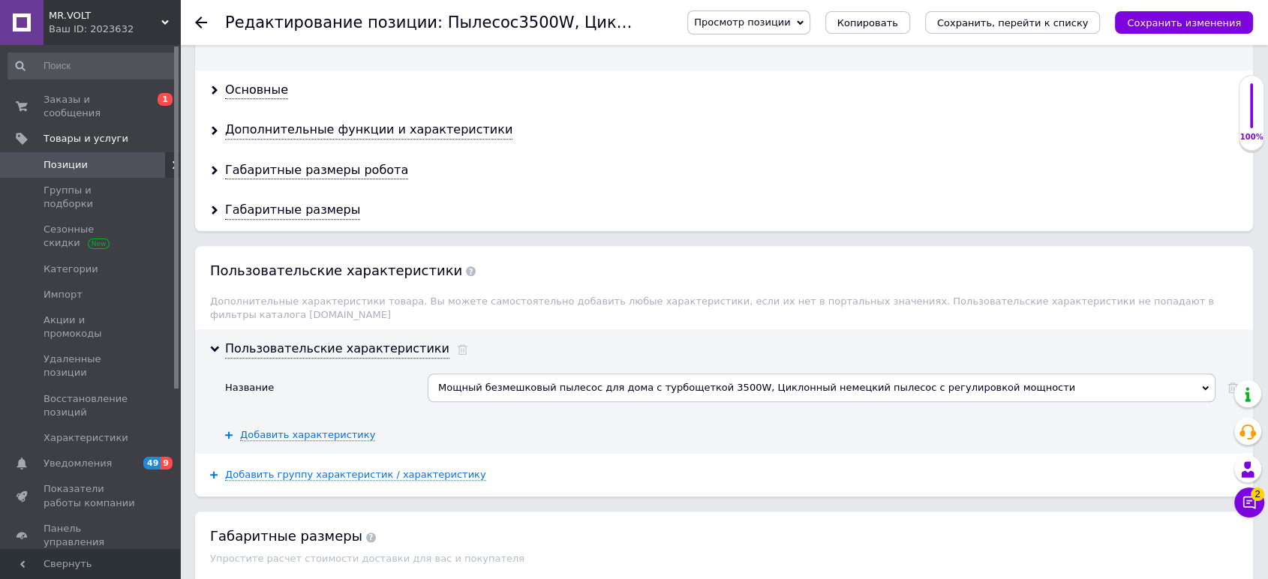
click at [1242, 371] on div "Пользовательские характеристики Название Мощный безмешковый пылесос для дома с …" at bounding box center [724, 391] width 1058 height 124
click at [1226, 374] on div at bounding box center [1227, 394] width 23 height 40
click at [1238, 372] on div "Пользовательские характеристики Название Мощный безмешковый пылесос для дома с …" at bounding box center [724, 391] width 1058 height 124
click at [1235, 383] on icon at bounding box center [1233, 388] width 11 height 11
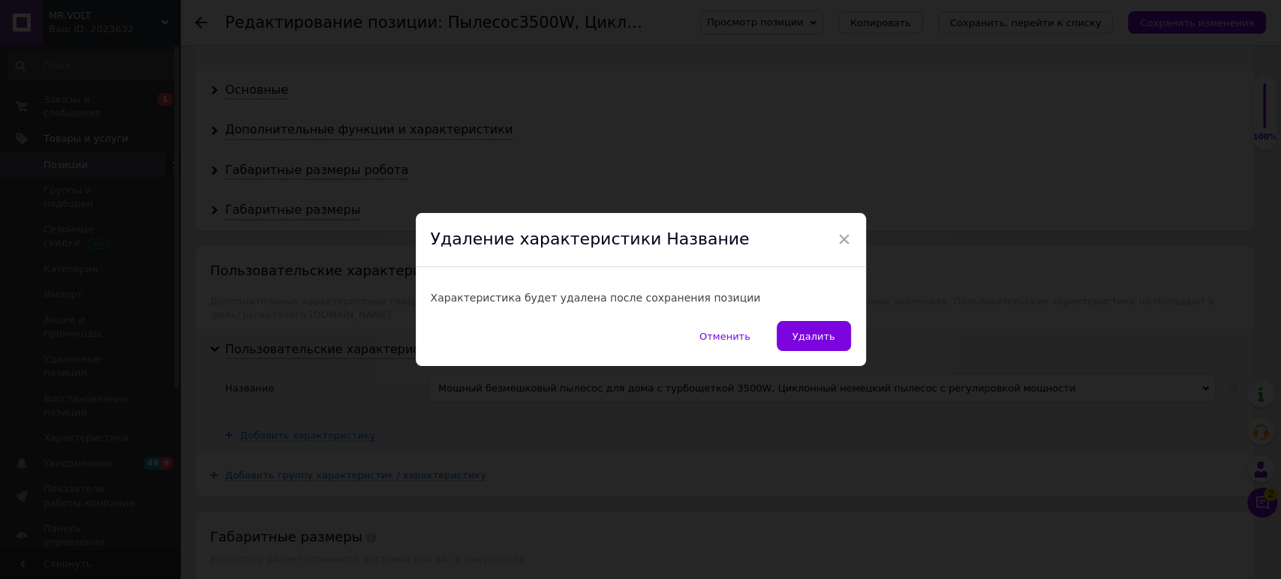
drag, startPoint x: 817, startPoint y: 331, endPoint x: 733, endPoint y: 343, distance: 84.9
click at [814, 331] on span "Удалить" at bounding box center [814, 336] width 43 height 11
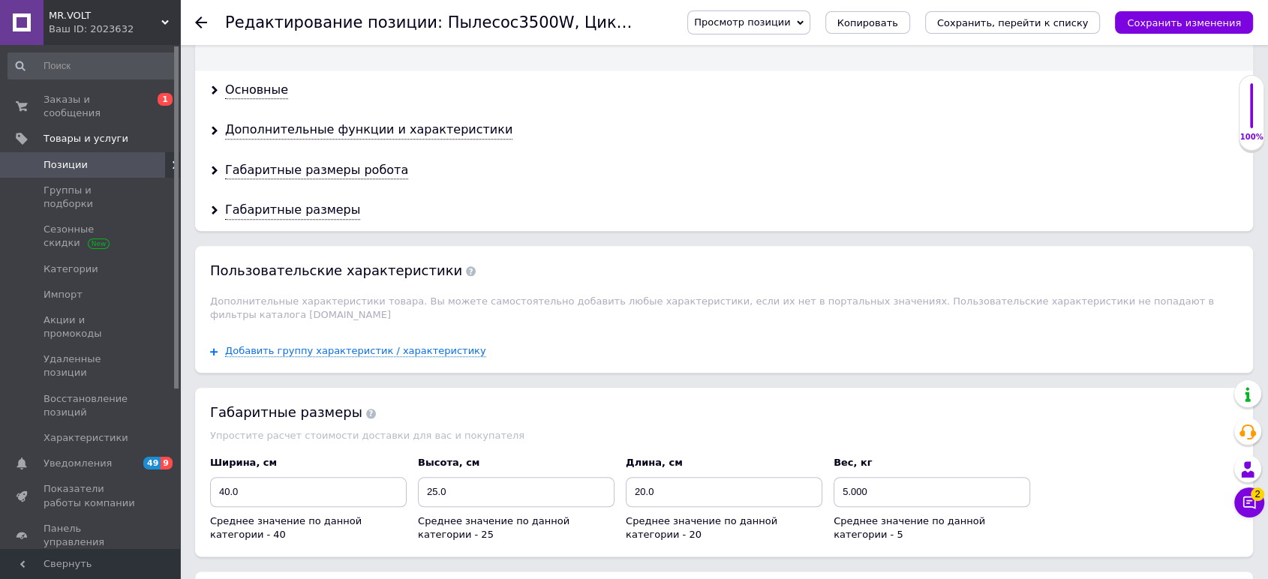
click at [384, 341] on div "Добавить группу характеристик / характеристику" at bounding box center [724, 351] width 1058 height 44
click at [420, 345] on span "Добавить группу характеристик / характеристику" at bounding box center [355, 351] width 261 height 12
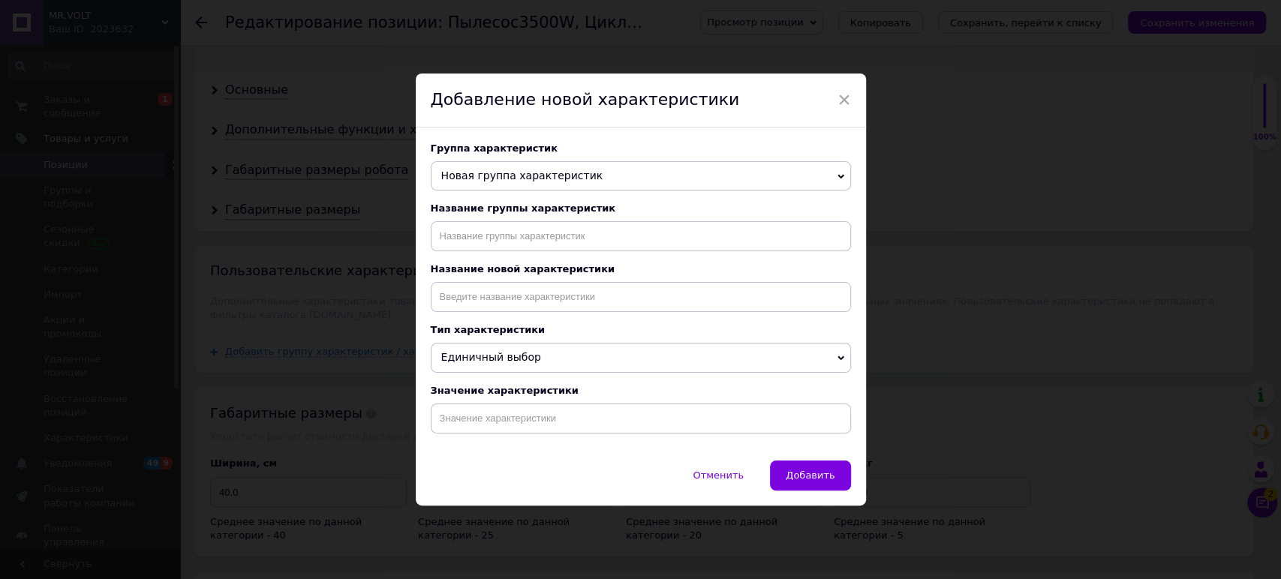
click at [591, 155] on div "Группа характеристик Новая группа характеристик Характеристики Основные атрибут…" at bounding box center [641, 167] width 420 height 49
click at [555, 172] on span "Новая группа характеристик" at bounding box center [522, 176] width 162 height 12
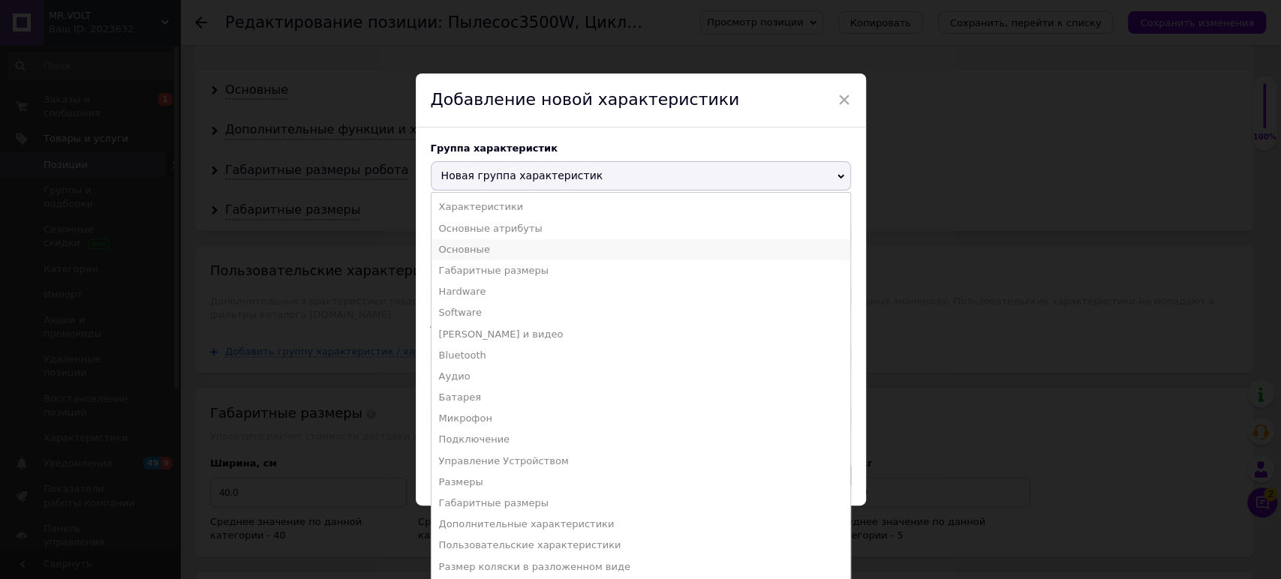
click at [480, 245] on li "Основные" at bounding box center [641, 249] width 419 height 21
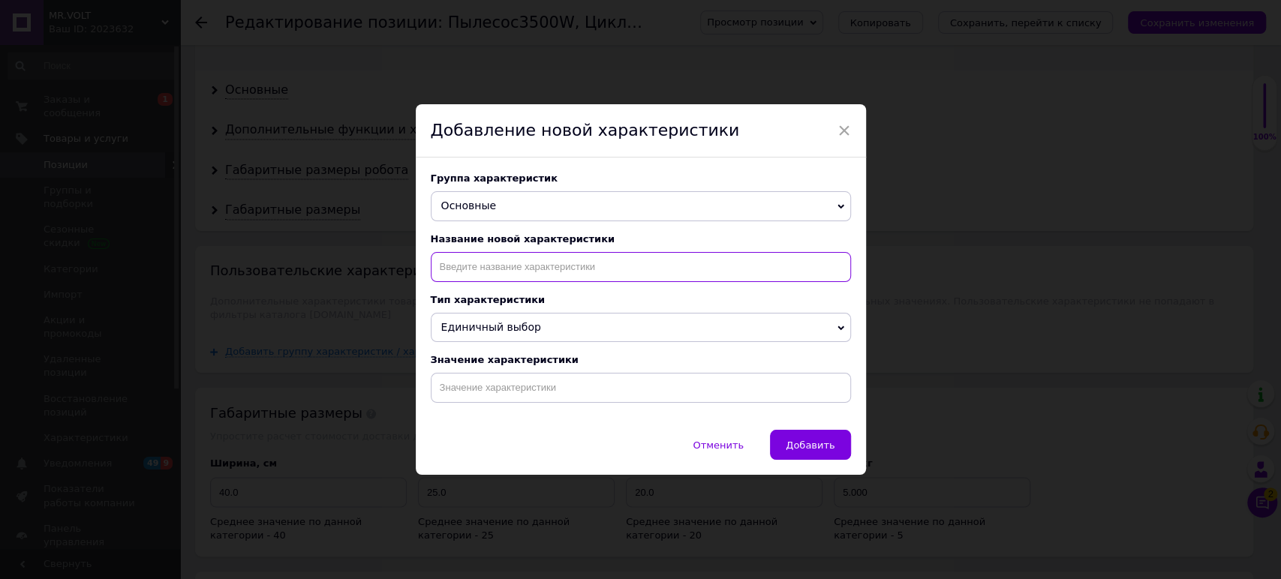
drag, startPoint x: 480, startPoint y: 245, endPoint x: 453, endPoint y: 262, distance: 32.3
click at [453, 261] on input at bounding box center [641, 267] width 420 height 30
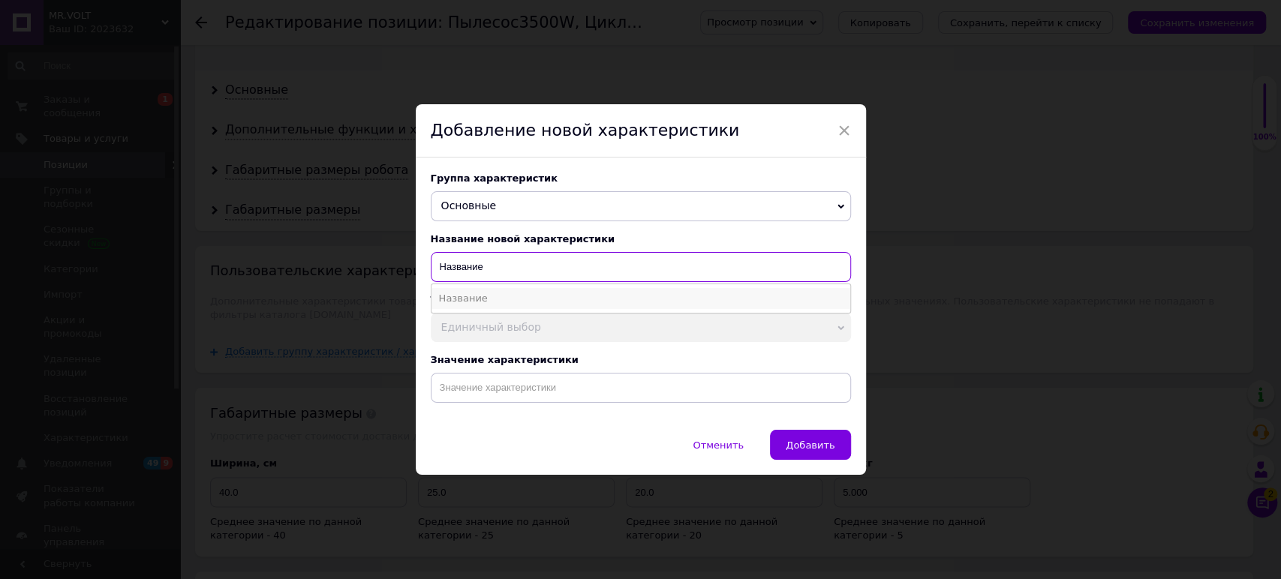
type input "Название"
drag, startPoint x: 470, startPoint y: 299, endPoint x: 478, endPoint y: 311, distance: 15.2
click at [473, 299] on li "Название" at bounding box center [641, 298] width 419 height 21
click at [510, 384] on input at bounding box center [641, 388] width 420 height 30
paste input "Бытовой пылесос с регулятором мощности Henschll 3500W Мощный немецкий пылесос д…"
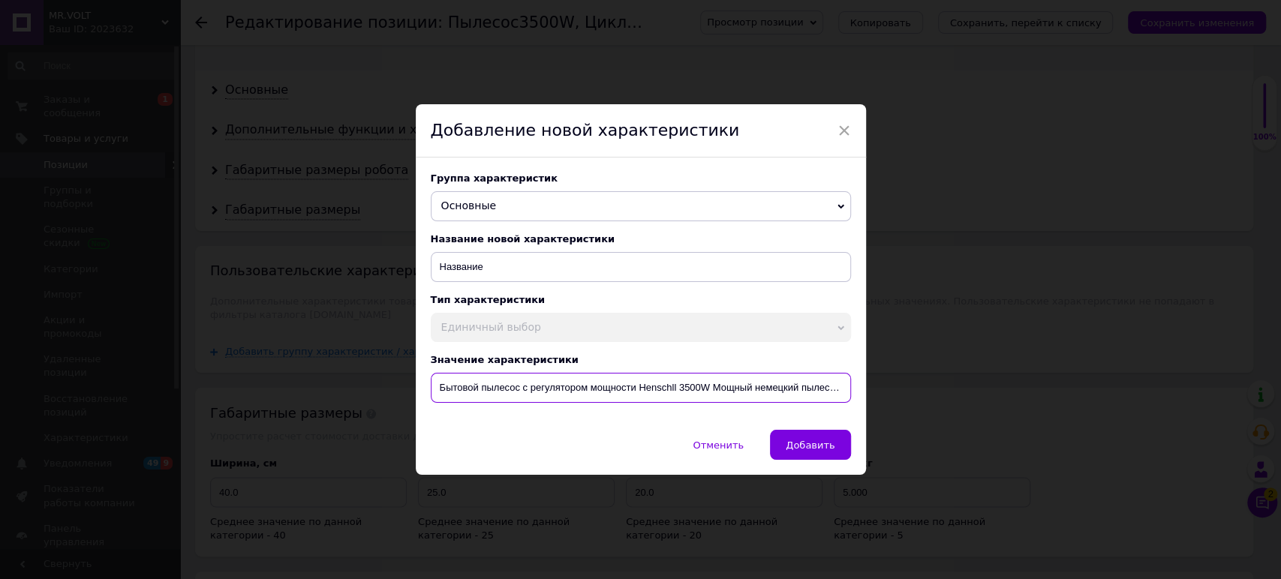
scroll to position [0, 162]
type input "Бытовой пылесос с регулятором мощности Henschll 3500W Мощный немецкий пылесос д…"
click at [825, 458] on button "Добавить" at bounding box center [810, 445] width 80 height 30
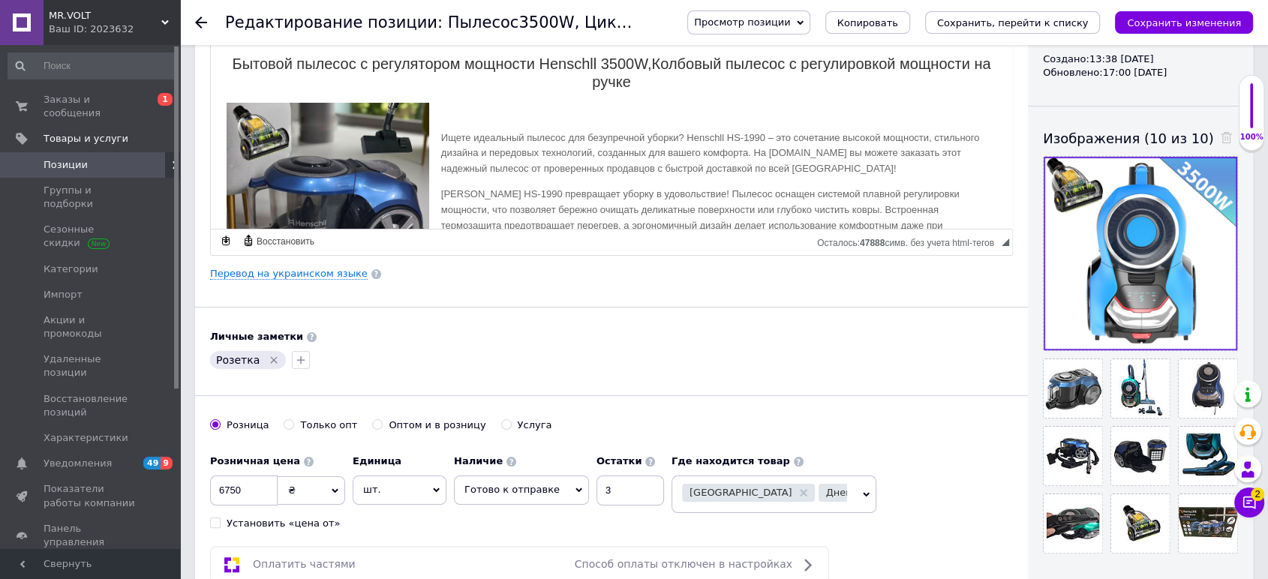
scroll to position [0, 0]
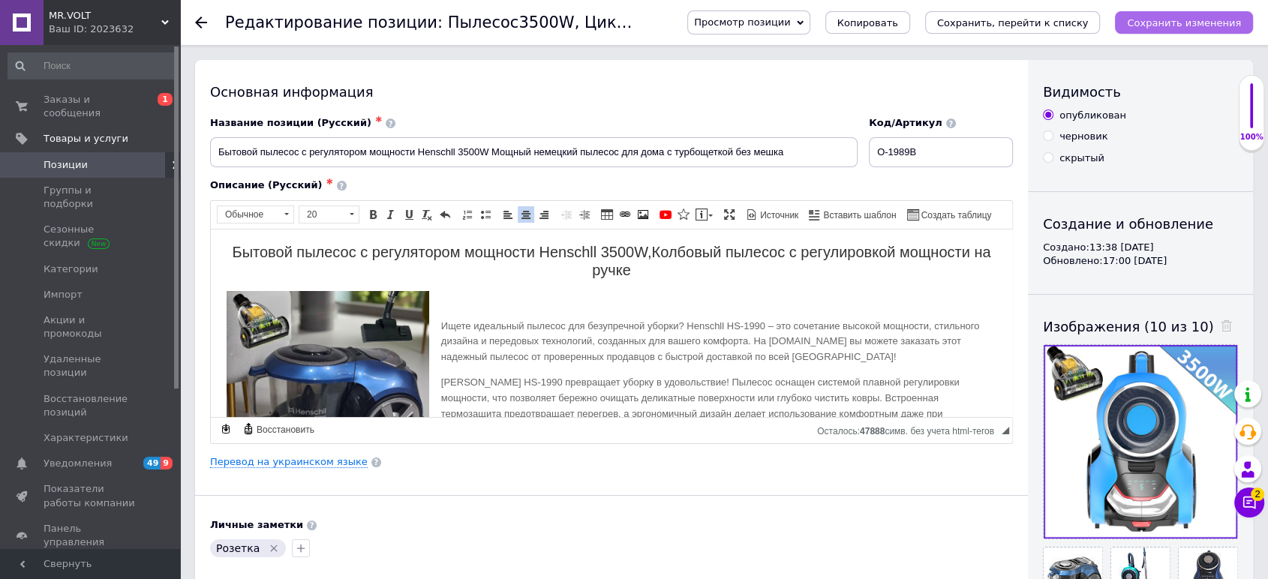
click at [1231, 23] on icon "Сохранить изменения" at bounding box center [1184, 22] width 114 height 11
click at [1166, 11] on button "Сохранить изменения" at bounding box center [1184, 22] width 138 height 23
click at [521, 122] on div "Название позиции (Русский) ✱" at bounding box center [534, 123] width 648 height 14
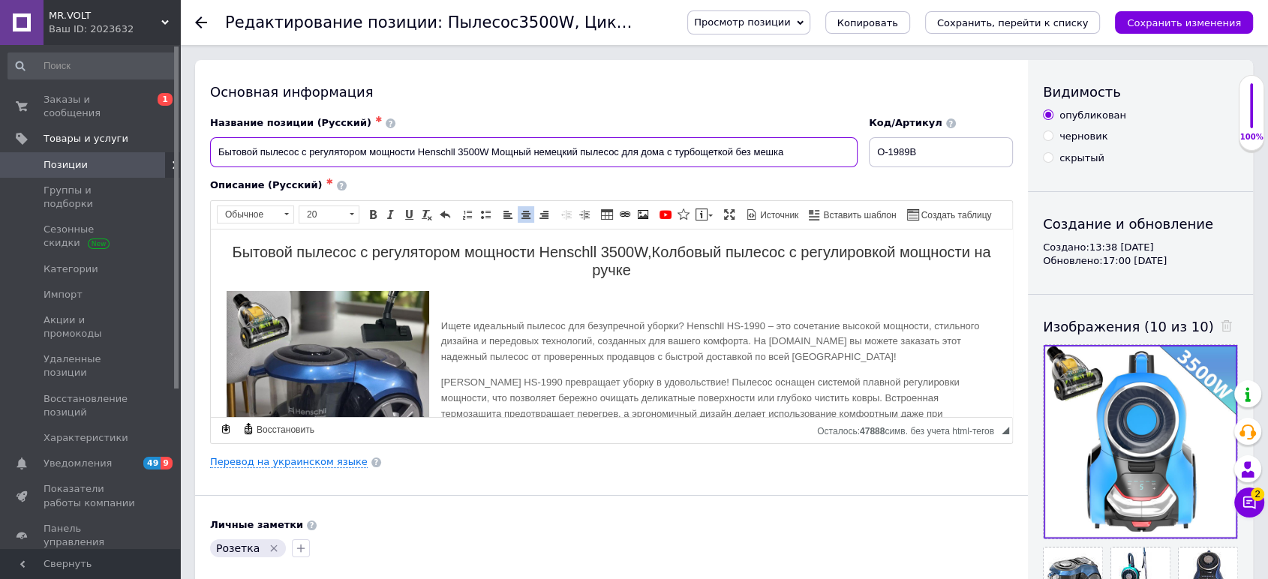
click at [513, 149] on input "Бытовой пылесос с регулятором мощности Henschll 3500W Мощный немецкий пылесос д…" at bounding box center [534, 152] width 648 height 30
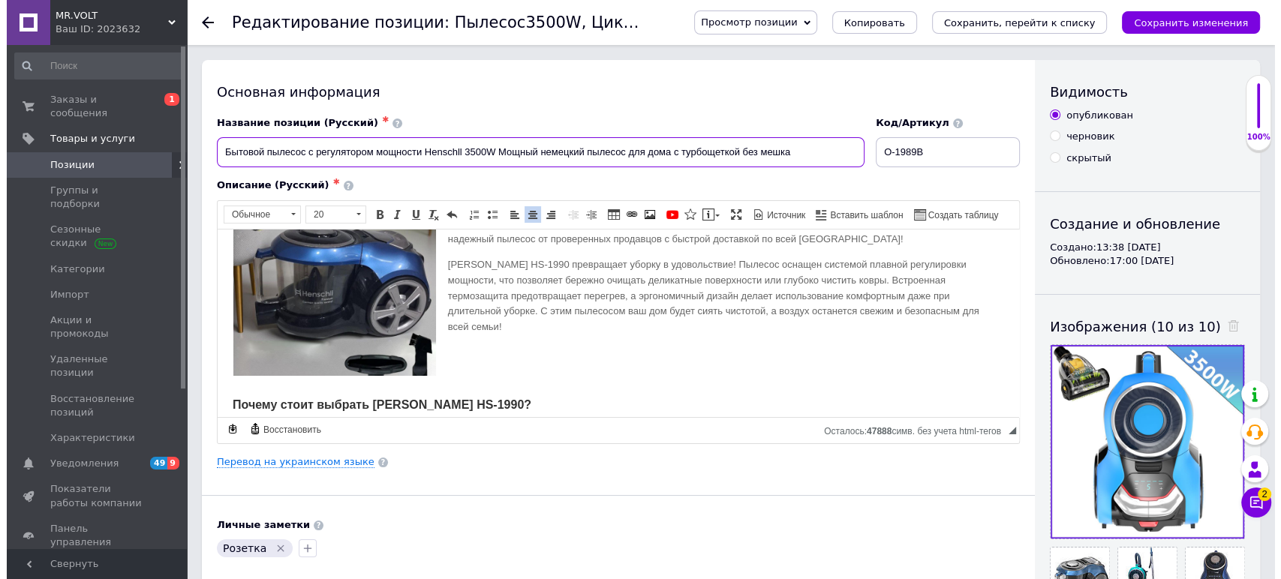
scroll to position [333, 0]
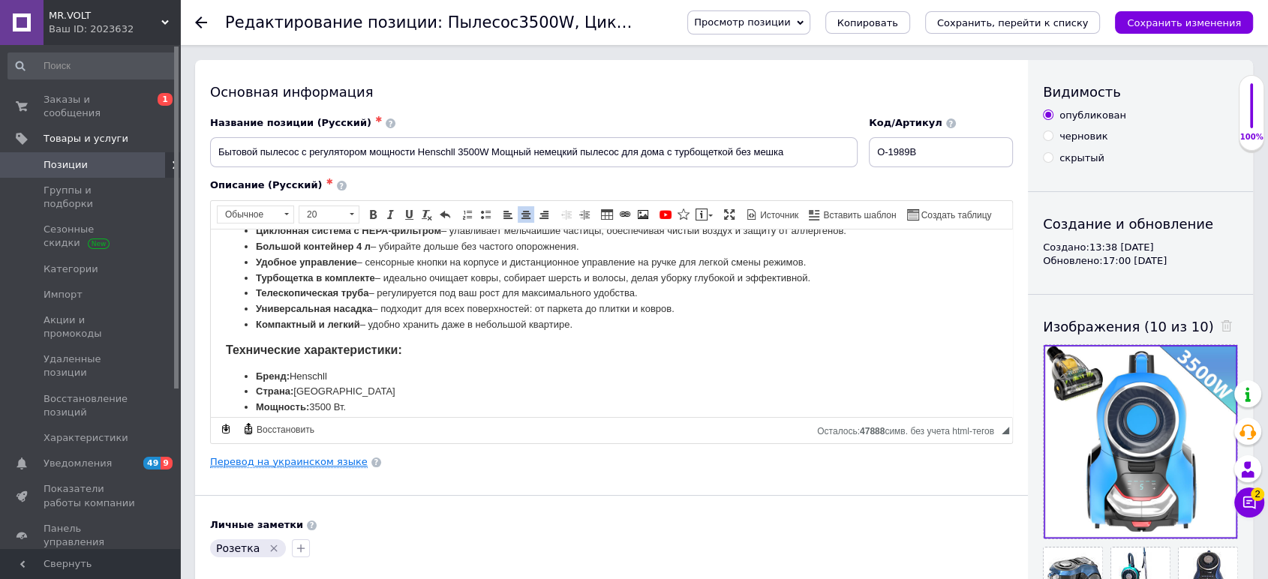
click at [330, 456] on link "Перевод на украинском языке" at bounding box center [289, 462] width 158 height 12
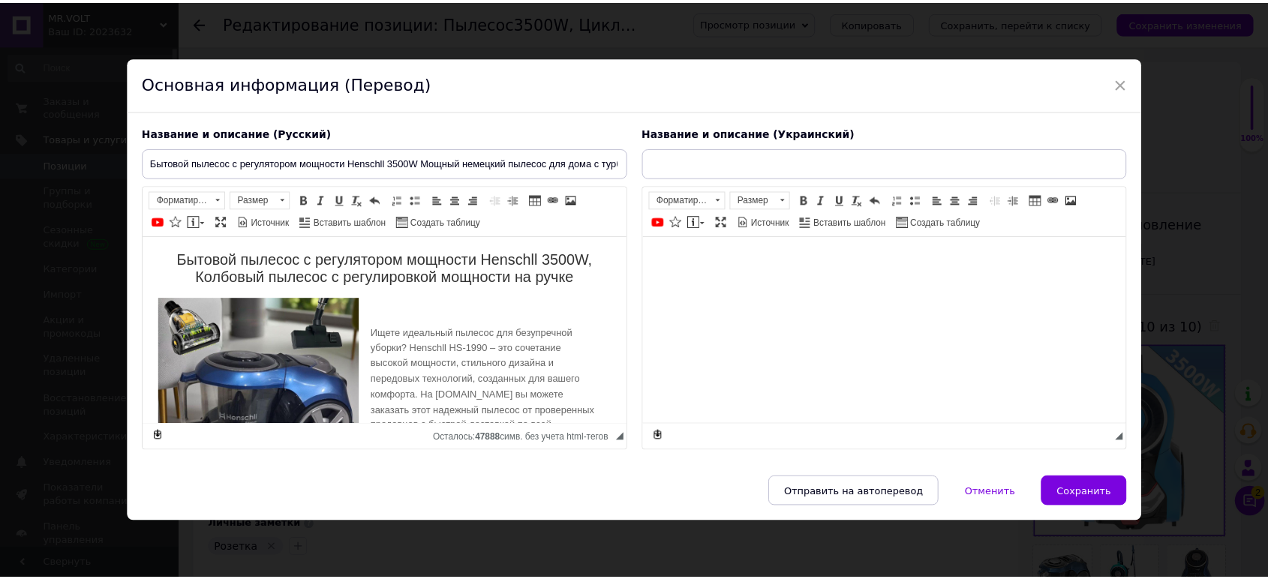
scroll to position [0, 0]
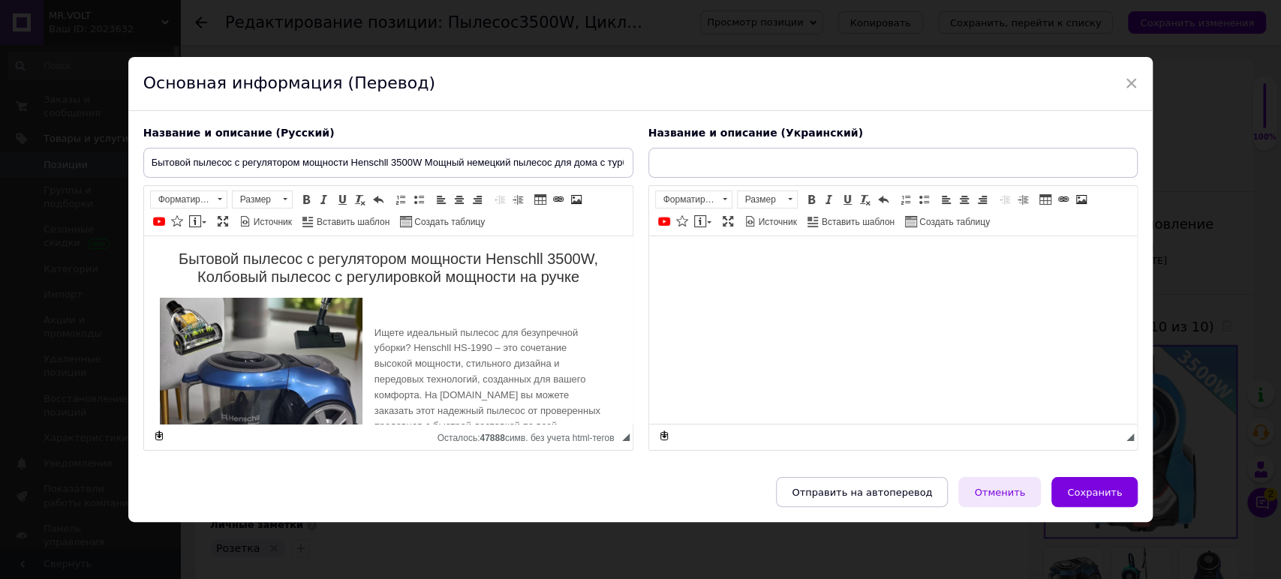
type input "Потужний безмішковий пилосос для дому з турбощіткою 3500W, Циклонний німецький …"
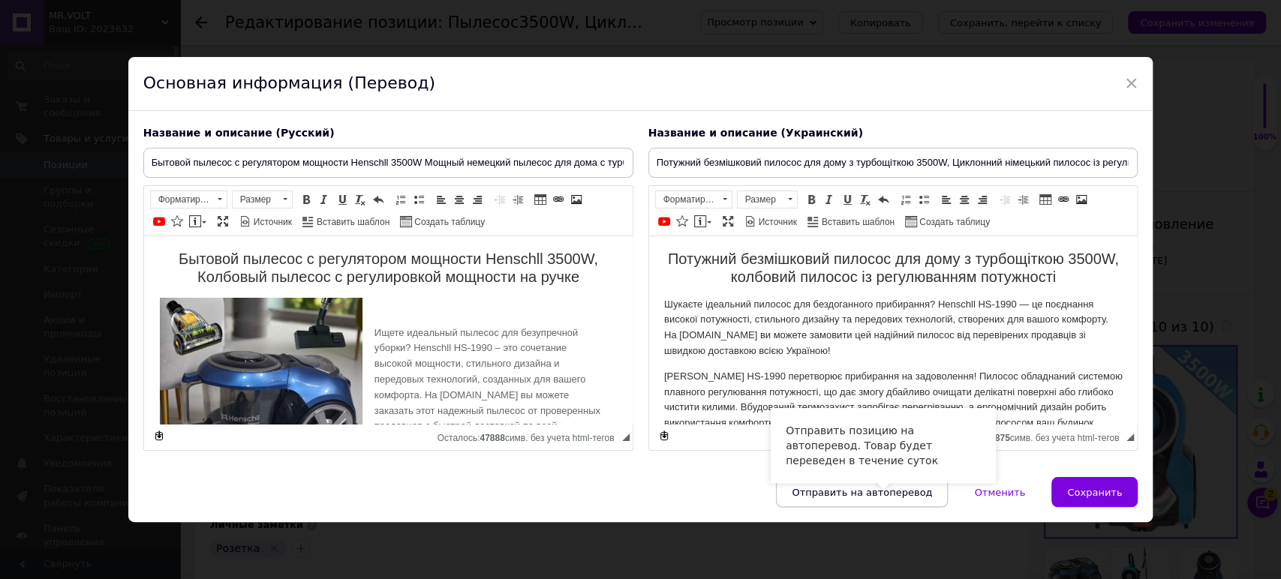
click at [912, 493] on span "Отправить на автоперевод" at bounding box center [862, 492] width 140 height 11
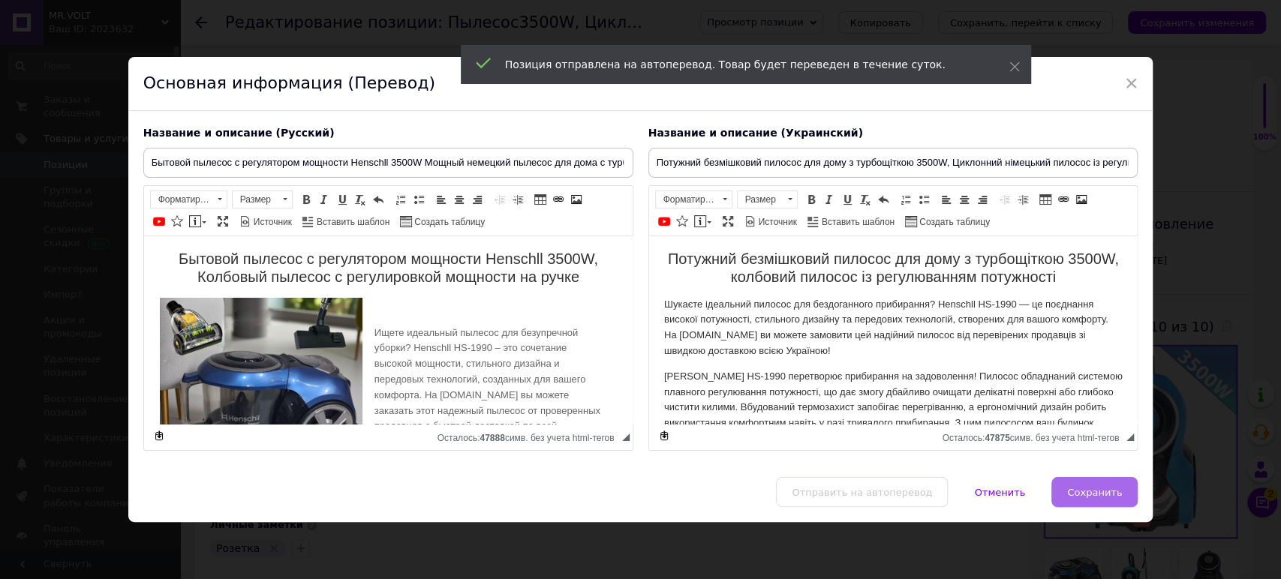
click at [1091, 487] on span "Сохранить" at bounding box center [1094, 492] width 55 height 11
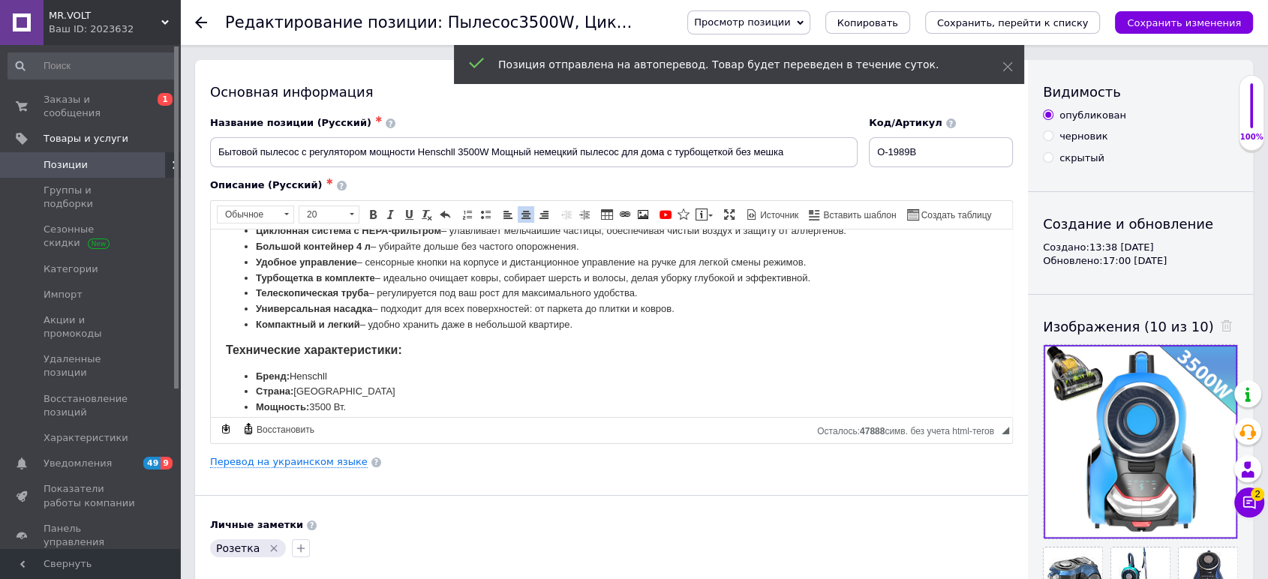
drag, startPoint x: 340, startPoint y: 298, endPoint x: 182, endPoint y: 317, distance: 158.8
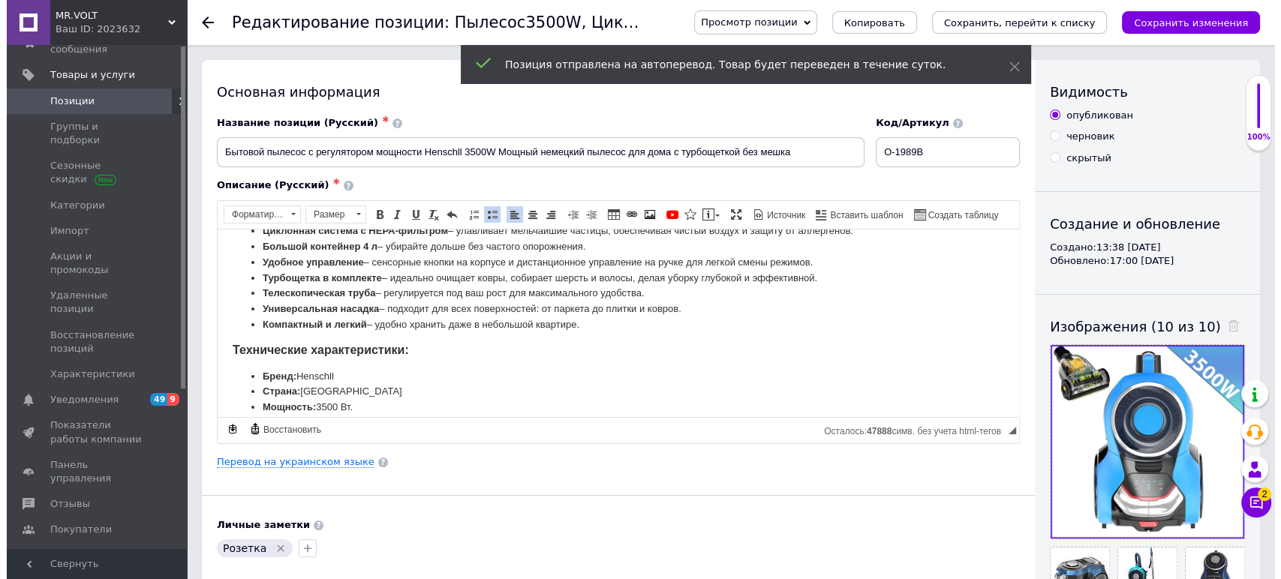
scroll to position [235, 0]
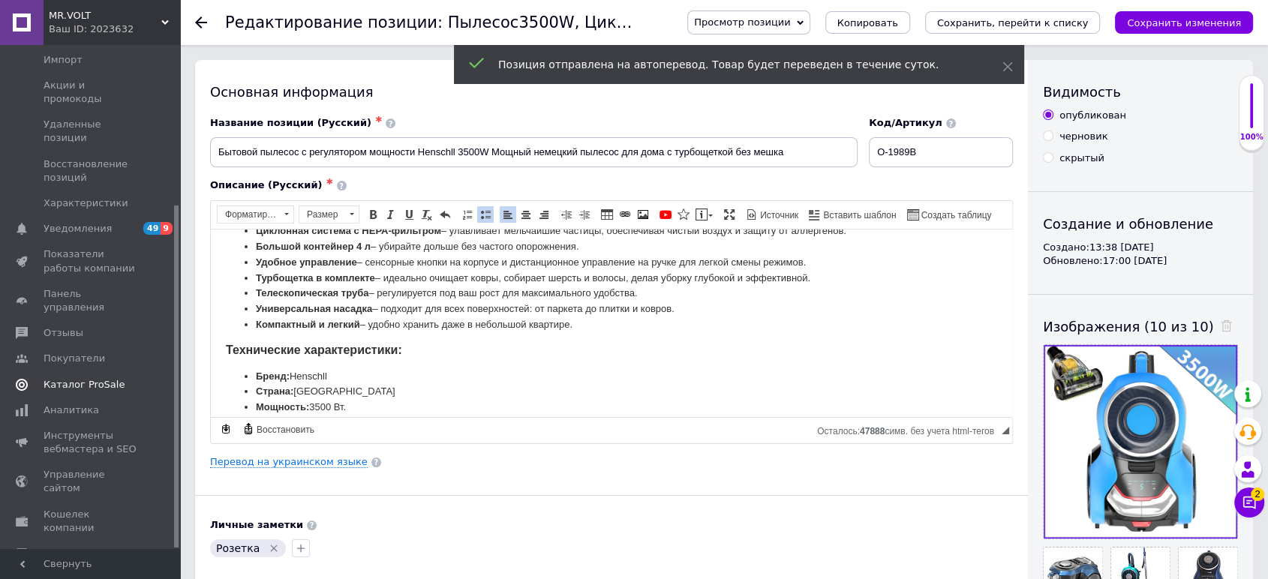
click at [116, 378] on span "Каталог ProSale" at bounding box center [91, 385] width 95 height 14
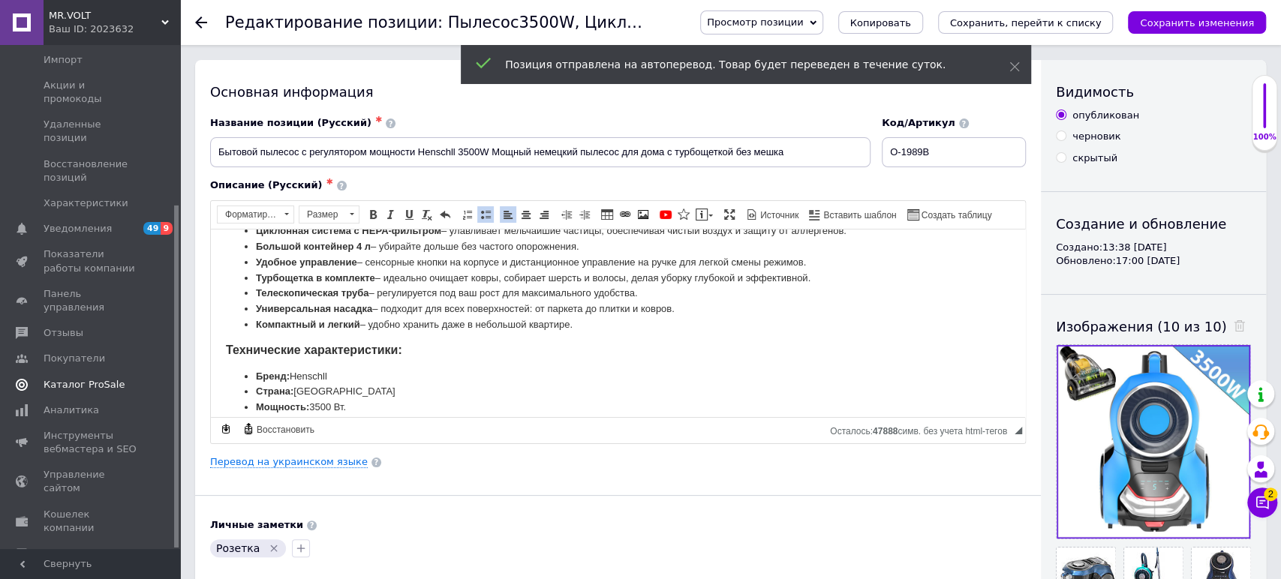
scroll to position [42, 0]
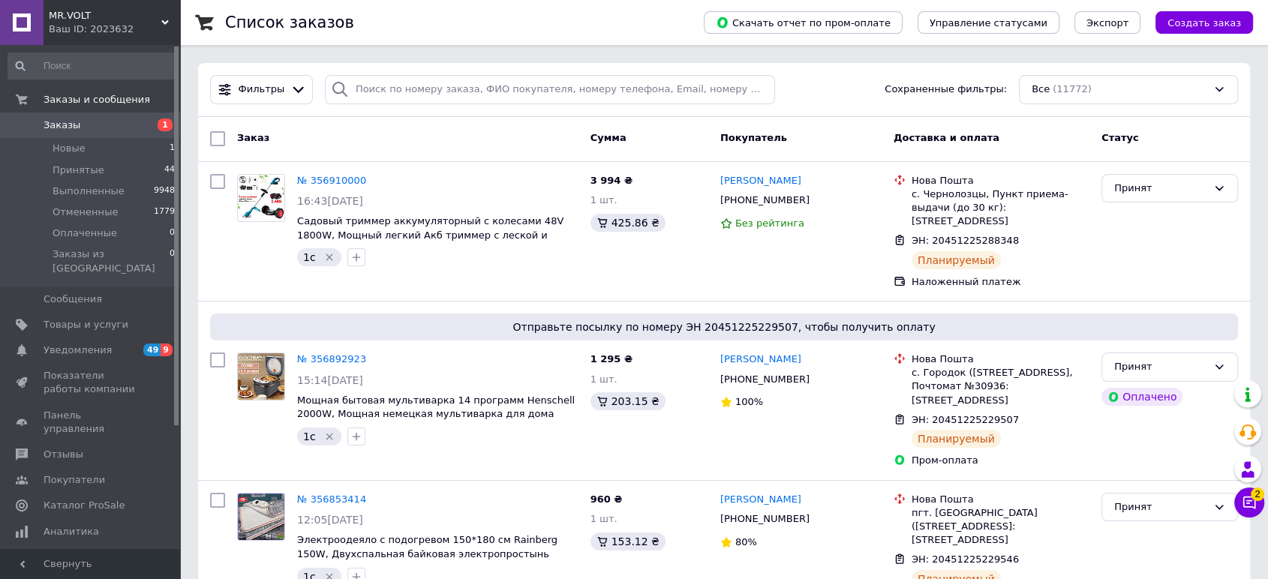
click at [99, 122] on span "Заказы" at bounding box center [91, 126] width 95 height 14
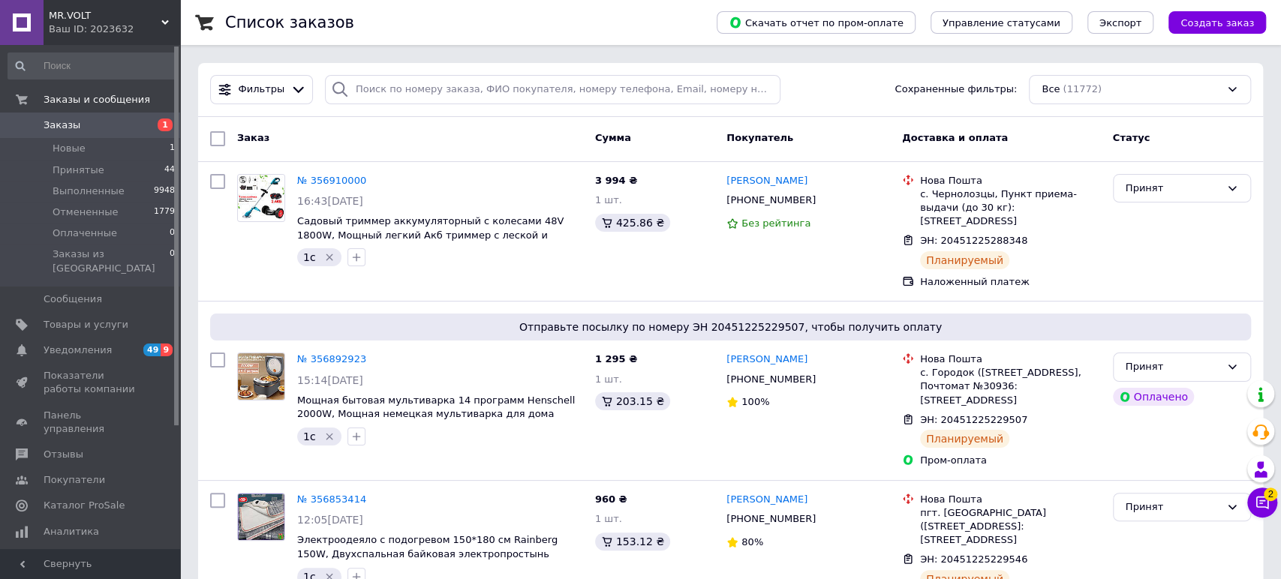
click at [1256, 507] on icon at bounding box center [1262, 503] width 13 height 13
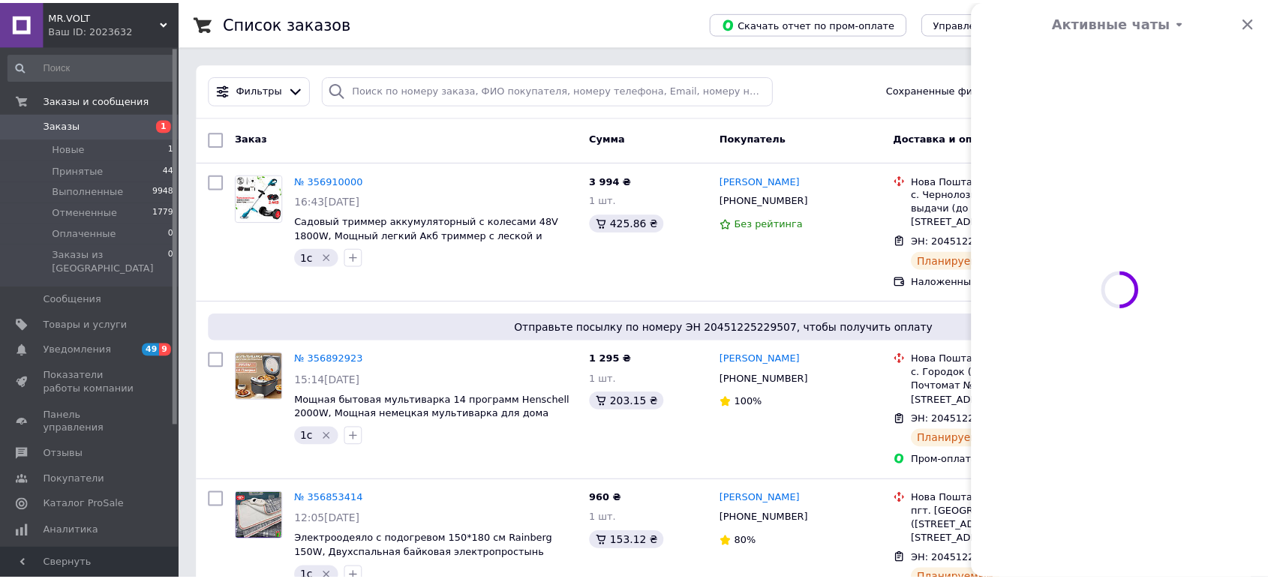
scroll to position [546, 0]
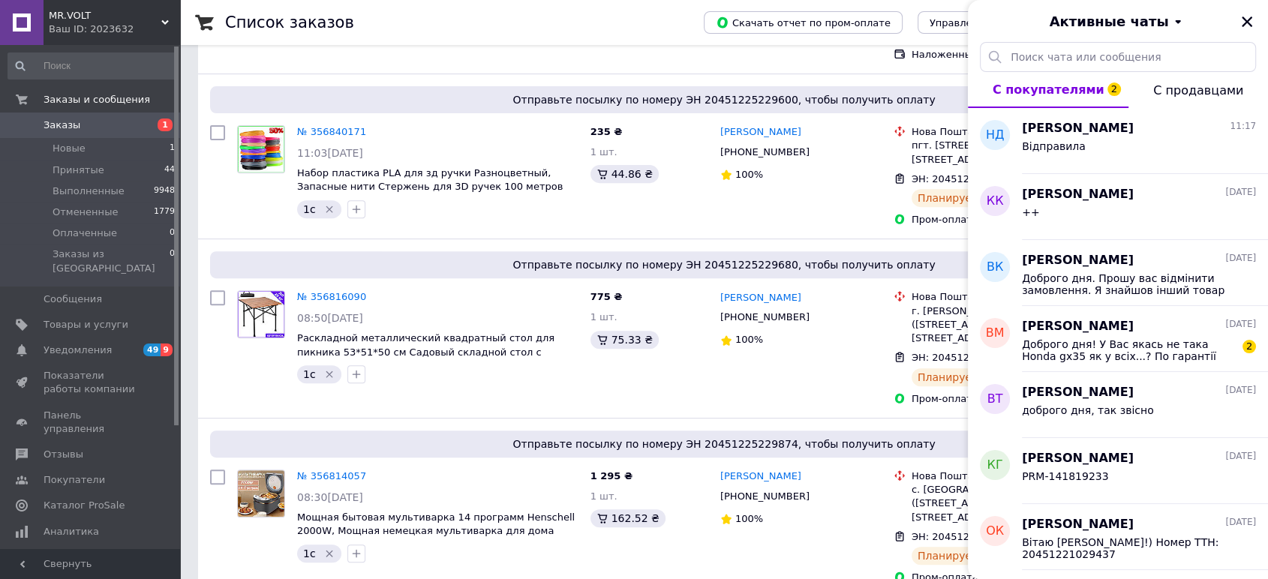
click at [1238, 35] on div "Активные чаты" at bounding box center [1118, 21] width 300 height 42
click at [1244, 33] on div "Активные чаты" at bounding box center [1118, 21] width 300 height 42
click at [787, 168] on div "100%" at bounding box center [801, 175] width 161 height 14
click at [1259, 23] on div "Активные чаты" at bounding box center [1118, 21] width 300 height 42
click at [1249, 24] on icon "Закрыть" at bounding box center [1247, 22] width 11 height 11
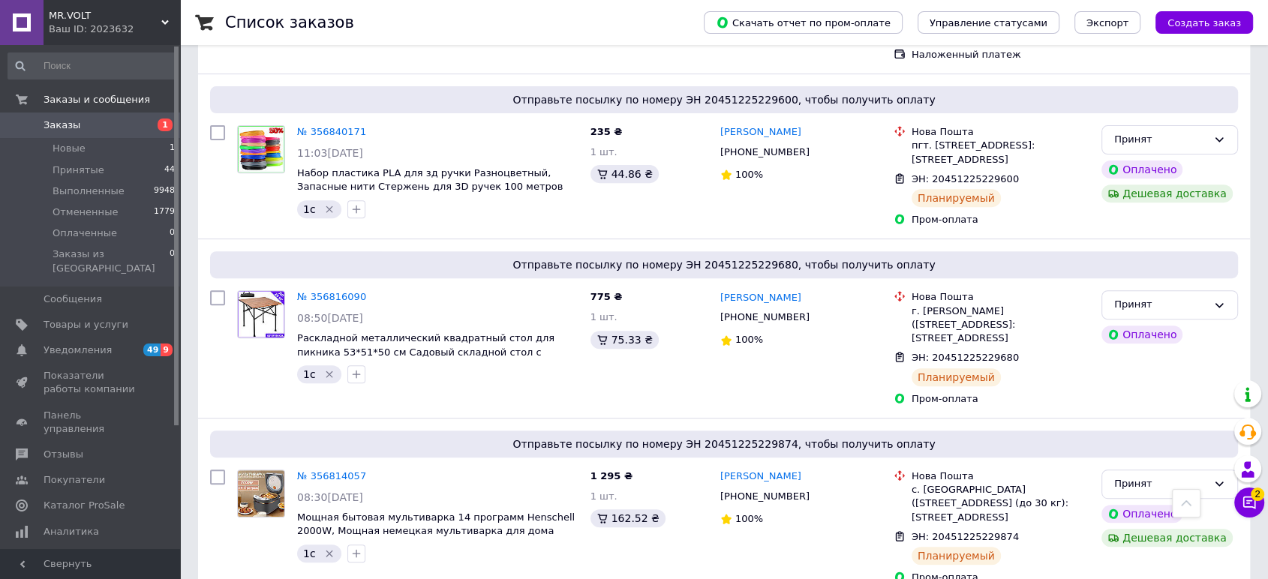
scroll to position [0, 0]
